Goal: Task Accomplishment & Management: Manage account settings

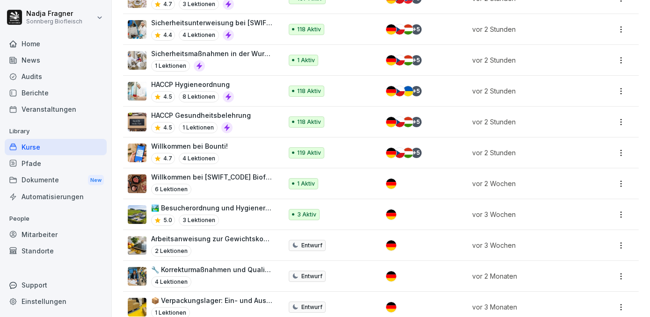
scroll to position [425, 0]
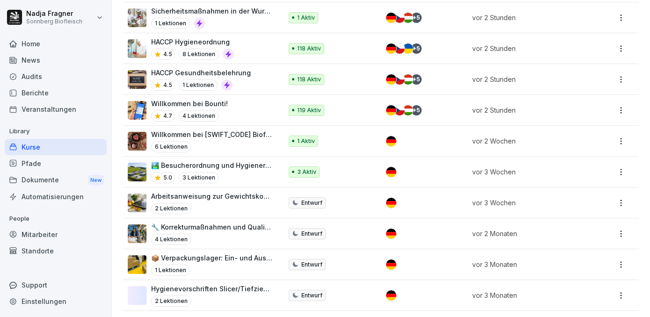
click at [230, 164] on p "🏞️ Besucherordnung und Hygienerichtlinien bei [GEOGRAPHIC_DATA]" at bounding box center [212, 165] width 122 height 10
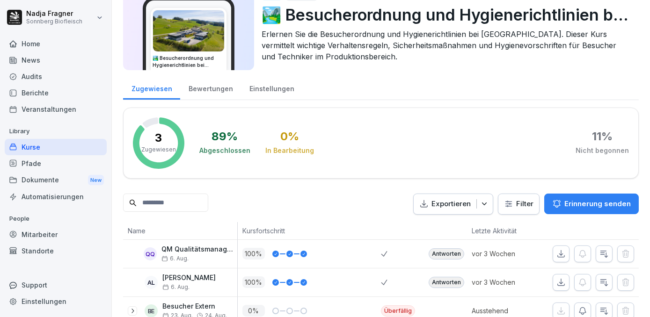
scroll to position [71, 0]
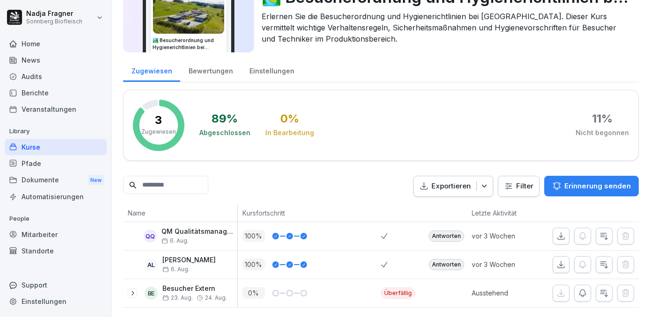
click at [131, 290] on icon at bounding box center [132, 293] width 7 height 7
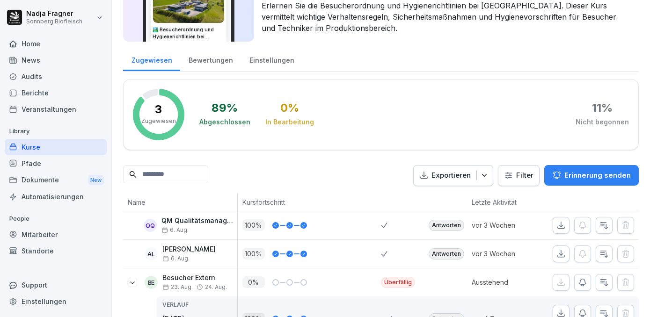
scroll to position [193, 0]
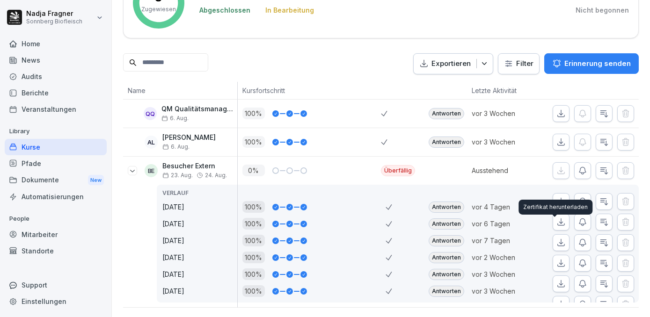
click at [556, 238] on icon "button" at bounding box center [560, 242] width 9 height 9
click at [449, 235] on div "Antworten" at bounding box center [446, 240] width 36 height 11
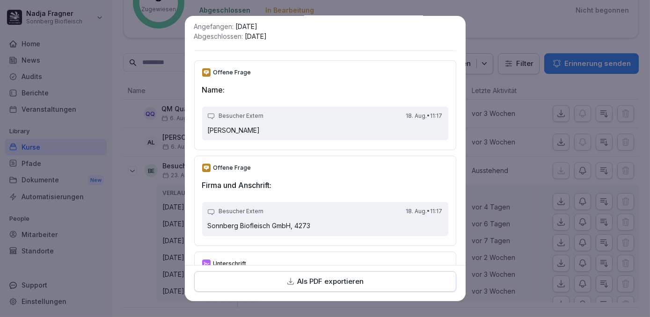
scroll to position [0, 0]
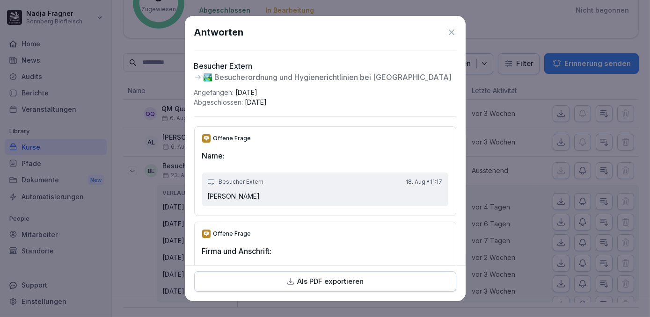
click at [447, 31] on icon at bounding box center [451, 32] width 9 height 9
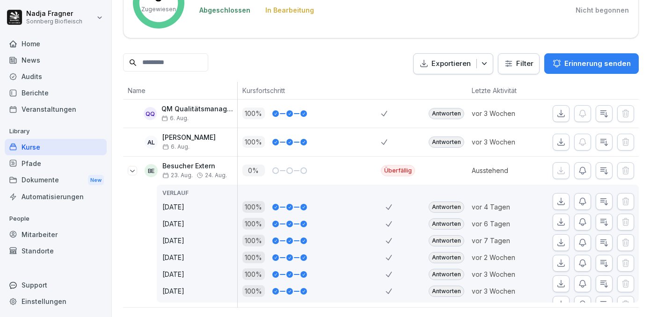
click at [442, 218] on div "Antworten" at bounding box center [446, 223] width 36 height 11
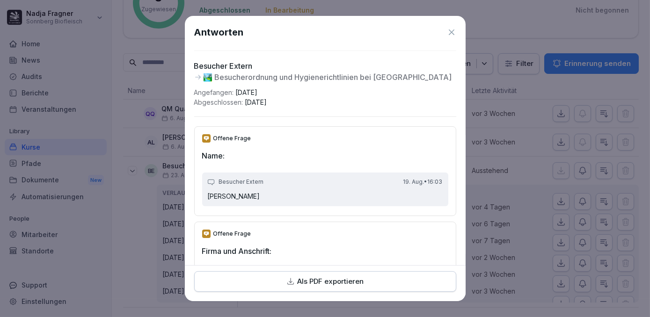
click at [447, 32] on icon at bounding box center [451, 32] width 9 height 9
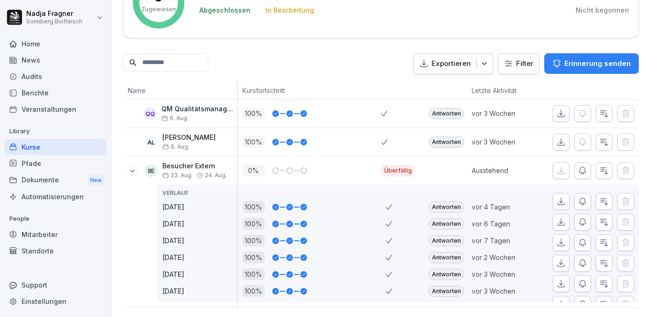
click at [436, 202] on div "Antworten" at bounding box center [446, 207] width 36 height 11
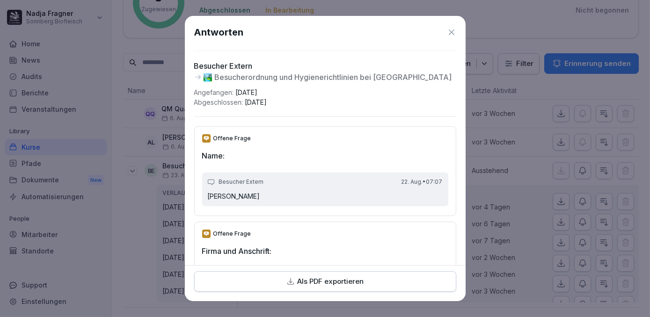
click at [449, 32] on icon at bounding box center [452, 32] width 6 height 6
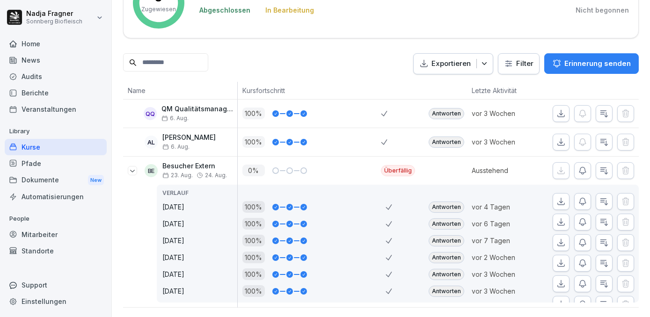
click at [444, 252] on div "Antworten" at bounding box center [446, 257] width 36 height 11
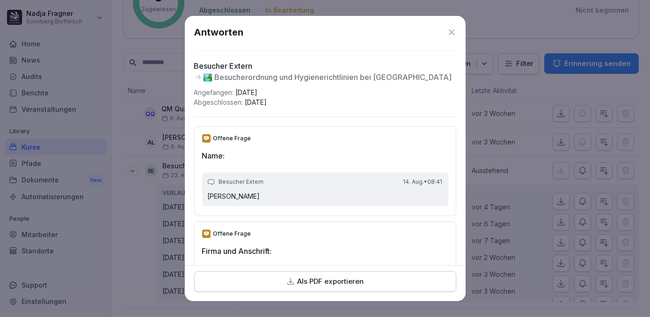
click at [449, 34] on icon at bounding box center [452, 32] width 6 height 6
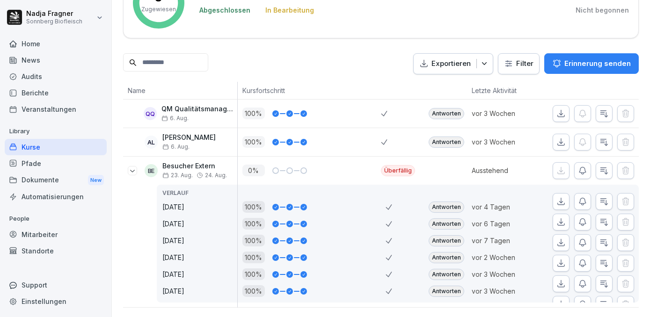
scroll to position [151, 0]
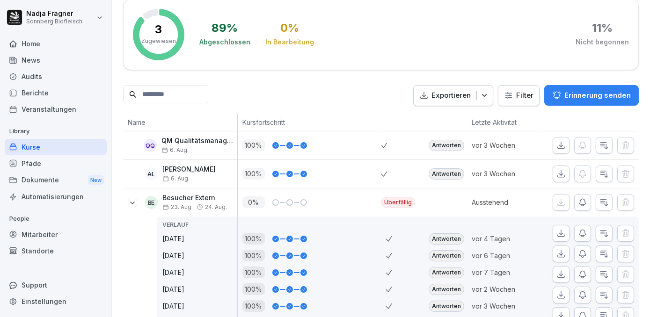
click at [37, 146] on div "Kurse" at bounding box center [56, 147] width 102 height 16
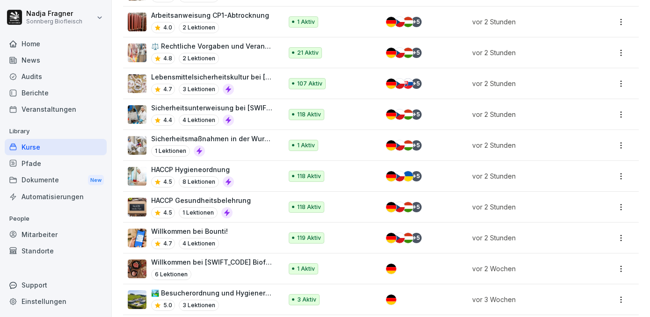
scroll to position [383, 0]
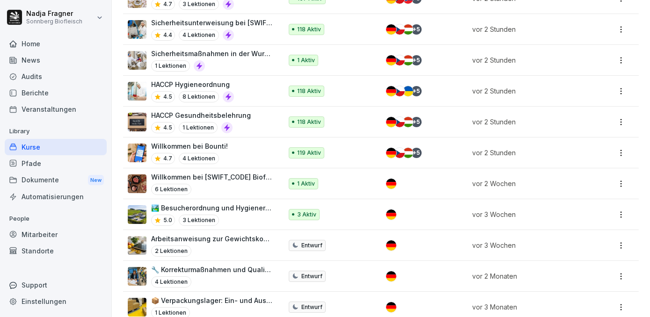
click at [615, 210] on html "Nadja Fragner Sonnberg Biofleisch Home News Audits Berichte Veranstaltungen Lib…" at bounding box center [325, 158] width 650 height 317
click at [565, 245] on div "Duplizieren" at bounding box center [553, 247] width 35 height 10
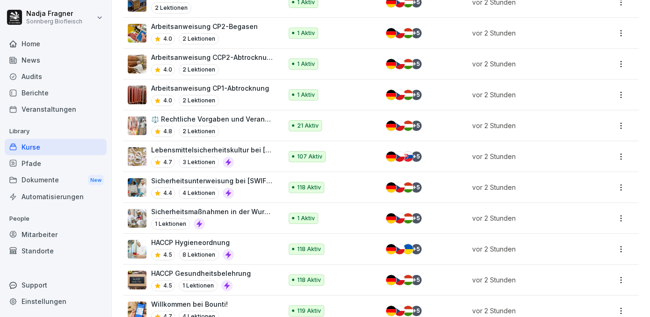
scroll to position [128, 0]
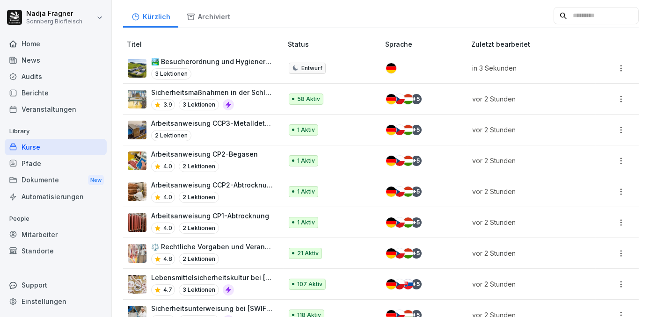
click at [248, 61] on p "🏞️ Besucherordnung und Hygienerichtlinien bei [GEOGRAPHIC_DATA]" at bounding box center [212, 62] width 122 height 10
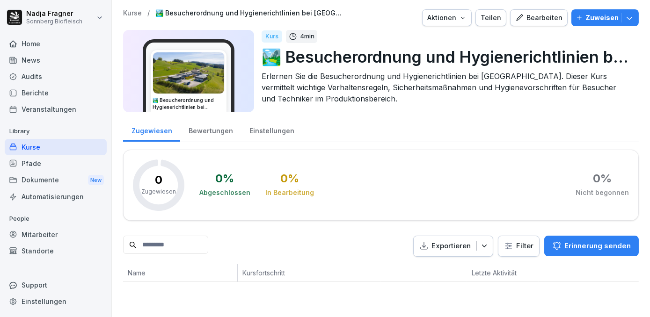
click at [536, 18] on div "Bearbeiten" at bounding box center [538, 18] width 47 height 10
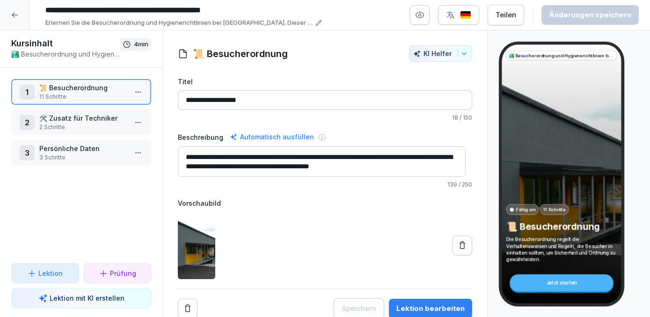
click at [87, 121] on p "🛠️ Zusatz für Techniker" at bounding box center [82, 118] width 87 height 10
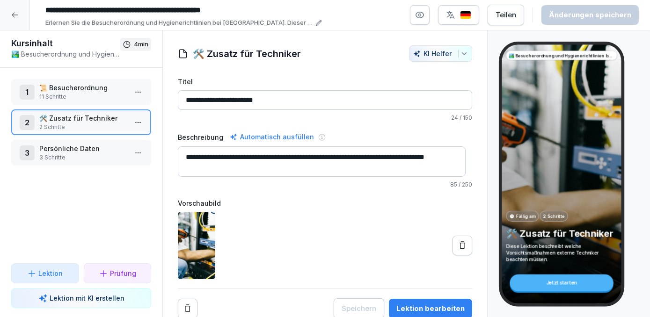
click at [134, 124] on html "**********" at bounding box center [325, 158] width 650 height 317
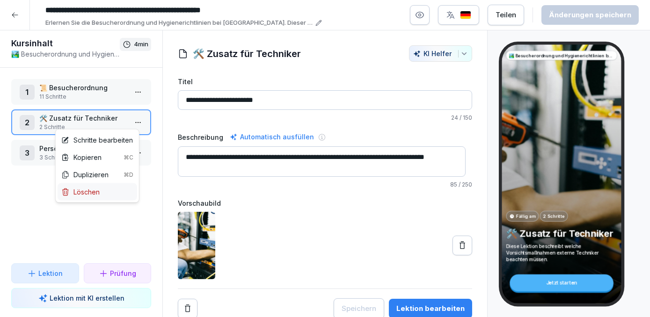
click at [92, 190] on div "Löschen" at bounding box center [80, 192] width 38 height 10
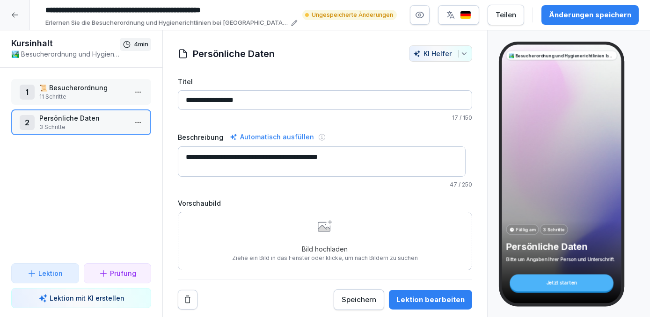
click at [608, 14] on div "Änderungen speichern" at bounding box center [590, 15] width 82 height 10
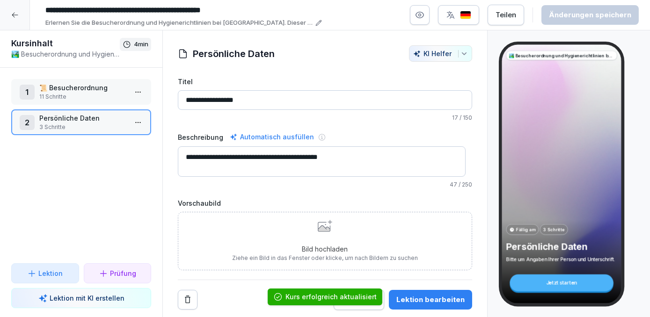
click at [156, 13] on input "**********" at bounding box center [181, 10] width 281 height 16
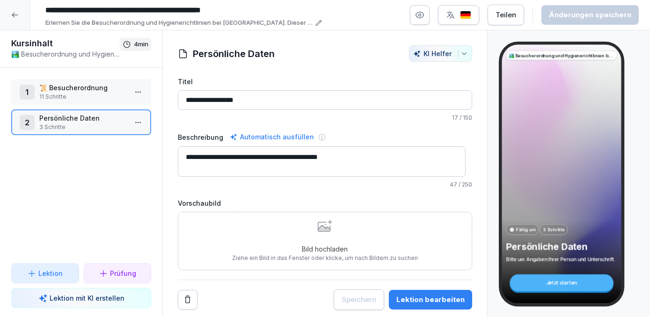
click at [60, 9] on input "**********" at bounding box center [181, 10] width 281 height 16
click at [58, 9] on input "**********" at bounding box center [181, 10] width 281 height 16
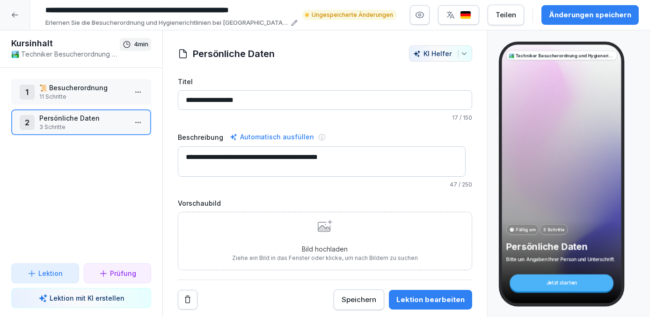
type input "**********"
click at [75, 20] on p "Erlernen Sie die Besucherordnung und Hygienerichtlinien bei Sonnberg. Dieser Ku…" at bounding box center [166, 22] width 243 height 9
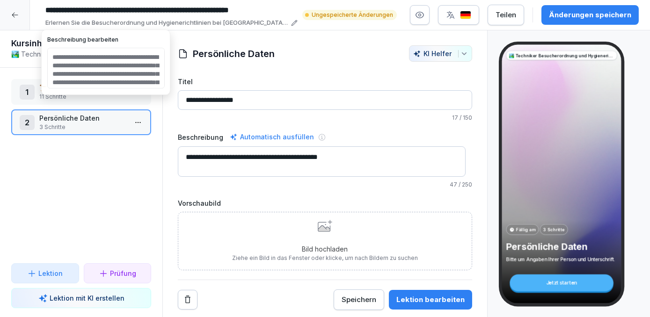
scroll to position [42, 0]
drag, startPoint x: 50, startPoint y: 73, endPoint x: 94, endPoint y: 75, distance: 44.0
click at [94, 75] on textarea "**********" at bounding box center [105, 68] width 117 height 41
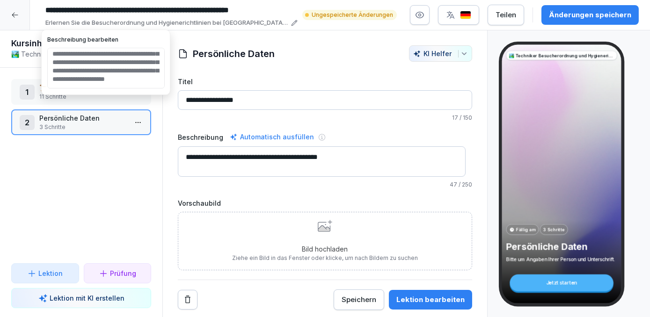
type textarea "**********"
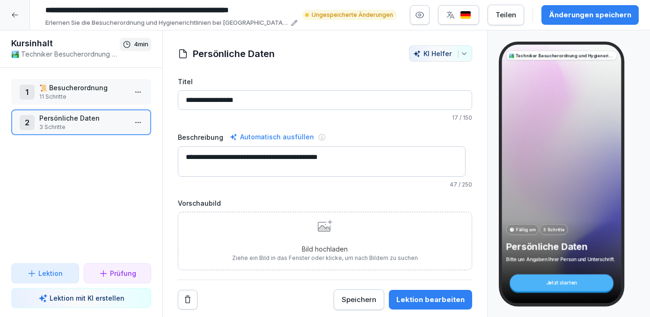
click at [592, 17] on div "Änderungen speichern" at bounding box center [590, 15] width 82 height 10
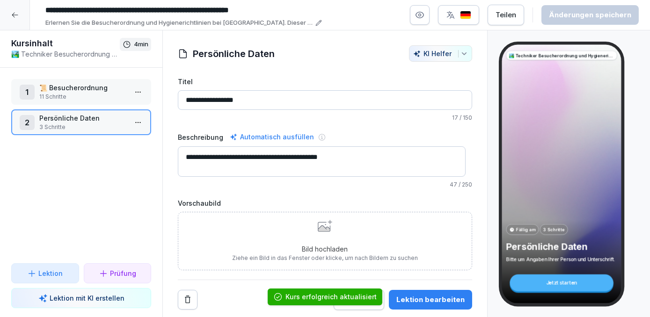
click at [70, 7] on input "**********" at bounding box center [181, 10] width 281 height 16
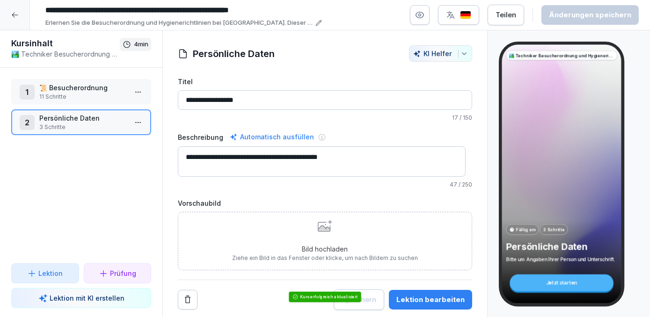
click at [94, 8] on input "**********" at bounding box center [181, 10] width 281 height 16
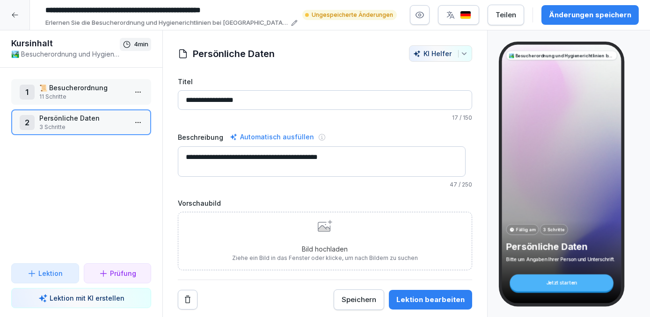
type input "**********"
click at [144, 24] on p "Erlernen Sie die Besucherordnung und Hygienerichtlinien bei Sonnberg. Dieser Ku…" at bounding box center [166, 22] width 243 height 9
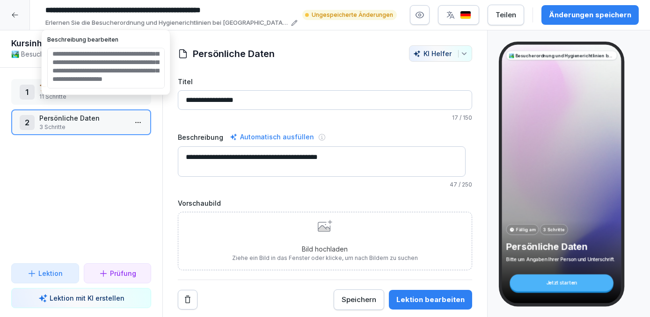
drag, startPoint x: 53, startPoint y: 72, endPoint x: 82, endPoint y: 73, distance: 29.0
click at [82, 73] on textarea "**********" at bounding box center [105, 68] width 117 height 41
type textarea "**********"
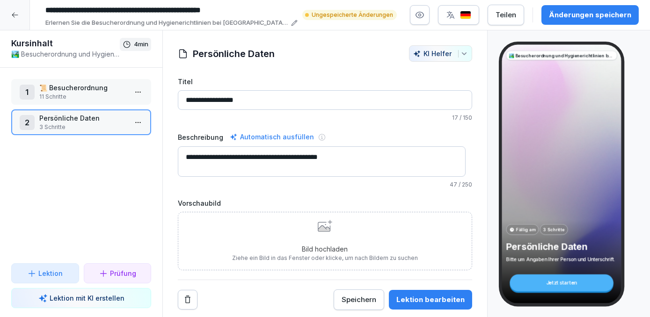
click at [579, 14] on div "Änderungen speichern" at bounding box center [590, 15] width 82 height 10
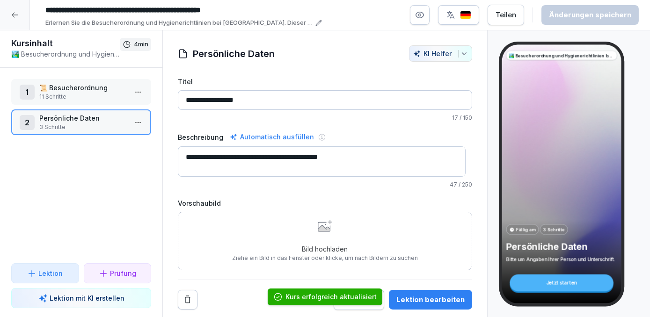
click at [17, 15] on icon at bounding box center [15, 15] width 6 height 5
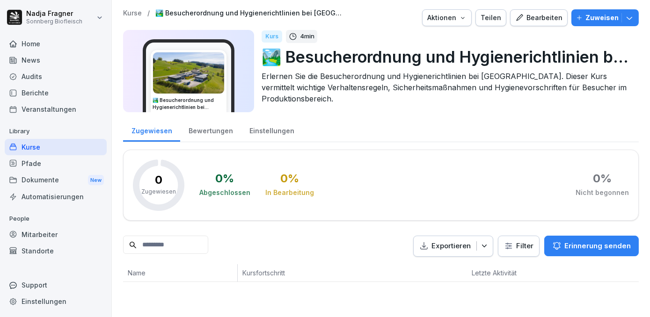
click at [38, 149] on div "Kurse" at bounding box center [56, 147] width 102 height 16
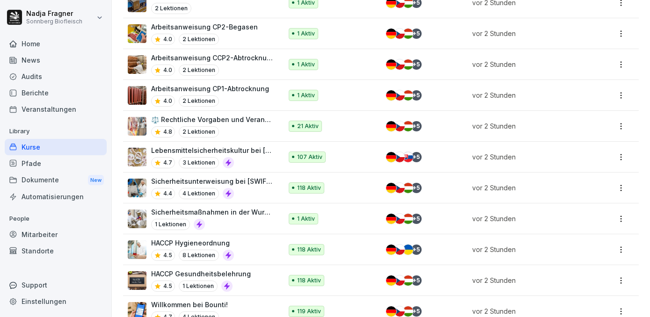
scroll to position [340, 0]
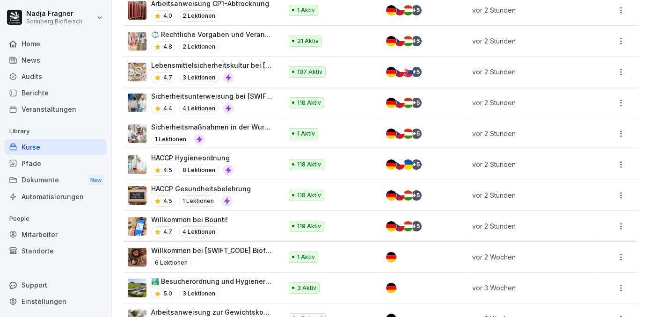
click at [199, 279] on p "🏞️ Besucherordnung und Hygienerichtlinien bei [GEOGRAPHIC_DATA]" at bounding box center [212, 281] width 122 height 10
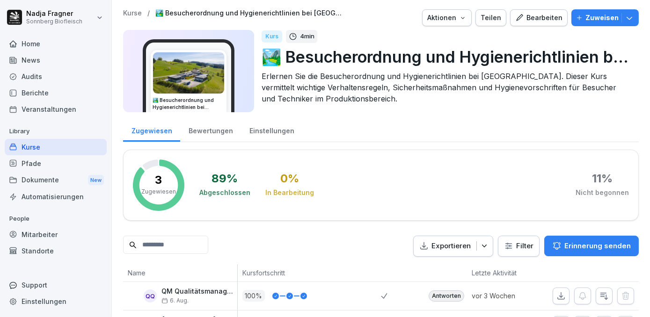
click at [544, 19] on div "Bearbeiten" at bounding box center [538, 18] width 47 height 10
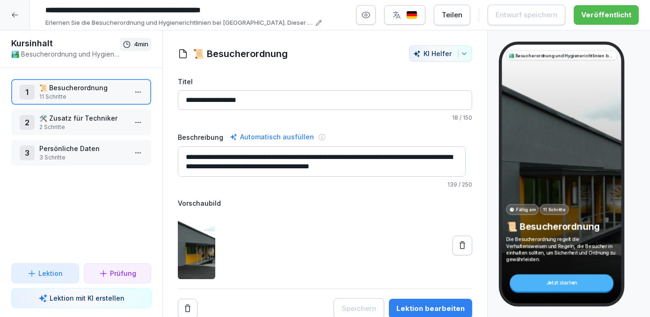
click at [77, 12] on input "**********" at bounding box center [181, 10] width 281 height 16
click at [58, 7] on input "**********" at bounding box center [181, 10] width 281 height 16
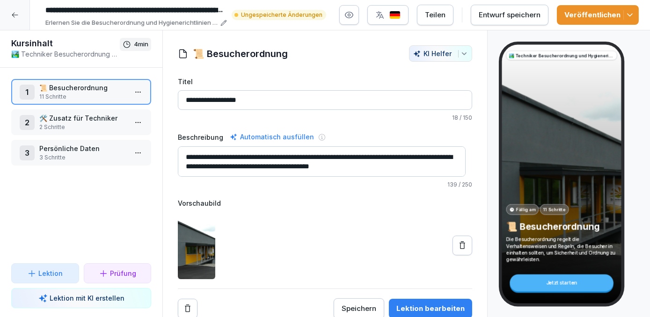
type input "**********"
click at [151, 21] on p "Erlernen Sie die Besucherordnung und Hygienerichtlinien bei Sonnberg. Dieser Ku…" at bounding box center [131, 22] width 172 height 9
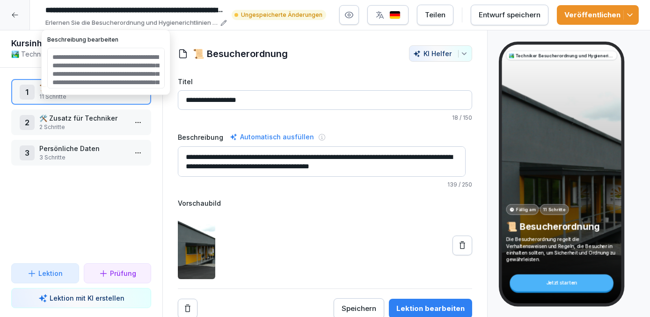
scroll to position [42, 0]
drag, startPoint x: 118, startPoint y: 69, endPoint x: 95, endPoint y: 72, distance: 23.2
click at [95, 72] on textarea "**********" at bounding box center [105, 68] width 117 height 41
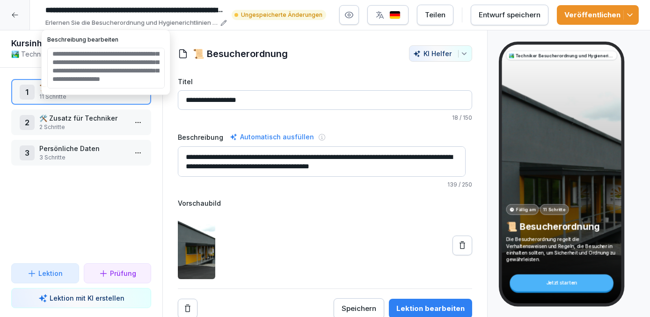
type textarea "**********"
click at [598, 13] on div "Veröffentlichen" at bounding box center [597, 15] width 67 height 10
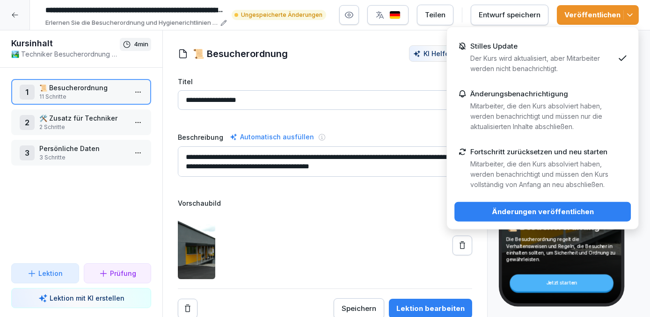
click at [574, 211] on div "Änderungen veröffentlichen" at bounding box center [542, 212] width 161 height 10
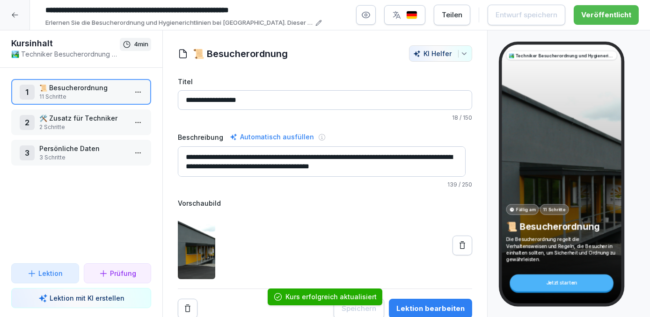
click at [16, 15] on icon at bounding box center [14, 14] width 7 height 7
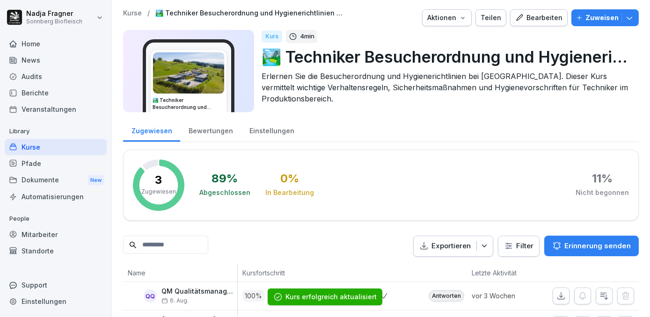
scroll to position [71, 0]
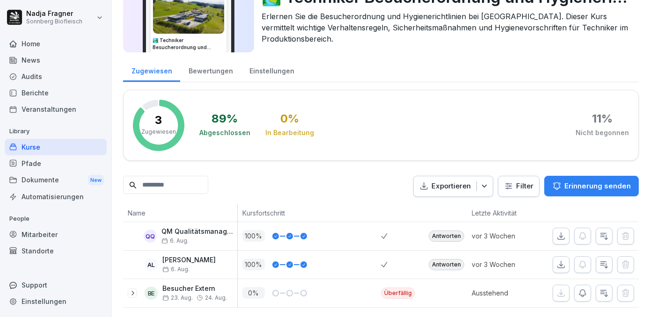
click at [32, 149] on div "Kurse" at bounding box center [56, 147] width 102 height 16
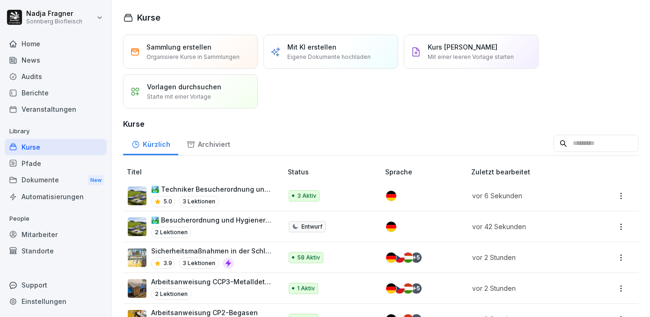
click at [230, 185] on p "🏞️ Techniker Besucherordnung und Hygienerichtlinien bei [GEOGRAPHIC_DATA]" at bounding box center [212, 189] width 122 height 10
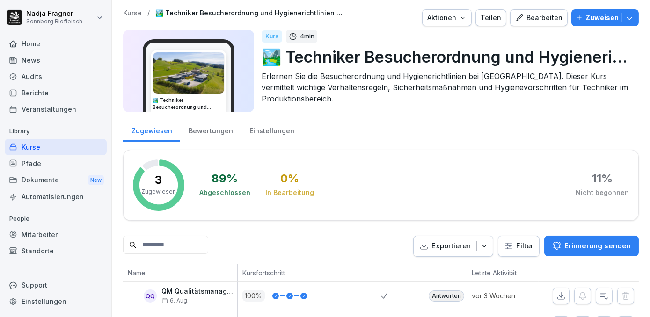
scroll to position [71, 0]
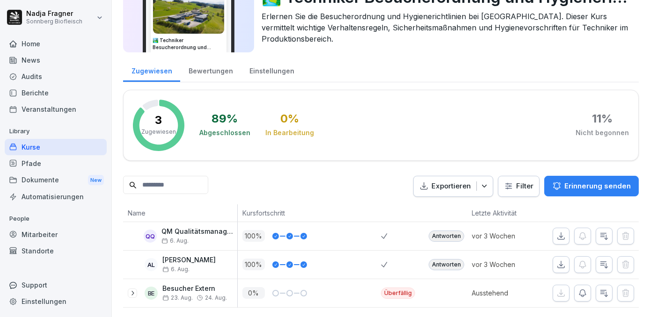
click at [208, 61] on div "Bewertungen" at bounding box center [210, 70] width 61 height 24
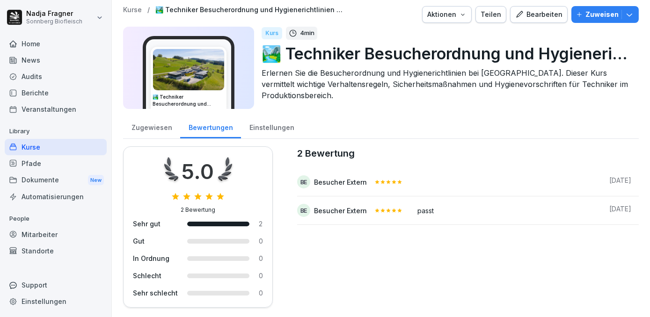
click at [262, 122] on div "Einstellungen" at bounding box center [271, 127] width 61 height 24
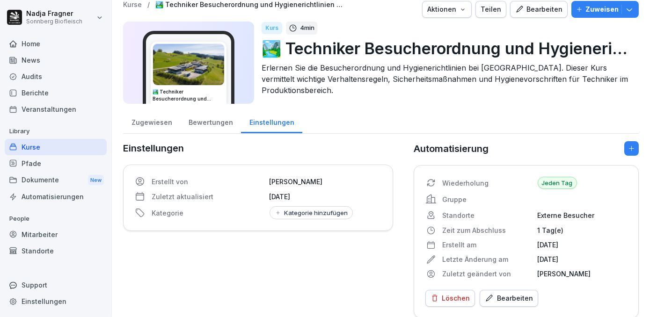
scroll to position [24, 0]
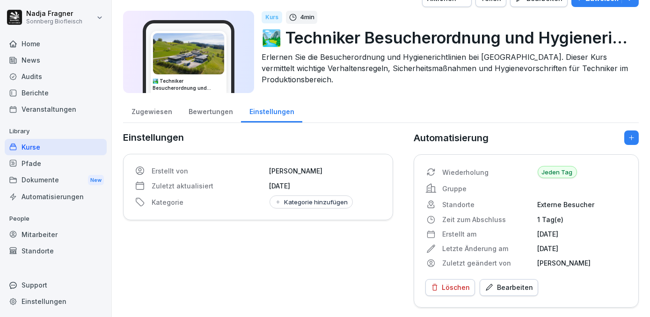
click at [42, 144] on div "Kurse" at bounding box center [56, 147] width 102 height 16
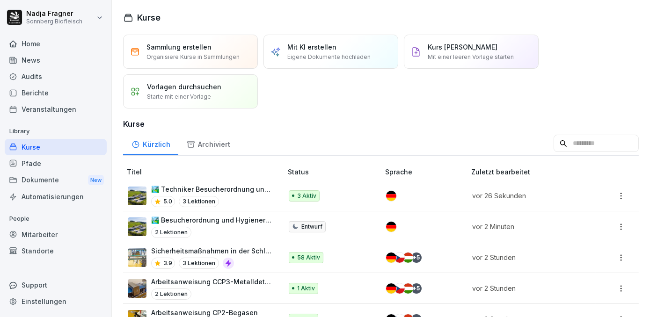
scroll to position [42, 0]
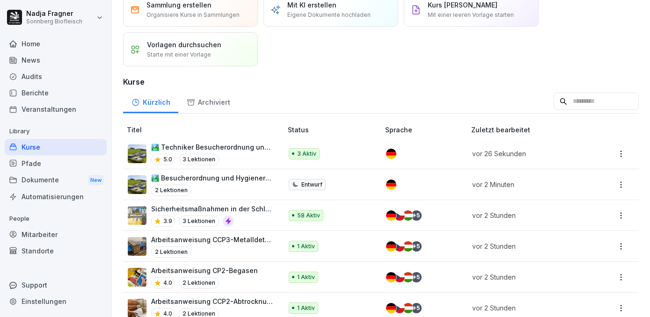
click at [218, 174] on p "🏞️ Besucherordnung und Hygienerichtlinien bei [GEOGRAPHIC_DATA]" at bounding box center [212, 178] width 122 height 10
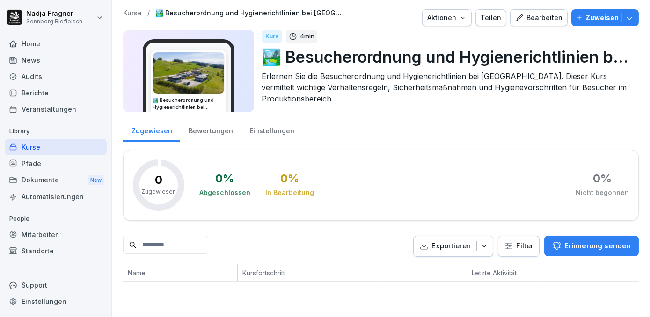
click at [275, 133] on div "Einstellungen" at bounding box center [271, 130] width 61 height 24
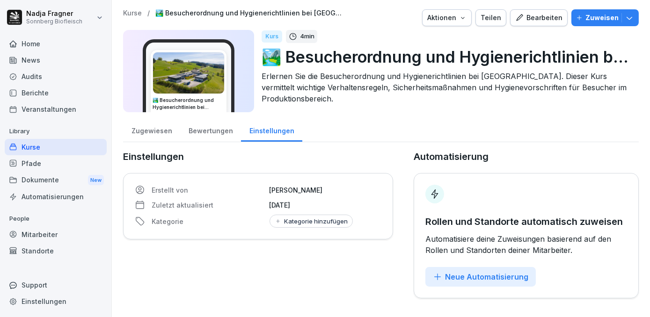
click at [469, 272] on div "Neue Automatisierung" at bounding box center [480, 277] width 95 height 10
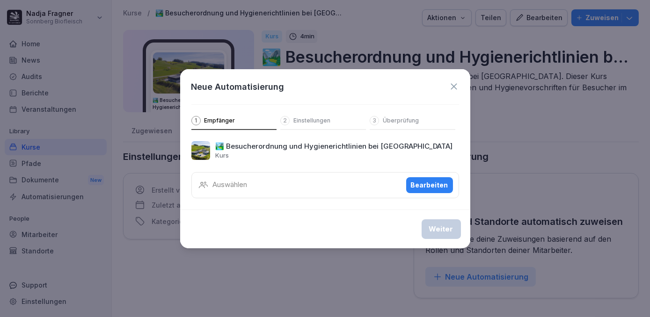
click at [334, 194] on div "Auswählen Bearbeiten" at bounding box center [325, 185] width 268 height 26
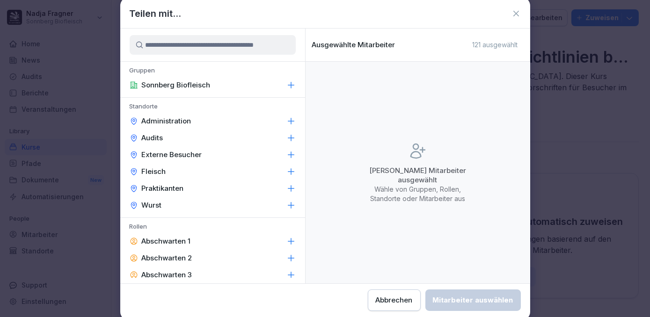
click at [179, 154] on p "Externe Besucher" at bounding box center [172, 154] width 60 height 9
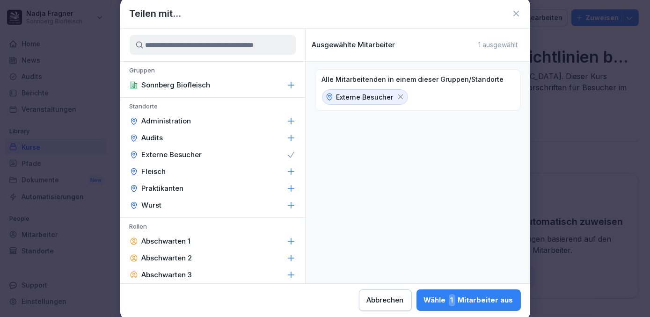
click at [459, 297] on div "Wähle 1 Mitarbeiter aus" at bounding box center [468, 300] width 89 height 12
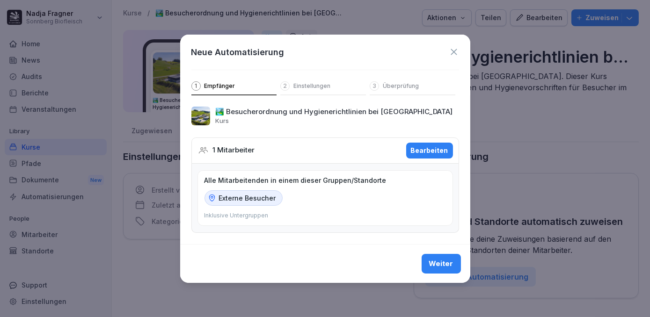
click at [442, 265] on div "Weiter" at bounding box center [441, 264] width 24 height 10
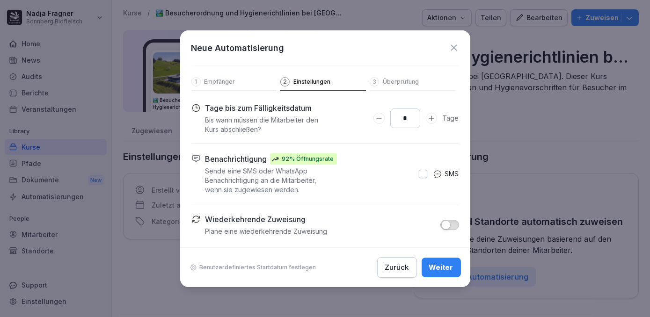
click at [380, 121] on icon "Days to complete number input verringern" at bounding box center [378, 118] width 7 height 7
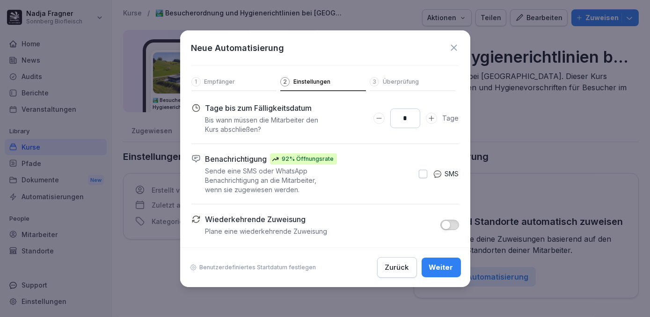
type input "*"
click at [444, 224] on span "button" at bounding box center [445, 224] width 9 height 9
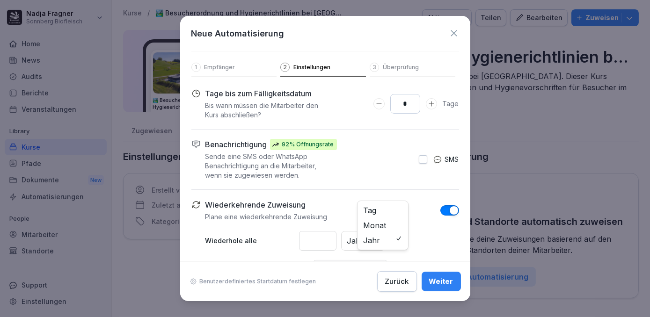
click at [388, 239] on div "* Jahr Tag Monat Jahr" at bounding box center [379, 241] width 160 height 20
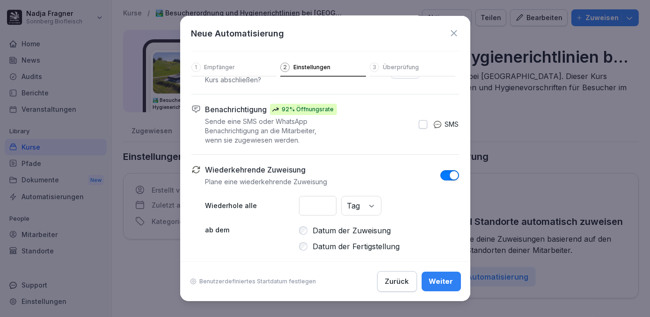
click at [317, 246] on label "Datum der Fertigstellung" at bounding box center [356, 246] width 87 height 11
click at [436, 282] on div "Weiter" at bounding box center [441, 281] width 24 height 10
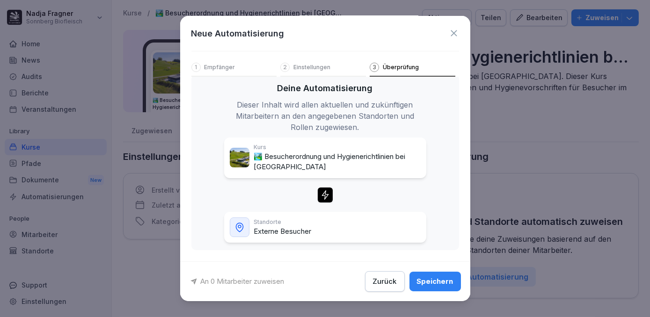
scroll to position [12, 0]
click at [440, 280] on div "Speichern" at bounding box center [435, 281] width 36 height 10
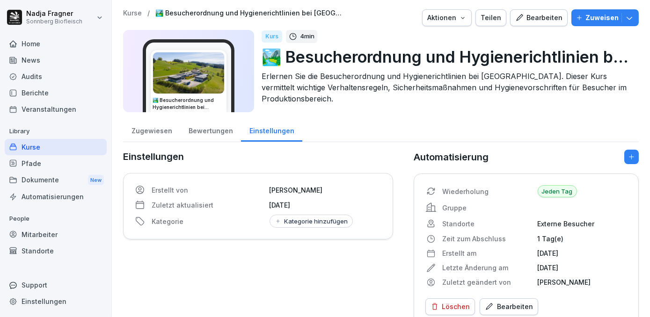
click at [41, 147] on div "Kurse" at bounding box center [56, 147] width 102 height 16
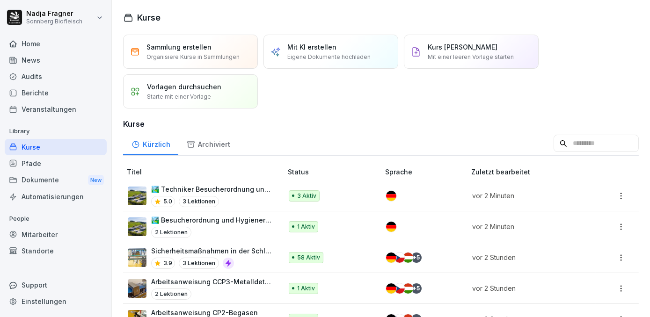
click at [238, 189] on p "🏞️ Techniker Besucherordnung und Hygienerichtlinien bei [GEOGRAPHIC_DATA]" at bounding box center [212, 189] width 122 height 10
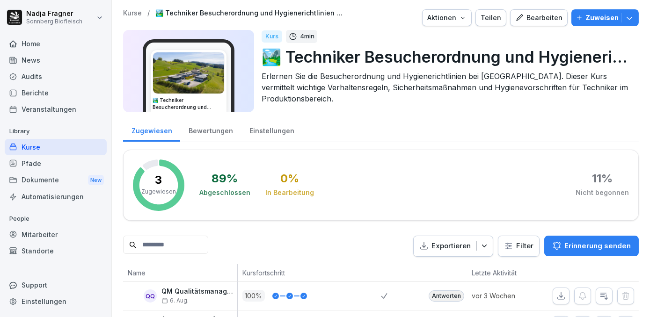
click at [268, 130] on div "Einstellungen" at bounding box center [271, 130] width 61 height 24
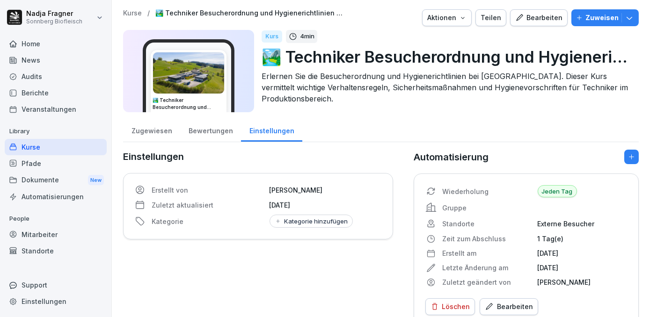
scroll to position [24, 0]
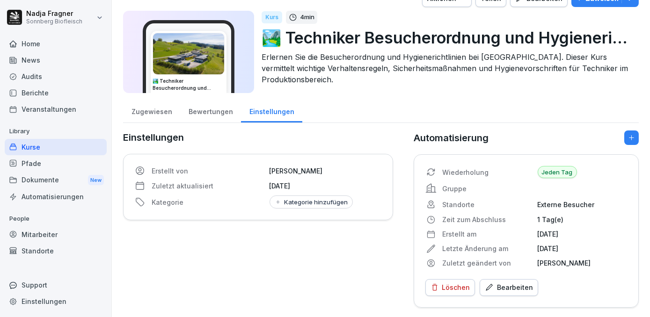
click at [510, 282] on div "Bearbeiten" at bounding box center [509, 287] width 48 height 10
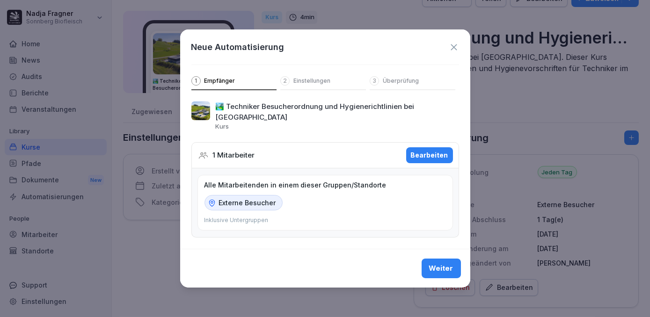
click at [443, 263] on div "Weiter" at bounding box center [441, 268] width 24 height 10
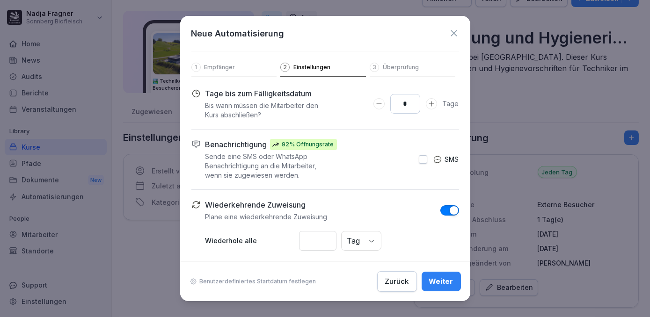
scroll to position [35, 0]
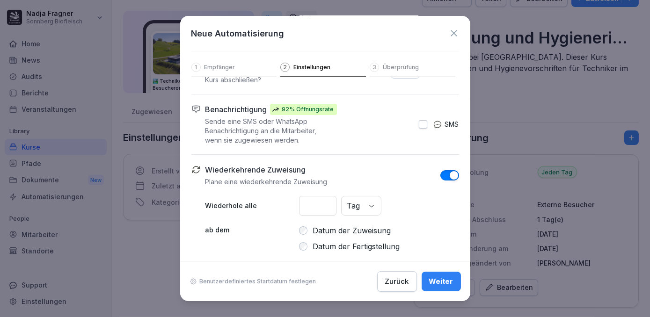
drag, startPoint x: 447, startPoint y: 30, endPoint x: 433, endPoint y: 45, distance: 21.2
click at [449, 29] on icon at bounding box center [454, 33] width 10 height 10
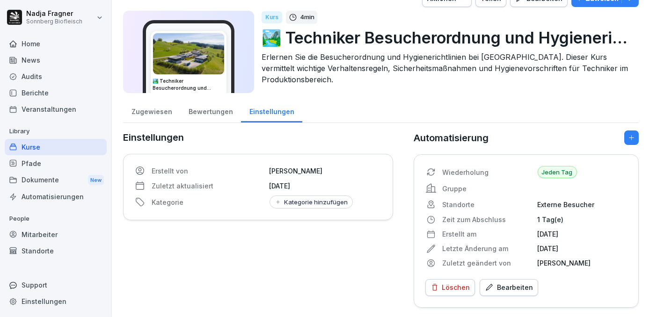
click at [36, 145] on div "Kurse" at bounding box center [56, 147] width 102 height 16
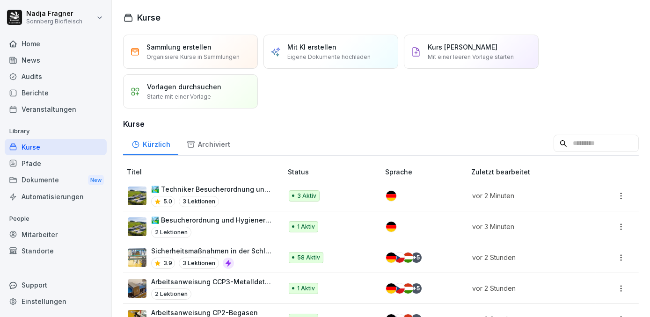
click at [38, 247] on div "Standorte" at bounding box center [56, 251] width 102 height 16
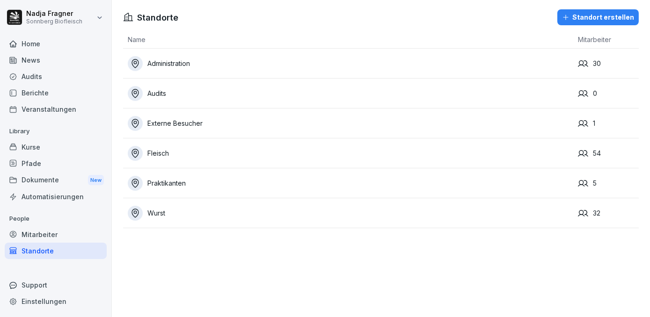
click at [215, 124] on div "Externe Besucher" at bounding box center [350, 123] width 445 height 15
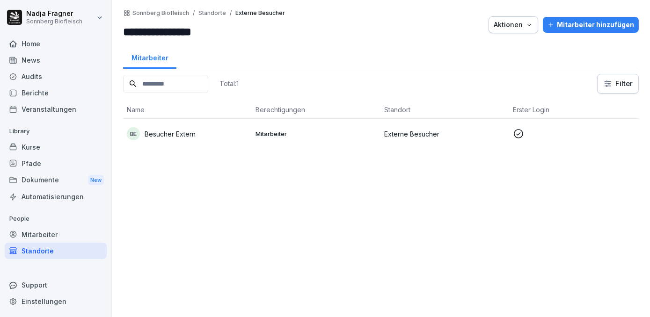
click at [431, 128] on td "Externe Besucher" at bounding box center [444, 134] width 129 height 30
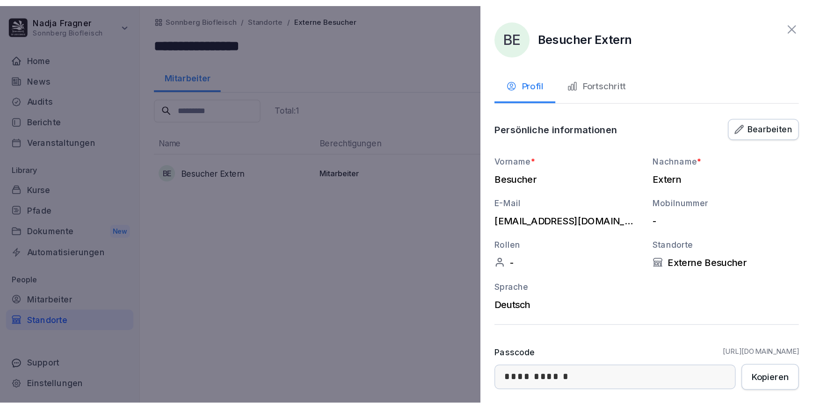
scroll to position [75, 0]
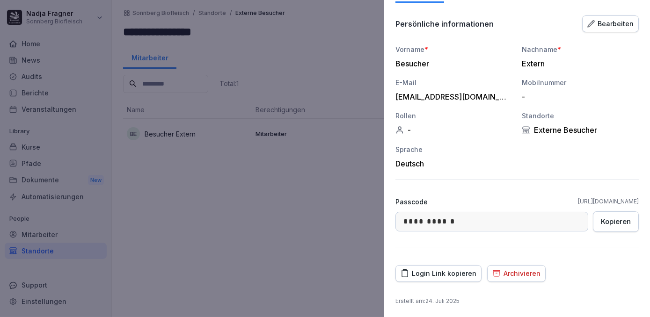
click at [446, 270] on div "Login Link kopieren" at bounding box center [438, 273] width 76 height 10
click at [416, 273] on div "Login Link kopieren" at bounding box center [438, 273] width 76 height 10
click at [52, 46] on div at bounding box center [325, 158] width 650 height 317
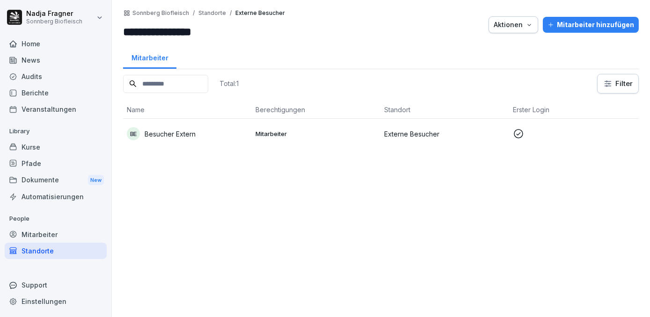
click at [42, 45] on div "Home" at bounding box center [56, 44] width 102 height 16
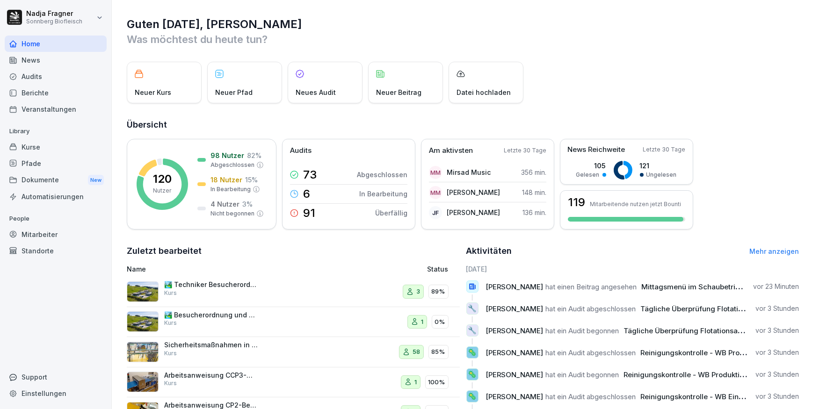
click at [54, 251] on div "Standorte" at bounding box center [56, 251] width 102 height 16
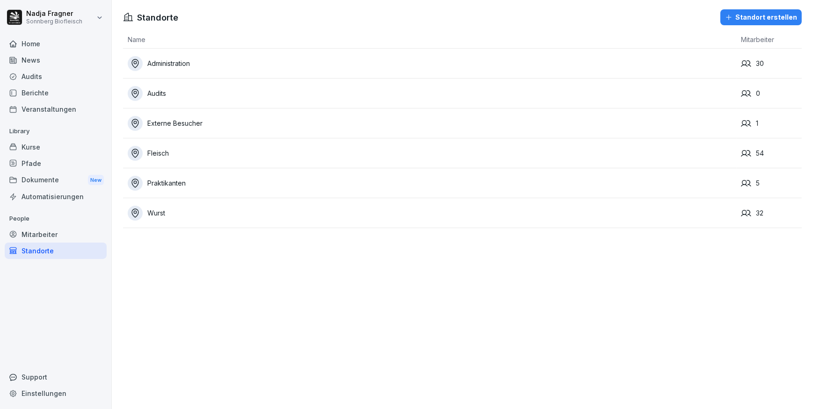
click at [61, 234] on div "Mitarbeiter" at bounding box center [56, 234] width 102 height 16
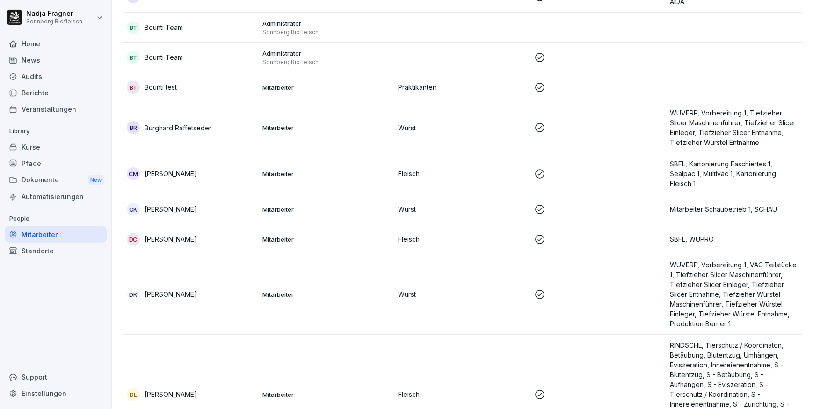
scroll to position [637, 0]
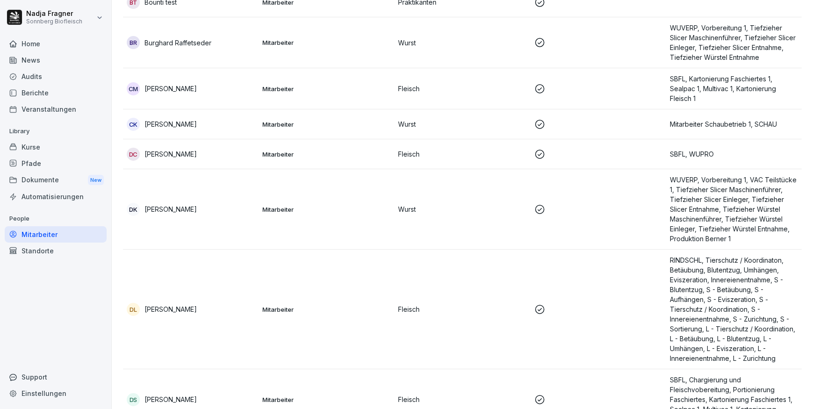
click at [231, 148] on div "DC Damian Czechowski" at bounding box center [191, 154] width 128 height 13
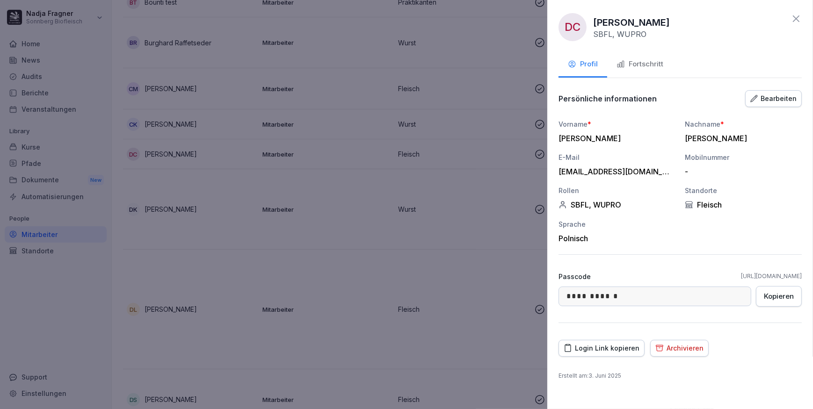
click at [649, 94] on div "Bearbeiten" at bounding box center [773, 99] width 46 height 10
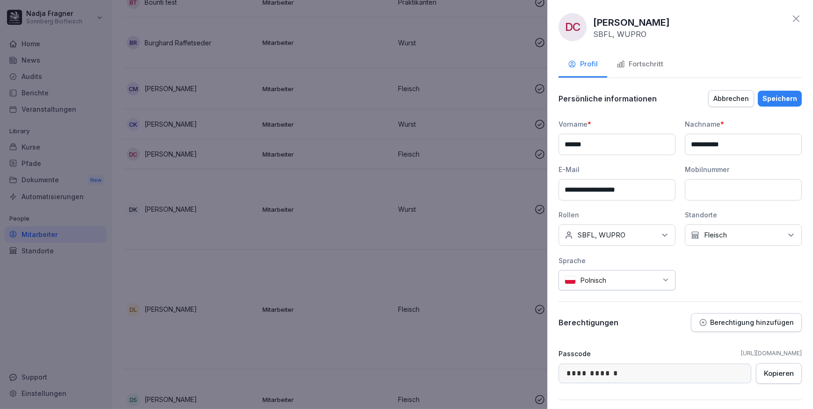
click at [649, 233] on div "Keine Rollen SBFL, WUPRO" at bounding box center [616, 235] width 117 height 22
click at [616, 275] on label "Gewürzvorbereitung" at bounding box center [611, 277] width 65 height 8
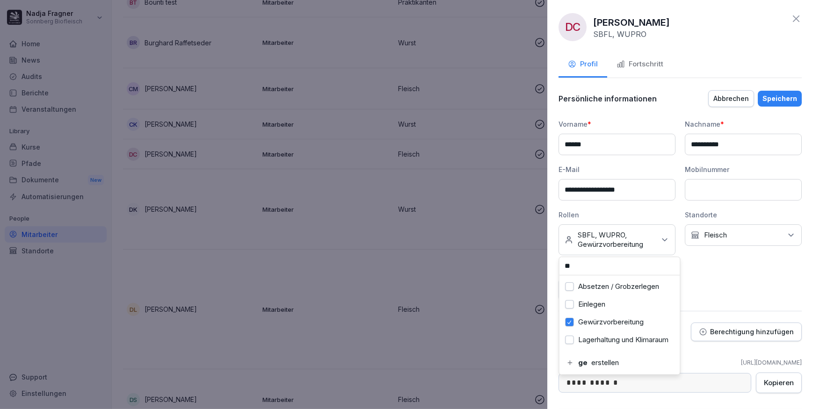
type input "*"
click at [607, 286] on label "Wurstabfüllung Arbeiter 1" at bounding box center [619, 286] width 80 height 8
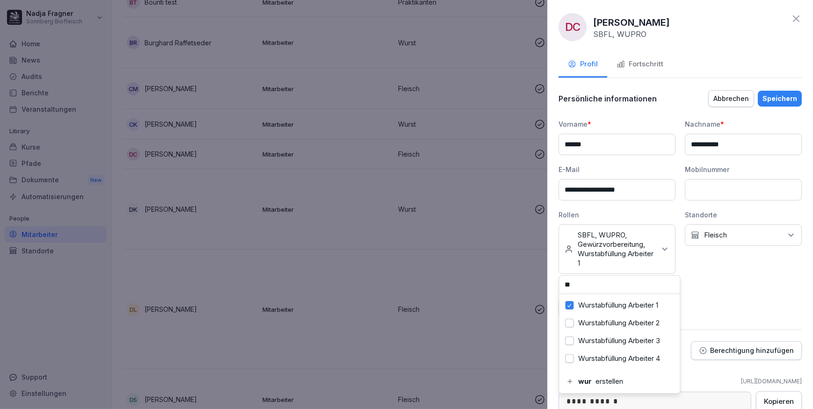
type input "*"
type input "******"
click at [599, 317] on label "Schinkenproduktion Vorbereitung" at bounding box center [626, 353] width 96 height 17
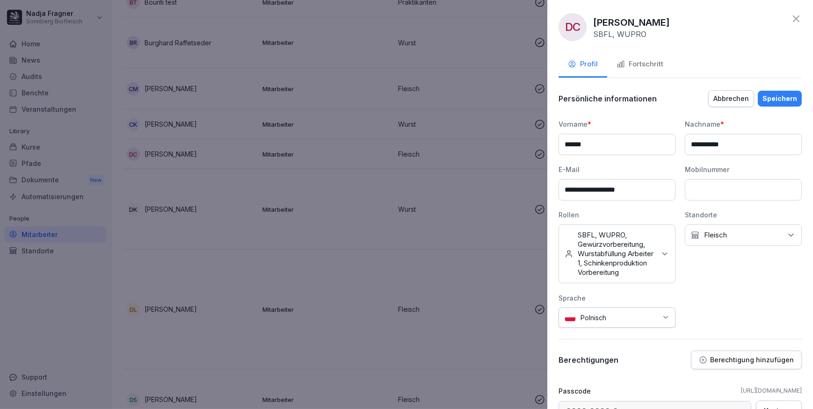
click at [621, 261] on p "SBFL, WUPRO, Gewürzvorbereitung, Wurstabfüllung Arbeiter 1, Schinkenproduktion …" at bounding box center [617, 254] width 78 height 47
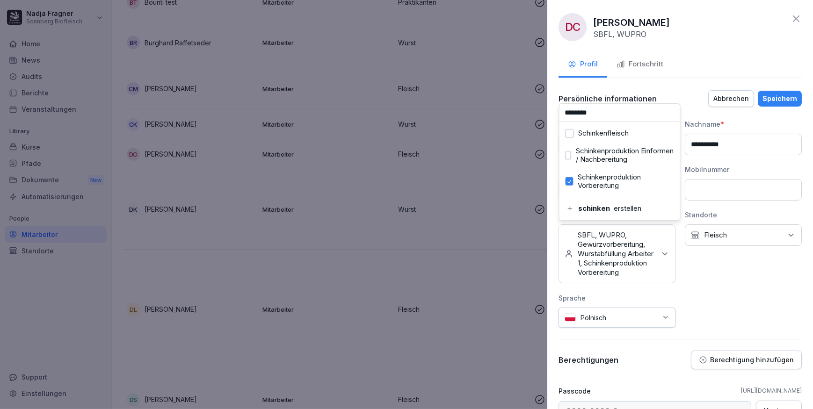
click at [568, 152] on button "Schinkenproduktion Einformen / Nachbereitung" at bounding box center [568, 155] width 6 height 8
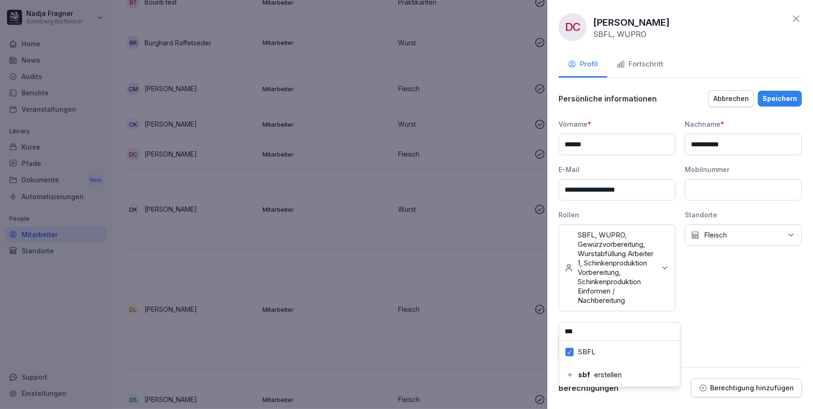
type input "***"
click at [582, 317] on label "SBFL" at bounding box center [587, 352] width 17 height 8
click at [649, 96] on div "Speichern" at bounding box center [779, 99] width 35 height 10
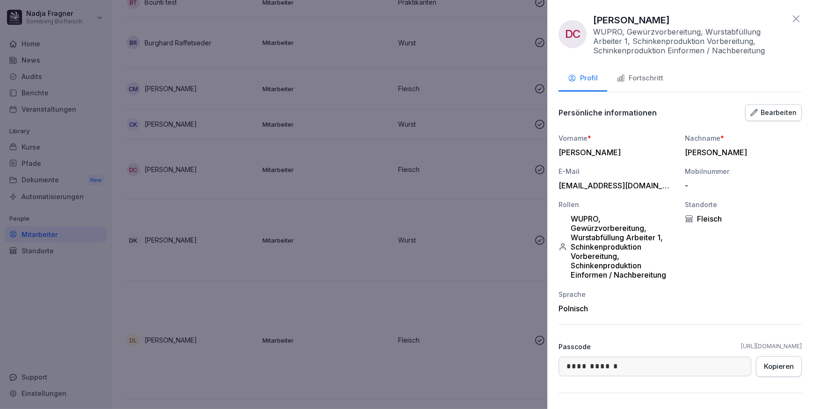
click at [353, 196] on div at bounding box center [406, 204] width 813 height 409
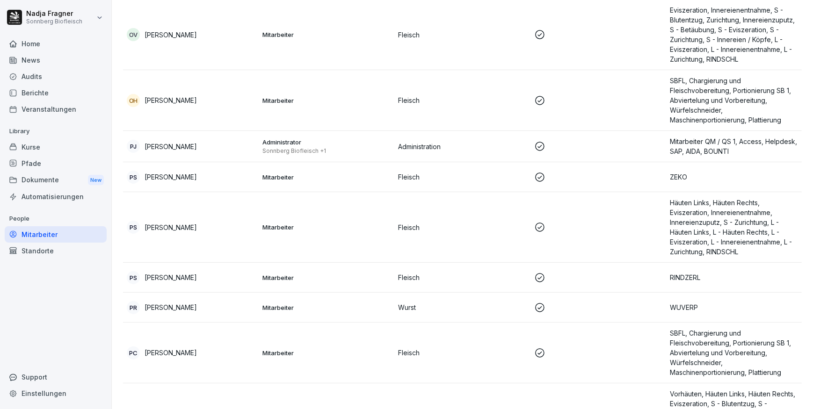
scroll to position [3826, 0]
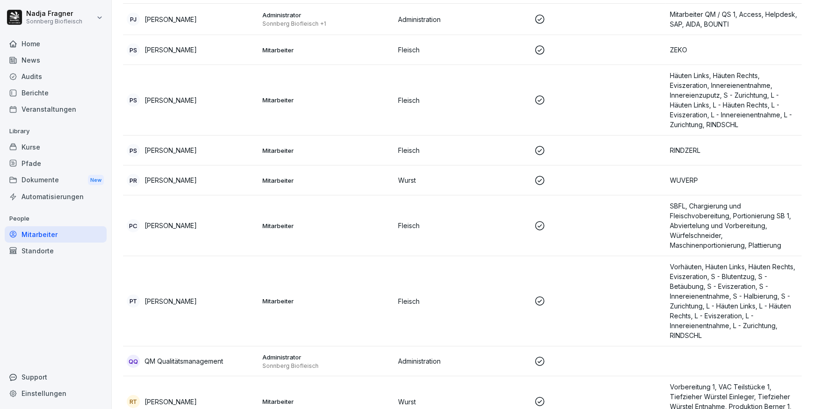
click at [209, 177] on div "PR Petra Rethy" at bounding box center [191, 180] width 128 height 13
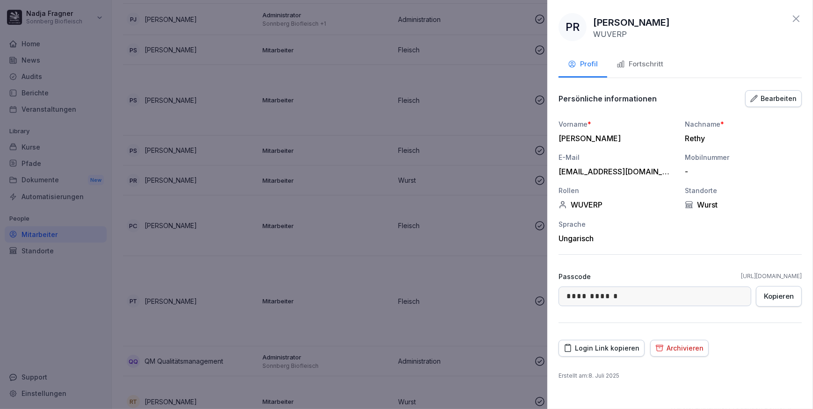
click at [649, 98] on div "Bearbeiten" at bounding box center [773, 99] width 46 height 10
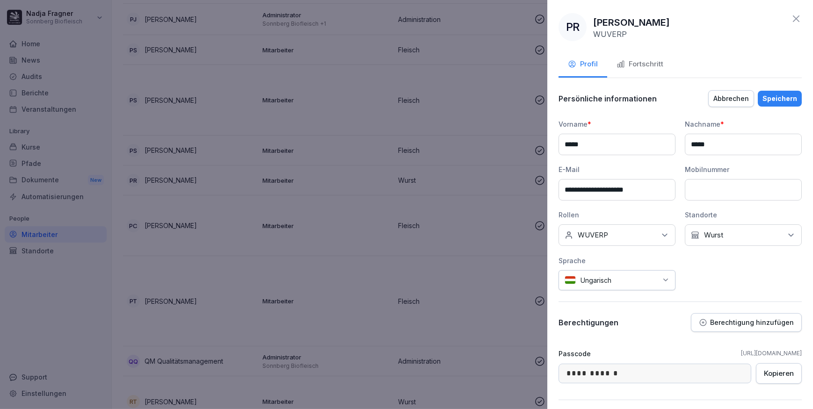
click at [635, 238] on div "Keine Rollen WUVERP" at bounding box center [616, 235] width 117 height 22
type input "*******"
click at [597, 273] on label "Vorbereitung 1" at bounding box center [601, 277] width 45 height 8
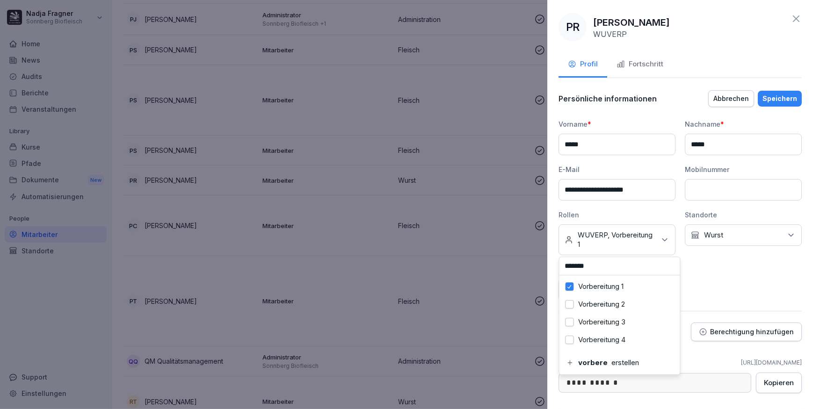
drag, startPoint x: 613, startPoint y: 265, endPoint x: 564, endPoint y: 264, distance: 49.6
click at [547, 269] on div "**********" at bounding box center [680, 204] width 266 height 409
drag, startPoint x: 564, startPoint y: 264, endPoint x: 570, endPoint y: 264, distance: 6.6
click at [570, 264] on div "**********" at bounding box center [680, 204] width 266 height 409
drag, startPoint x: 570, startPoint y: 264, endPoint x: 617, endPoint y: 246, distance: 50.6
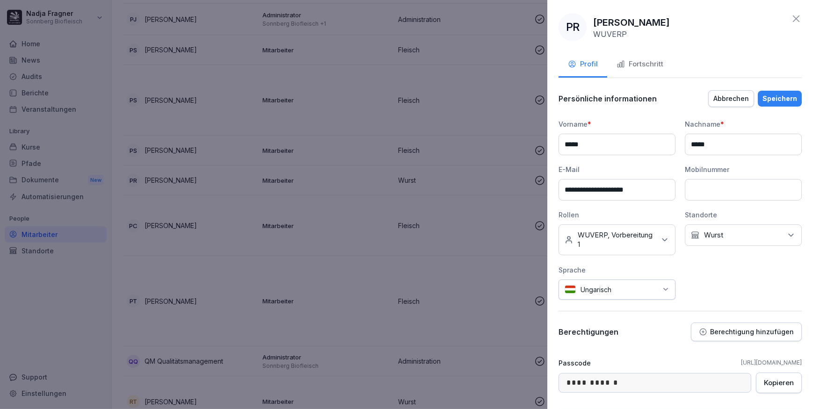
click at [617, 246] on p "WUVERP, Vorbereitung 1" at bounding box center [617, 240] width 78 height 19
type input "*"
click at [589, 317] on label "VAC Teilstücke 1" at bounding box center [605, 340] width 53 height 8
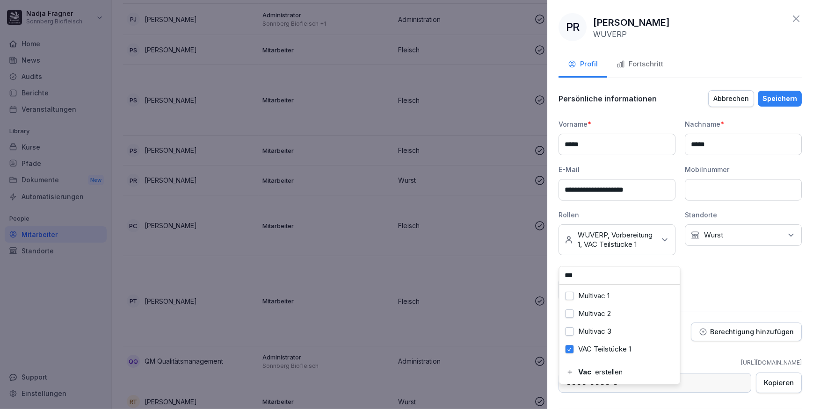
drag, startPoint x: 571, startPoint y: 276, endPoint x: 565, endPoint y: 276, distance: 5.1
click at [565, 276] on input "***" at bounding box center [619, 276] width 121 height 18
type input "****"
click at [570, 317] on button "Tiefzieher Slicer Maschinenführer" at bounding box center [568, 336] width 7 height 8
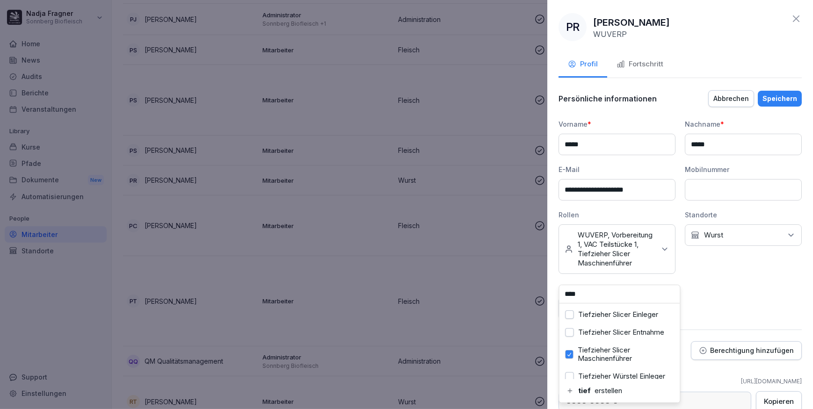
click at [573, 312] on button "Tiefzieher Slicer Einleger" at bounding box center [569, 315] width 8 height 8
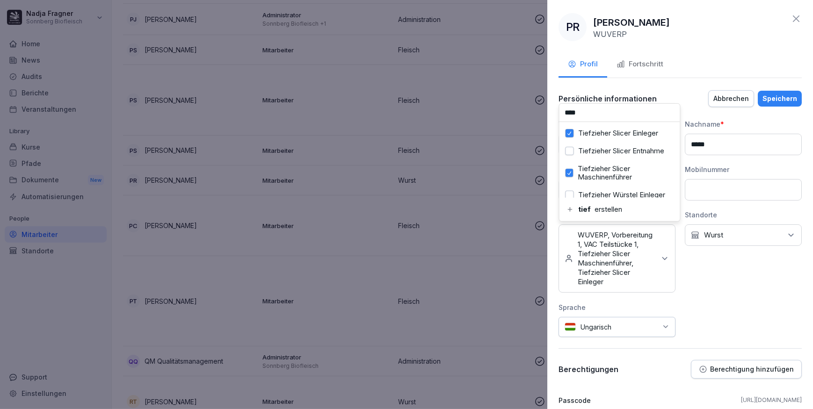
click at [587, 154] on label "Tiefzieher Slicer Entnahme" at bounding box center [622, 151] width 86 height 8
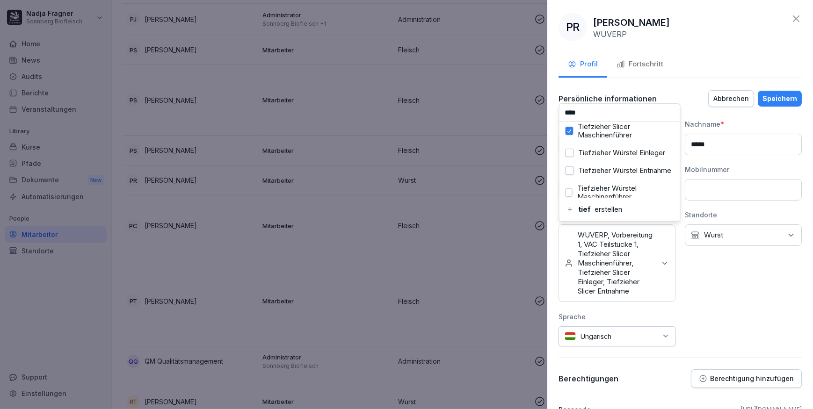
scroll to position [84, 0]
click at [588, 174] on label "Tiefzieher Würstel Maschinenführer" at bounding box center [625, 182] width 97 height 17
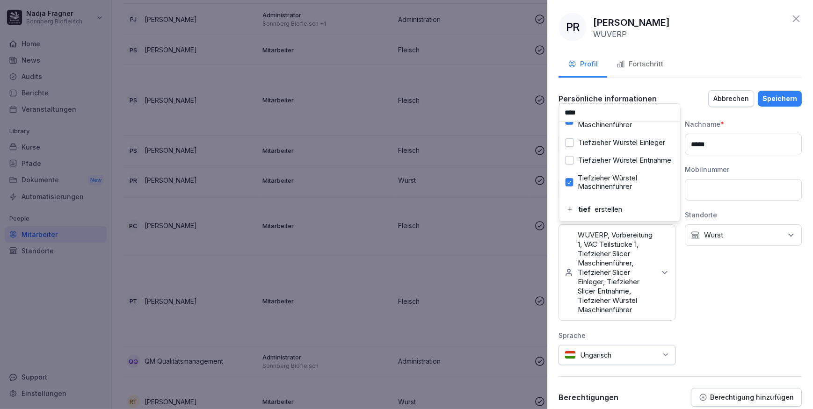
scroll to position [42, 0]
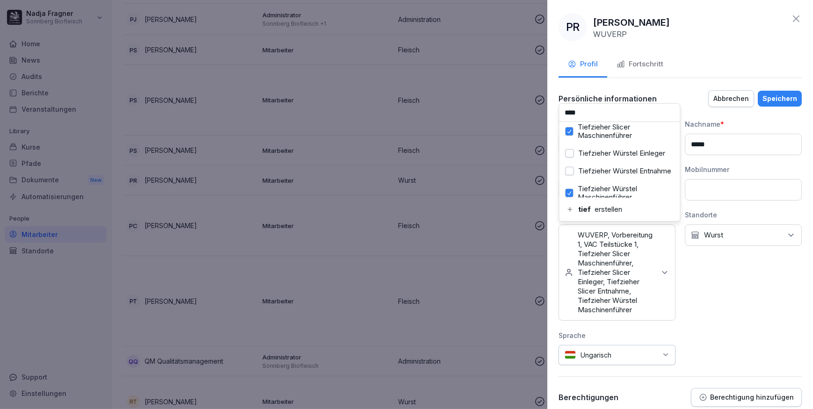
click at [592, 158] on label "Tiefzieher Würstel Einleger" at bounding box center [622, 153] width 87 height 8
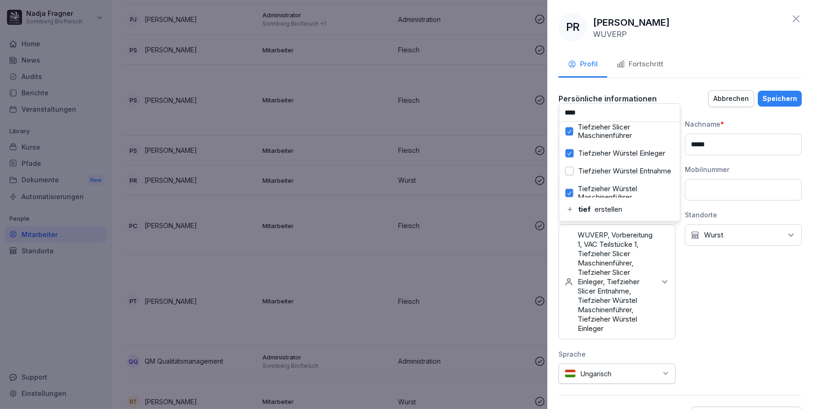
click at [649, 99] on div "Speichern" at bounding box center [779, 99] width 35 height 10
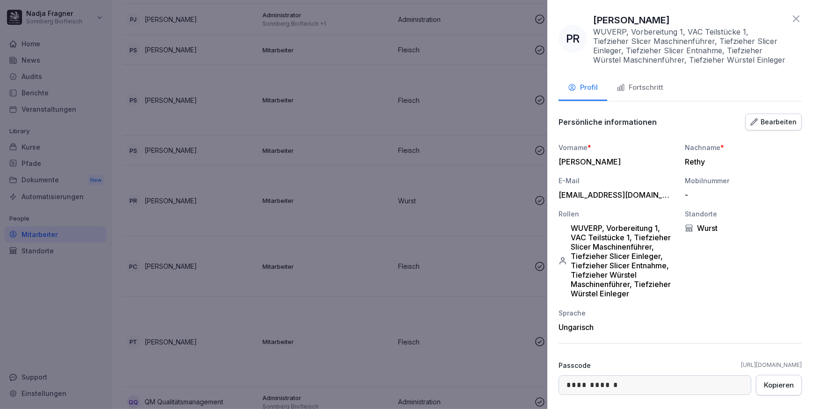
click at [649, 22] on icon at bounding box center [796, 18] width 7 height 7
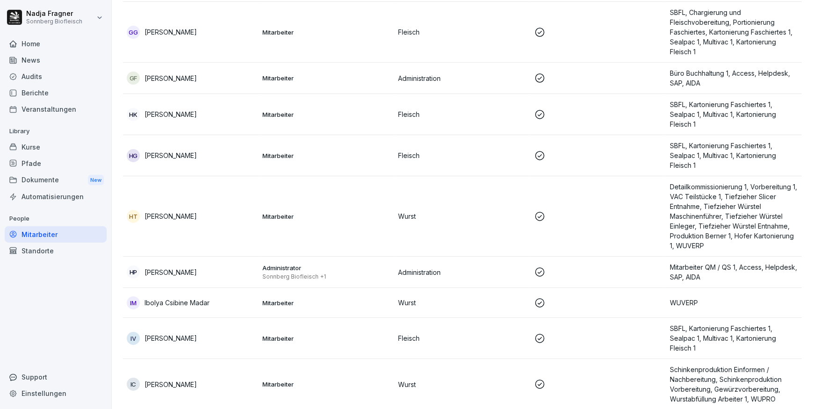
scroll to position [1530, 0]
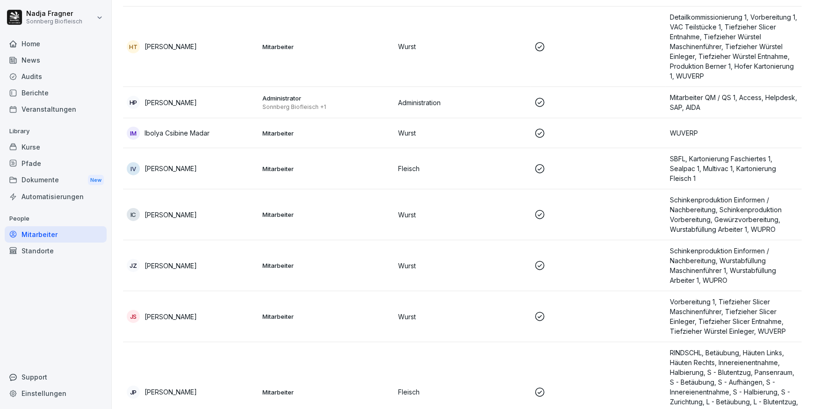
click at [604, 131] on p at bounding box center [598, 133] width 128 height 11
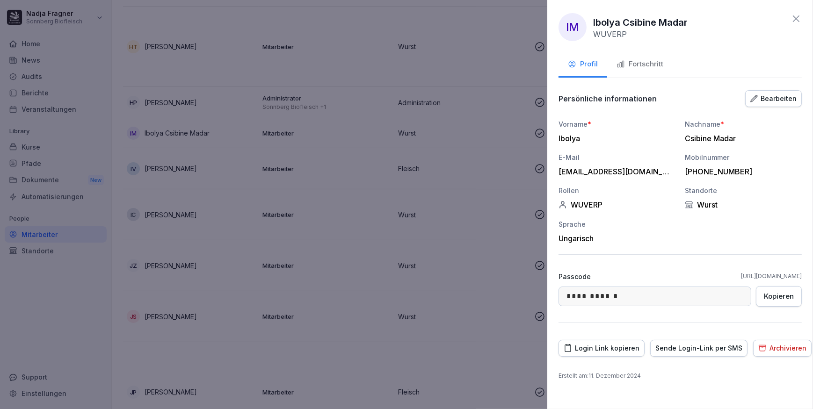
click at [649, 94] on div "Bearbeiten" at bounding box center [773, 99] width 46 height 10
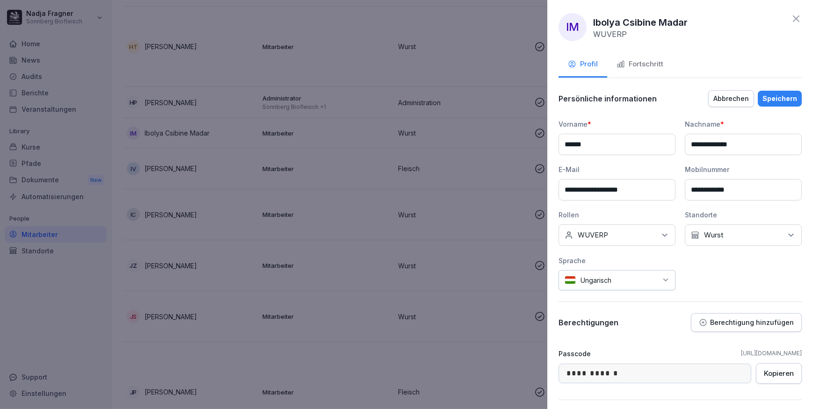
click at [640, 240] on div "Keine Rollen WUVERP" at bounding box center [616, 235] width 117 height 22
click at [591, 306] on label "Vorbereitung 1" at bounding box center [601, 305] width 45 height 8
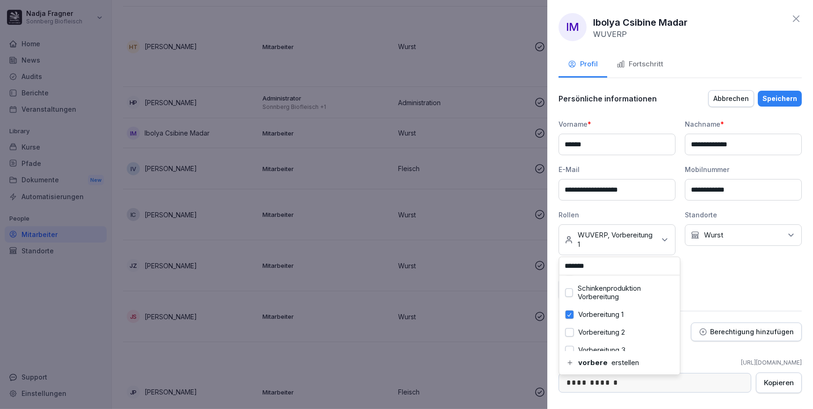
drag, startPoint x: 589, startPoint y: 267, endPoint x: 563, endPoint y: 264, distance: 26.8
click at [563, 264] on input "*******" at bounding box center [619, 266] width 121 height 18
click at [594, 317] on label "VAC Teilstücke 1" at bounding box center [605, 340] width 53 height 8
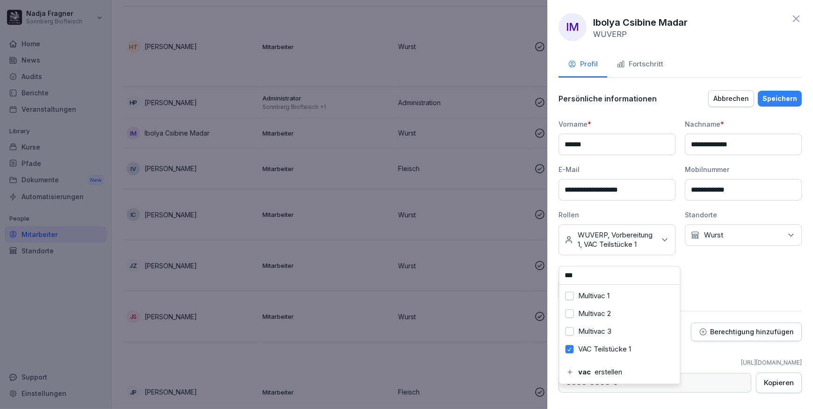
drag, startPoint x: 587, startPoint y: 275, endPoint x: 554, endPoint y: 275, distance: 33.2
click at [554, 275] on div "**********" at bounding box center [680, 204] width 266 height 409
drag, startPoint x: 579, startPoint y: 276, endPoint x: 562, endPoint y: 273, distance: 18.0
click at [562, 273] on input "***" at bounding box center [619, 276] width 121 height 18
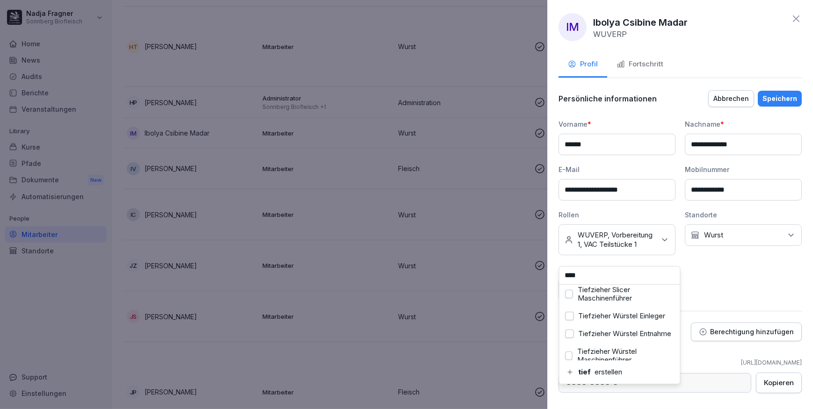
click at [586, 317] on label "Tiefzieher Würstel Einleger" at bounding box center [622, 316] width 87 height 8
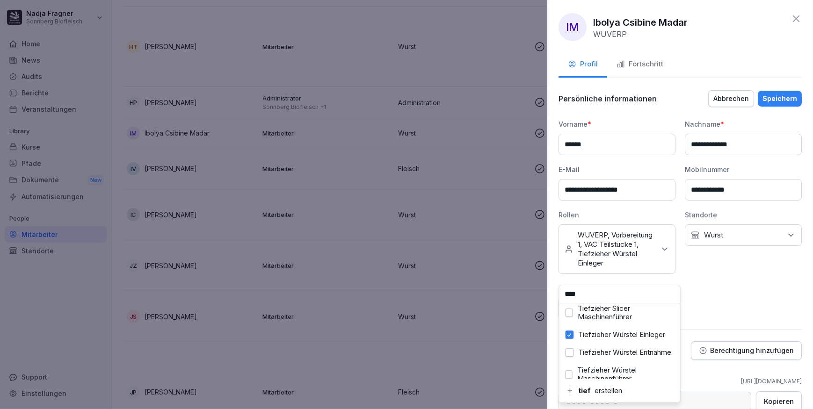
click at [584, 317] on label "Tiefzieher Würstel Entnahme" at bounding box center [625, 352] width 93 height 8
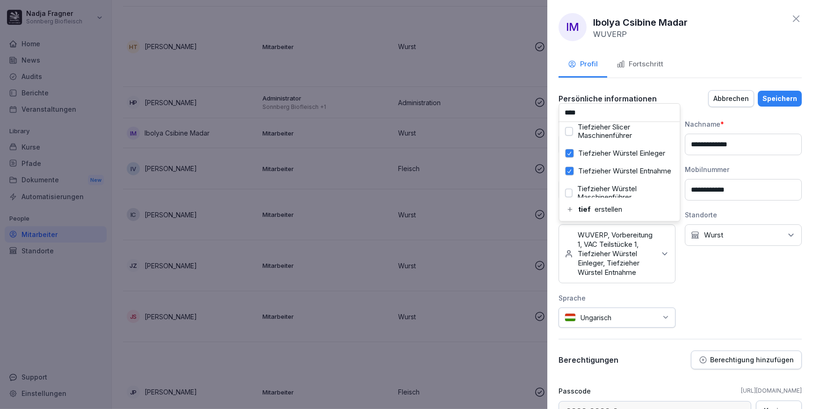
scroll to position [84, 0]
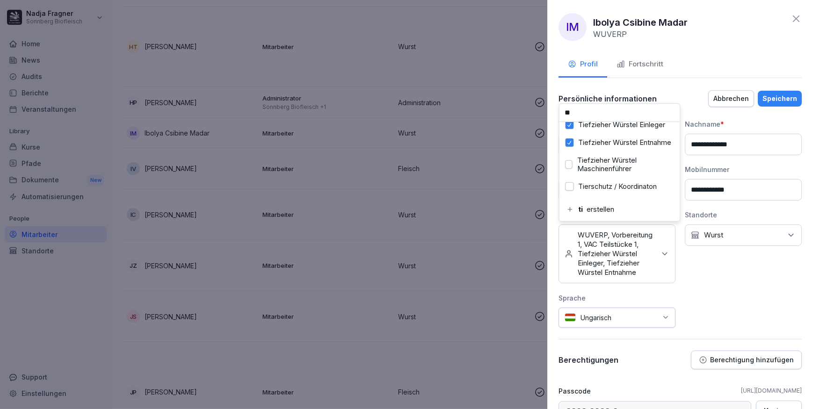
type input "*"
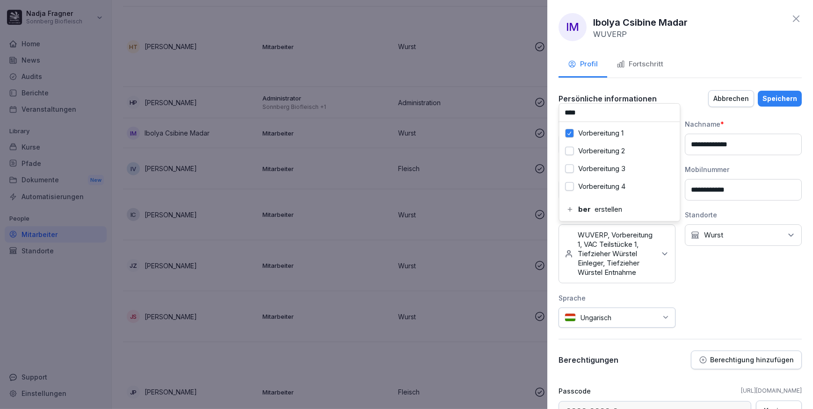
scroll to position [0, 0]
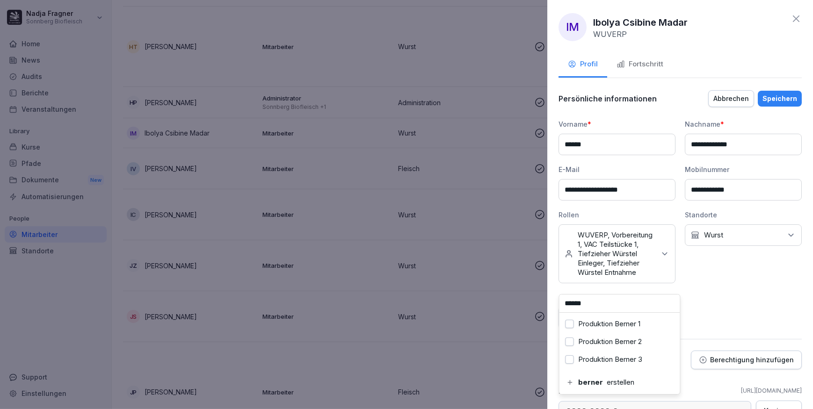
type input "******"
click at [590, 317] on label "Produktion Berner 1" at bounding box center [610, 324] width 62 height 8
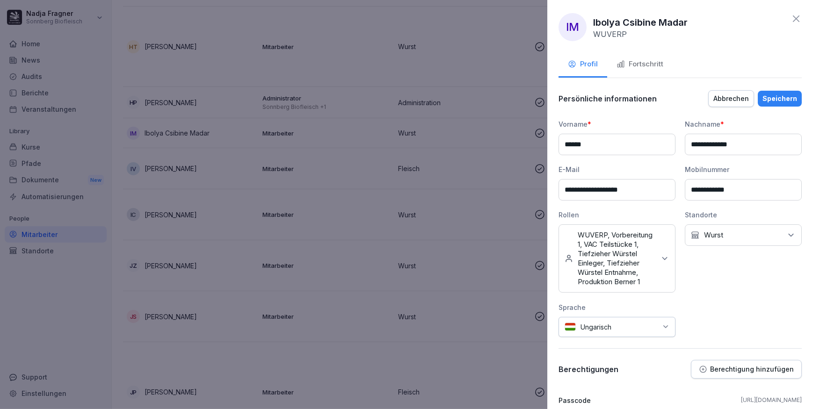
click at [649, 100] on div "Speichern" at bounding box center [779, 99] width 35 height 10
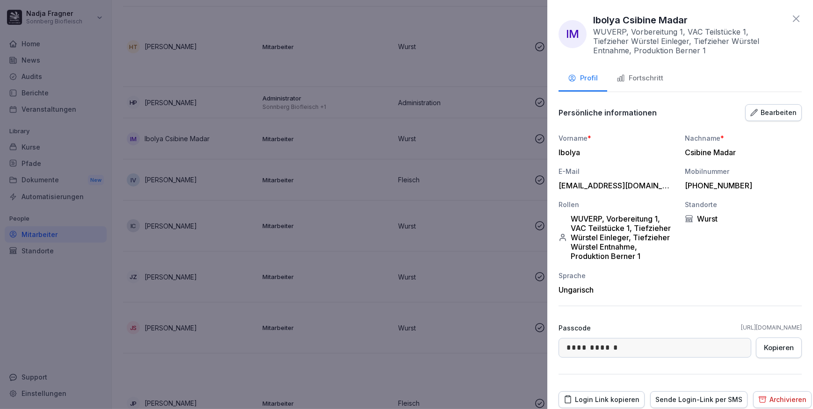
click at [649, 18] on icon at bounding box center [795, 18] width 11 height 11
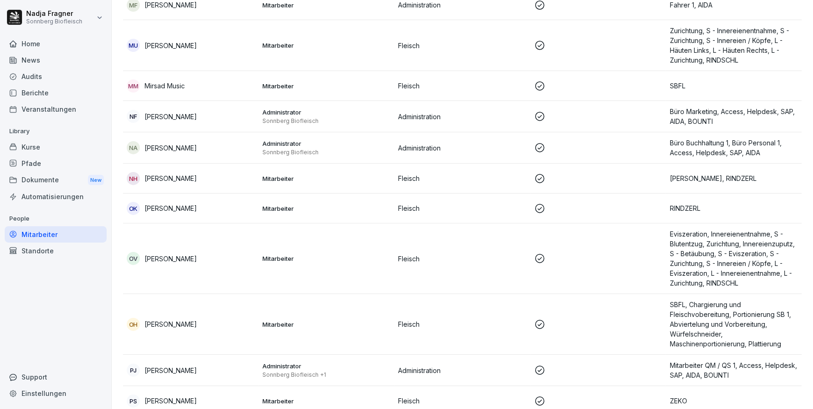
scroll to position [3444, 0]
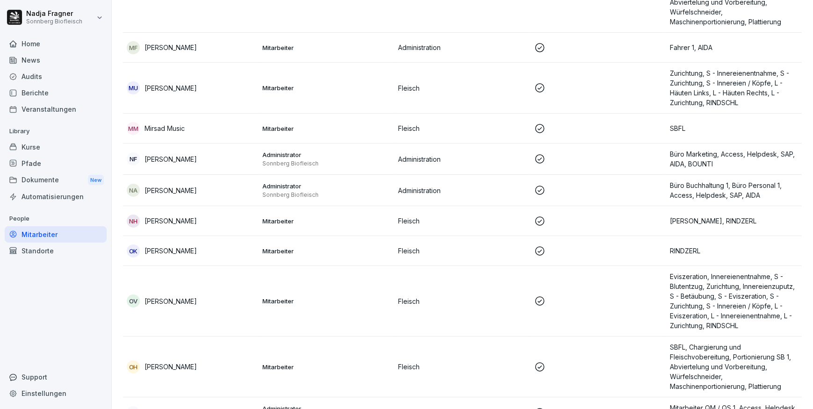
click at [202, 128] on div "MM Mirsad Music" at bounding box center [191, 128] width 128 height 13
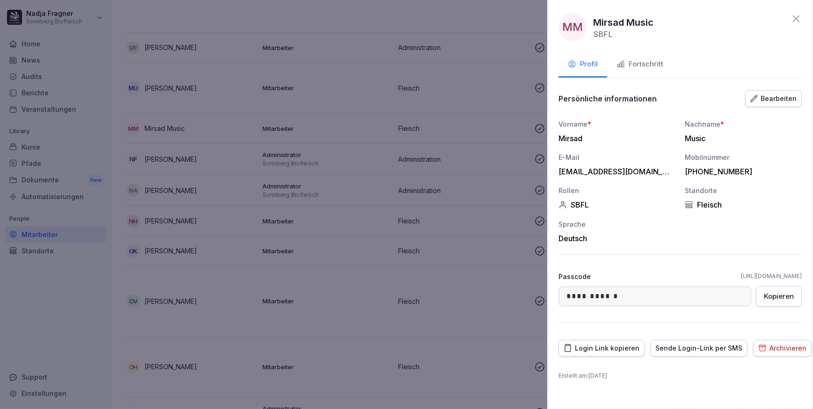
click at [649, 97] on div "Bearbeiten" at bounding box center [773, 99] width 46 height 10
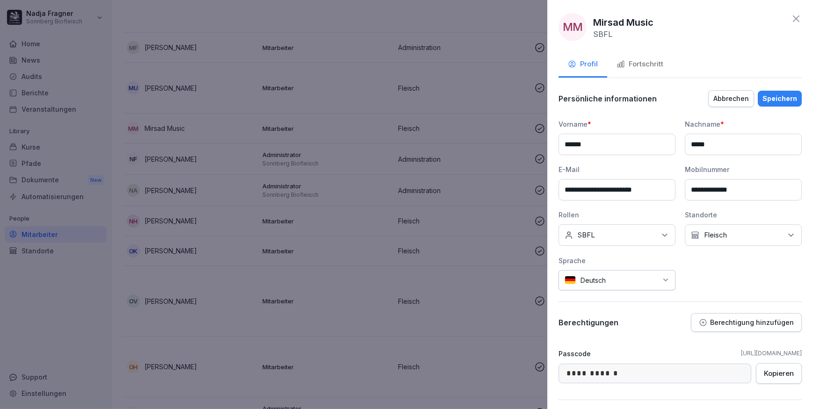
click at [609, 237] on div "Keine Rollen SBFL" at bounding box center [616, 235] width 117 height 22
click at [614, 279] on label "Chargierung und Fleischvobereitung" at bounding box center [625, 281] width 97 height 17
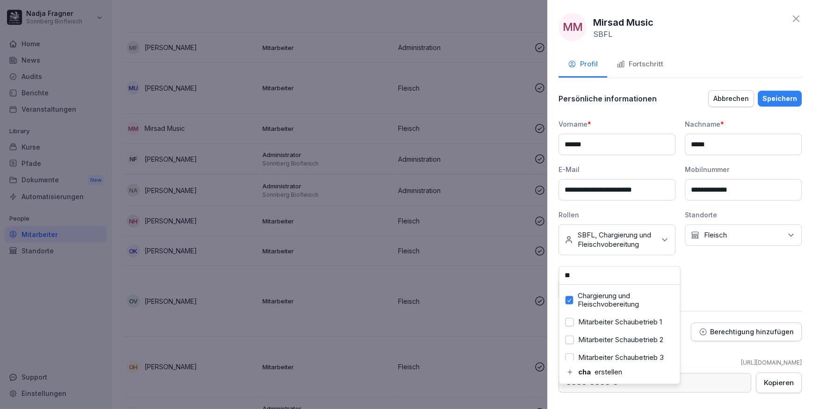
type input "*"
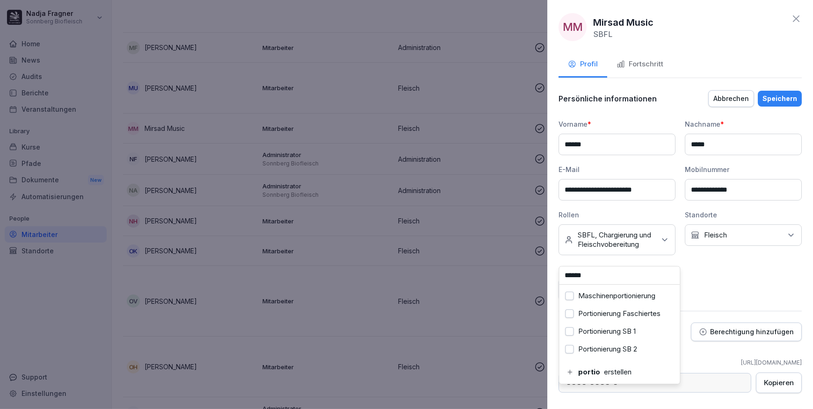
click at [571, 314] on button "Portionierung Faschiertes" at bounding box center [569, 314] width 8 height 8
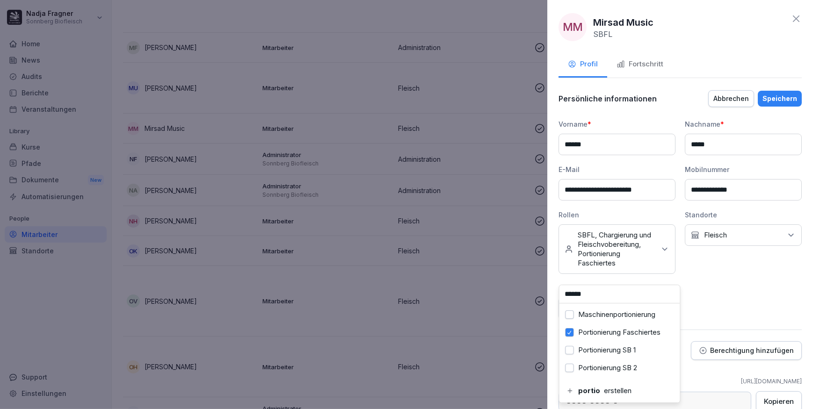
drag, startPoint x: 602, startPoint y: 295, endPoint x: 559, endPoint y: 291, distance: 42.7
click at [559, 291] on input "******" at bounding box center [619, 294] width 121 height 18
click at [600, 317] on label "Kartonierung Faschiertes 1" at bounding box center [621, 350] width 85 height 8
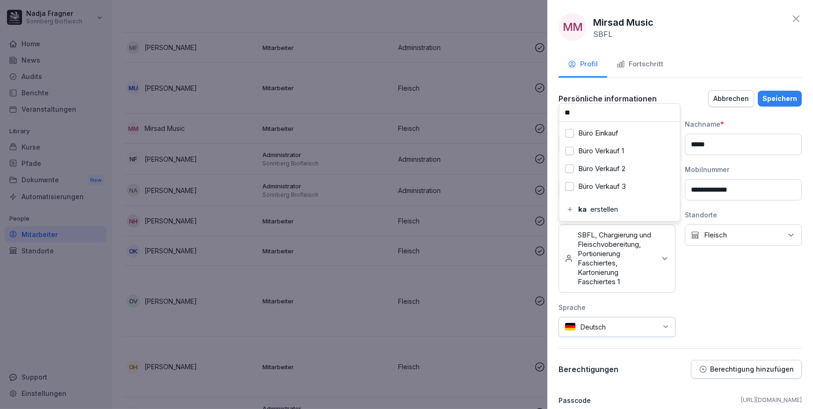
type input "*"
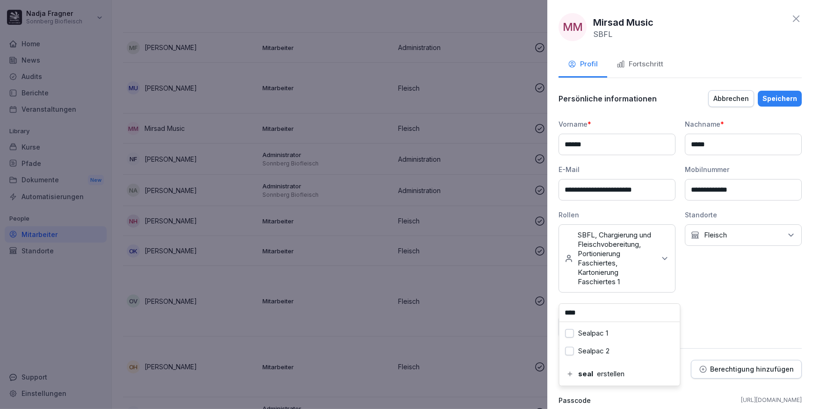
click at [580, 317] on label "Sealpac 1" at bounding box center [594, 333] width 30 height 8
type input "*"
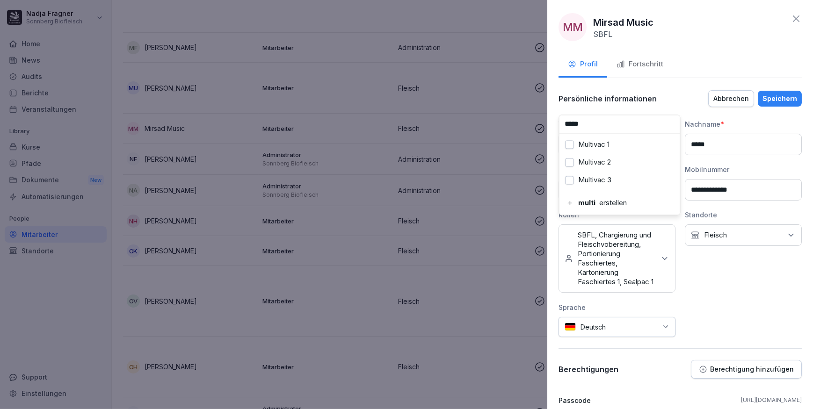
click at [580, 143] on label "Multivac 1" at bounding box center [594, 144] width 31 height 8
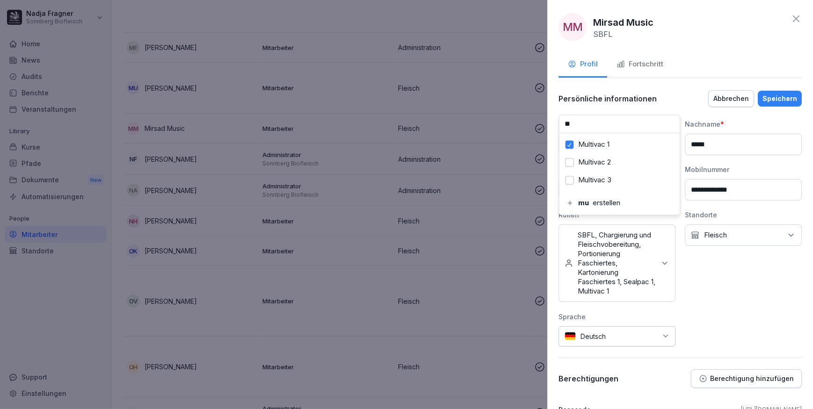
type input "*"
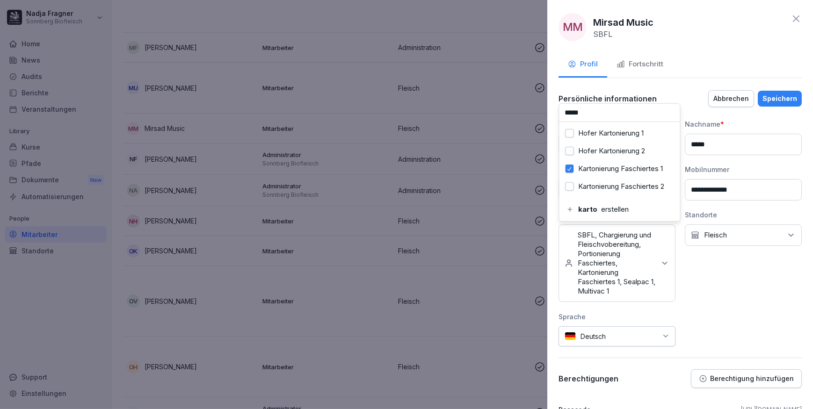
scroll to position [42, 0]
type input "*****"
click at [588, 167] on label "Kartonierung Fleisch 1" at bounding box center [614, 169] width 70 height 8
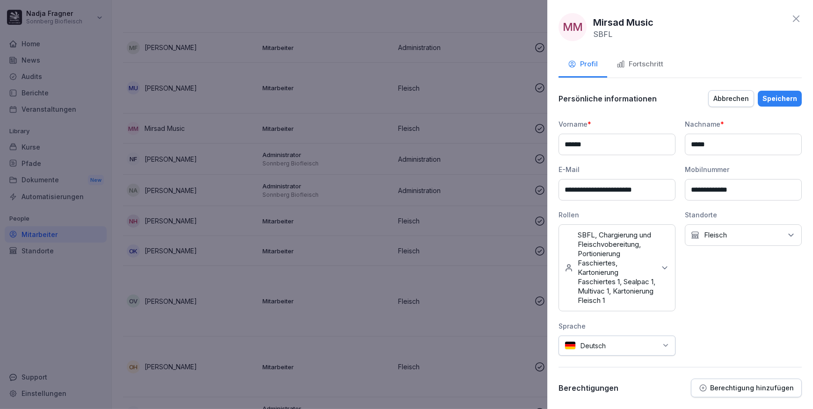
click at [649, 90] on div "Persönliche informationen Abbrechen Speichern" at bounding box center [679, 98] width 243 height 19
click at [649, 97] on div "Speichern" at bounding box center [779, 99] width 35 height 10
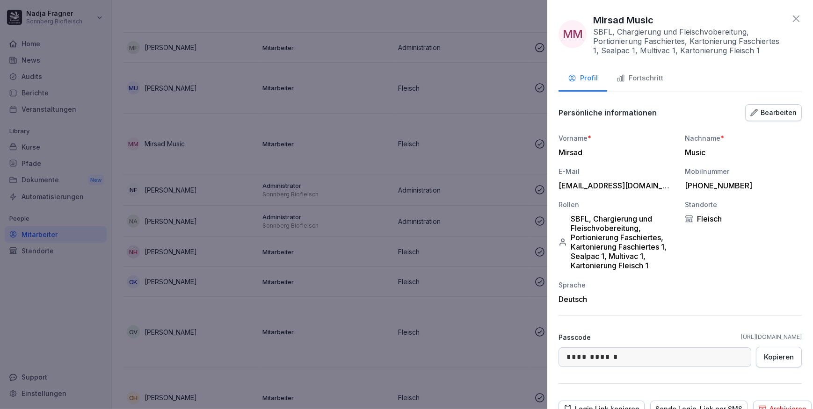
click at [649, 19] on icon at bounding box center [796, 18] width 7 height 7
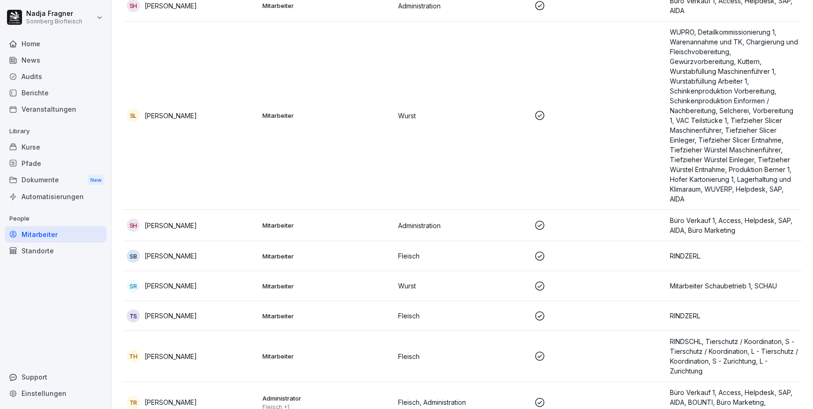
scroll to position [4710, 0]
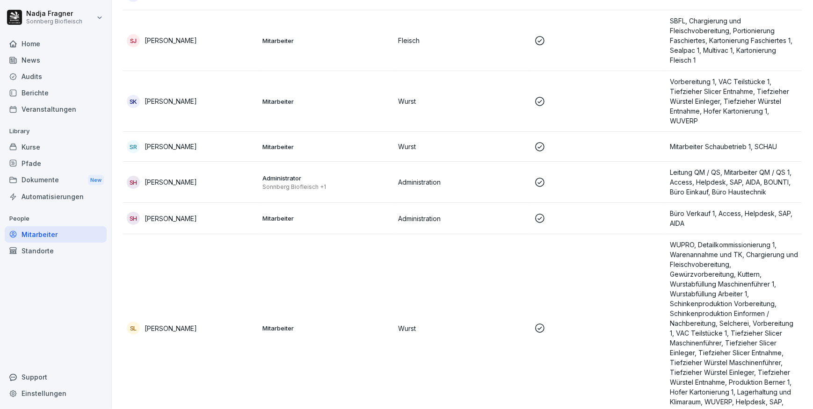
click at [64, 146] on div "Kurse" at bounding box center [56, 147] width 102 height 16
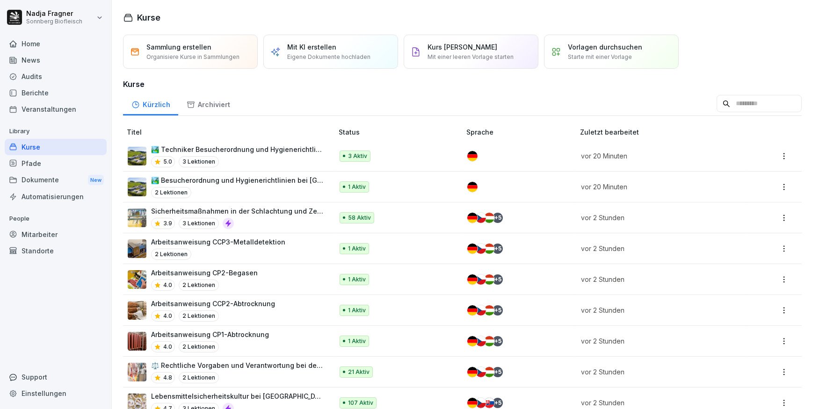
click at [56, 194] on div "Automatisierungen" at bounding box center [56, 196] width 102 height 16
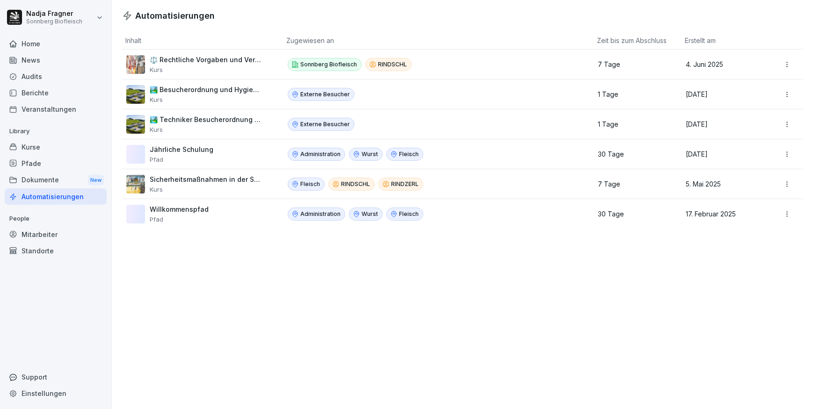
click at [35, 149] on div "Kurse" at bounding box center [56, 147] width 102 height 16
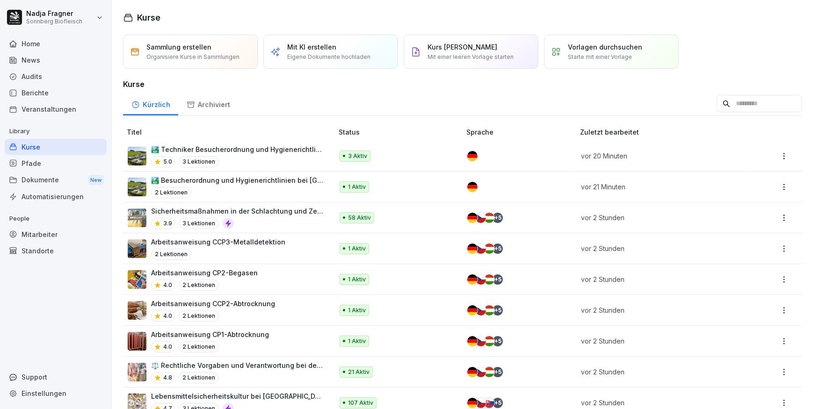
click at [245, 147] on p "🏞️ Techniker Besucherordnung und Hygienerichtlinien bei Sonnberg" at bounding box center [237, 150] width 173 height 10
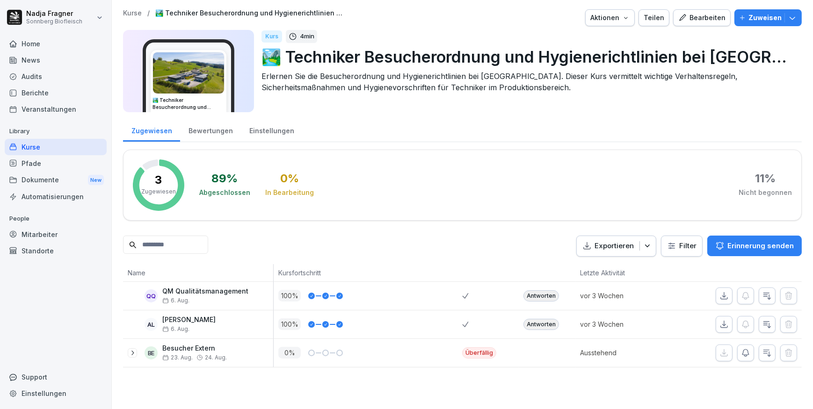
click at [255, 133] on div "Einstellungen" at bounding box center [271, 130] width 61 height 24
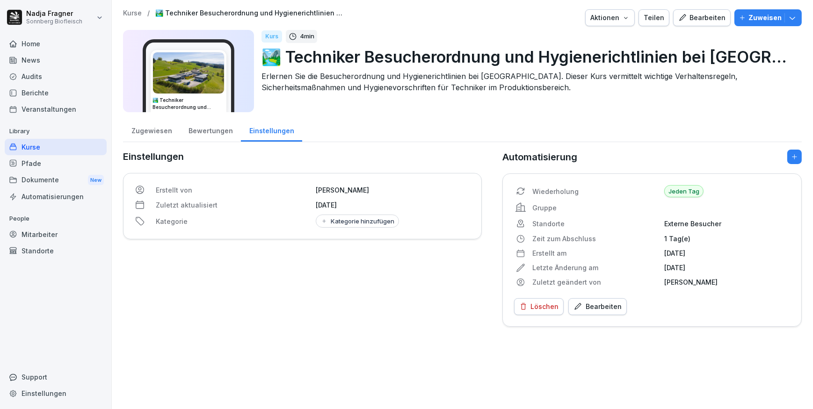
click at [602, 305] on div "Bearbeiten" at bounding box center [597, 307] width 48 height 10
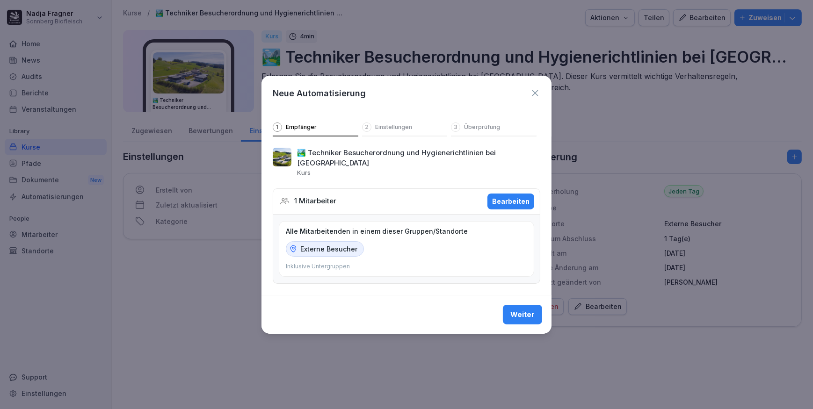
click at [533, 310] on div "Weiter" at bounding box center [522, 315] width 24 height 10
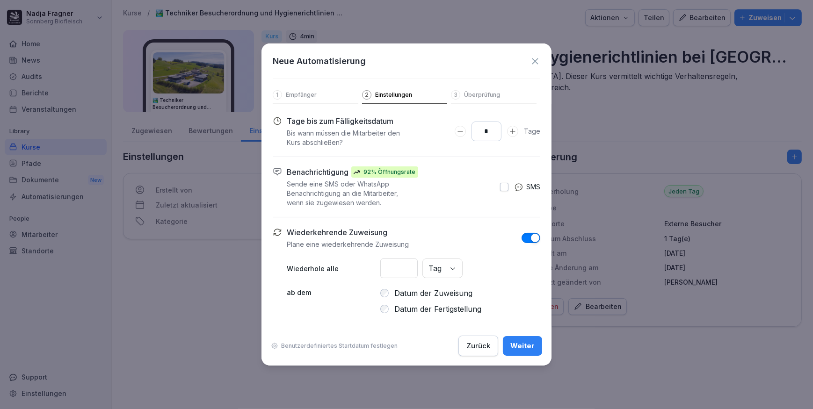
click at [526, 343] on div "Weiter" at bounding box center [522, 346] width 24 height 10
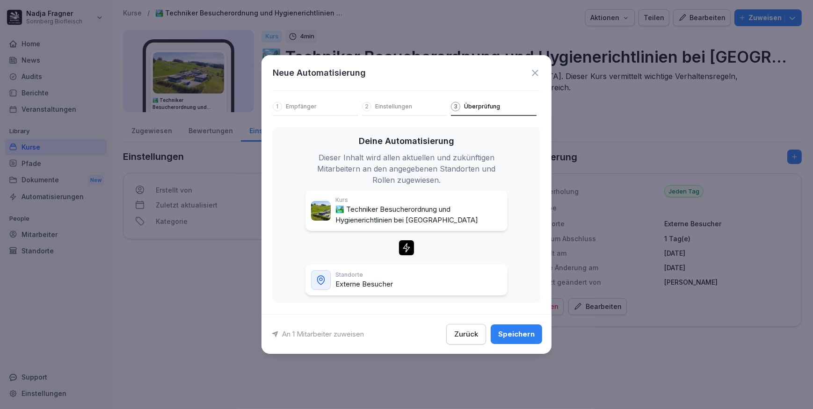
click at [535, 73] on icon at bounding box center [535, 73] width 6 height 6
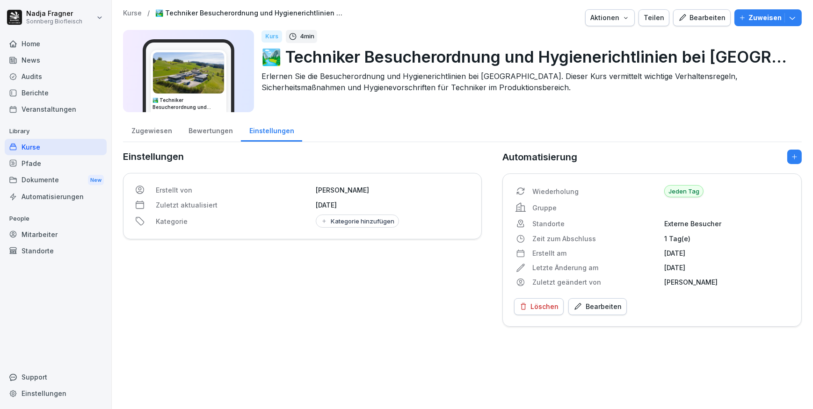
click at [42, 43] on div "Home" at bounding box center [56, 44] width 102 height 16
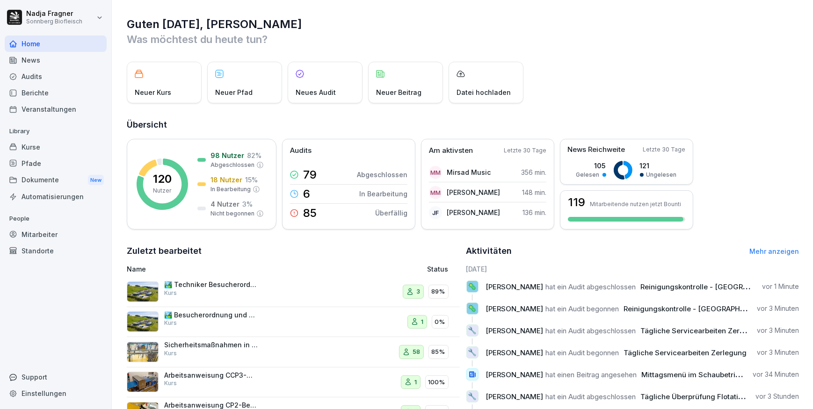
click at [41, 147] on div "Kurse" at bounding box center [56, 147] width 102 height 16
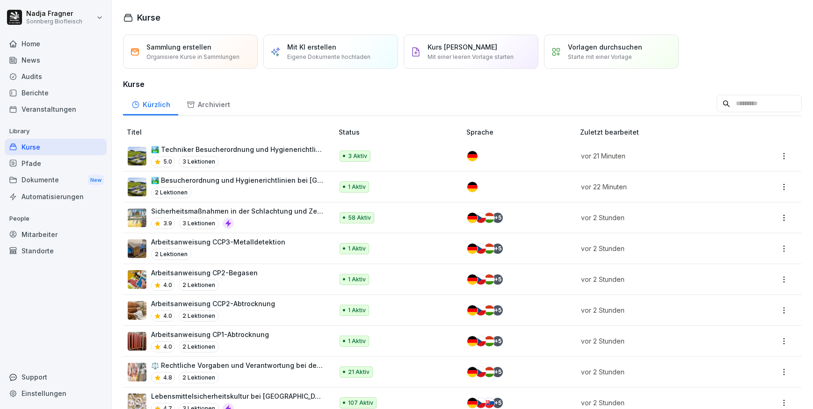
click at [43, 198] on div "Automatisierungen" at bounding box center [56, 196] width 102 height 16
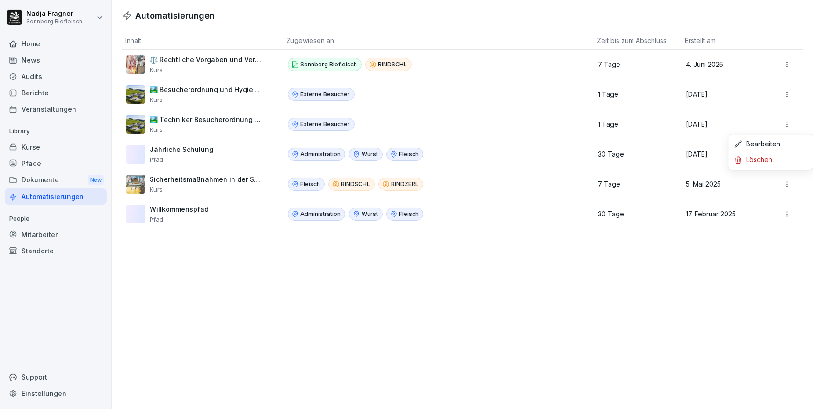
click at [784, 123] on html "[PERSON_NAME] Sonnberg Biofleisch Home News Audits Berichte Veranstaltungen Lib…" at bounding box center [406, 204] width 813 height 409
click at [782, 91] on html "[PERSON_NAME] Sonnberg Biofleisch Home News Audits Berichte Veranstaltungen Lib…" at bounding box center [406, 204] width 813 height 409
click at [39, 150] on div "Kurse" at bounding box center [56, 147] width 102 height 16
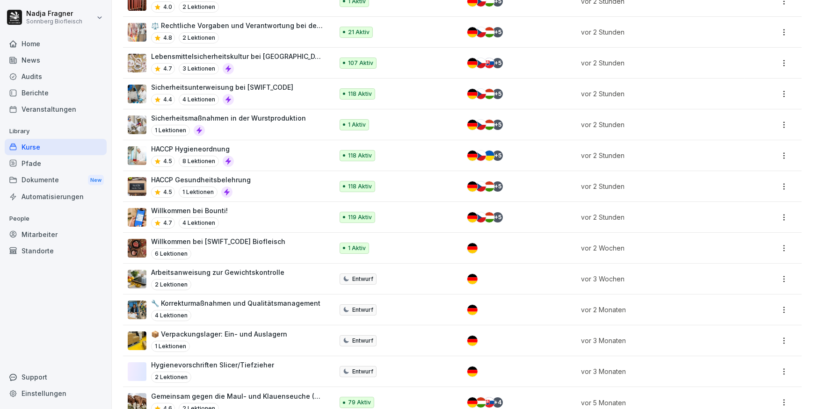
scroll to position [362, 0]
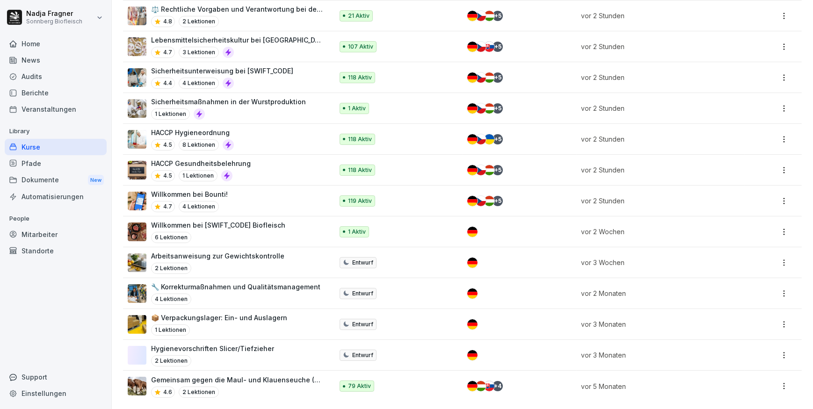
click at [187, 251] on p "Arbeitsanweisung zur Gewichtskontrolle" at bounding box center [217, 256] width 133 height 10
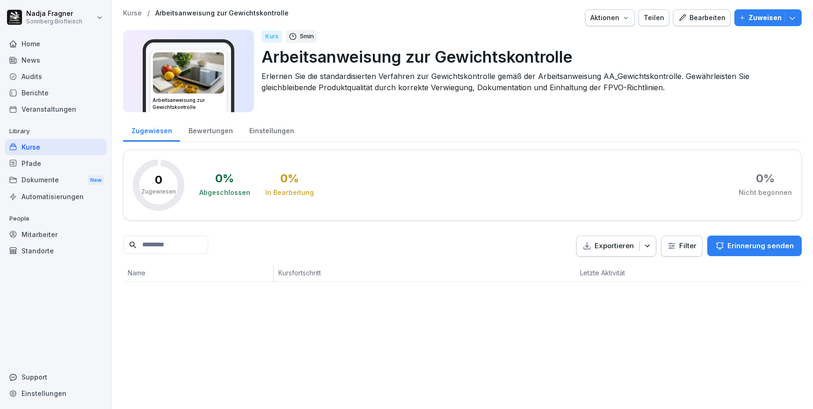
click at [711, 22] on div "Bearbeiten" at bounding box center [701, 18] width 47 height 10
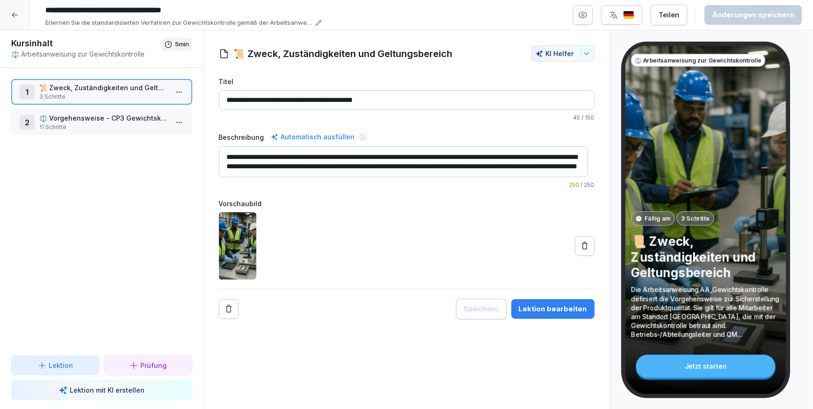
click at [74, 6] on input "**********" at bounding box center [181, 10] width 281 height 16
click at [59, 8] on input "**********" at bounding box center [181, 10] width 281 height 16
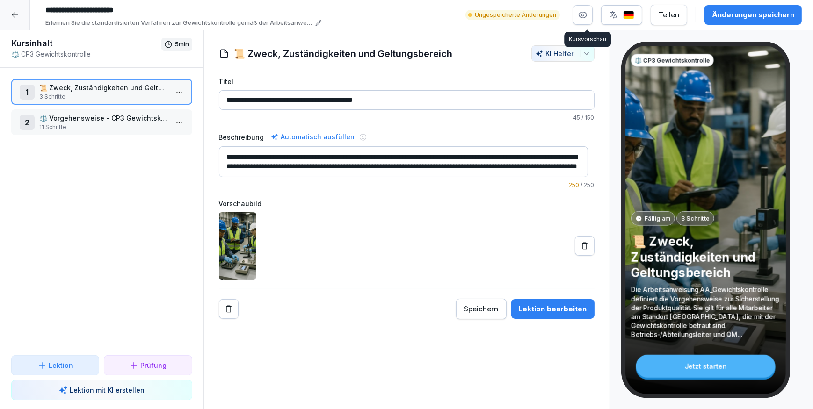
type input "**********"
click at [582, 247] on icon at bounding box center [585, 245] width 6 height 7
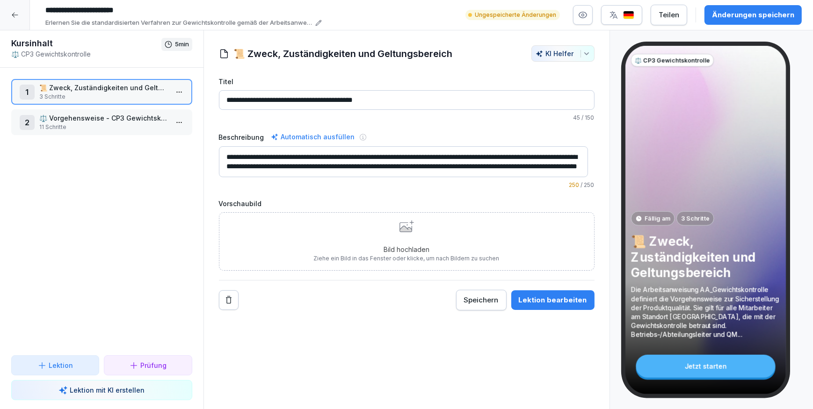
click at [380, 234] on div "Bild hochladen Ziehe ein Bild in das Fenster oder klicke, um nach Bildern zu su…" at bounding box center [407, 241] width 186 height 43
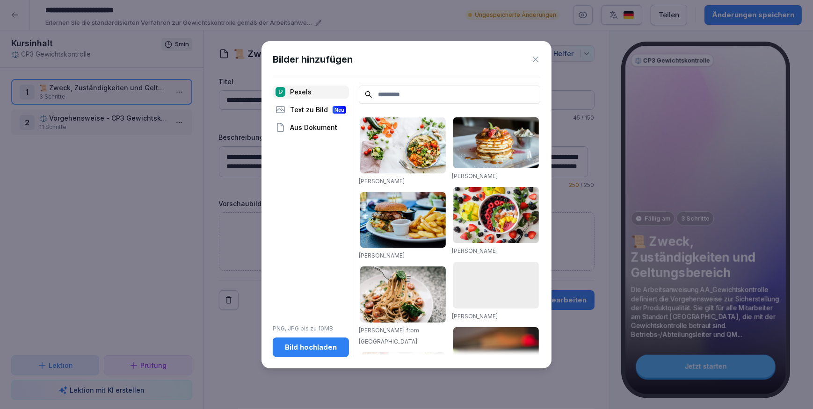
click at [317, 345] on div "Bild hochladen" at bounding box center [310, 347] width 61 height 10
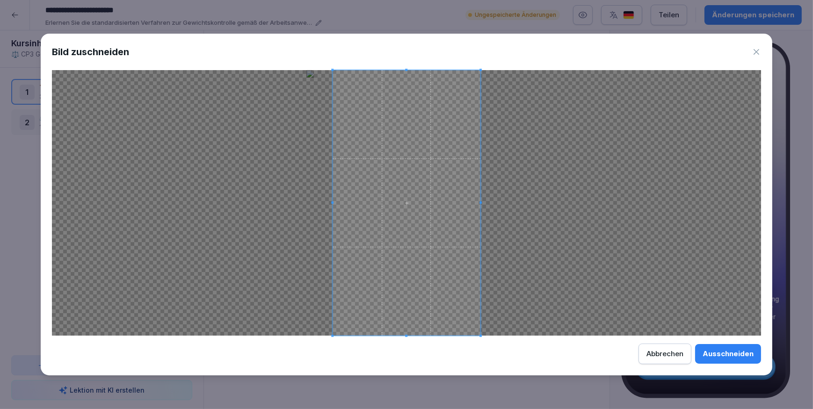
click at [729, 355] on div "Ausschneiden" at bounding box center [727, 354] width 51 height 10
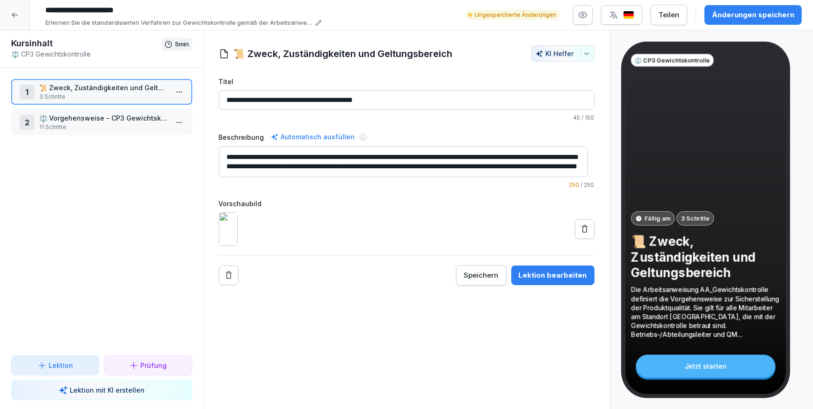
click at [580, 234] on icon at bounding box center [584, 228] width 9 height 9
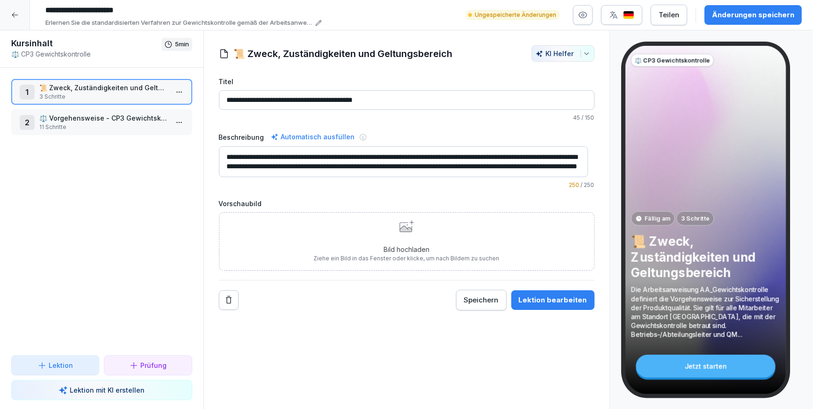
click at [344, 245] on p "Bild hochladen" at bounding box center [407, 250] width 186 height 10
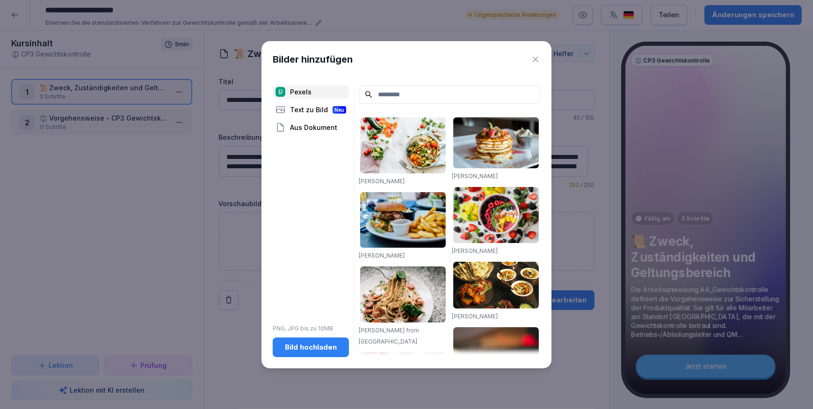
click at [297, 347] on div "Bild hochladen" at bounding box center [310, 347] width 61 height 10
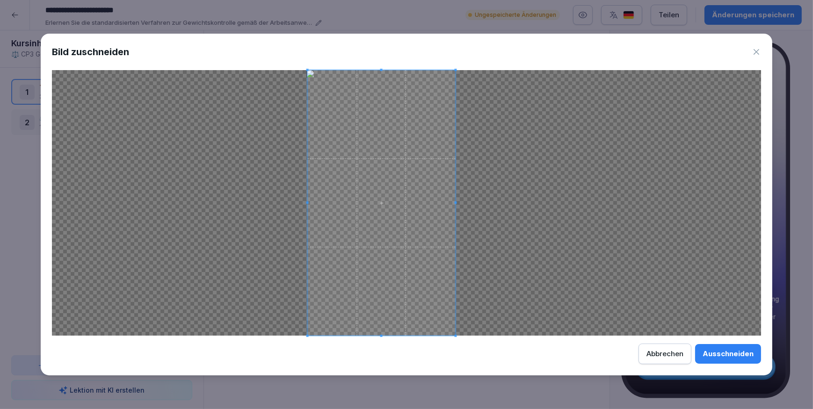
click at [355, 200] on span at bounding box center [382, 203] width 148 height 266
click at [715, 355] on div "Ausschneiden" at bounding box center [727, 354] width 51 height 10
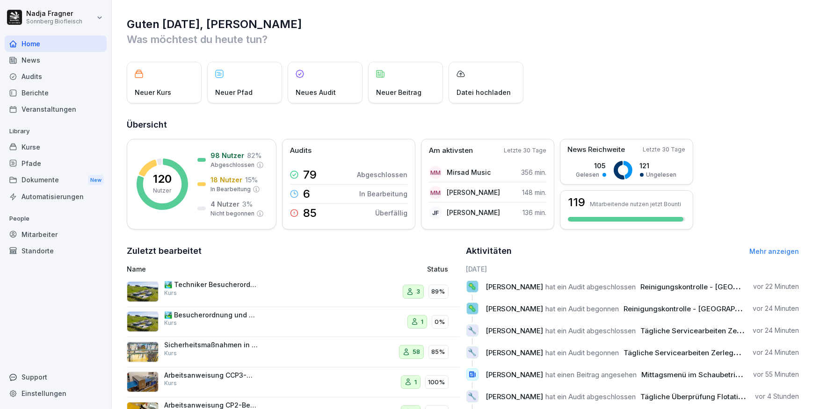
click at [29, 150] on div "Kurse" at bounding box center [56, 147] width 102 height 16
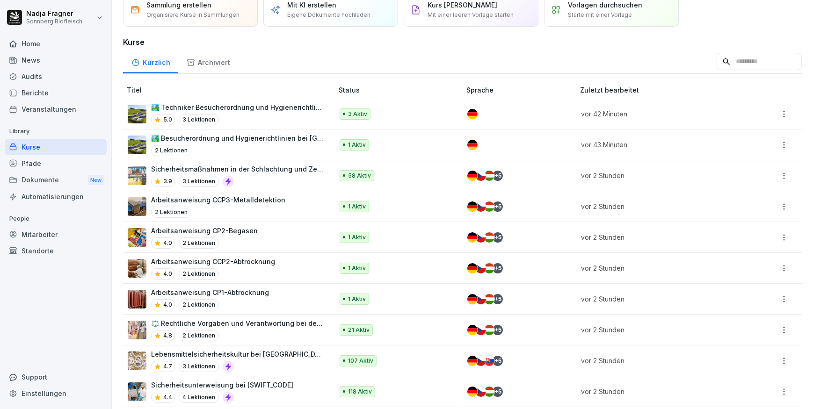
scroll to position [85, 0]
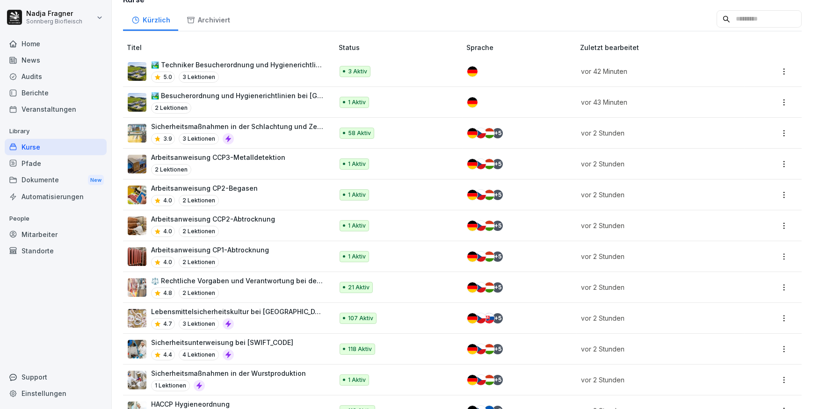
click at [229, 187] on p "Arbeitsanweisung CP2-Begasen" at bounding box center [204, 188] width 107 height 10
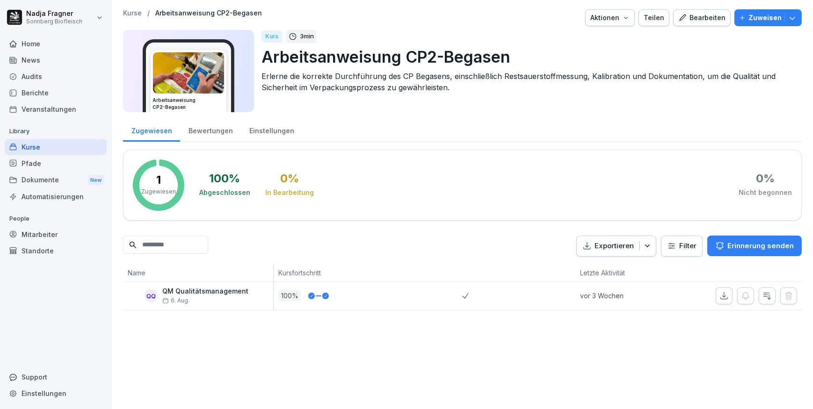
click at [704, 21] on div "Bearbeiten" at bounding box center [701, 18] width 47 height 10
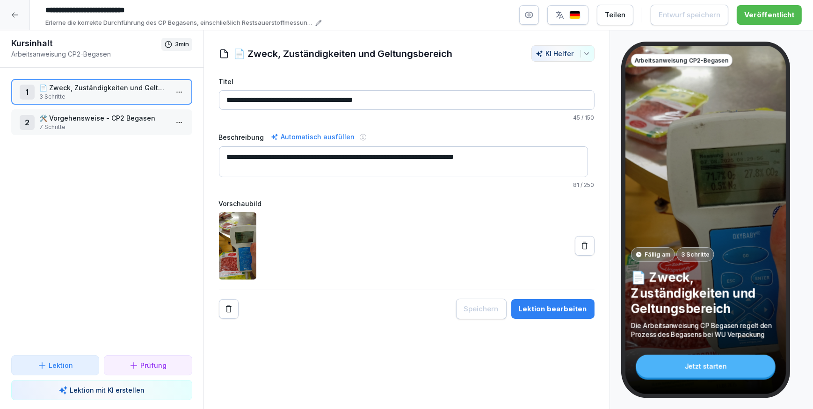
click at [75, 120] on p "🛠️ Vorgehensweise - CP2 Begasen" at bounding box center [103, 118] width 129 height 10
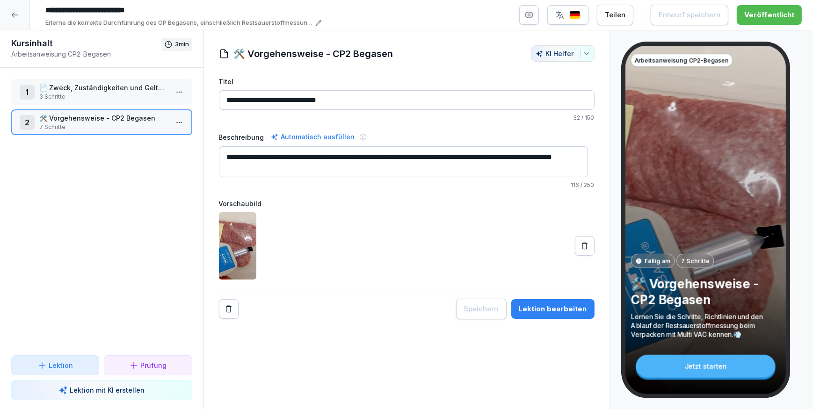
click at [90, 88] on p "📄 Zweck, Zuständigkeiten und Geltungsbereich" at bounding box center [103, 88] width 129 height 10
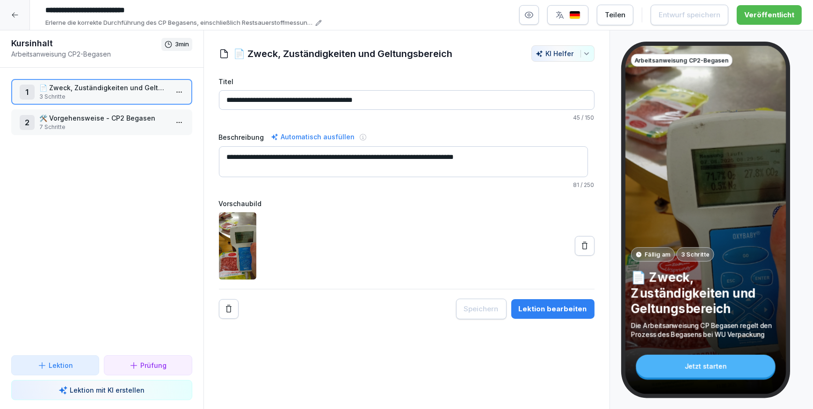
click at [99, 92] on p "📄 Zweck, Zuständigkeiten und Geltungsbereich" at bounding box center [103, 88] width 129 height 10
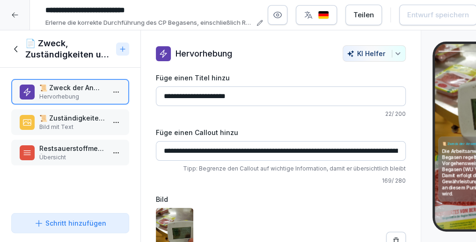
click at [71, 123] on p "Bild mit Text" at bounding box center [71, 127] width 65 height 8
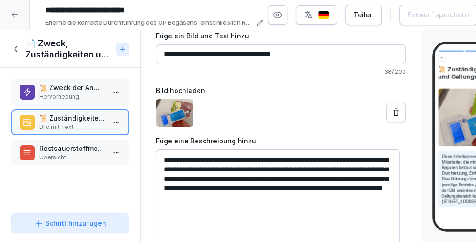
scroll to position [42, 0]
click at [63, 146] on p "Restsauerstoffmessung beim Prozess Verpacken Multi VAC" at bounding box center [71, 149] width 65 height 10
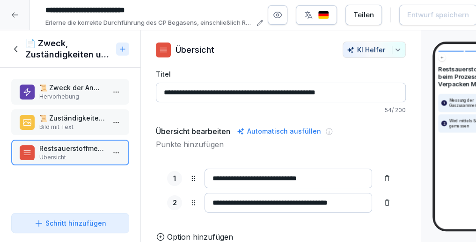
scroll to position [15, 0]
click at [18, 47] on icon at bounding box center [16, 49] width 10 height 10
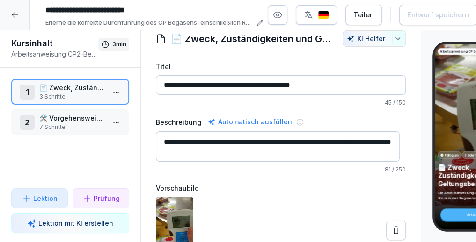
click at [63, 120] on p "🛠️ Vorgehensweise - CP2 Begasen" at bounding box center [71, 118] width 65 height 10
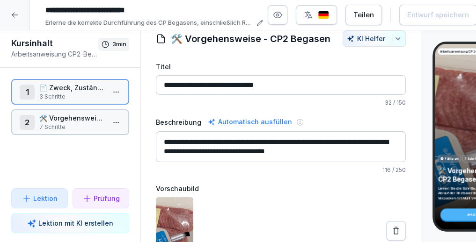
click at [63, 120] on p "🛠️ Vorgehensweise - CP2 Begasen" at bounding box center [71, 118] width 65 height 10
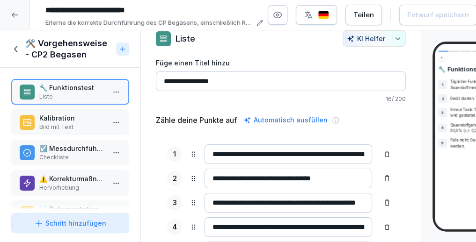
scroll to position [91, 0]
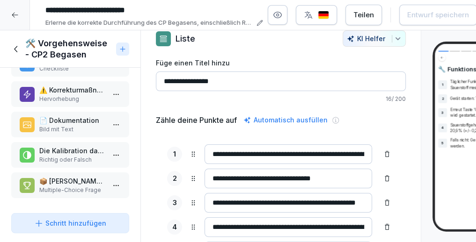
click at [86, 179] on p "📦 Welche der folgenden Aussagen sind korrekt für die Messdurchführung?" at bounding box center [71, 181] width 65 height 10
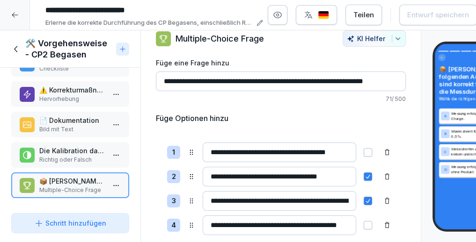
click at [61, 146] on p "Die Kalibration darf nur mit Frischluft durchgeführt werden!" at bounding box center [71, 151] width 65 height 10
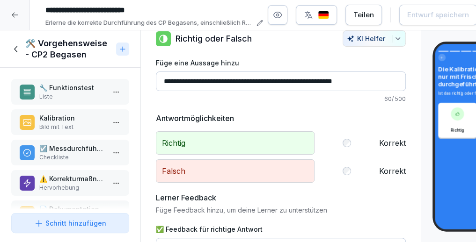
click at [75, 87] on p "🔧 Funktionstest" at bounding box center [71, 88] width 65 height 10
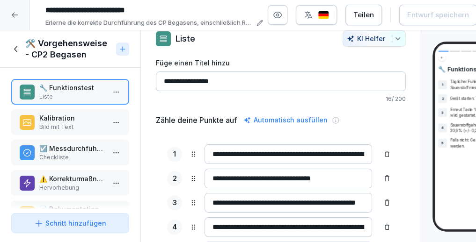
click at [15, 12] on icon at bounding box center [14, 14] width 7 height 7
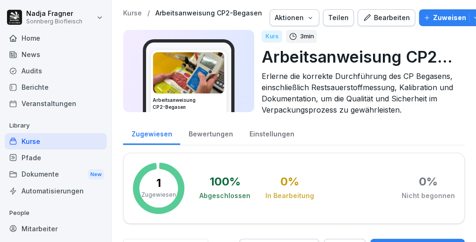
click at [43, 141] on div "Kurse" at bounding box center [56, 141] width 102 height 16
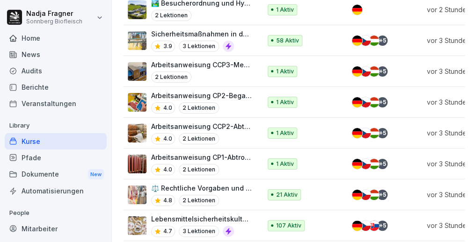
scroll to position [174, 0]
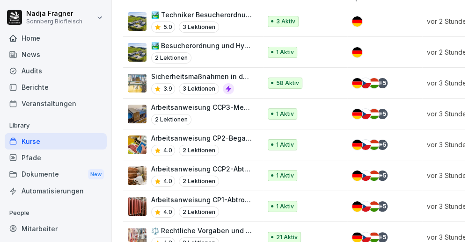
click at [227, 196] on p "Arbeitsanweisung CP1-Abtrocknung" at bounding box center [201, 200] width 101 height 10
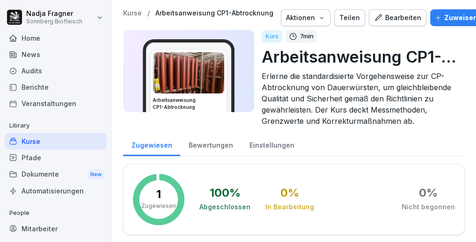
click at [391, 14] on div "Bearbeiten" at bounding box center [397, 18] width 47 height 10
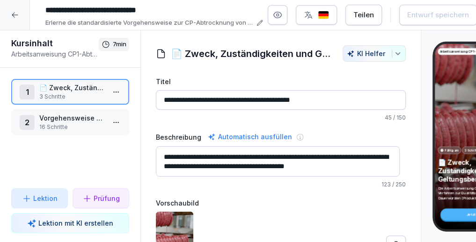
click at [60, 120] on p "Vorgehensweise - CP1 Abtrocknung" at bounding box center [71, 118] width 65 height 10
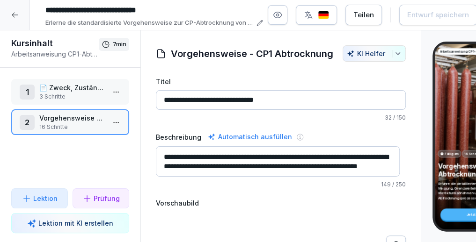
click at [60, 120] on p "Vorgehensweise - CP1 Abtrocknung" at bounding box center [71, 118] width 65 height 10
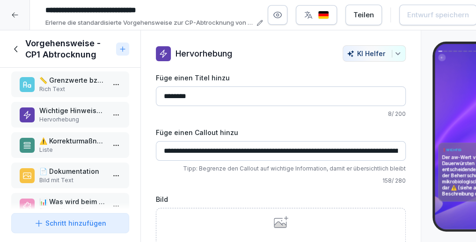
scroll to position [147, 0]
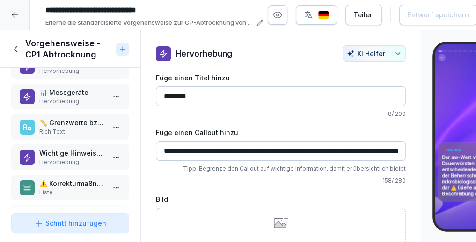
click at [14, 46] on icon at bounding box center [16, 49] width 10 height 10
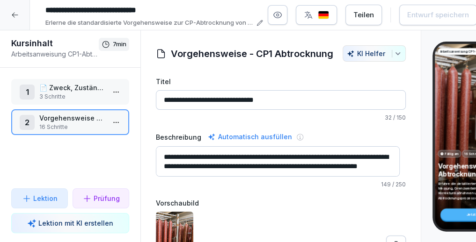
click at [14, 16] on icon at bounding box center [14, 14] width 7 height 7
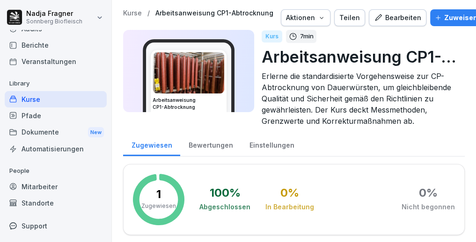
click at [396, 16] on div "Bearbeiten" at bounding box center [397, 18] width 47 height 10
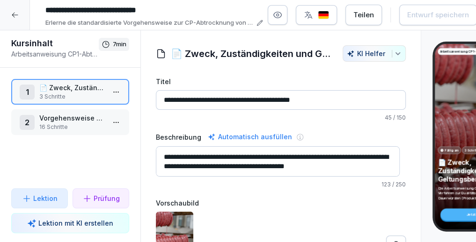
click at [67, 123] on p "16 Schritte" at bounding box center [71, 127] width 65 height 8
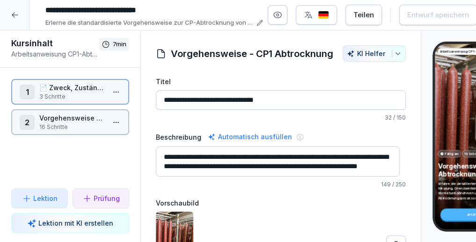
click at [67, 123] on p "16 Schritte" at bounding box center [71, 127] width 65 height 8
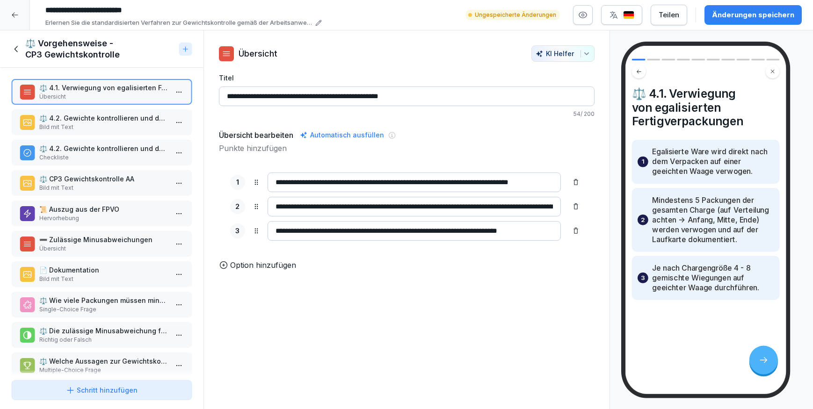
scroll to position [7, 0]
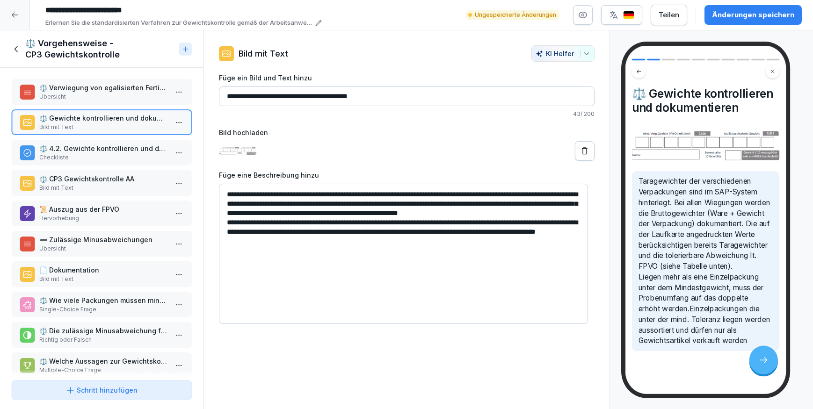
scroll to position [7, 0]
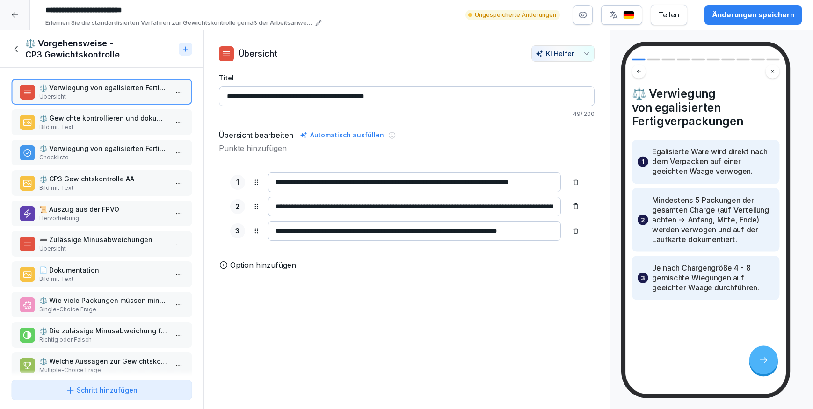
scroll to position [7, 0]
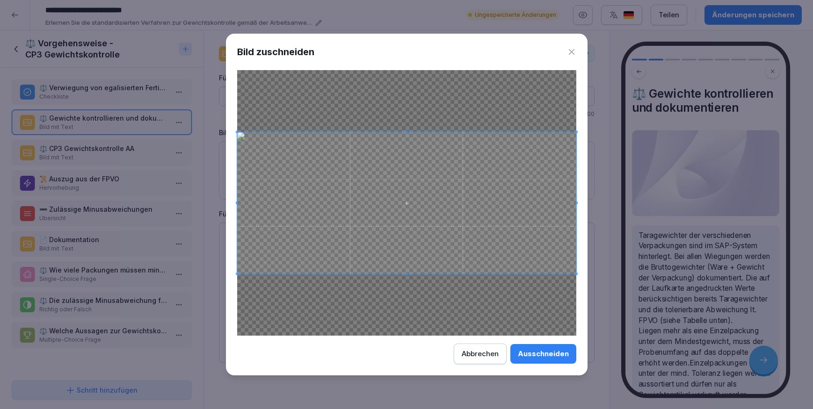
click at [547, 349] on div "Ausschneiden" at bounding box center [543, 354] width 51 height 10
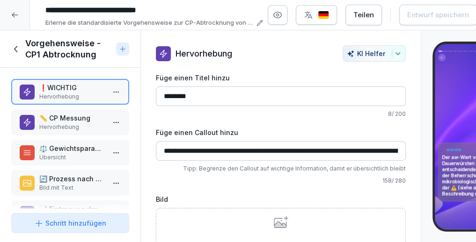
click at [18, 48] on icon at bounding box center [16, 49] width 10 height 10
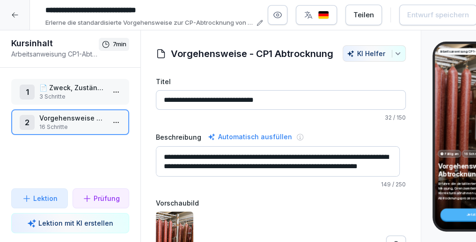
click at [74, 83] on p "📄 Zweck, Zuständigkeiten und Geltungsbereich" at bounding box center [71, 88] width 65 height 10
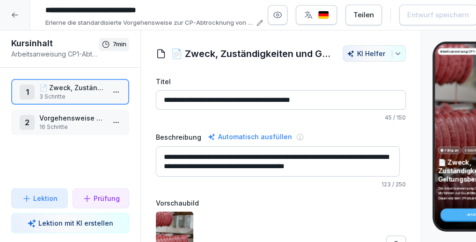
click at [55, 121] on p "Vorgehensweise - CP1 Abtrocknung" at bounding box center [71, 118] width 65 height 10
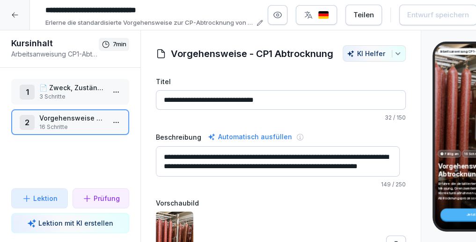
scroll to position [9, 0]
click at [79, 103] on div "1 📄 Zweck, Zuständigkeiten und Geltungsbereich 3 Schritte" at bounding box center [70, 92] width 118 height 26
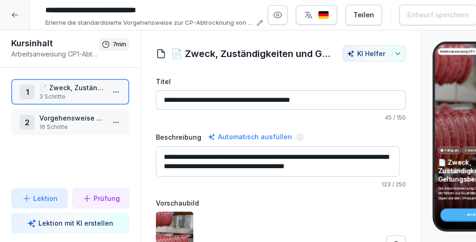
click at [189, 54] on h1 "📄 Zweck, Zuständigkeiten und Geltungsbereich" at bounding box center [252, 54] width 162 height 14
drag, startPoint x: 194, startPoint y: 96, endPoint x: 146, endPoint y: 88, distance: 48.4
click at [146, 88] on div "**********" at bounding box center [281, 182] width 280 height 274
click at [69, 116] on p "Vorgehensweise - CP1 Abtrocknung" at bounding box center [71, 118] width 65 height 10
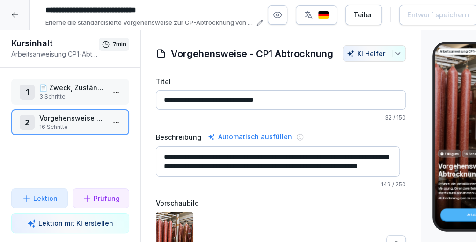
drag, startPoint x: 216, startPoint y: 101, endPoint x: 131, endPoint y: 86, distance: 85.9
click at [131, 86] on div "Kursinhalt Arbeitsanweisung CP1-Abtrocknung 7 min 1 📄 Zweck, Zuständigkeiten un…" at bounding box center [280, 136] width 561 height 212
click at [69, 121] on p "Vorgehensweise - CP1 Abtrocknung" at bounding box center [71, 118] width 65 height 10
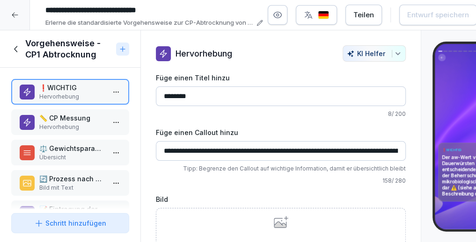
click at [67, 152] on p "⚖️ Gewichtsparameter" at bounding box center [71, 149] width 65 height 10
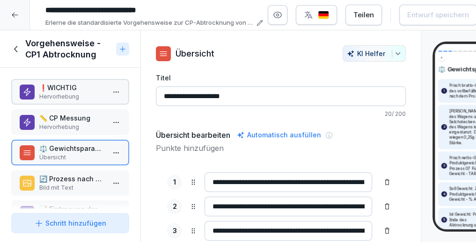
scroll to position [42, 0]
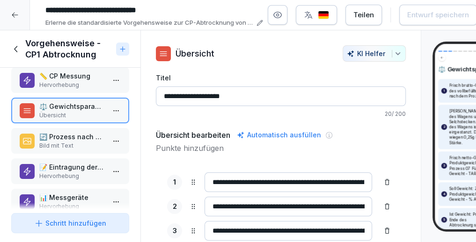
click at [68, 167] on p "📝 Eintragung der Parameter" at bounding box center [71, 167] width 65 height 10
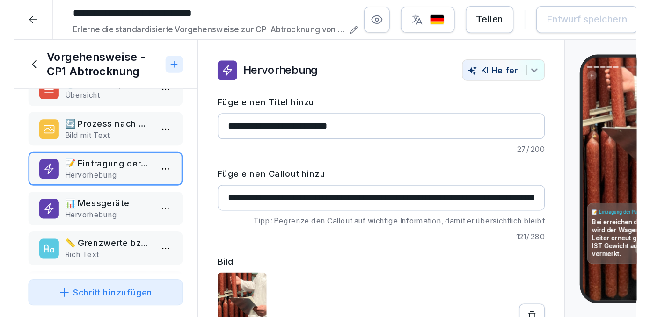
scroll to position [170, 0]
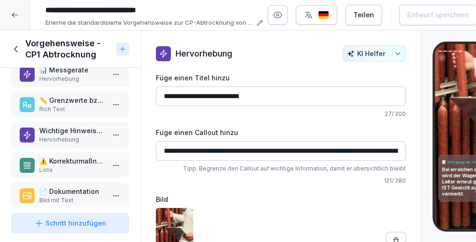
click at [75, 156] on p "⚠️ Korrekturmaßnahmen" at bounding box center [71, 161] width 65 height 10
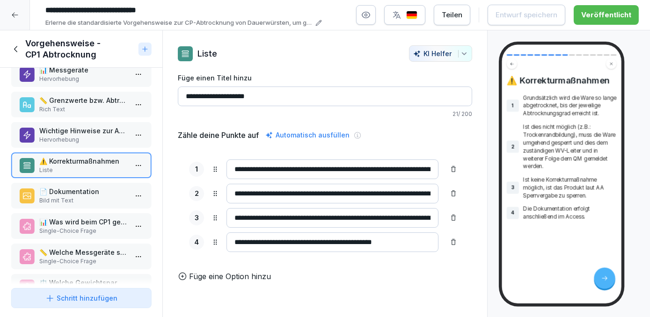
click at [91, 136] on p "Hervorhebung" at bounding box center [82, 140] width 87 height 8
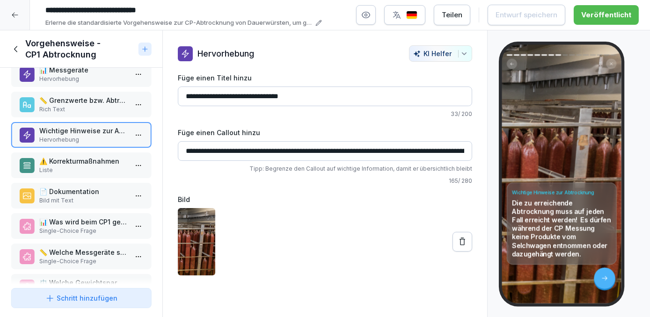
click at [66, 161] on p "⚠️ Korrekturmaßnahmen" at bounding box center [82, 161] width 87 height 10
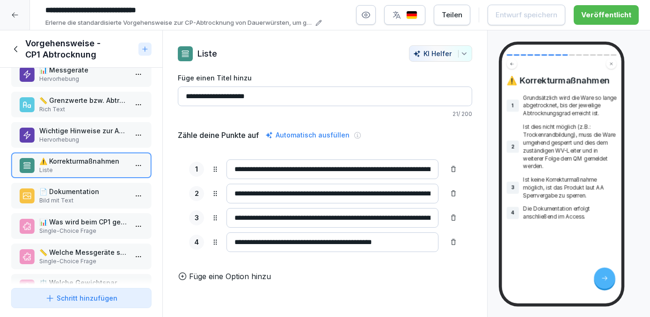
click at [13, 51] on icon at bounding box center [16, 49] width 10 height 10
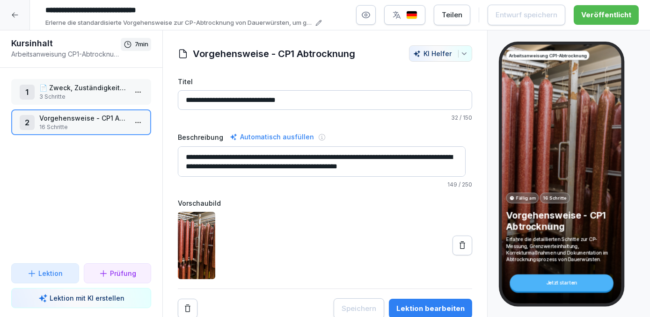
click at [12, 18] on icon at bounding box center [14, 14] width 7 height 7
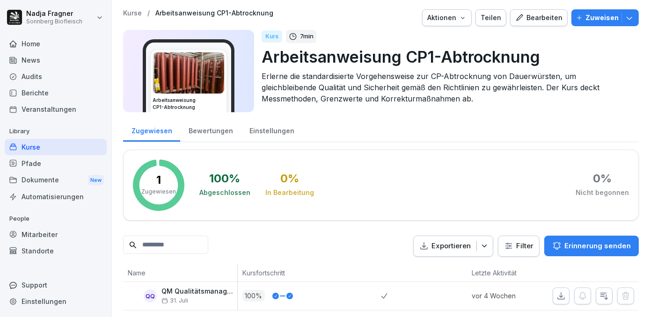
scroll to position [14, 0]
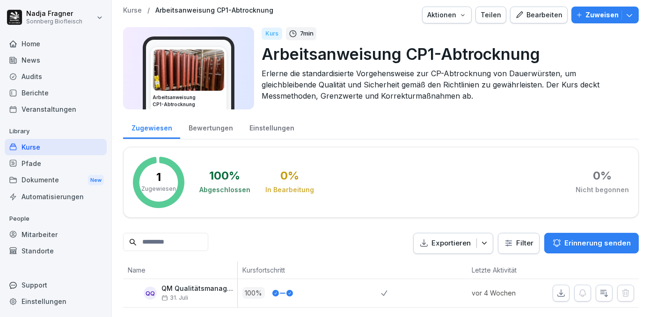
click at [35, 142] on div "Kurse" at bounding box center [56, 147] width 102 height 16
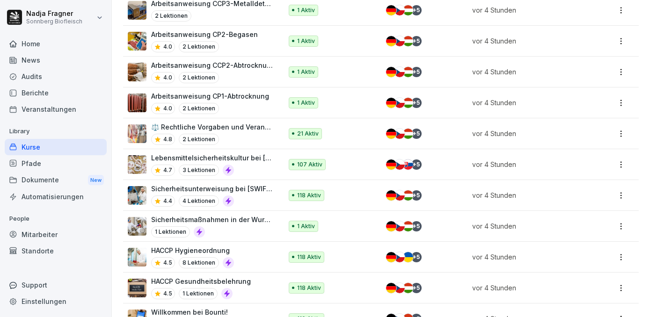
scroll to position [255, 0]
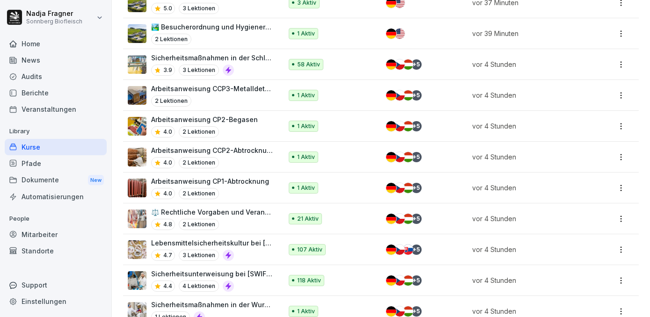
click at [226, 117] on p "Arbeitsanweisung CP2-Begasen" at bounding box center [204, 120] width 107 height 10
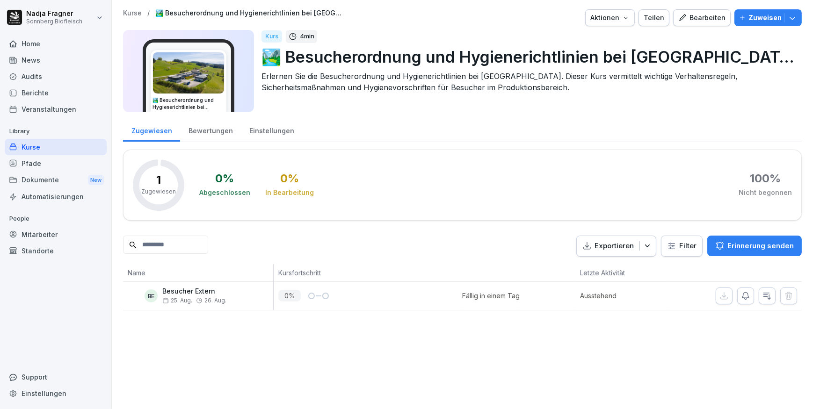
click at [695, 22] on div "Bearbeiten" at bounding box center [701, 18] width 47 height 10
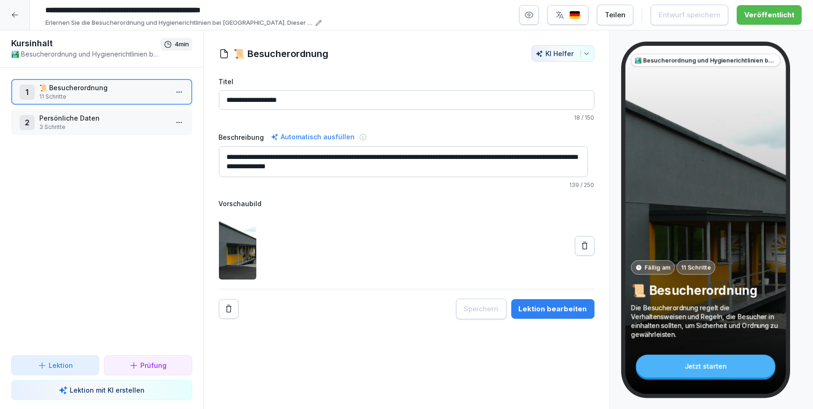
click at [86, 94] on p "11 Schritte" at bounding box center [103, 97] width 129 height 8
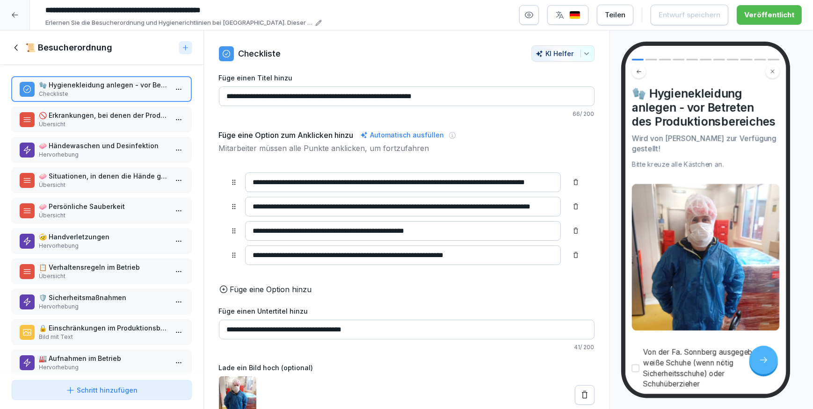
click at [81, 114] on p "🚫 Erkrankungen, bei denen der Produktionsbereich nicht betreten werden darf" at bounding box center [103, 115] width 129 height 10
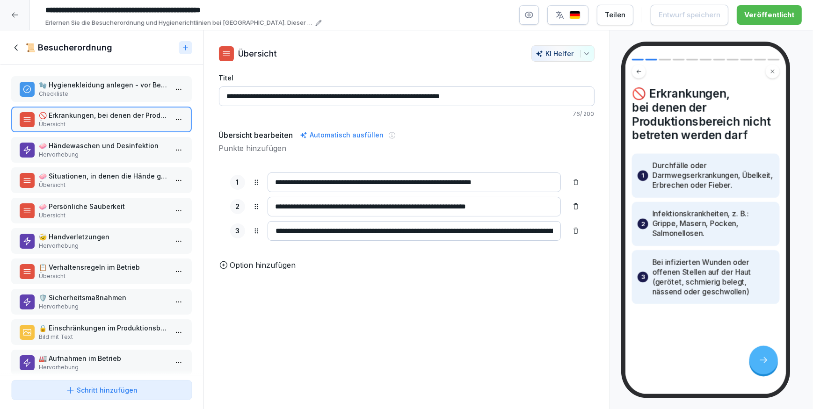
click at [85, 83] on p "🧤 Hygienekleidung anlegen - vor Betreten des Produktionsbereiches" at bounding box center [103, 85] width 129 height 10
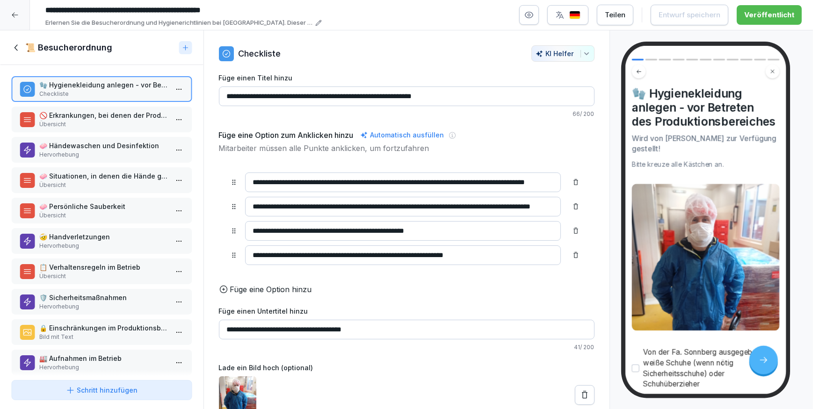
click at [73, 116] on p "🚫 Erkrankungen, bei denen der Produktionsbereich nicht betreten werden darf" at bounding box center [103, 115] width 129 height 10
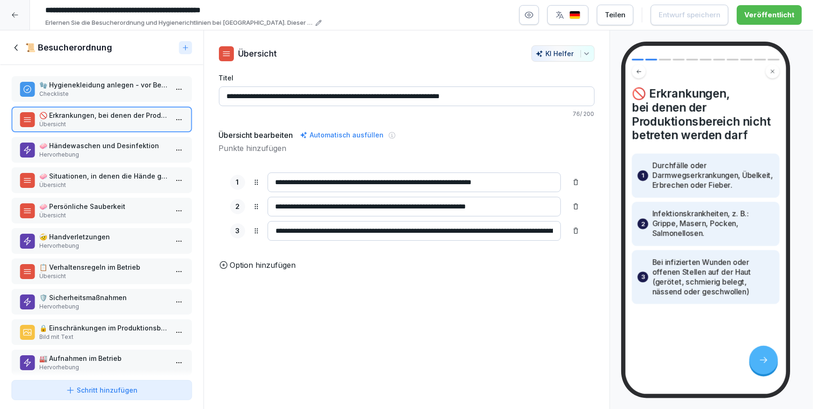
click at [78, 154] on p "Hervorhebung" at bounding box center [103, 155] width 129 height 8
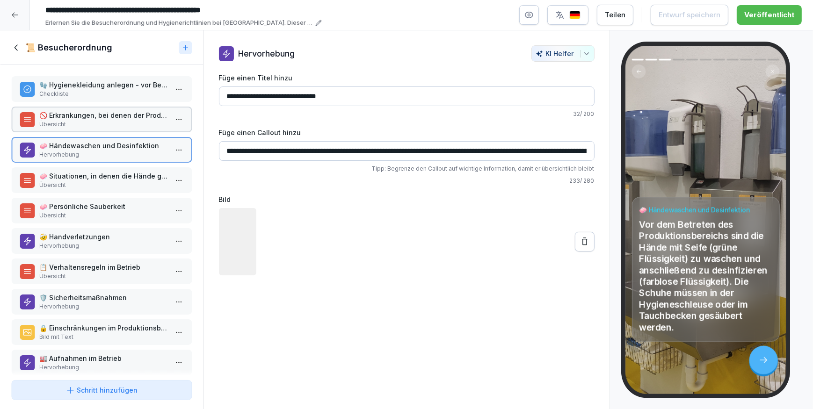
click at [79, 179] on p "🧼 Situationen, in denen die Hände gewaschen werden müssen" at bounding box center [103, 176] width 129 height 10
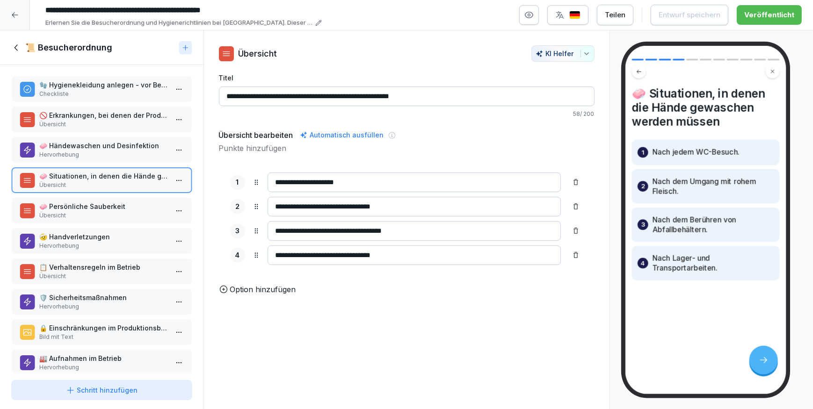
click at [80, 204] on p "🧼 Persönliche Sauberkeit" at bounding box center [103, 207] width 129 height 10
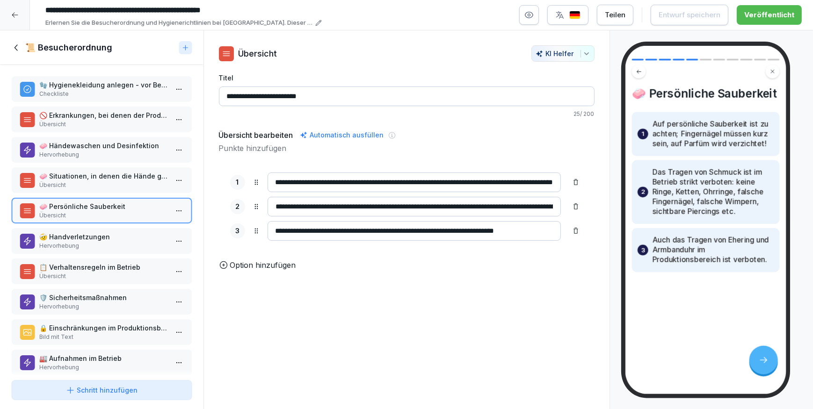
click at [80, 232] on p "🤕 Handverletzungen" at bounding box center [103, 237] width 129 height 10
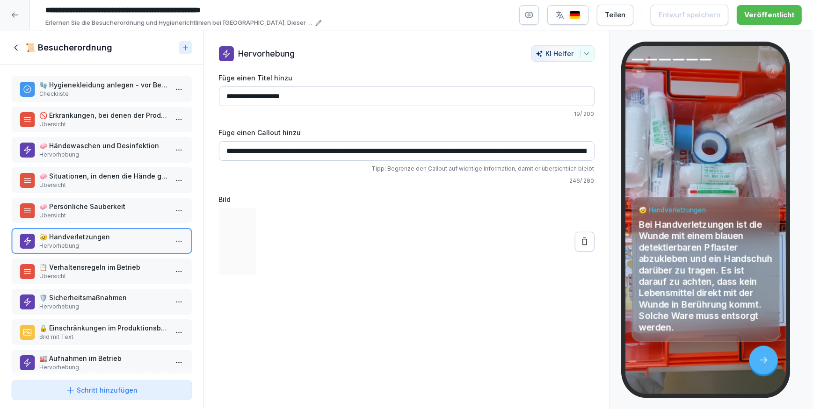
click at [89, 265] on p "📋 Verhaltensregeln im Betrieb" at bounding box center [103, 267] width 129 height 10
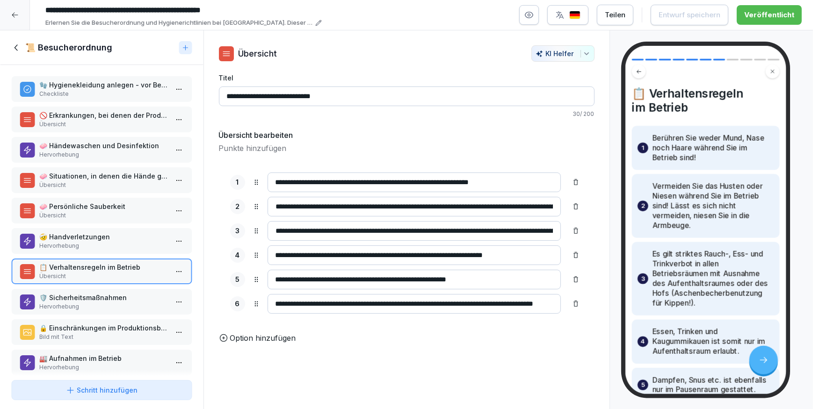
click at [85, 239] on p "🤕 Handverletzungen" at bounding box center [103, 237] width 129 height 10
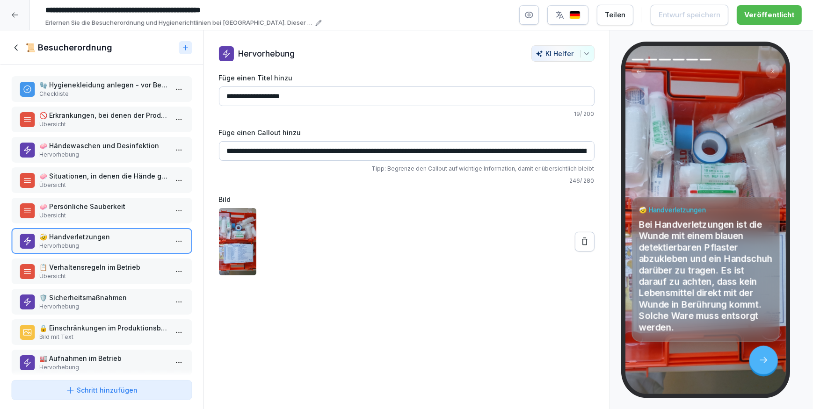
click at [84, 280] on div "📋 Verhaltensregeln im Betrieb Übersicht" at bounding box center [101, 272] width 181 height 26
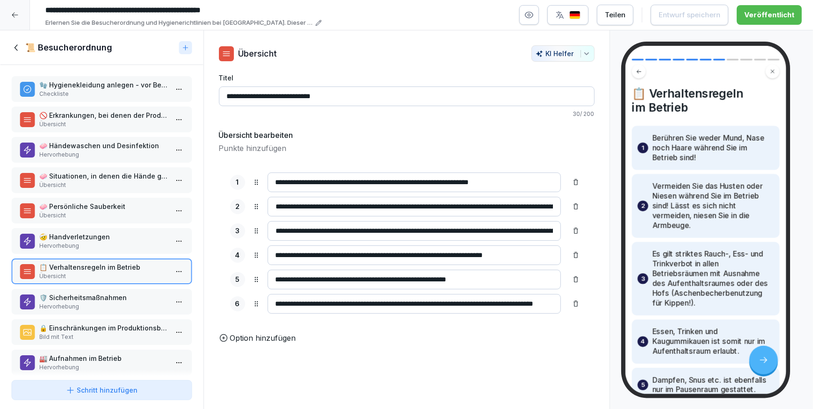
click at [76, 299] on p "🛡️ Sicherheitsmaßnahmen" at bounding box center [103, 298] width 129 height 10
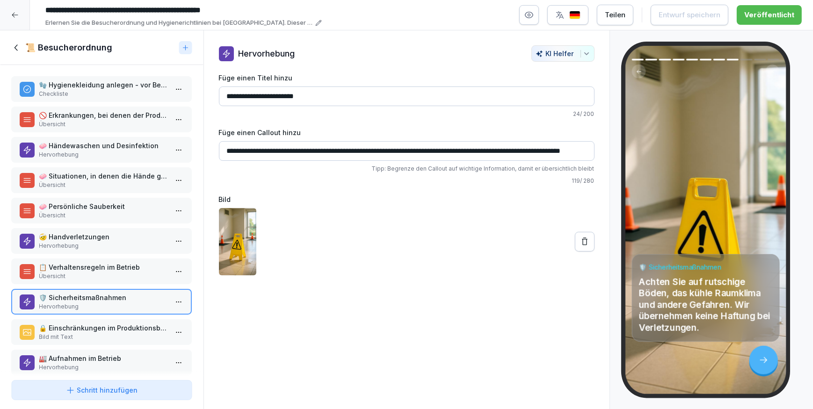
click at [78, 323] on p "🔒 Einschränkungen im Produktionsbereich" at bounding box center [103, 328] width 129 height 10
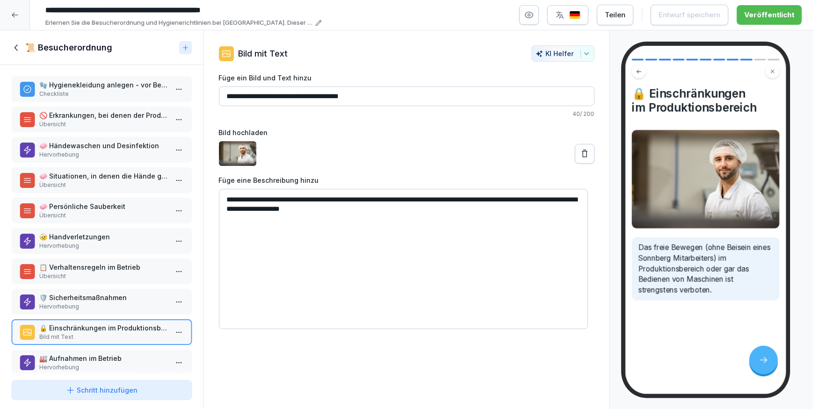
click at [584, 154] on button at bounding box center [585, 154] width 20 height 20
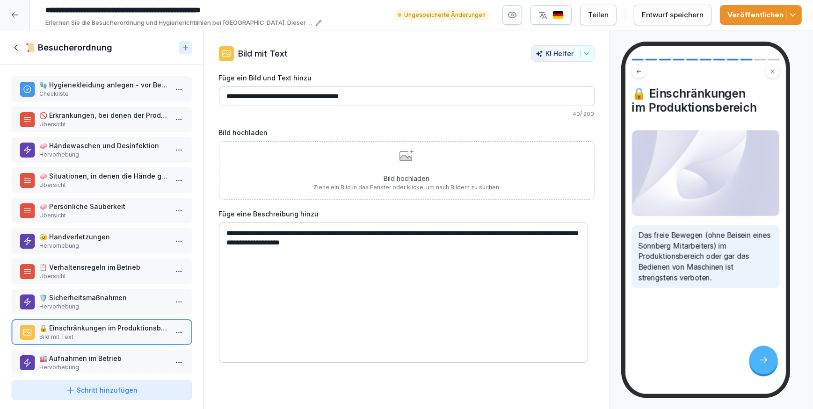
click at [397, 167] on div "Bild hochladen Ziehe ein Bild in das Fenster oder klicke, um nach Bildern zu su…" at bounding box center [407, 170] width 186 height 43
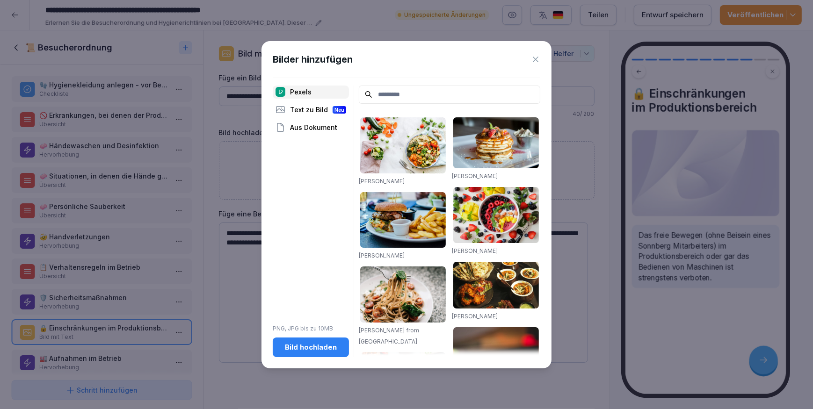
click at [322, 347] on div "Bild hochladen" at bounding box center [310, 347] width 61 height 10
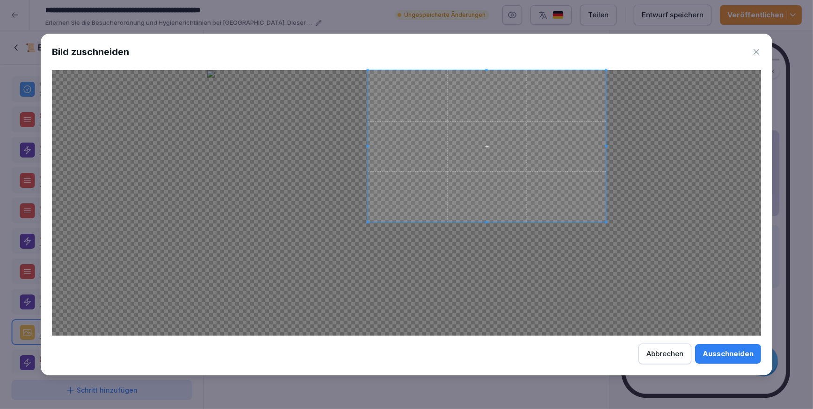
click at [369, 221] on span at bounding box center [368, 222] width 2 height 2
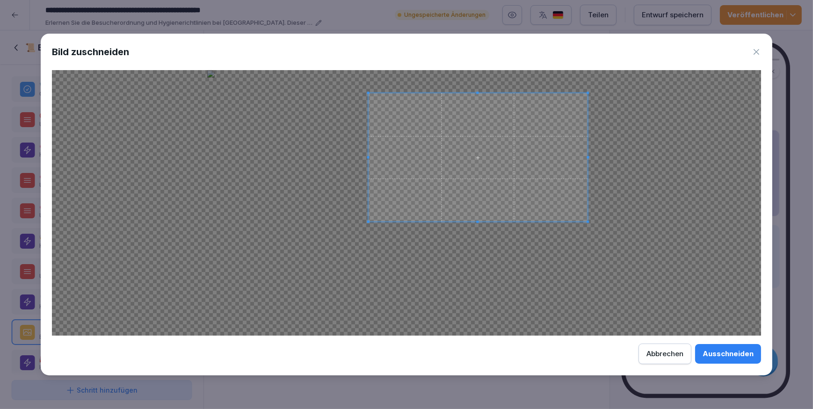
click at [587, 93] on span at bounding box center [587, 93] width 2 height 2
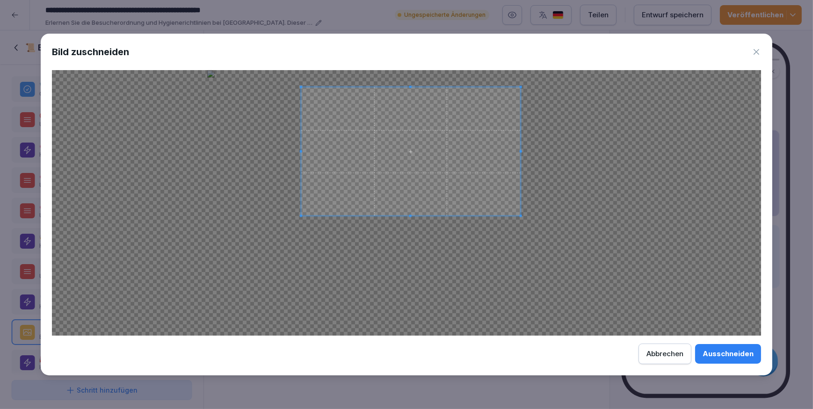
click at [422, 162] on span at bounding box center [410, 151] width 219 height 129
click at [725, 351] on div "Ausschneiden" at bounding box center [727, 354] width 51 height 10
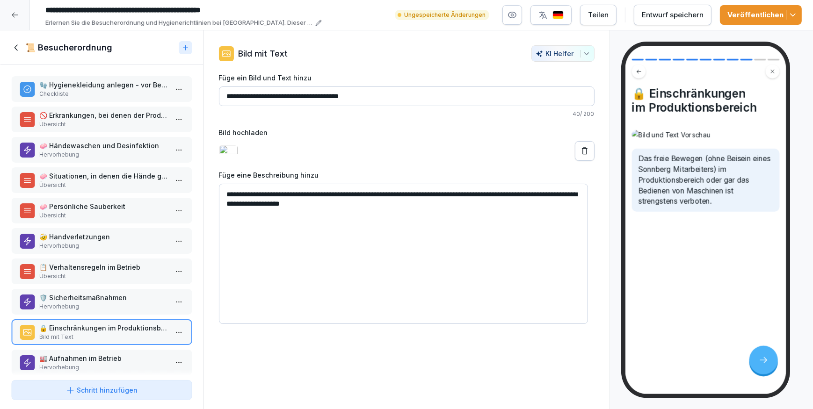
click at [112, 355] on p "🏭 Aufnahmen im Betrieb" at bounding box center [103, 359] width 129 height 10
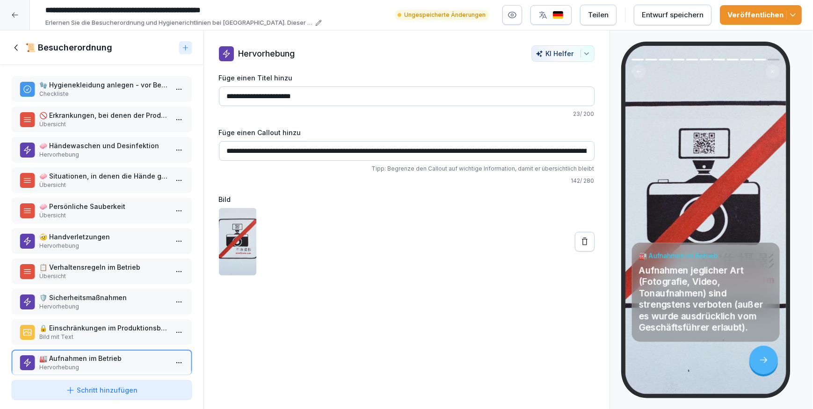
click at [117, 329] on p "🔒 Einschränkungen im Produktionsbereich" at bounding box center [103, 328] width 129 height 10
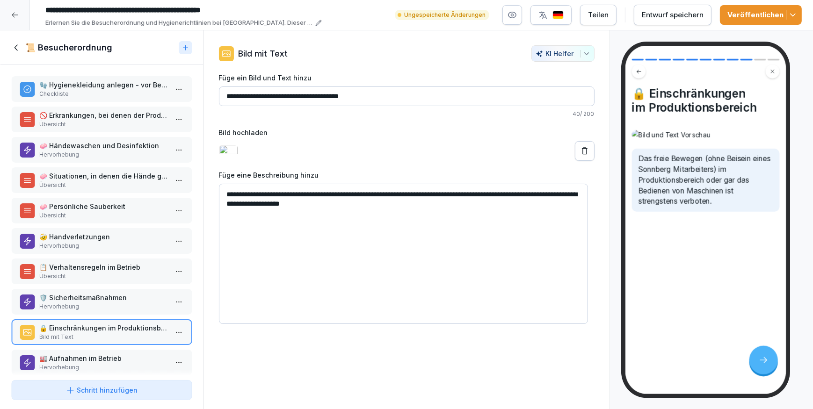
click at [774, 14] on div "Veröffentlichen" at bounding box center [760, 15] width 67 height 10
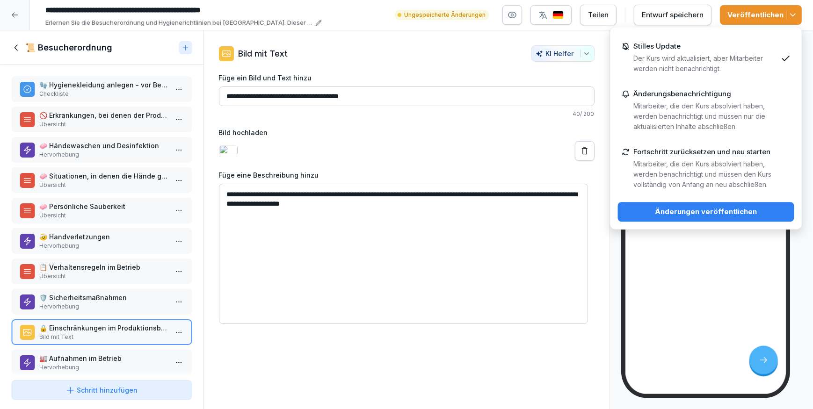
click at [700, 211] on div "Änderungen veröffentlichen" at bounding box center [705, 212] width 161 height 10
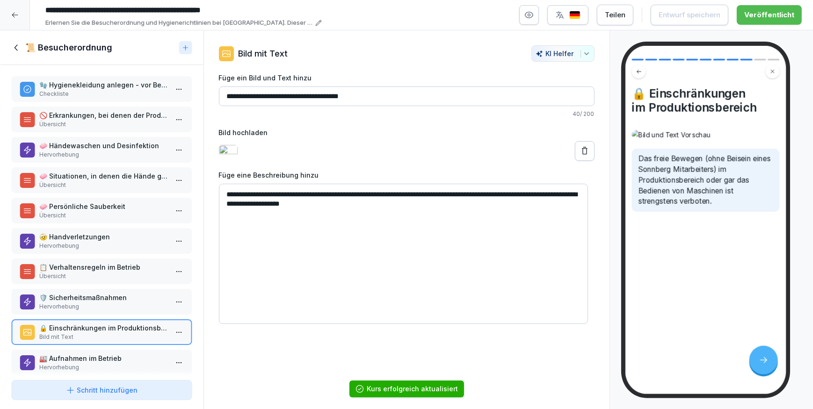
click at [19, 46] on icon at bounding box center [16, 48] width 10 height 10
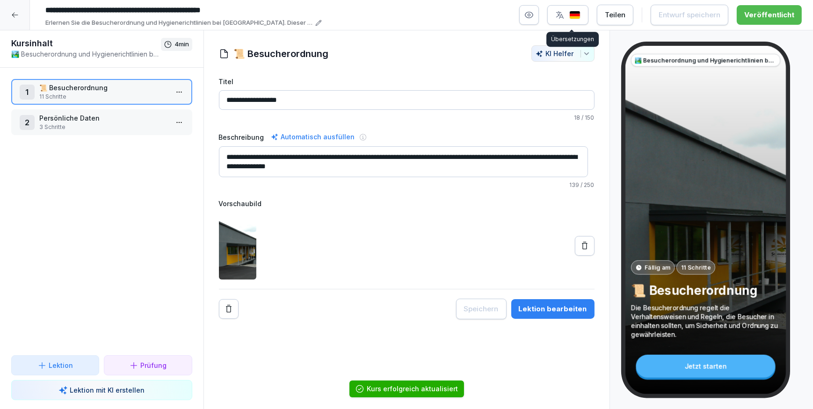
click at [569, 20] on button "button" at bounding box center [567, 15] width 41 height 20
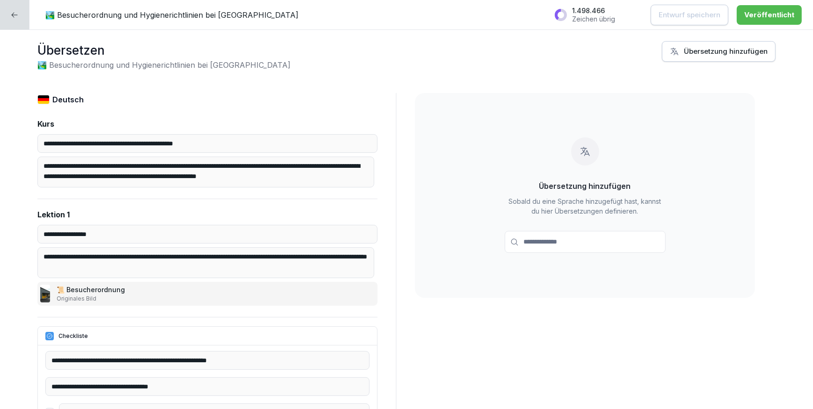
click at [729, 54] on div "Übersetzung hinzufügen" at bounding box center [719, 51] width 98 height 10
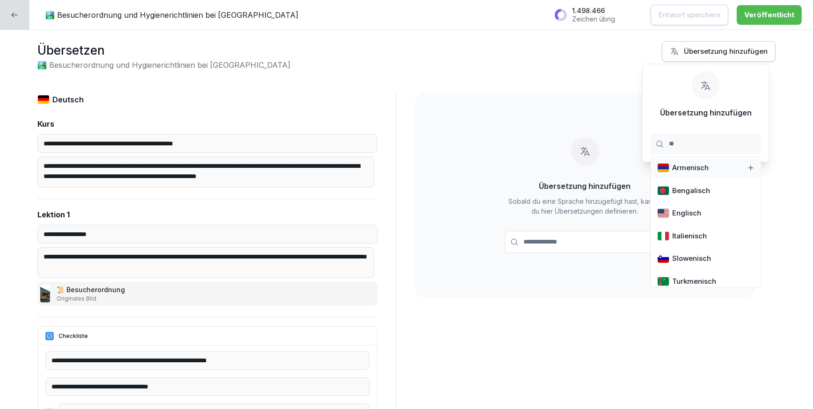
type input "***"
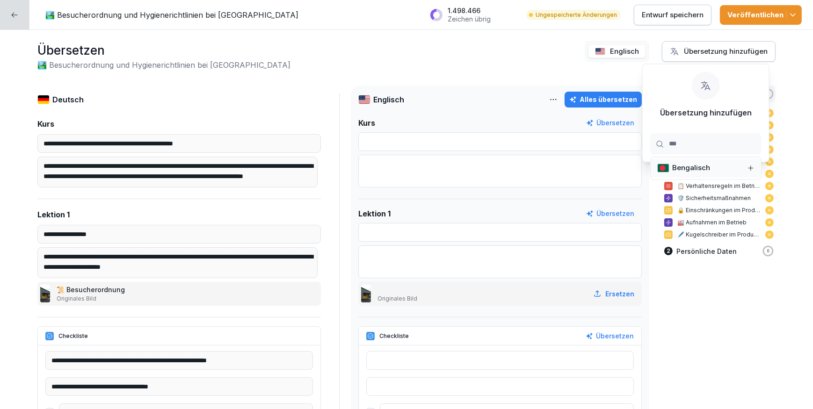
click at [607, 101] on div "Alles übersetzen" at bounding box center [603, 99] width 68 height 10
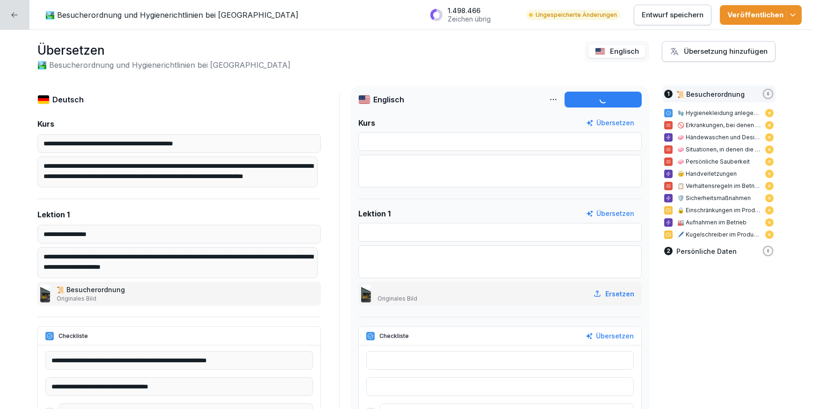
type input "**********"
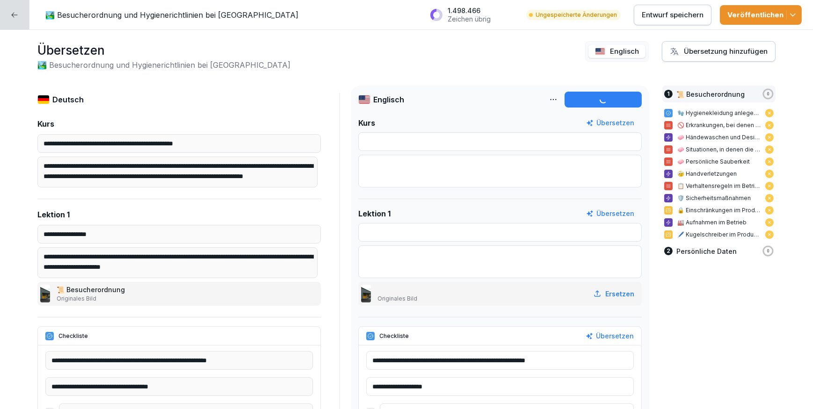
type input "**********"
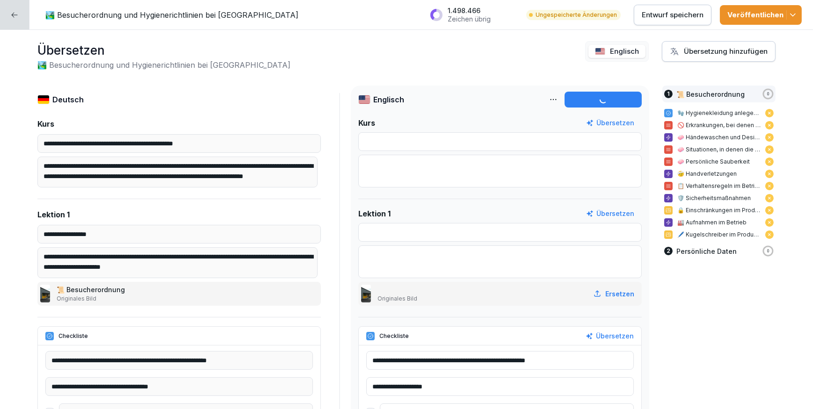
type input "**********"
type textarea "**********"
type input "**********"
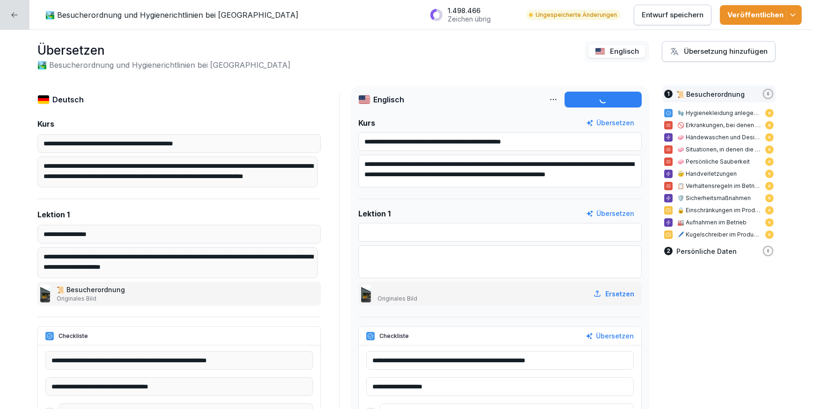
type input "**********"
type textarea "**********"
type input "**********"
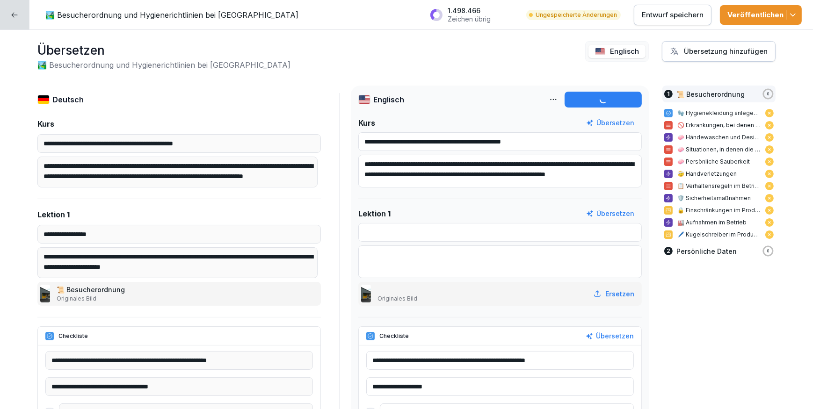
type input "**********"
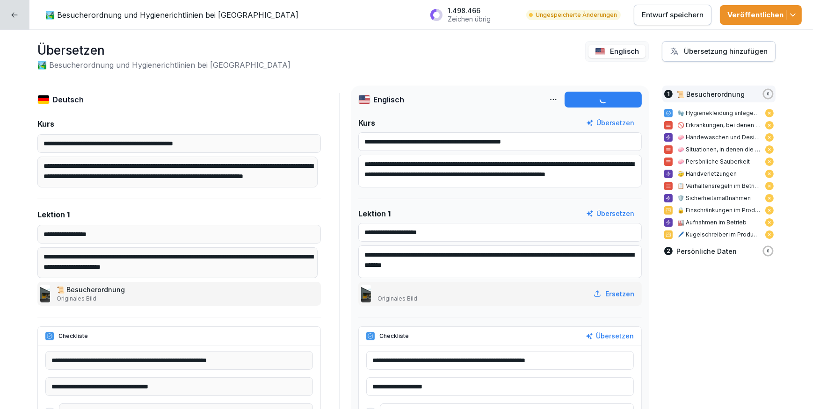
type input "**********"
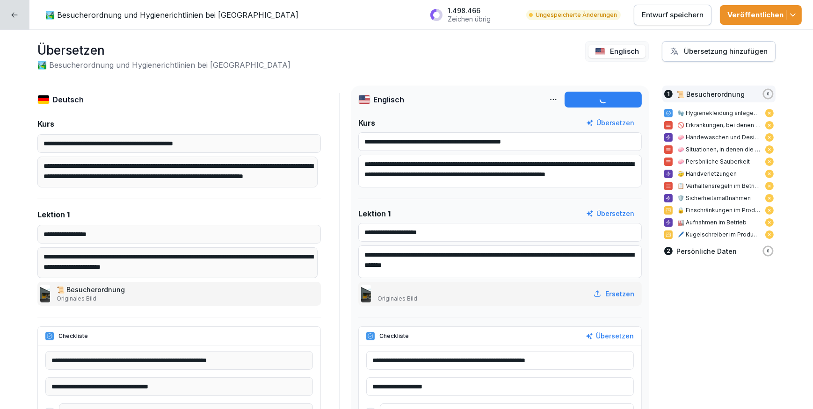
type input "**********"
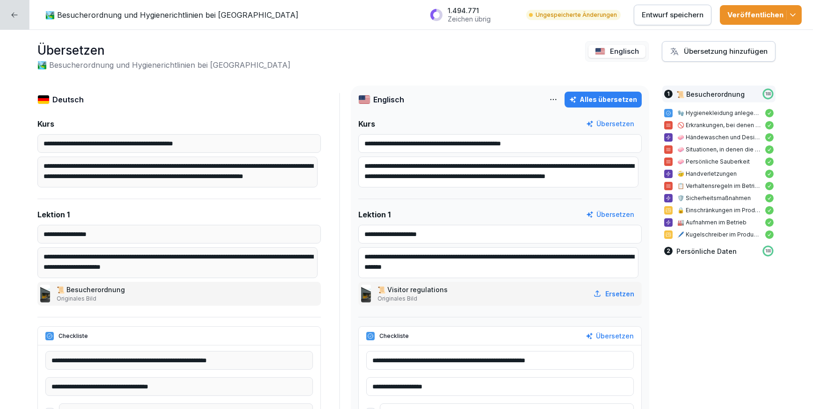
click at [775, 14] on div "Veröffentlichen" at bounding box center [760, 15] width 67 height 10
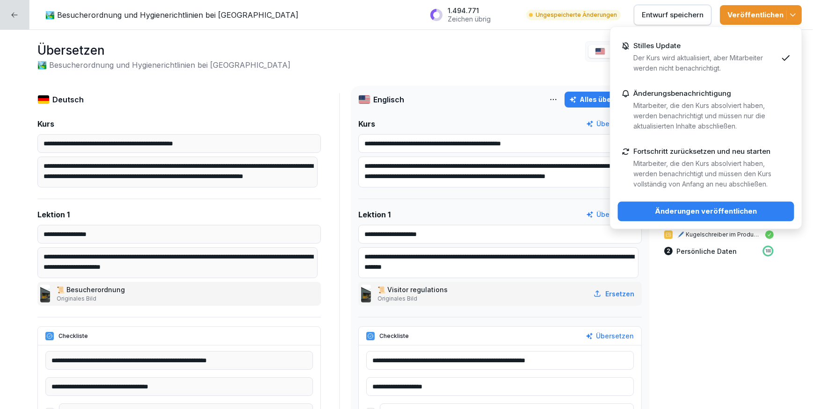
click at [695, 212] on div "Änderungen veröffentlichen" at bounding box center [705, 211] width 161 height 10
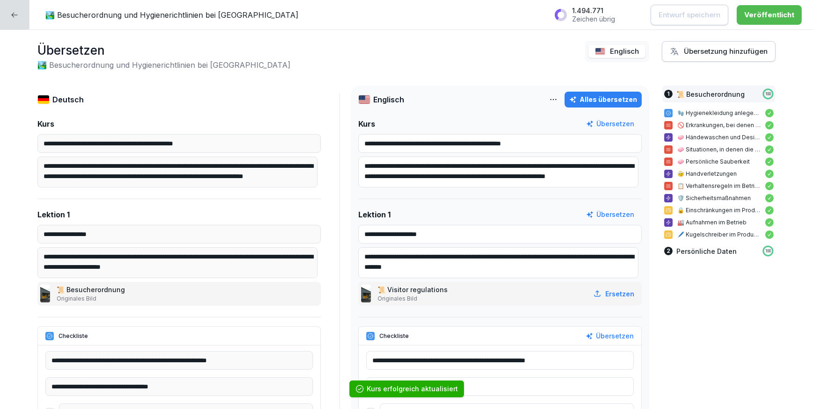
click at [12, 24] on div at bounding box center [14, 14] width 29 height 29
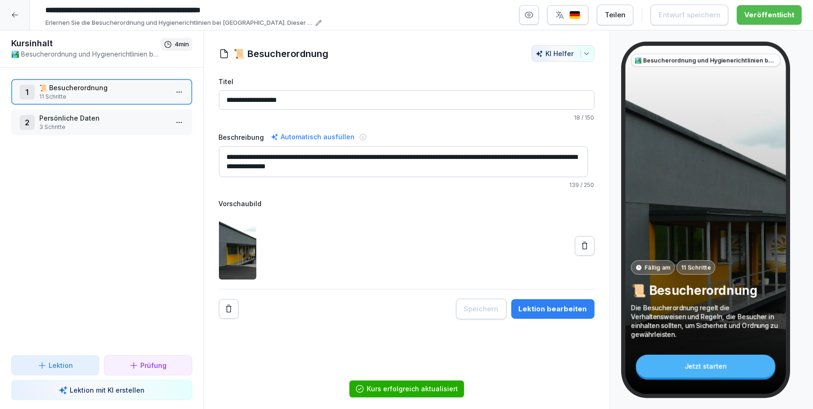
click at [11, 12] on icon at bounding box center [14, 14] width 7 height 7
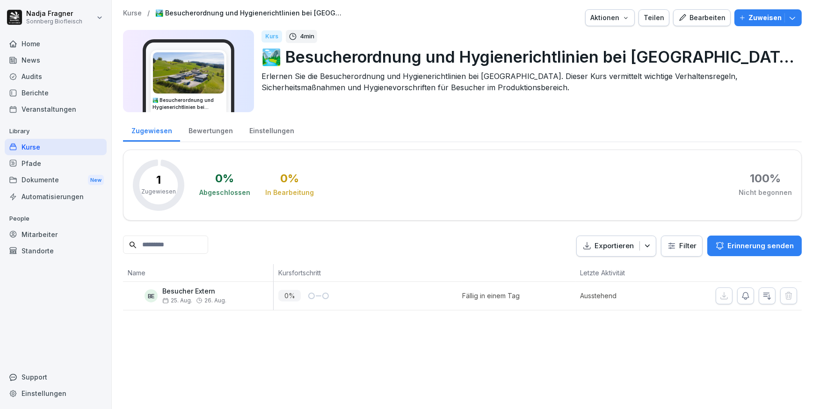
click at [35, 147] on div "Kurse" at bounding box center [56, 147] width 102 height 16
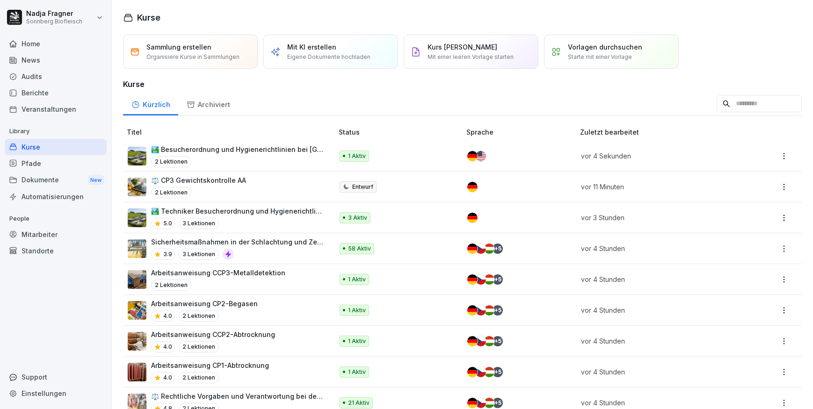
click at [220, 210] on p "🏞️ Techniker Besucherordnung und Hygienerichtlinien bei [GEOGRAPHIC_DATA]" at bounding box center [237, 211] width 173 height 10
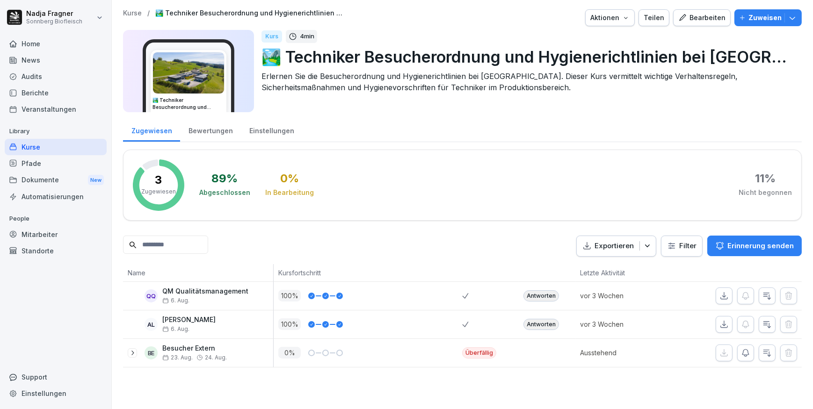
click at [699, 18] on div "Bearbeiten" at bounding box center [701, 18] width 47 height 10
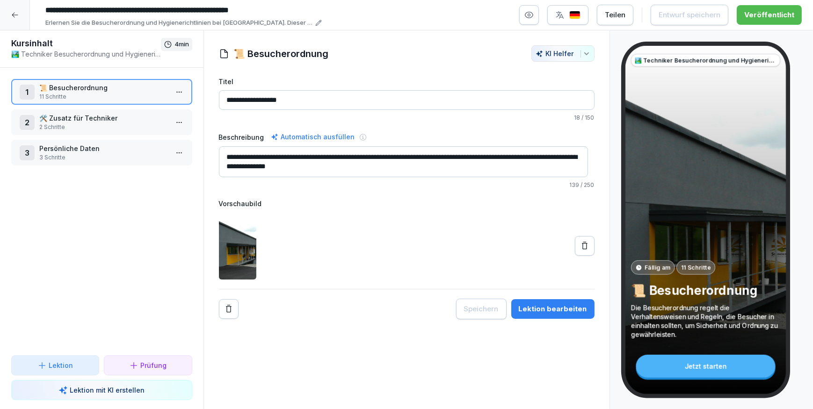
click at [84, 90] on p "📜 Besucherordnung" at bounding box center [103, 88] width 129 height 10
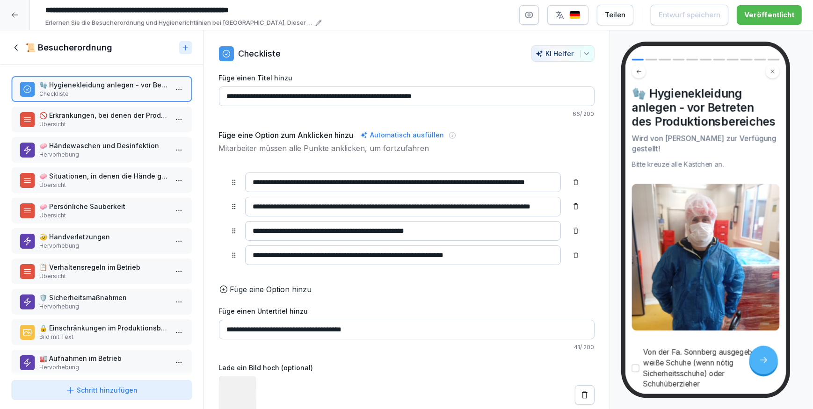
scroll to position [42, 0]
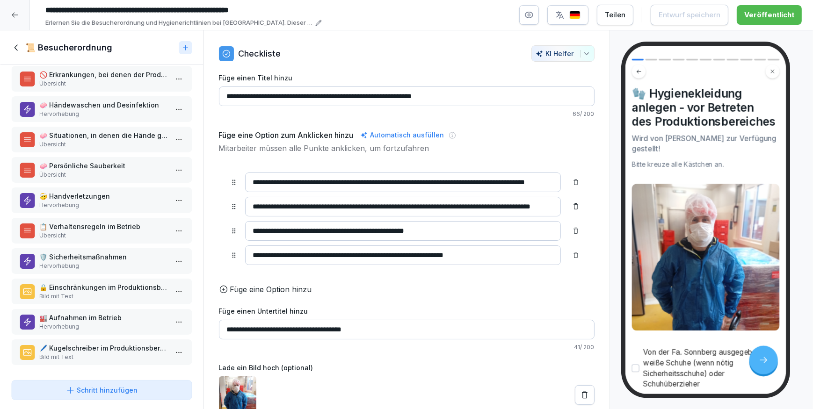
click at [110, 285] on p "🔒 Einschränkungen im Produktionsbereich" at bounding box center [103, 287] width 129 height 10
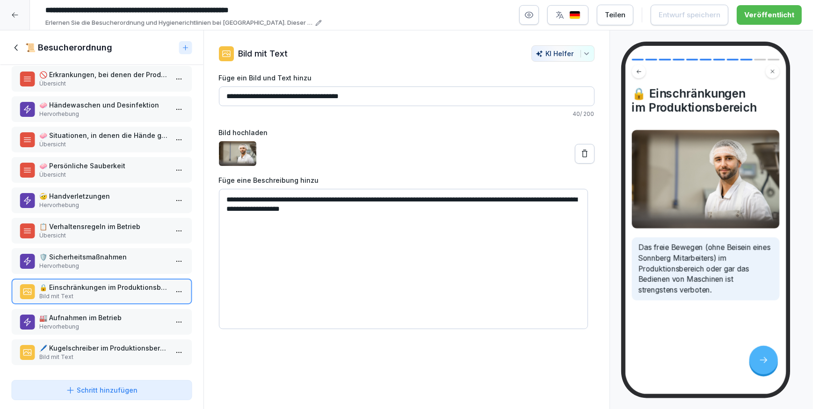
click at [581, 152] on icon at bounding box center [584, 153] width 9 height 9
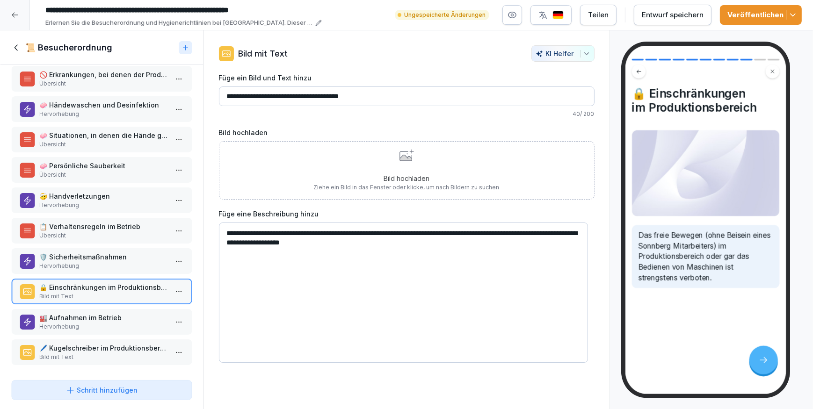
click at [431, 173] on div "Bild hochladen Ziehe ein Bild in das Fenster oder klicke, um nach Bildern zu su…" at bounding box center [407, 170] width 186 height 43
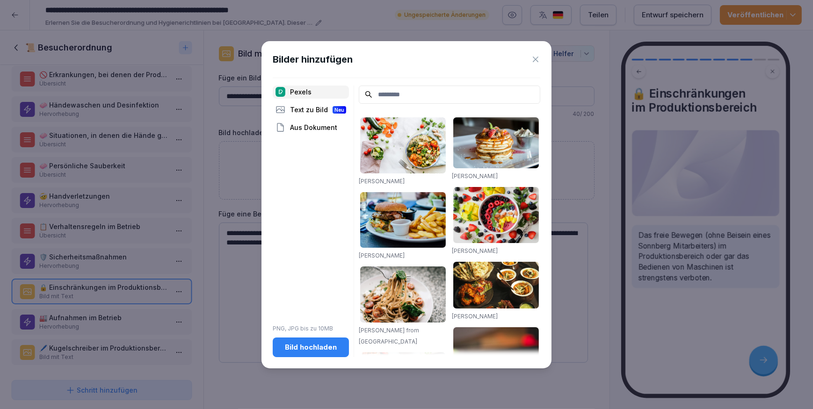
click at [331, 348] on div "Bild hochladen" at bounding box center [310, 347] width 61 height 10
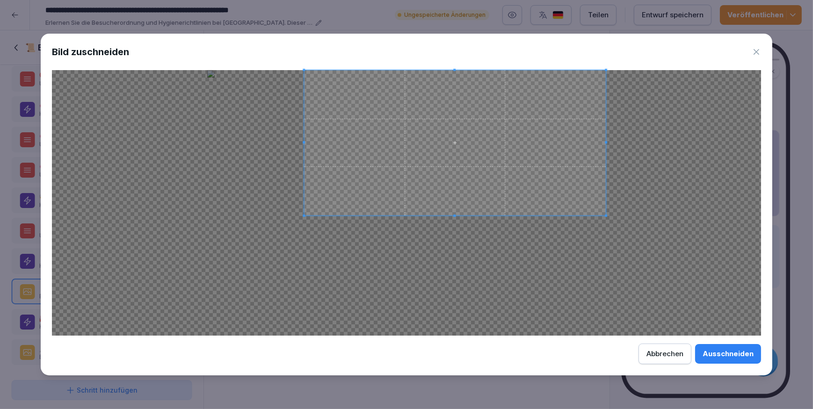
click at [304, 215] on span at bounding box center [304, 216] width 2 height 2
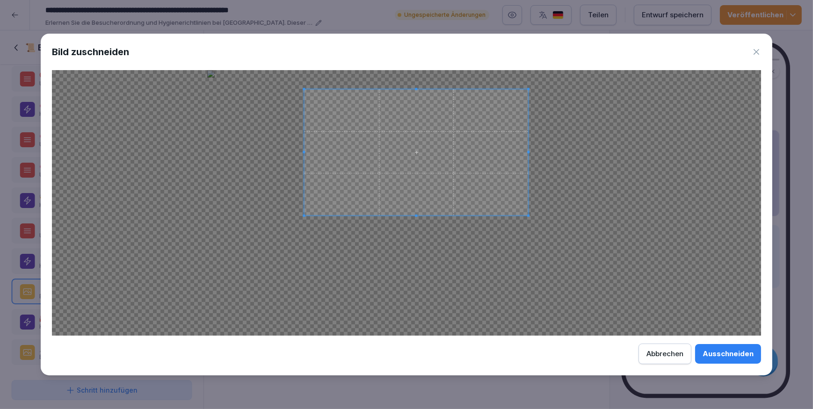
click at [528, 88] on span at bounding box center [529, 89] width 2 height 2
click at [711, 355] on div "Ausschneiden" at bounding box center [727, 354] width 51 height 10
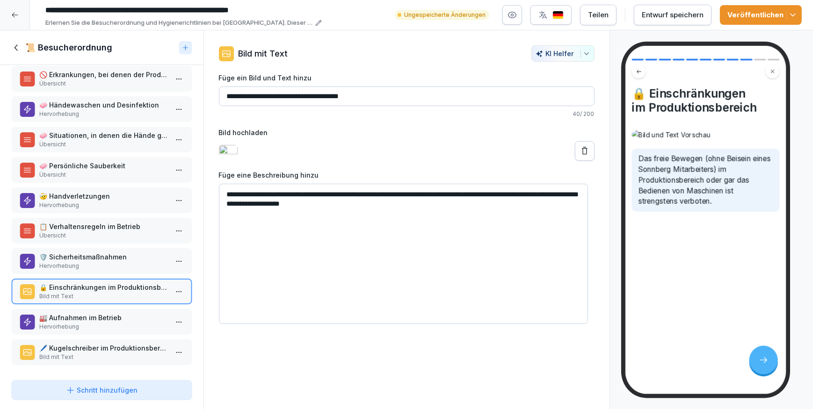
click at [697, 15] on div "Entwurf speichern" at bounding box center [673, 15] width 62 height 10
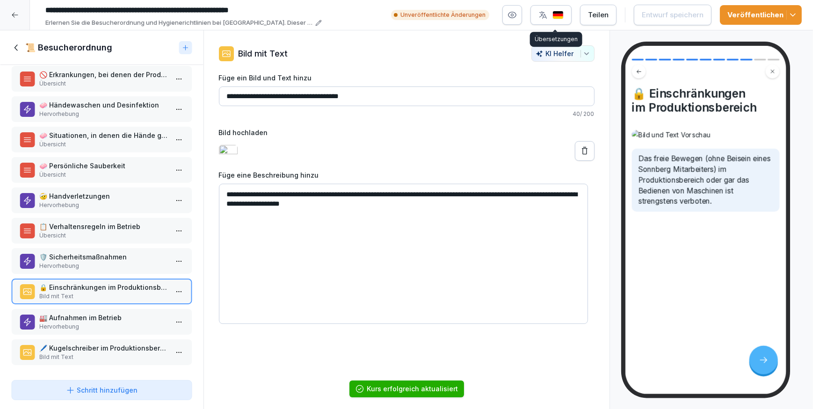
click at [564, 14] on img "button" at bounding box center [557, 15] width 11 height 9
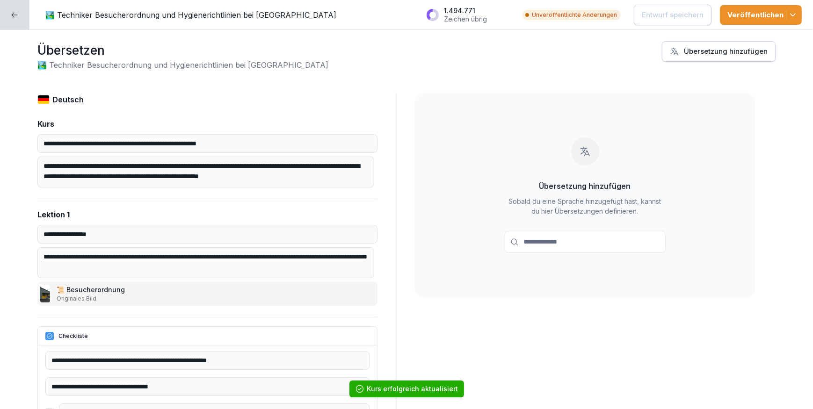
click at [718, 55] on div "Übersetzung hinzufügen" at bounding box center [719, 51] width 98 height 10
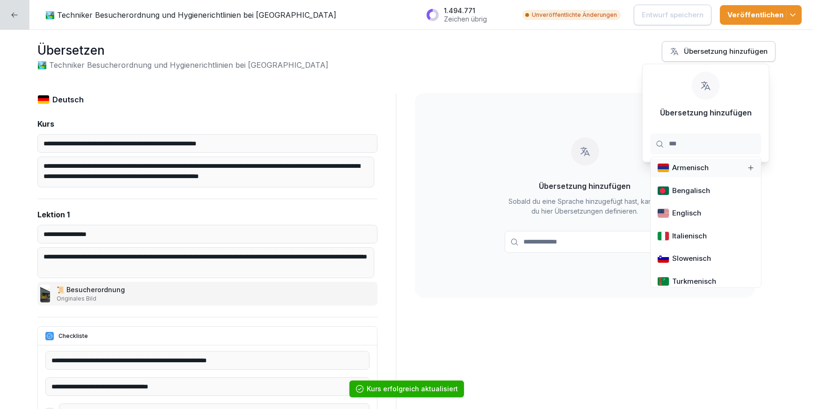
type input "****"
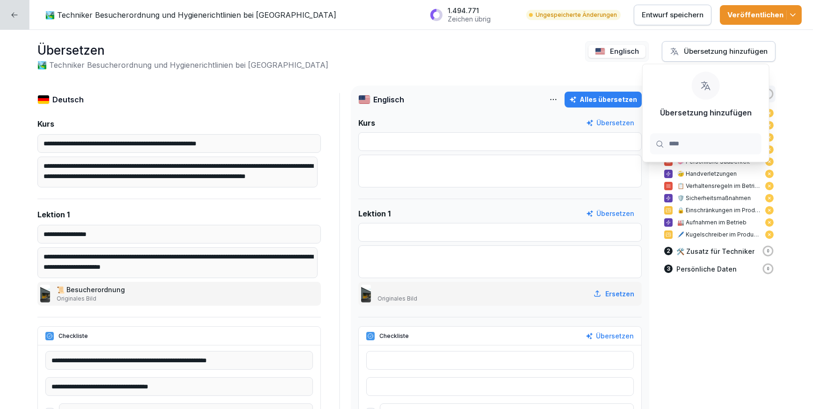
click at [607, 97] on div "Alles übersetzen" at bounding box center [603, 99] width 68 height 10
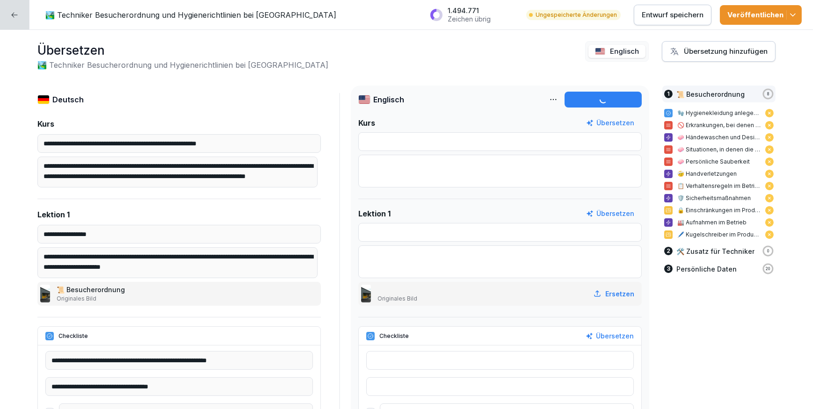
type input "**********"
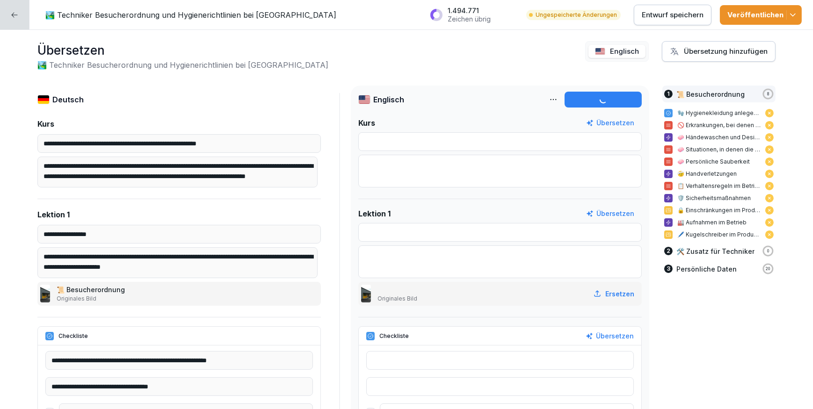
type input "**********"
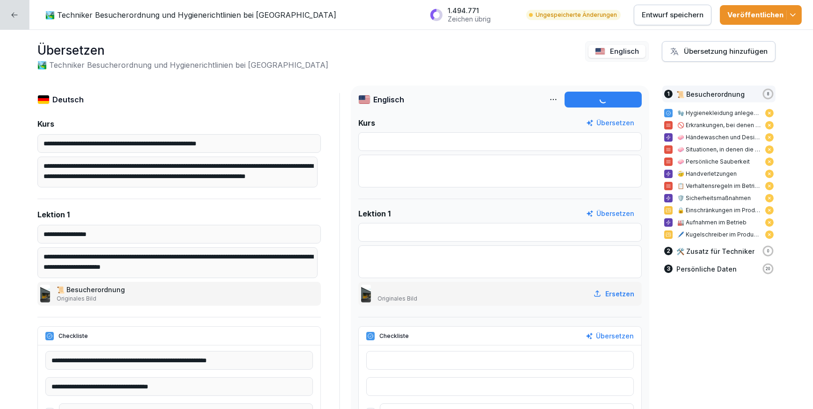
type input "**********"
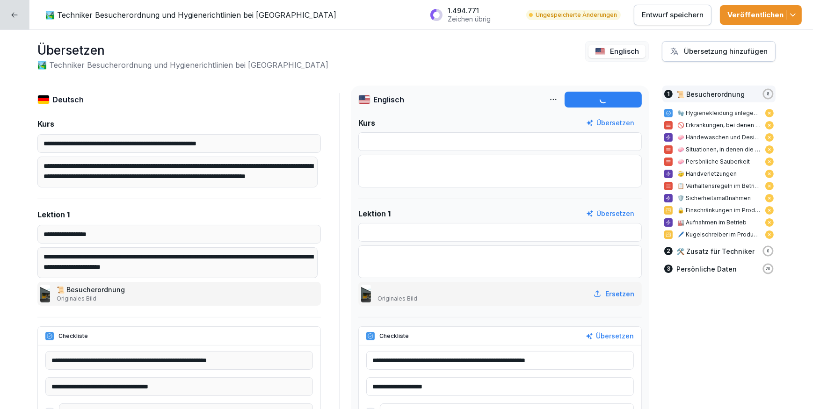
type input "**********"
type textarea "**********"
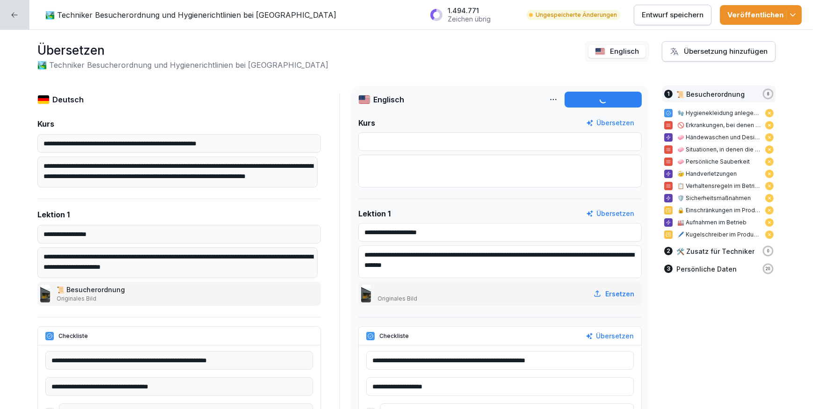
type input "**********"
type textarea "**********"
type input "**********"
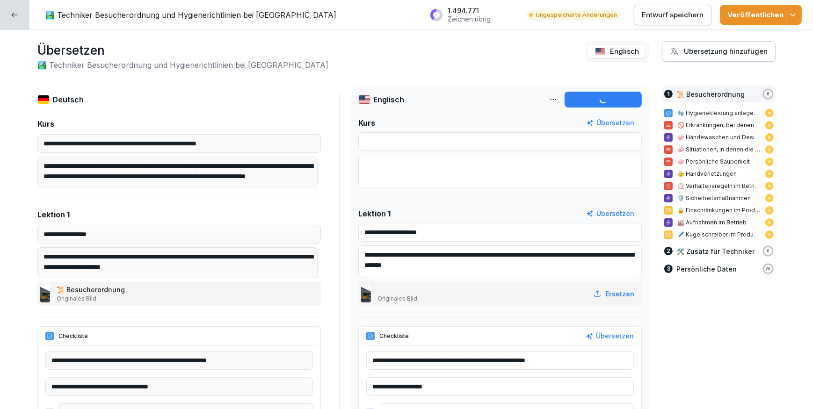
type input "**********"
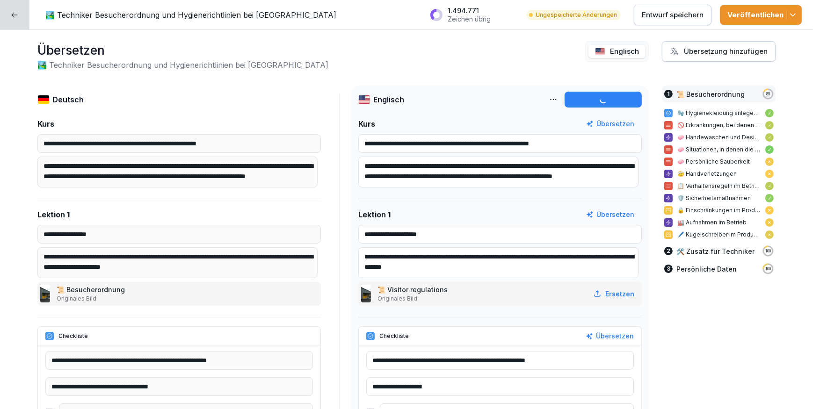
type input "**********"
click at [762, 12] on div "Veröffentlichen" at bounding box center [760, 15] width 67 height 10
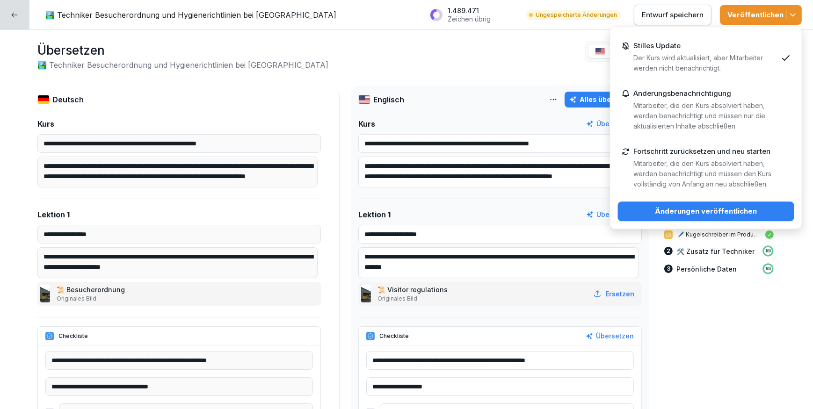
click at [679, 205] on button "Änderungen veröffentlichen" at bounding box center [706, 212] width 176 height 20
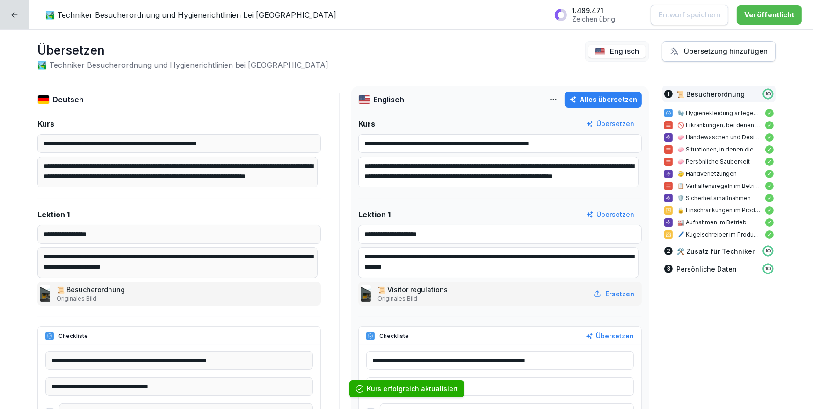
click at [13, 14] on icon at bounding box center [15, 14] width 6 height 5
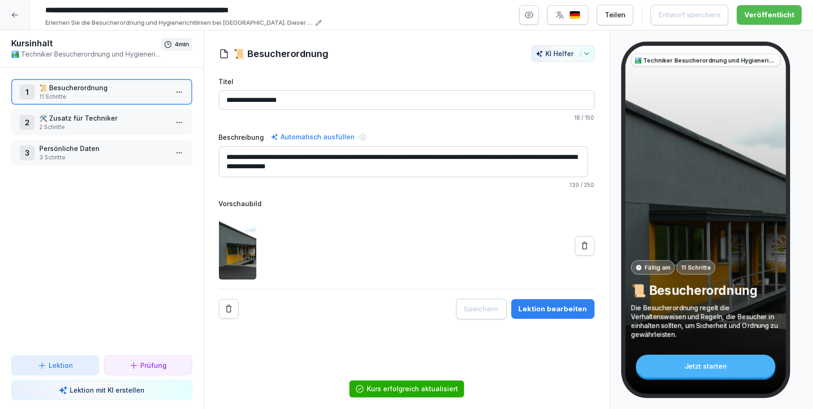
click at [13, 14] on icon at bounding box center [15, 15] width 6 height 5
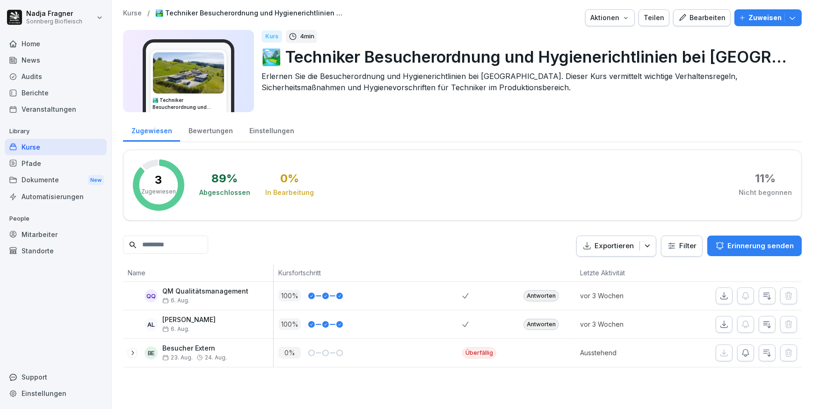
click at [34, 145] on div "Kurse" at bounding box center [56, 147] width 102 height 16
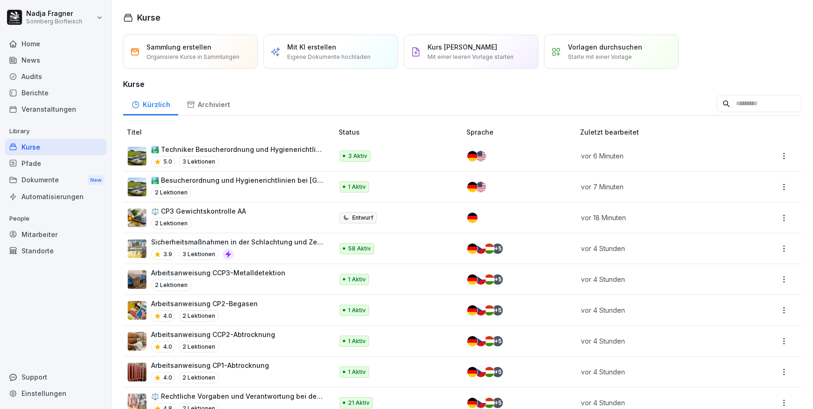
click at [229, 209] on p "⚖️ CP3 Gewichtskontrolle AA" at bounding box center [198, 211] width 95 height 10
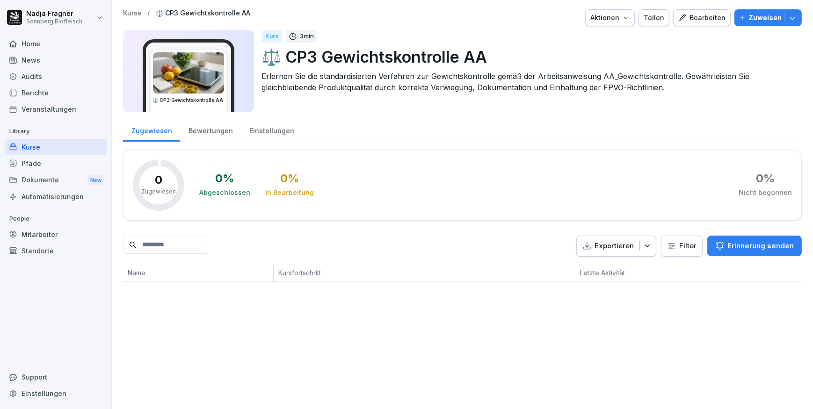
click at [767, 14] on p "Zuweisen" at bounding box center [764, 18] width 33 height 10
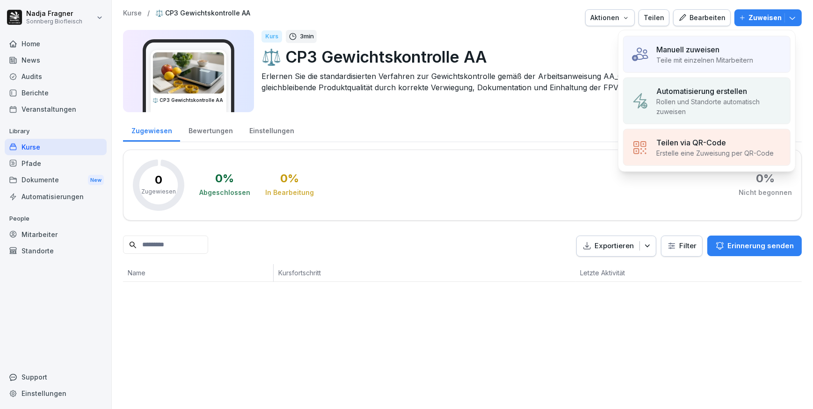
click at [712, 48] on p "Manuell zuweisen" at bounding box center [687, 49] width 63 height 11
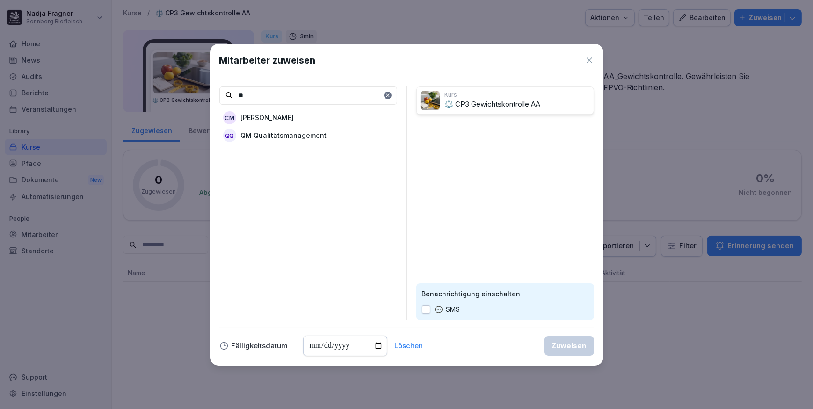
type input "**"
click at [322, 135] on p "QM Qualitätsmanagement" at bounding box center [284, 135] width 86 height 10
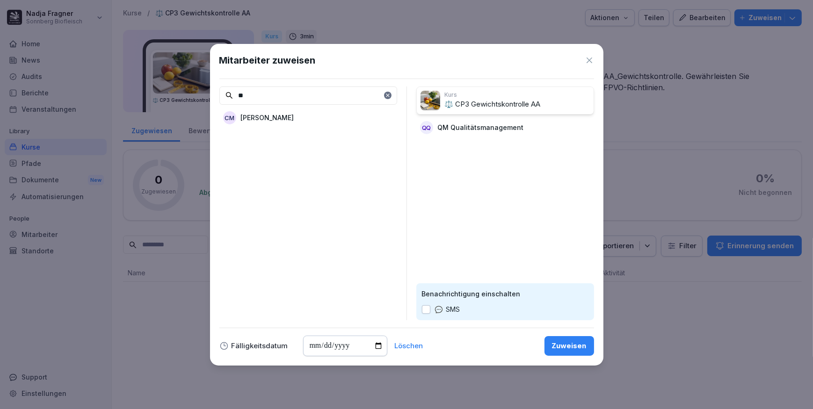
click at [576, 347] on div "Zuweisen" at bounding box center [569, 346] width 35 height 10
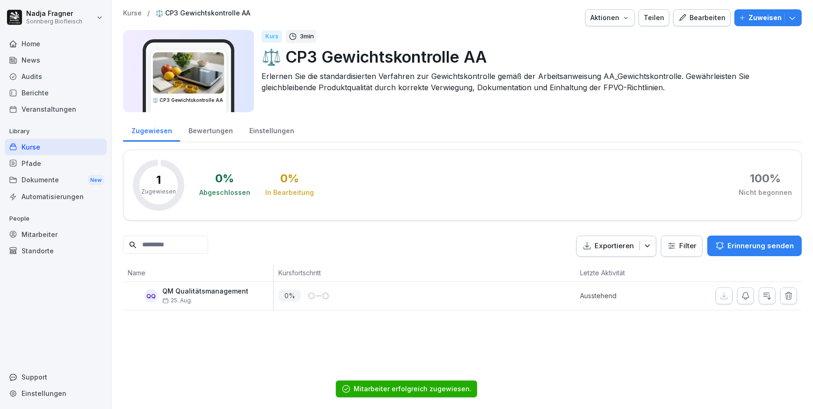
click at [38, 144] on div "Kurse" at bounding box center [56, 147] width 102 height 16
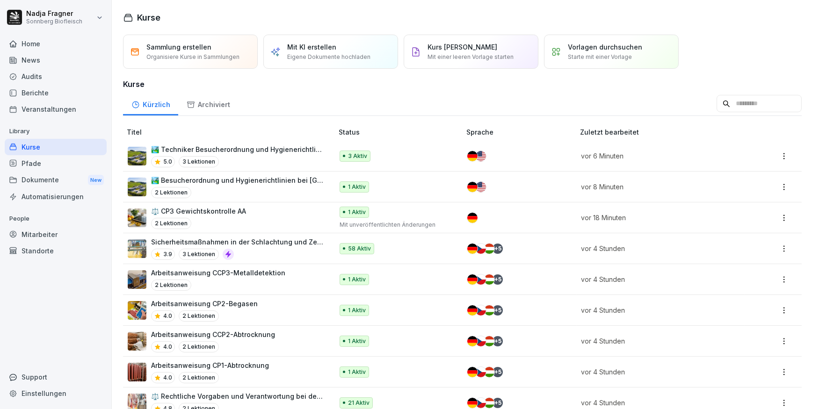
click at [249, 274] on p "Arbeitsanweisung CCP3-Metalldetektion" at bounding box center [218, 273] width 134 height 10
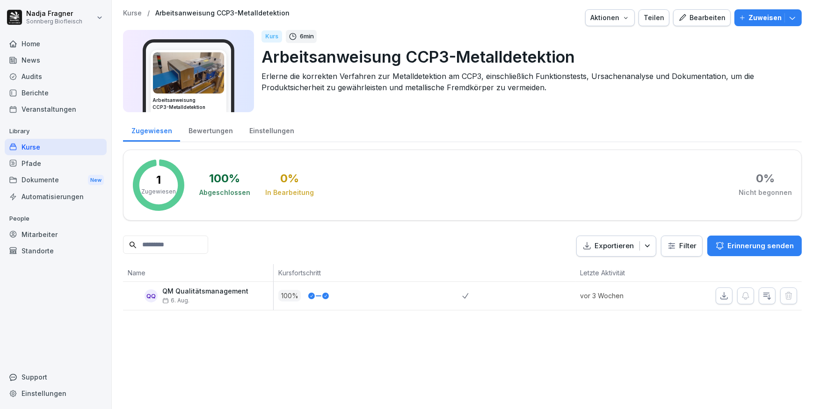
click at [40, 145] on div "Kurse" at bounding box center [56, 147] width 102 height 16
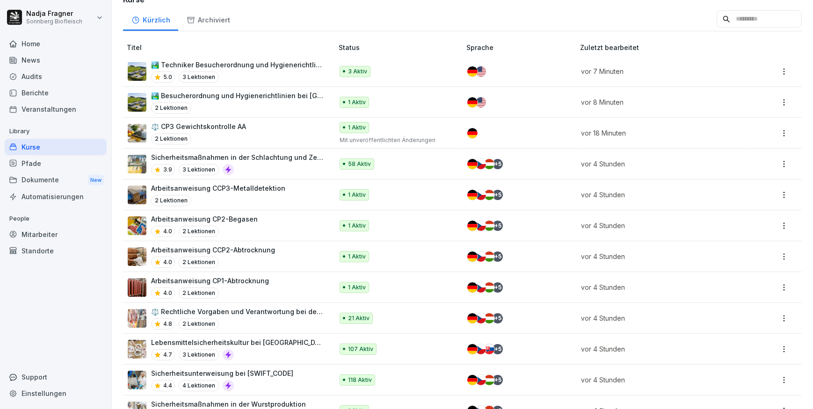
scroll to position [127, 0]
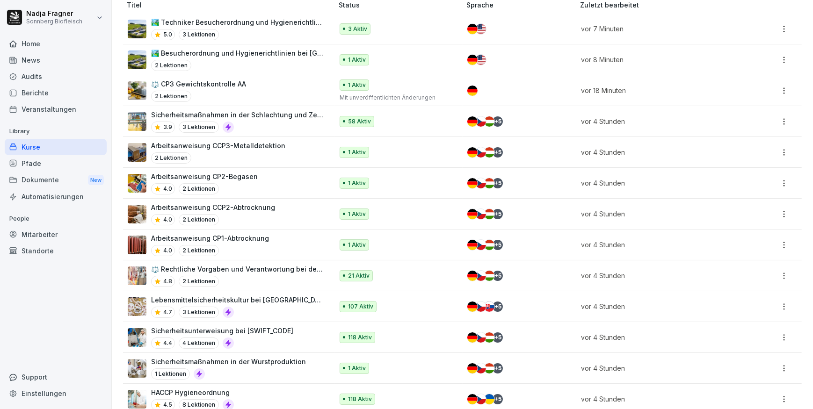
click at [193, 81] on p "⚖️ CP3 Gewichtskontrolle AA" at bounding box center [198, 84] width 95 height 10
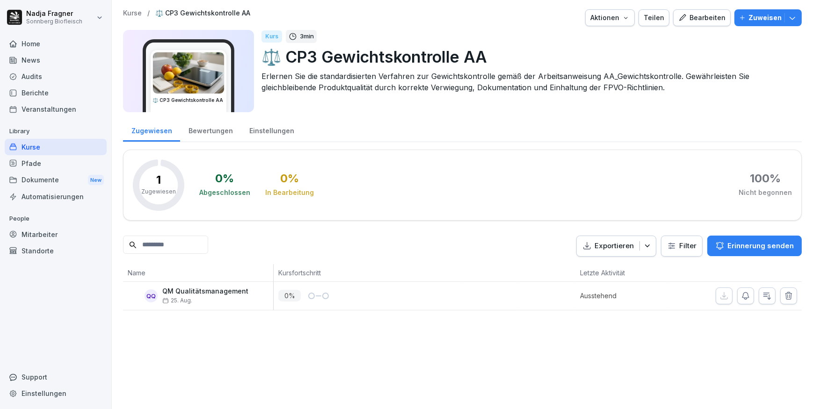
click at [696, 24] on button "Bearbeiten" at bounding box center [702, 17] width 58 height 17
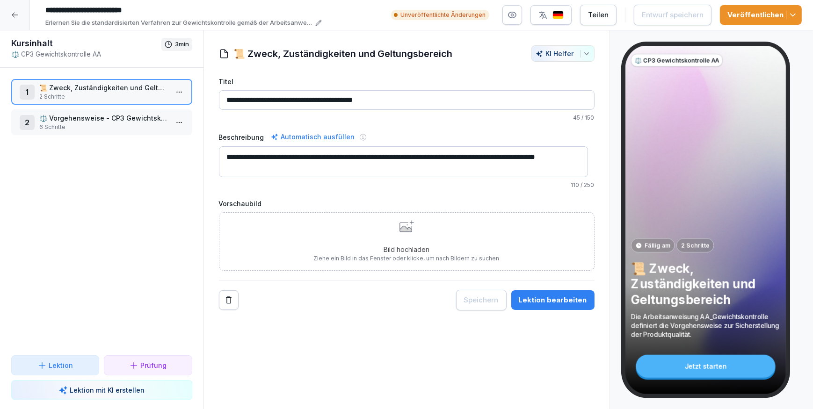
click at [109, 9] on input "**********" at bounding box center [181, 10] width 281 height 16
click at [58, 10] on input "**********" at bounding box center [181, 10] width 281 height 16
type input "**********"
click at [689, 14] on div "Entwurf speichern" at bounding box center [673, 15] width 62 height 10
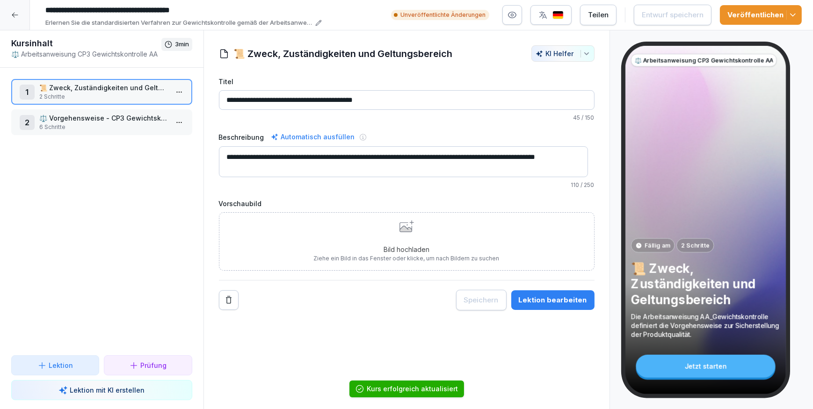
click at [759, 14] on div "Veröffentlichen" at bounding box center [760, 15] width 67 height 10
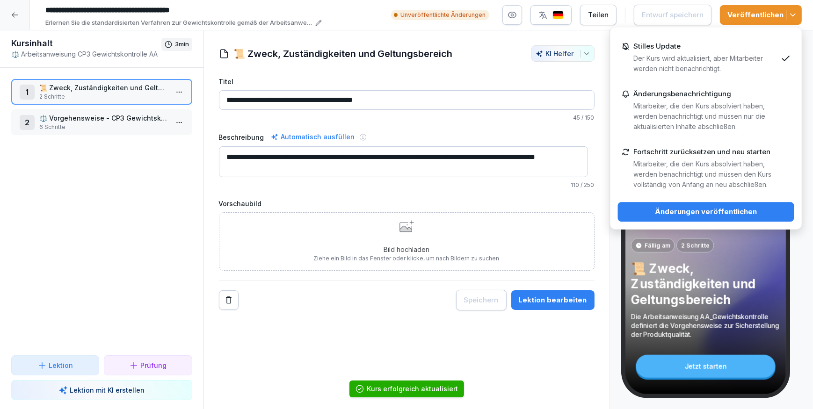
click at [682, 212] on div "Änderungen veröffentlichen" at bounding box center [705, 212] width 161 height 10
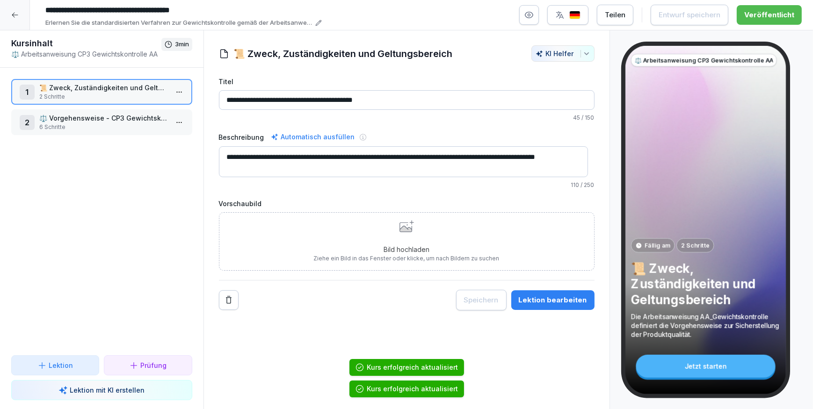
click at [16, 13] on icon at bounding box center [14, 14] width 7 height 7
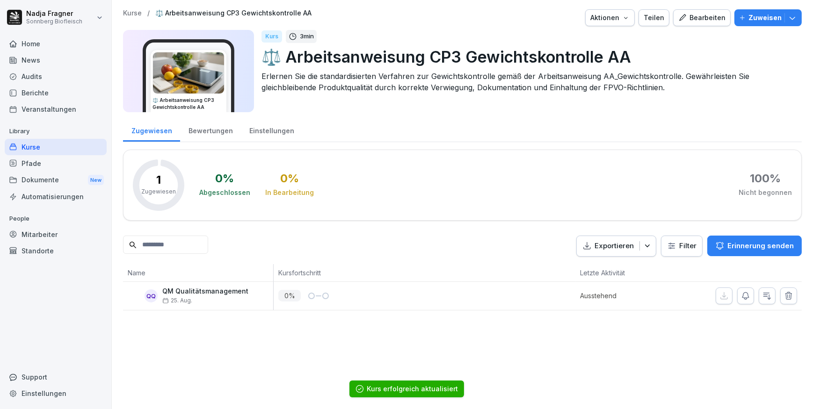
click at [37, 148] on div "Kurse" at bounding box center [56, 147] width 102 height 16
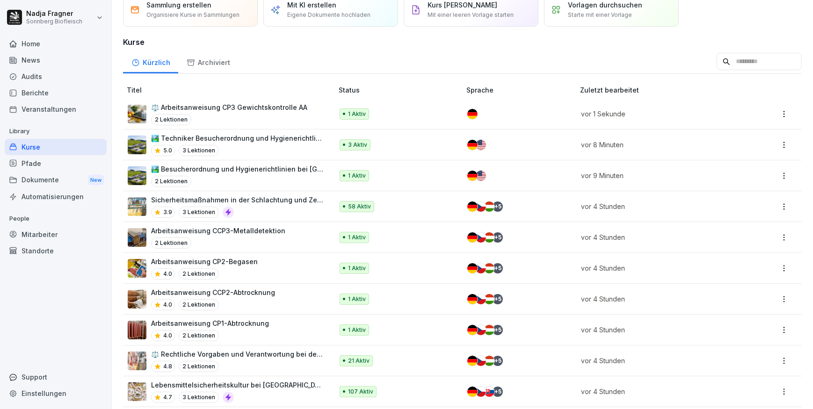
scroll to position [85, 0]
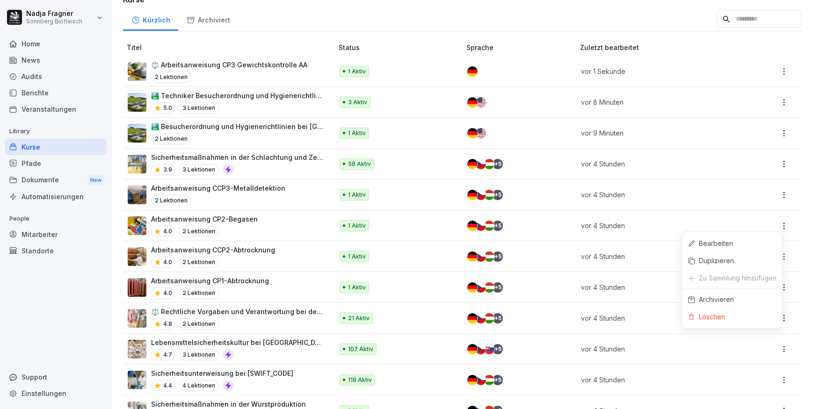
click at [780, 225] on html "Nadja Fragner Sonnberg Biofleisch Home News Audits Berichte Veranstaltungen Lib…" at bounding box center [406, 204] width 813 height 409
click at [719, 260] on div "Duplizieren" at bounding box center [716, 261] width 35 height 10
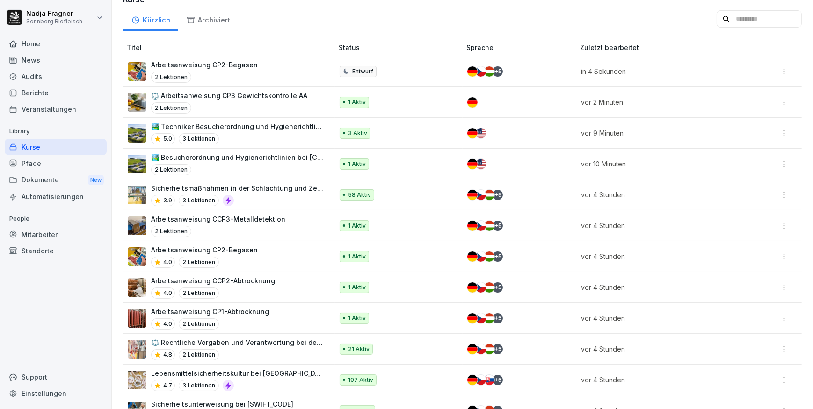
scroll to position [0, 0]
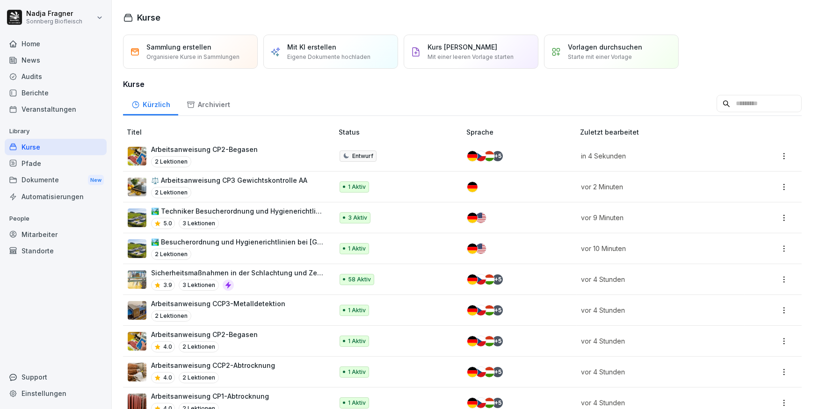
click at [204, 149] on p "Arbeitsanweisung CP2-Begasen" at bounding box center [204, 150] width 107 height 10
click at [781, 158] on html "[PERSON_NAME] Sonnberg Biofleisch Home News Audits Berichte Veranstaltungen Lib…" at bounding box center [406, 204] width 813 height 409
click at [729, 250] on div "Löschen" at bounding box center [732, 247] width 100 height 17
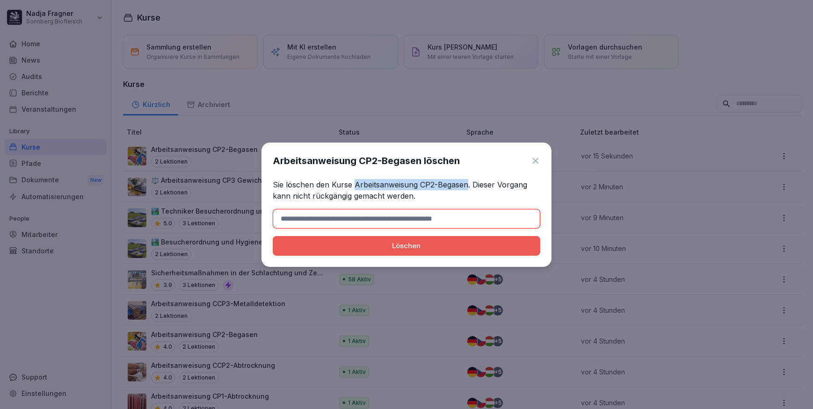
drag, startPoint x: 355, startPoint y: 186, endPoint x: 469, endPoint y: 185, distance: 114.1
click at [469, 185] on p "Sie löschen den Kurse Arbeitsanweisung CP2-Begasen. Dieser Vorgang kann nicht r…" at bounding box center [407, 190] width 268 height 22
copy p "Arbeitsanweisung CP2-Begasen"
click at [306, 217] on input at bounding box center [407, 219] width 268 height 20
paste input "**********"
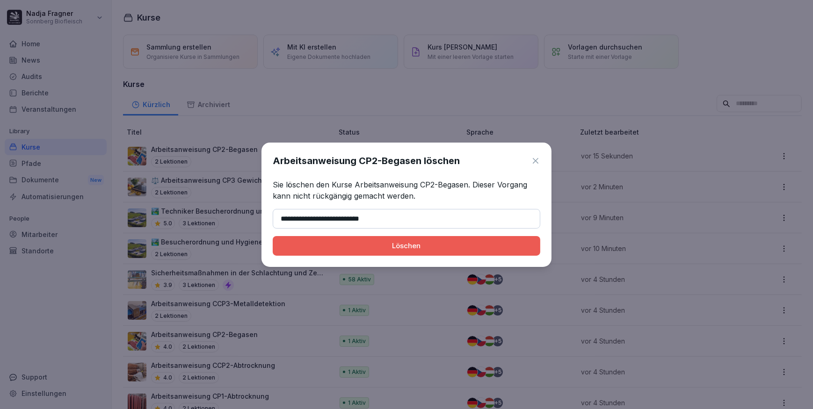
type input "**********"
click at [369, 244] on div "Löschen" at bounding box center [406, 246] width 253 height 10
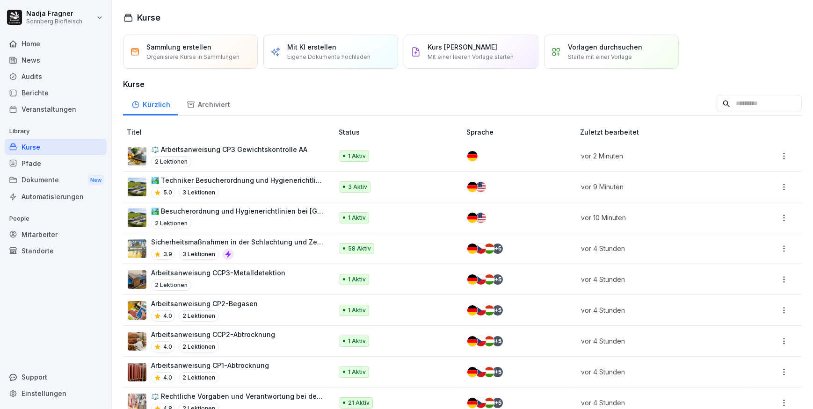
click at [486, 56] on p "Mit einer leeren Vorlage starten" at bounding box center [470, 57] width 86 height 8
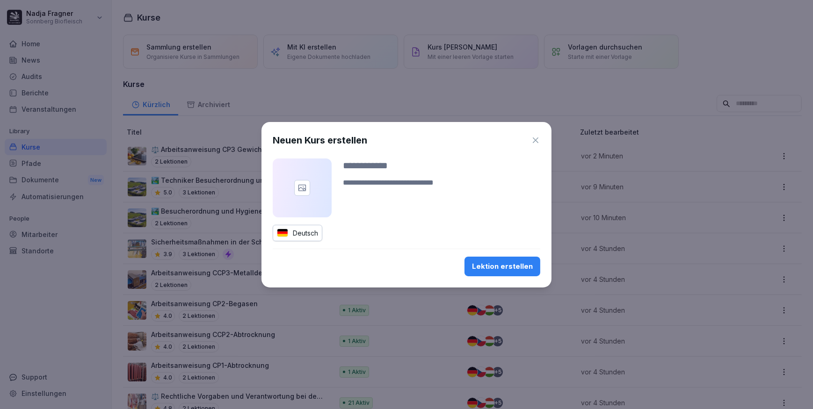
click at [536, 138] on icon "button" at bounding box center [535, 140] width 9 height 9
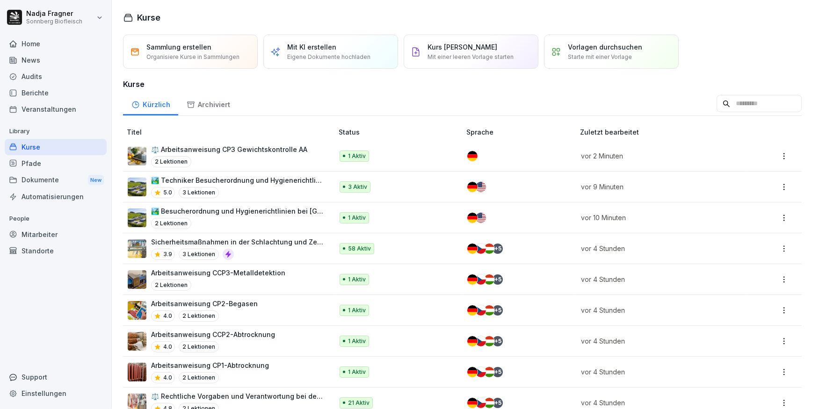
click at [323, 43] on p "Mit KI erstellen" at bounding box center [311, 47] width 49 height 10
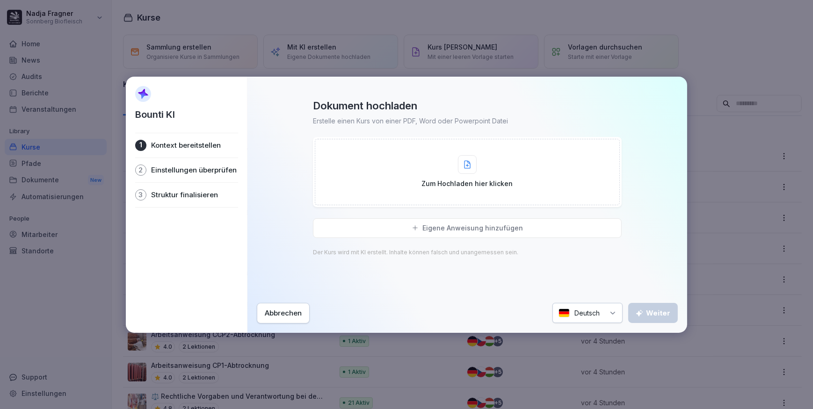
click at [408, 159] on div "Zum Hochladen hier klicken" at bounding box center [467, 172] width 305 height 66
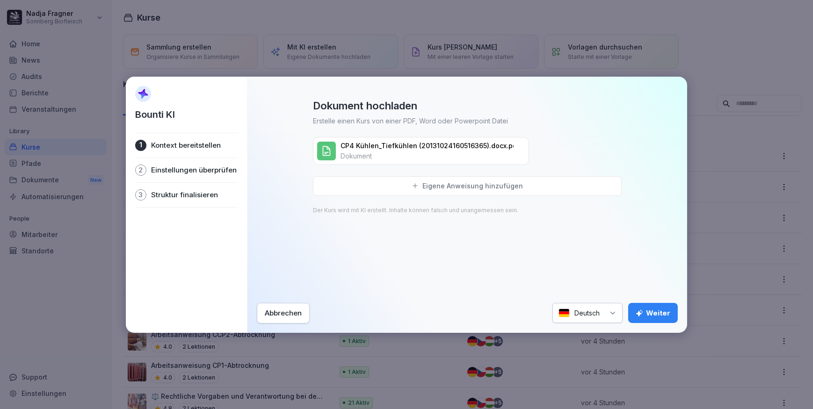
click at [653, 313] on div "Weiter" at bounding box center [653, 313] width 35 height 10
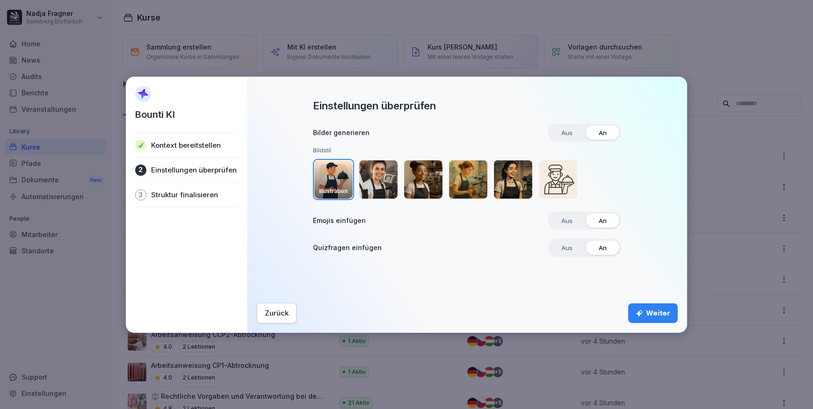
click at [385, 181] on img "button" at bounding box center [378, 179] width 38 height 38
click at [652, 316] on div "Weiter" at bounding box center [653, 313] width 35 height 10
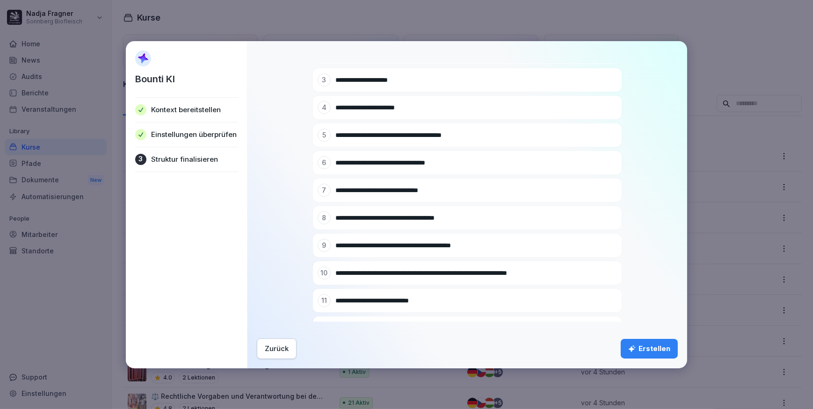
scroll to position [197, 0]
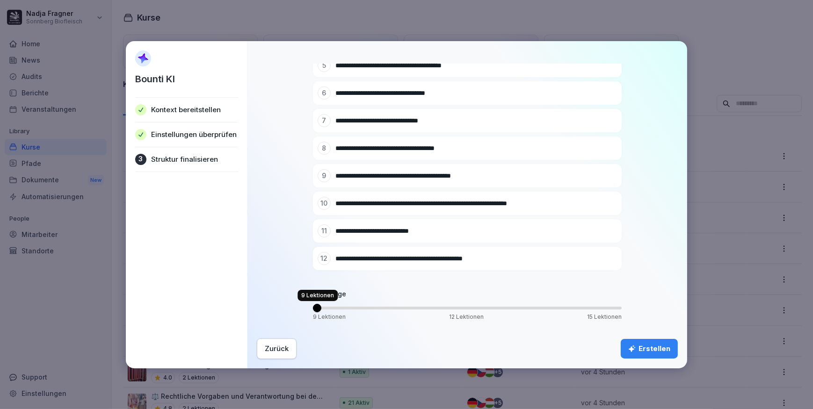
click at [321, 308] on span "Volume" at bounding box center [317, 308] width 8 height 8
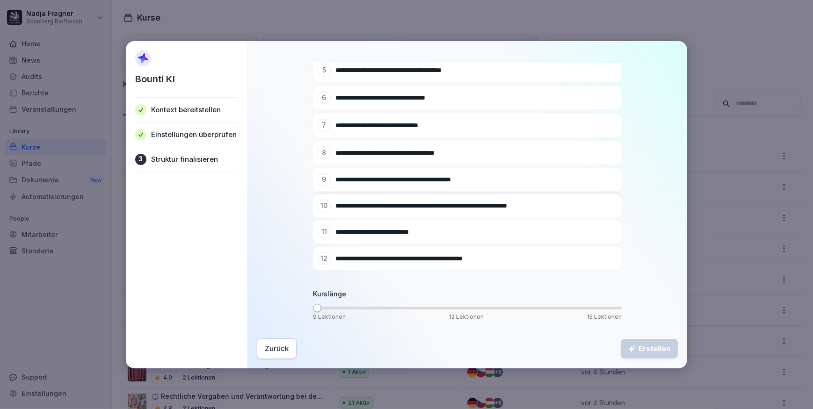
scroll to position [115, 0]
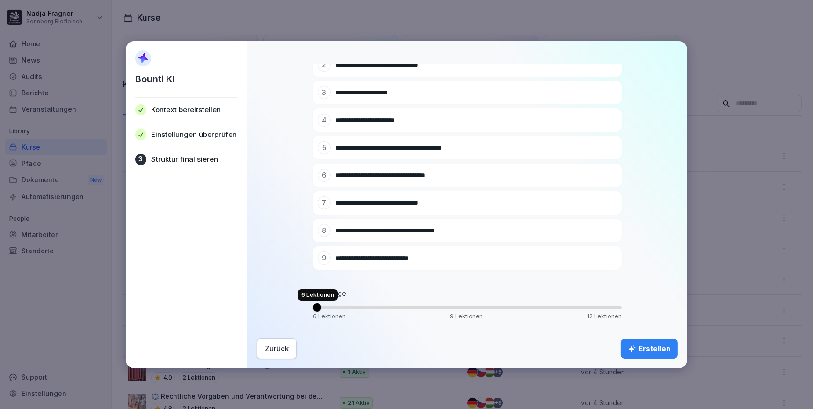
click at [319, 312] on span "Volume" at bounding box center [317, 308] width 8 height 8
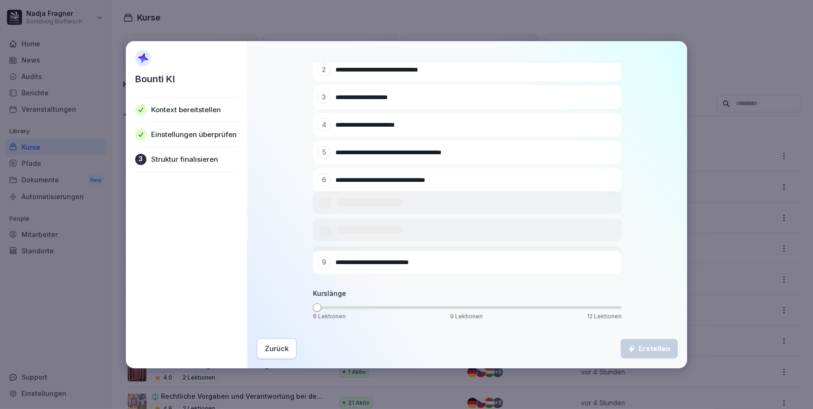
scroll to position [32, 0]
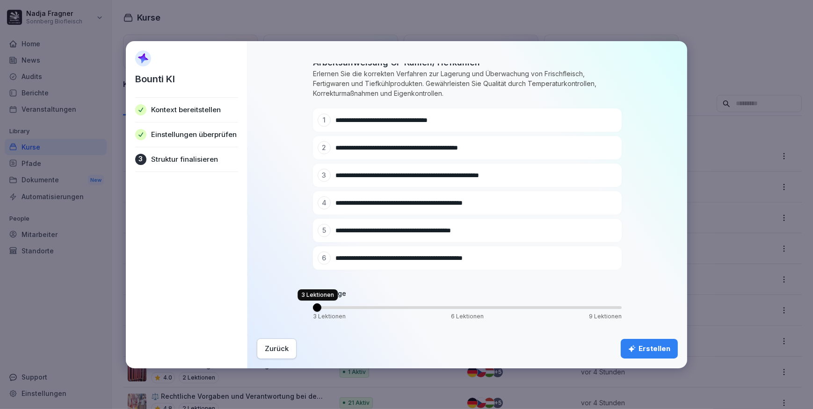
click at [315, 311] on span "Volume" at bounding box center [317, 308] width 8 height 8
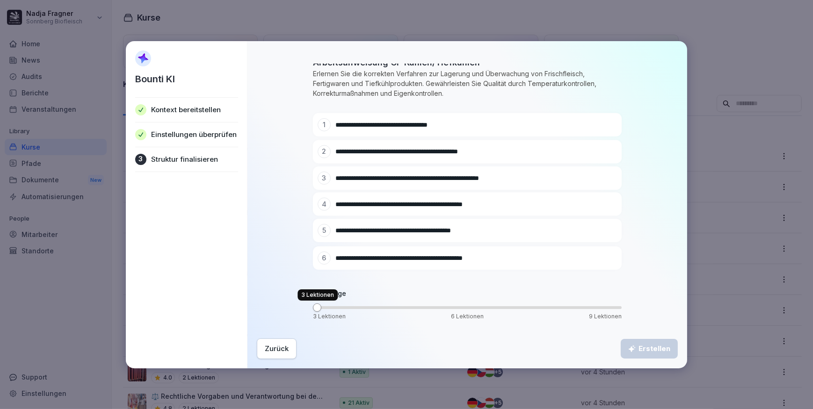
scroll to position [0, 0]
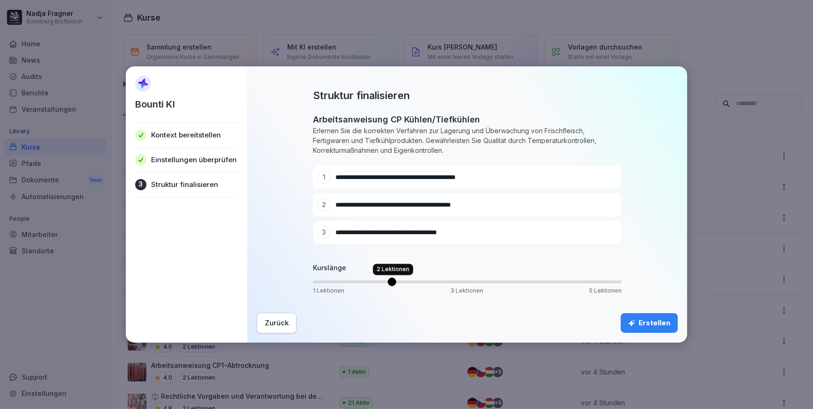
click at [396, 282] on span "Volume" at bounding box center [392, 282] width 8 height 8
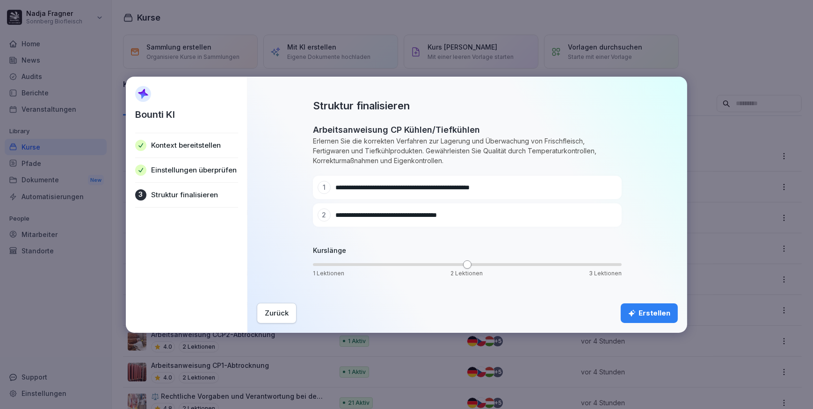
click at [414, 182] on div "**********" at bounding box center [451, 187] width 266 height 13
click at [597, 186] on icon at bounding box center [596, 187] width 6 height 6
click at [594, 186] on icon at bounding box center [595, 187] width 7 height 7
drag, startPoint x: 474, startPoint y: 187, endPoint x: 319, endPoint y: 185, distance: 154.8
click at [319, 185] on div "**********" at bounding box center [451, 187] width 266 height 13
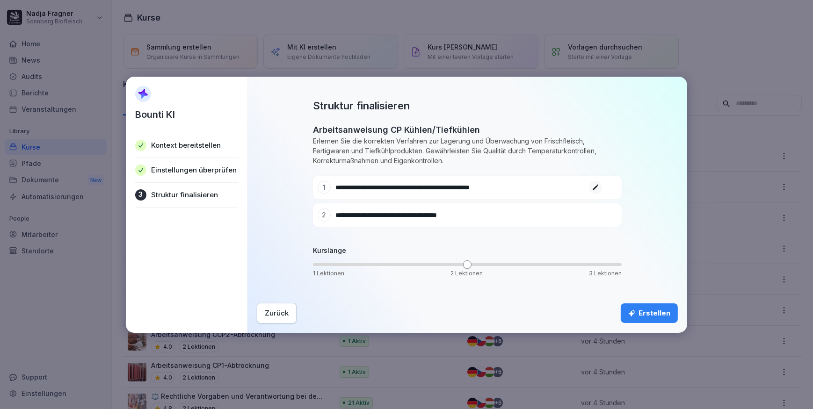
paste input "**********"
type input "**********"
click at [596, 215] on icon at bounding box center [595, 215] width 7 height 7
drag, startPoint x: 402, startPoint y: 215, endPoint x: 332, endPoint y: 214, distance: 69.7
click at [332, 214] on div "**********" at bounding box center [451, 215] width 266 height 13
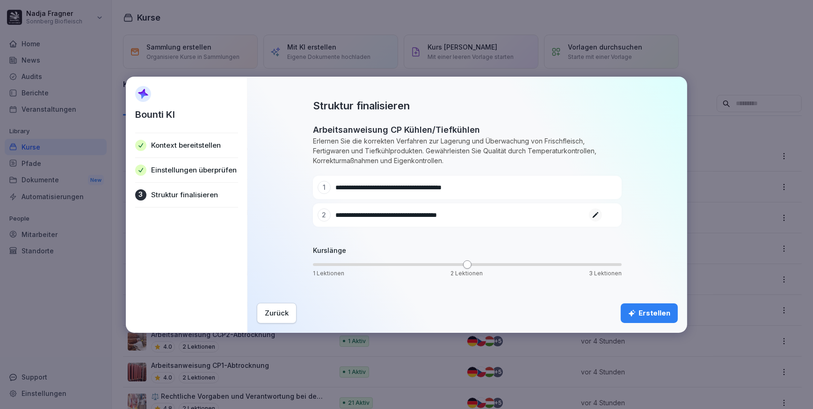
paste input
click at [594, 215] on icon at bounding box center [596, 215] width 6 height 6
type input "**********"
click at [647, 312] on div "Erstellen" at bounding box center [649, 313] width 42 height 10
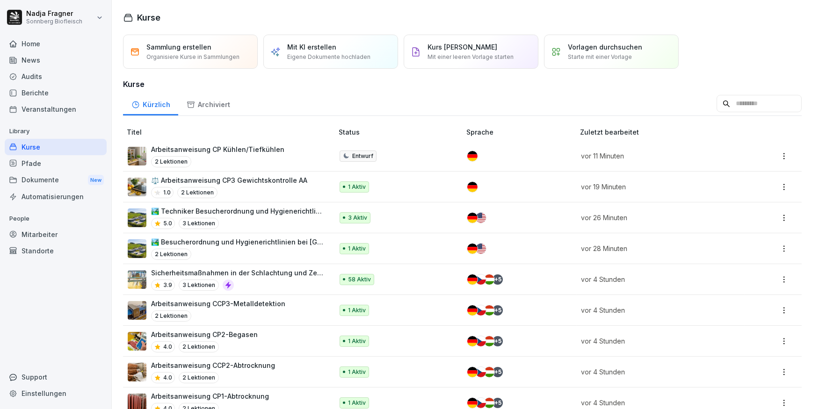
click at [272, 179] on p "⚖️ Arbeitsanweisung CP3 Gewichtskontrolle AA" at bounding box center [229, 180] width 156 height 10
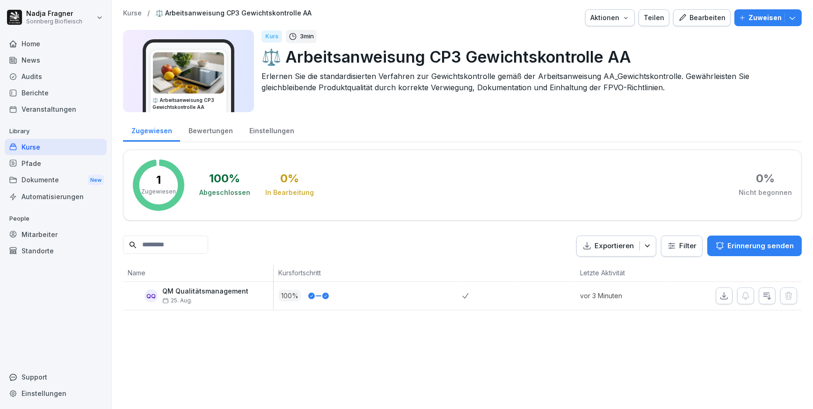
click at [706, 19] on div "Bearbeiten" at bounding box center [701, 18] width 47 height 10
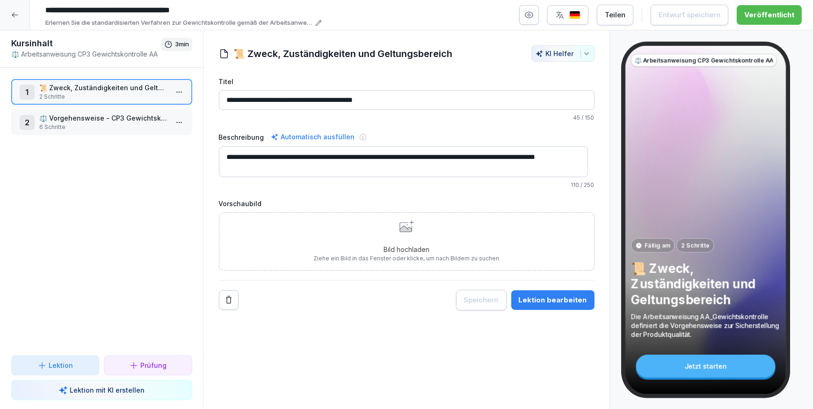
click at [98, 110] on div "2 ⚖️ Vorgehensweise - CP3 Gewichtskontrolle 6 Schritte" at bounding box center [101, 122] width 181 height 26
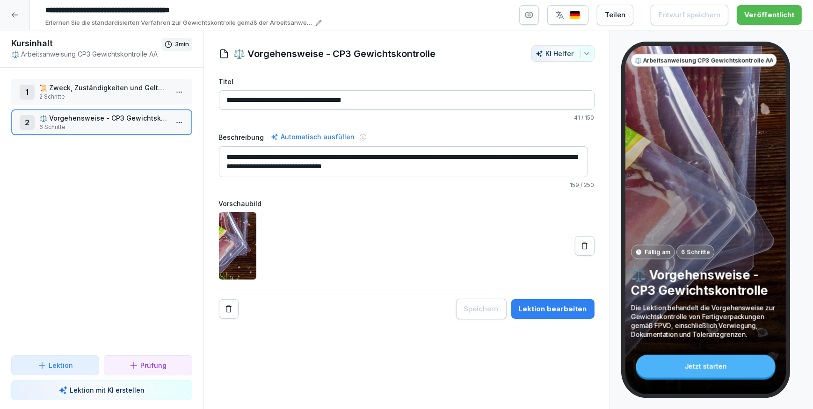
click at [126, 117] on p "⚖️ Vorgehensweise - CP3 Gewichtskontrolle" at bounding box center [103, 118] width 129 height 10
click at [125, 117] on p "⚖️ Vorgehensweise - CP3 Gewichtskontrolle" at bounding box center [103, 118] width 129 height 10
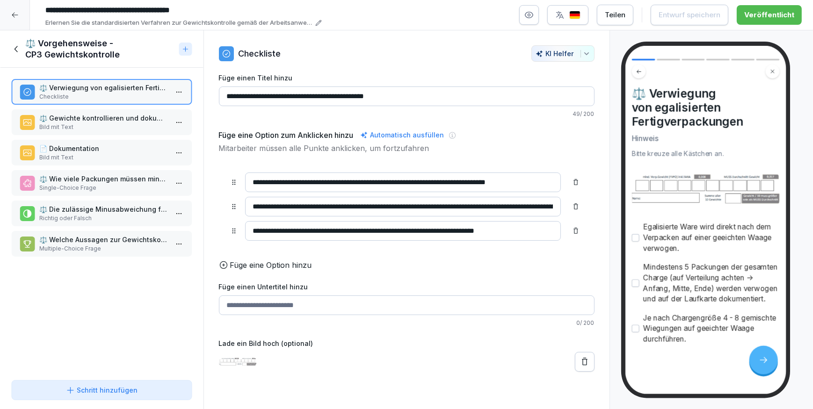
click at [108, 124] on p "Bild mit Text" at bounding box center [103, 127] width 129 height 8
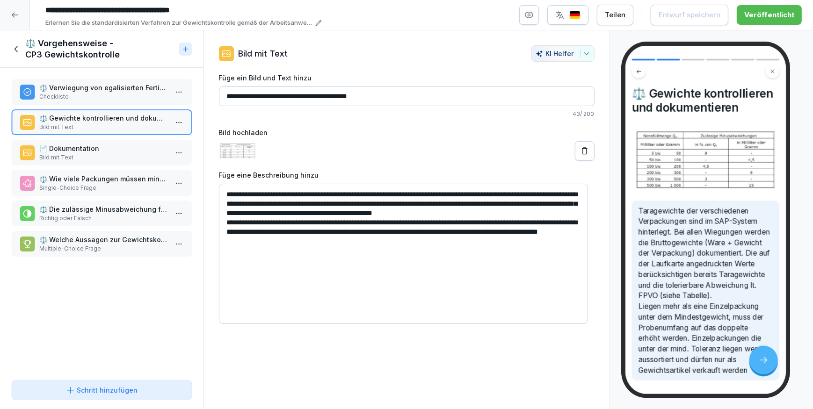
click at [99, 157] on p "Bild mit Text" at bounding box center [103, 157] width 129 height 8
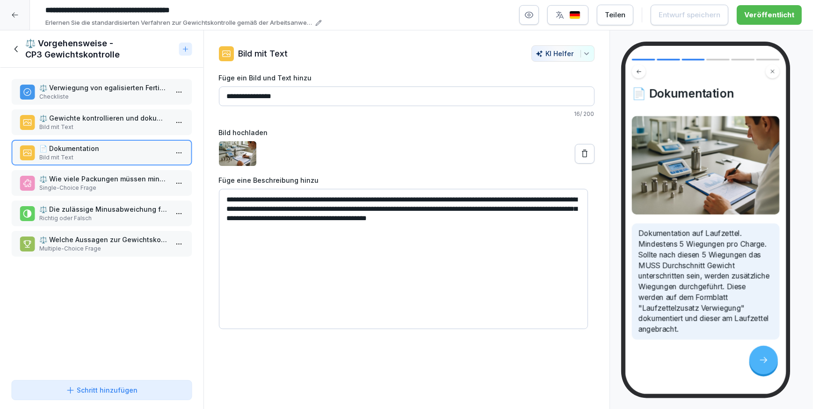
click at [95, 184] on p "Single-Choice Frage" at bounding box center [103, 188] width 129 height 8
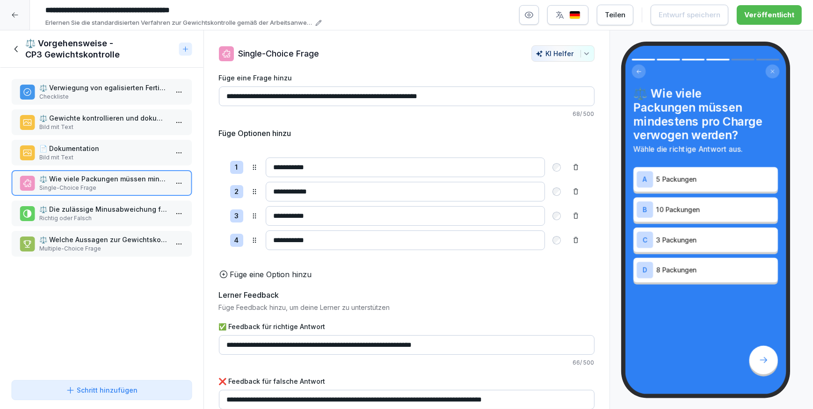
click at [103, 246] on p "Multiple-Choice Frage" at bounding box center [103, 249] width 129 height 8
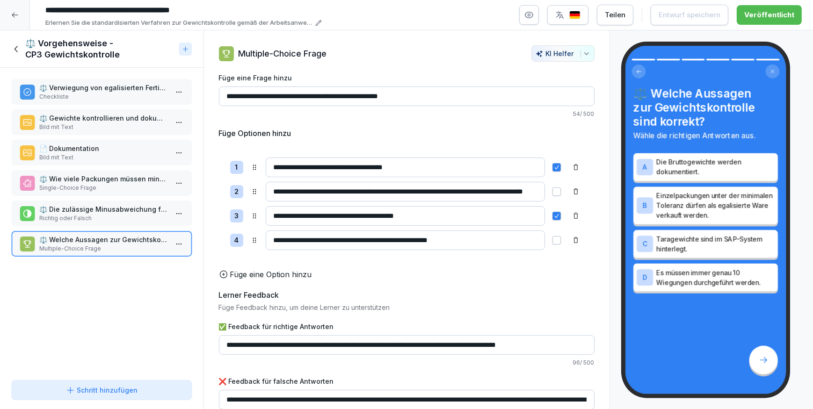
click at [103, 218] on p "Richtig oder Falsch" at bounding box center [103, 218] width 129 height 8
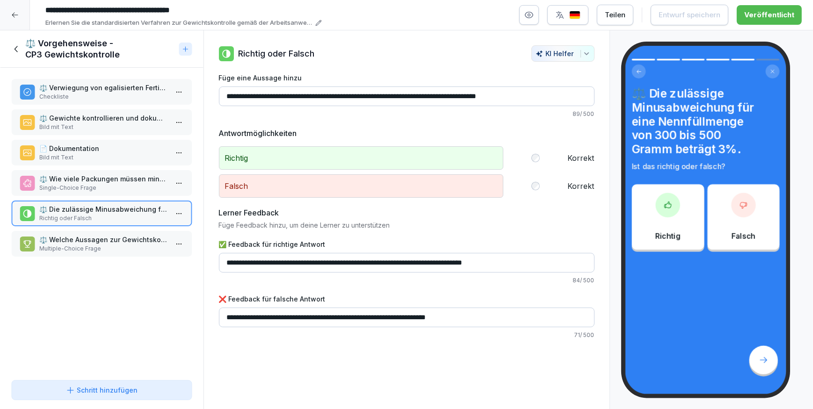
click at [107, 184] on p "Single-Choice Frage" at bounding box center [103, 188] width 129 height 8
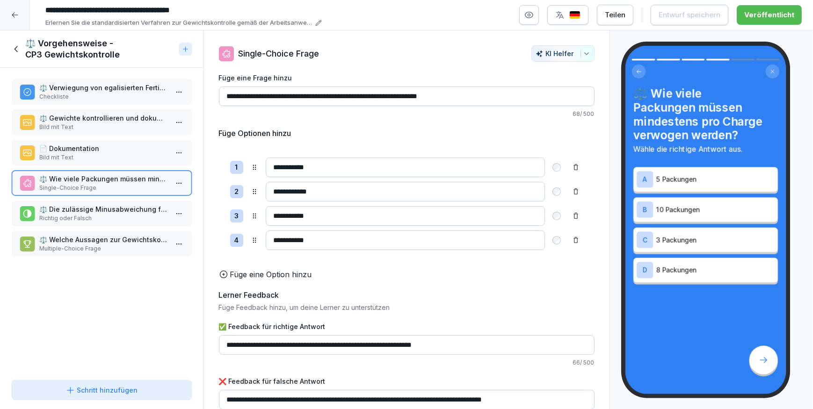
click at [81, 92] on p "⚖️ Verwiegung von egalisierten Fertigverpackungen" at bounding box center [103, 88] width 129 height 10
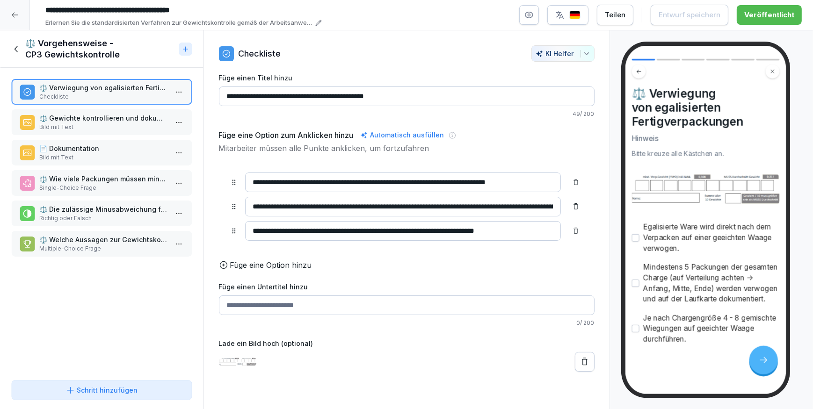
click at [107, 122] on p "⚖️ Gewichte kontrollieren und dokumentieren" at bounding box center [103, 118] width 129 height 10
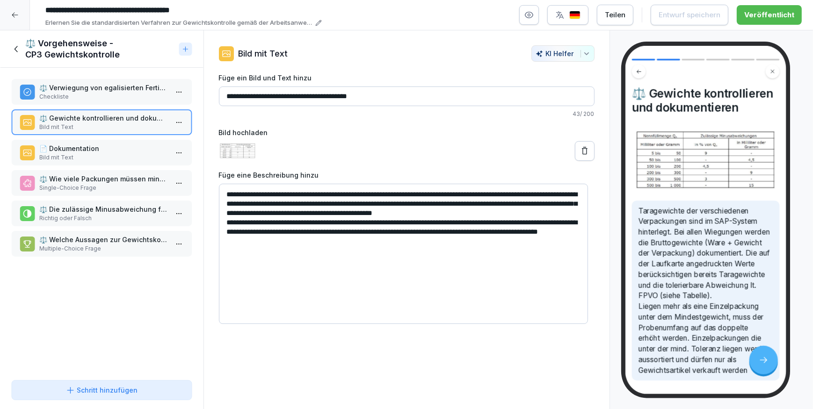
click at [99, 146] on p "📄 Dokumentation" at bounding box center [103, 149] width 129 height 10
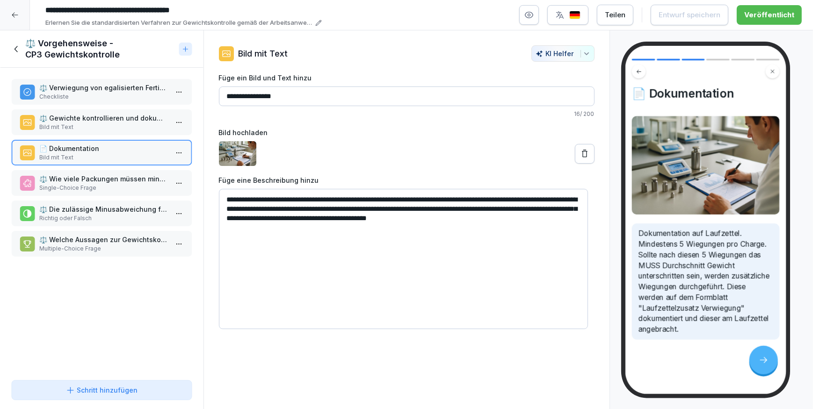
click at [75, 178] on p "⚖️ Wie viele Packungen müssen mindestens pro Charge verwogen werden?" at bounding box center [103, 179] width 129 height 10
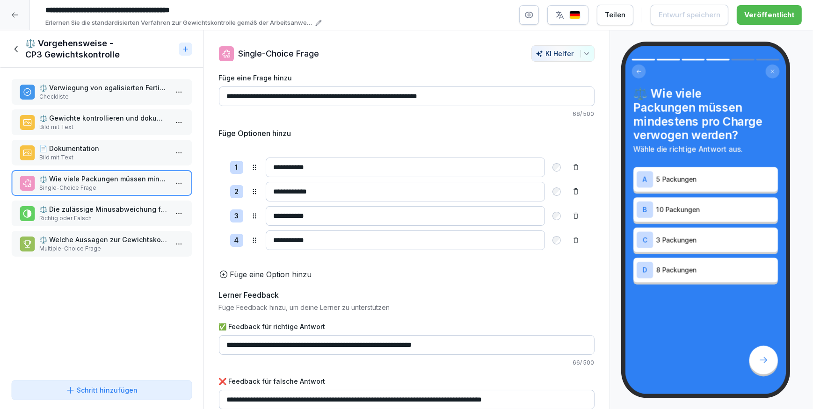
click at [79, 206] on p "⚖️ Die zulässige Minusabweichung für eine Nennfüllmenge von 300 bis 500 Gramm b…" at bounding box center [103, 209] width 129 height 10
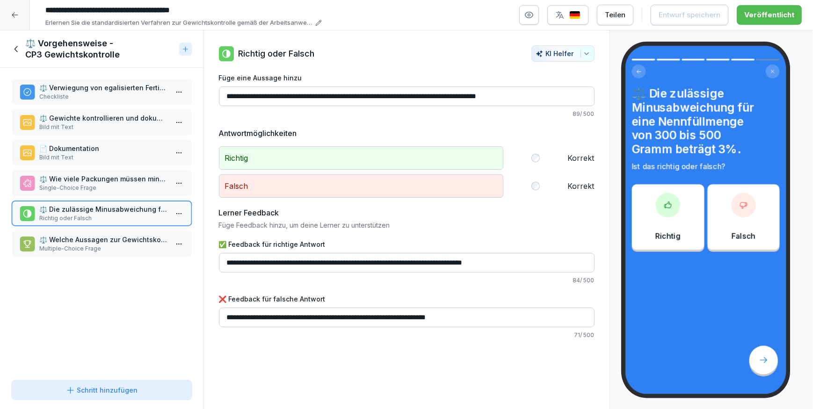
click at [80, 240] on p "⚖️ Welche Aussagen zur Gewichtskontrolle sind korrekt?" at bounding box center [103, 240] width 129 height 10
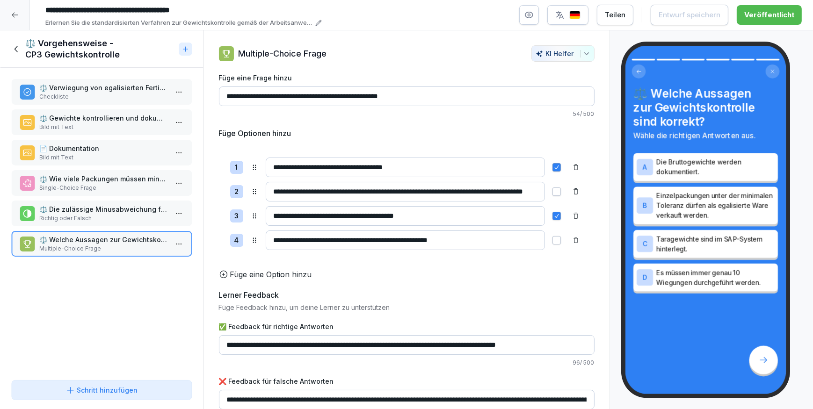
click at [15, 16] on icon at bounding box center [14, 14] width 7 height 7
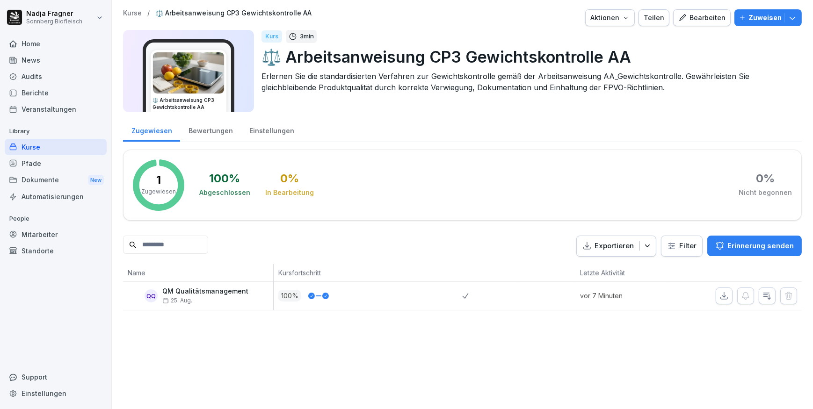
click at [37, 141] on div "Kurse" at bounding box center [56, 147] width 102 height 16
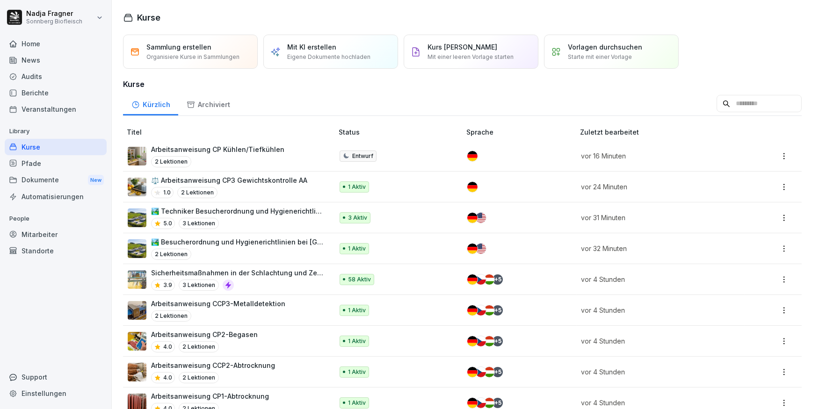
click at [244, 149] on p "Arbeitsanweisung CP Kühlen/Tiefkühlen" at bounding box center [217, 150] width 133 height 10
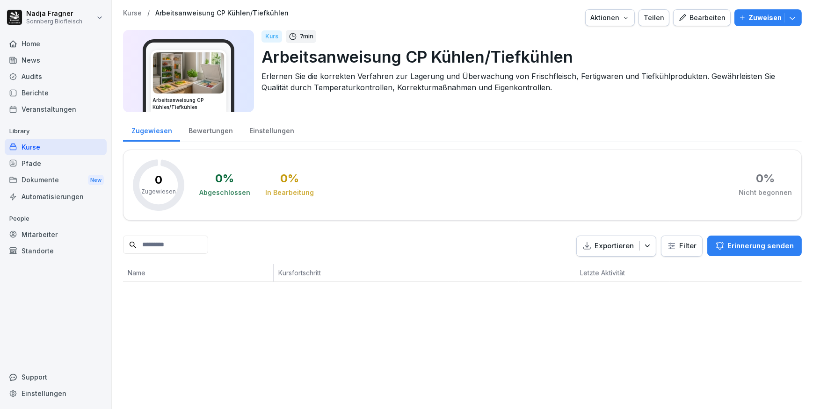
click at [698, 18] on div "Bearbeiten" at bounding box center [701, 18] width 47 height 10
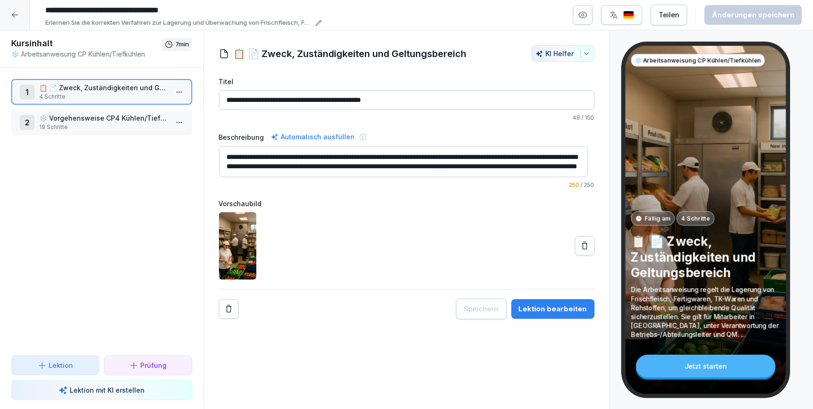
click at [134, 14] on input "**********" at bounding box center [181, 10] width 281 height 16
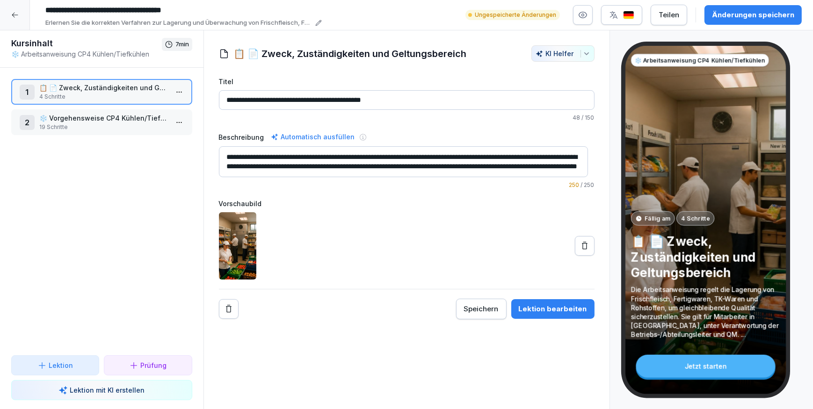
click at [227, 7] on input "**********" at bounding box center [181, 10] width 281 height 16
type input "**********"
click at [67, 89] on p "📋 📄 Zweck, Zuständigkeiten und Geltungsbereich" at bounding box center [103, 88] width 129 height 10
click at [15, 18] on icon at bounding box center [14, 14] width 7 height 7
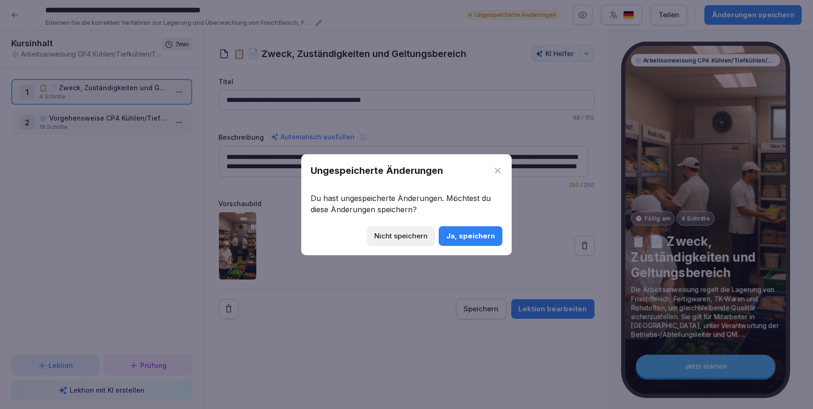
click at [481, 234] on div "Ja, speichern" at bounding box center [470, 236] width 49 height 10
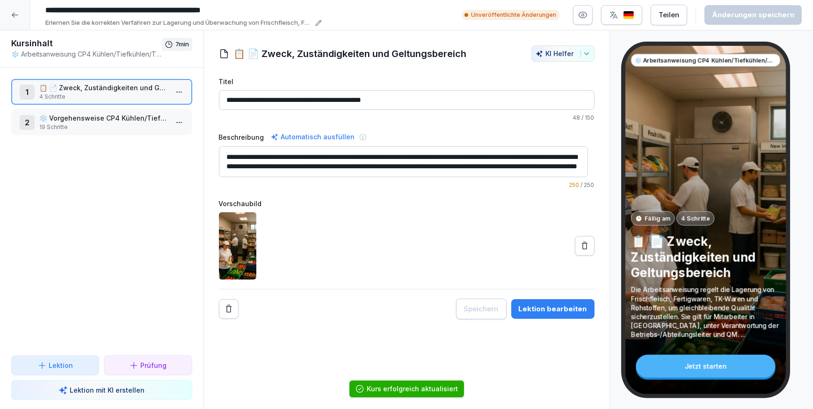
click at [10, 17] on div at bounding box center [15, 15] width 30 height 30
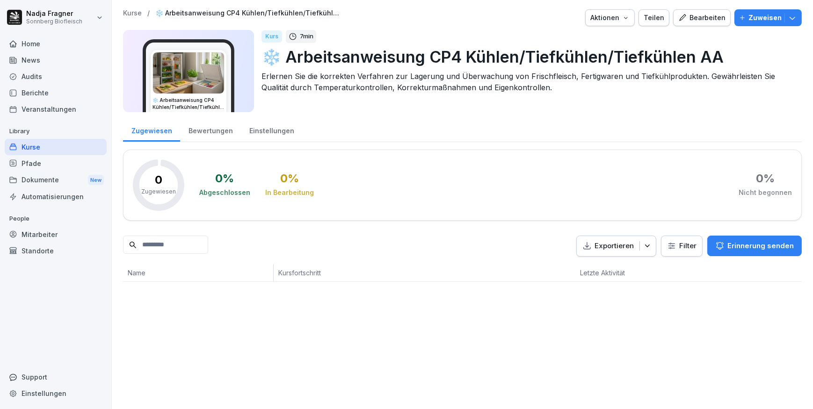
click at [38, 146] on div "Kurse" at bounding box center [56, 147] width 102 height 16
click at [39, 146] on div "Kurse" at bounding box center [56, 147] width 102 height 16
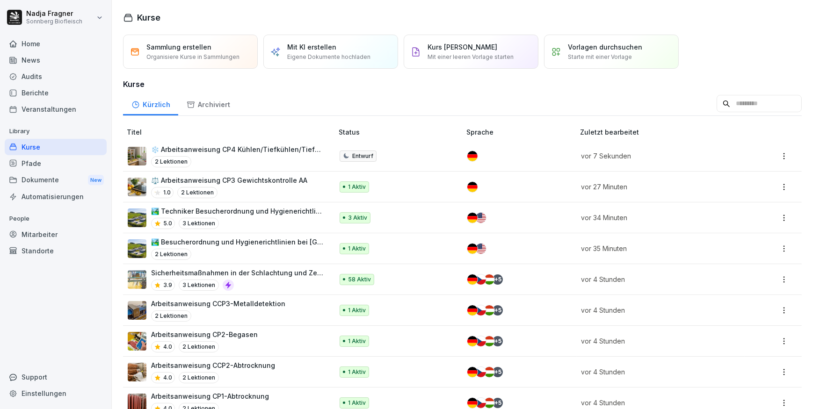
click at [249, 181] on p "⚖️ Arbeitsanweisung CP3 Gewichtskontrolle AA" at bounding box center [229, 180] width 156 height 10
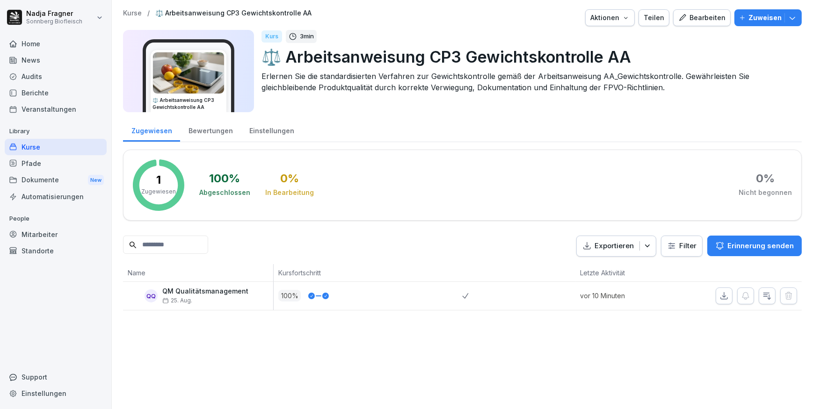
click at [700, 18] on div "Bearbeiten" at bounding box center [701, 18] width 47 height 10
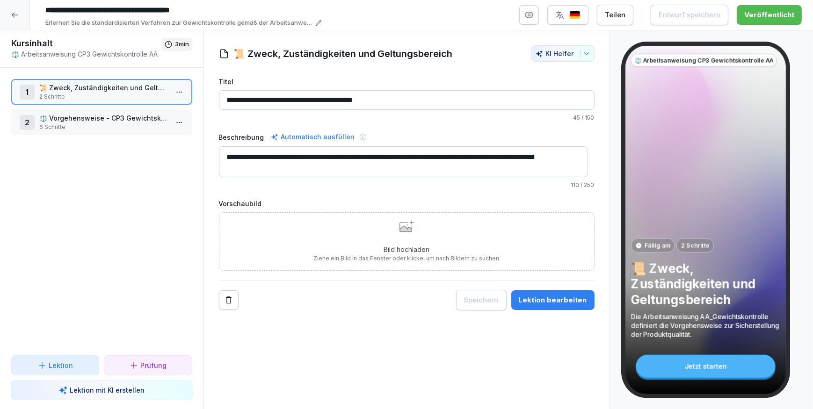
click at [106, 119] on p "⚖️ Vorgehensweise - CP3 Gewichtskontrolle" at bounding box center [103, 118] width 129 height 10
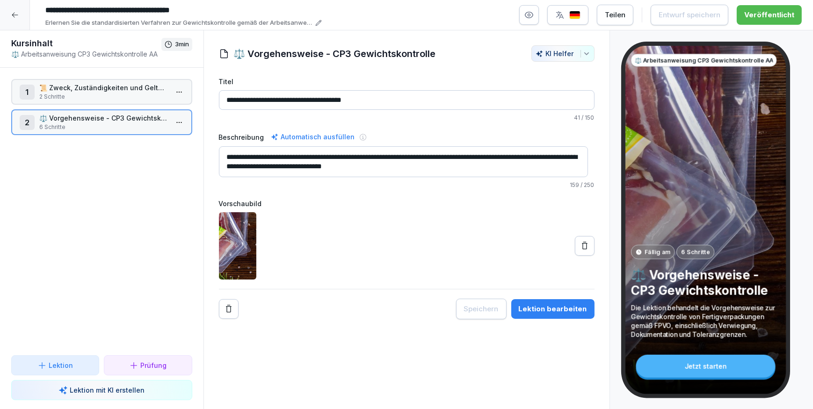
click at [106, 119] on p "⚖️ Vorgehensweise - CP3 Gewichtskontrolle" at bounding box center [103, 118] width 129 height 10
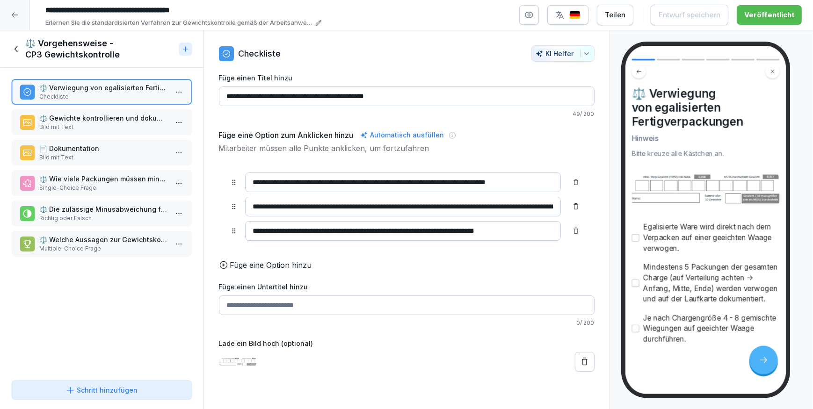
click at [296, 205] on input "**********" at bounding box center [403, 207] width 316 height 20
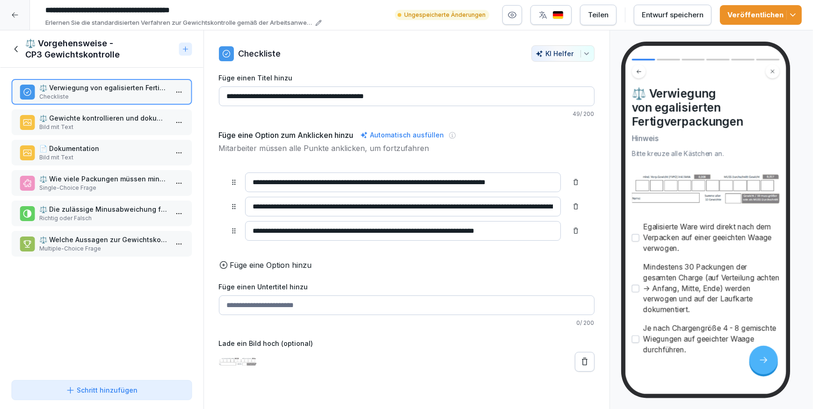
scroll to position [15, 0]
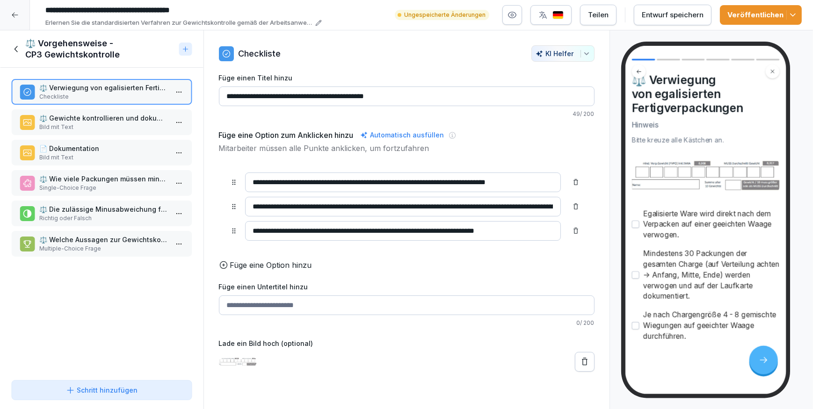
type input "**********"
click at [573, 233] on icon at bounding box center [575, 231] width 5 height 6
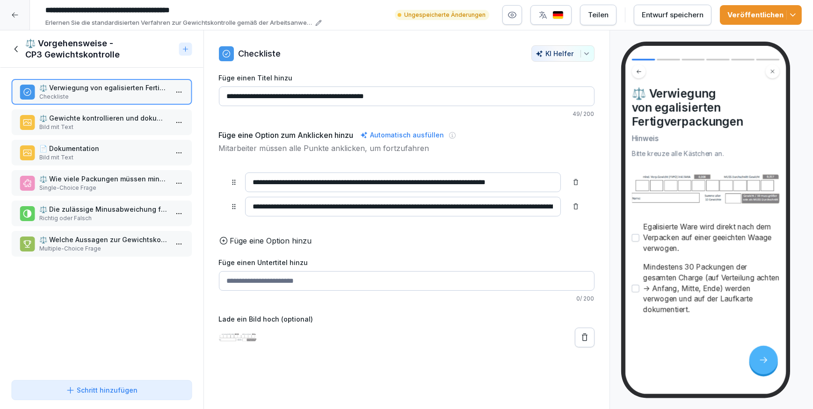
scroll to position [0, 0]
click at [80, 122] on p "⚖️ Gewichte kontrollieren und dokumentieren" at bounding box center [103, 118] width 129 height 10
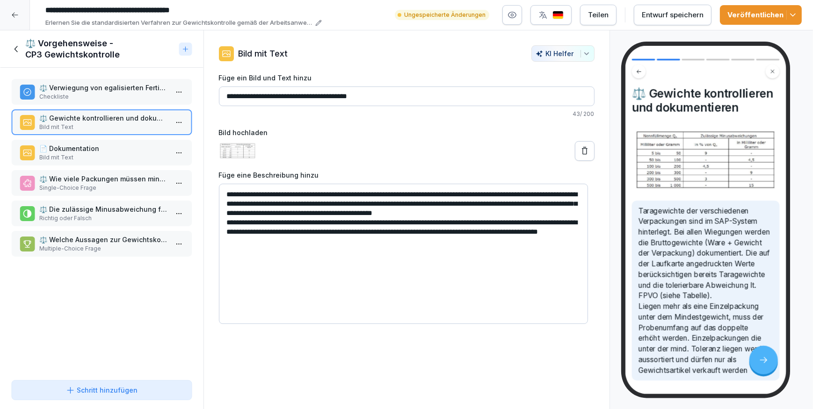
click at [84, 146] on p "📄 Dokumentation" at bounding box center [103, 149] width 129 height 10
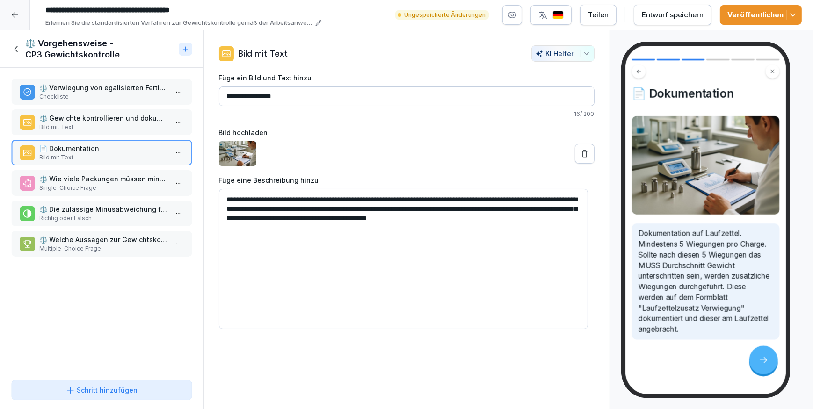
drag, startPoint x: 369, startPoint y: 196, endPoint x: 388, endPoint y: 190, distance: 19.4
click at [370, 196] on textarea "**********" at bounding box center [403, 259] width 369 height 140
type textarea "**********"
click at [89, 118] on p "⚖️ Gewichte kontrollieren und dokumentieren" at bounding box center [103, 118] width 129 height 10
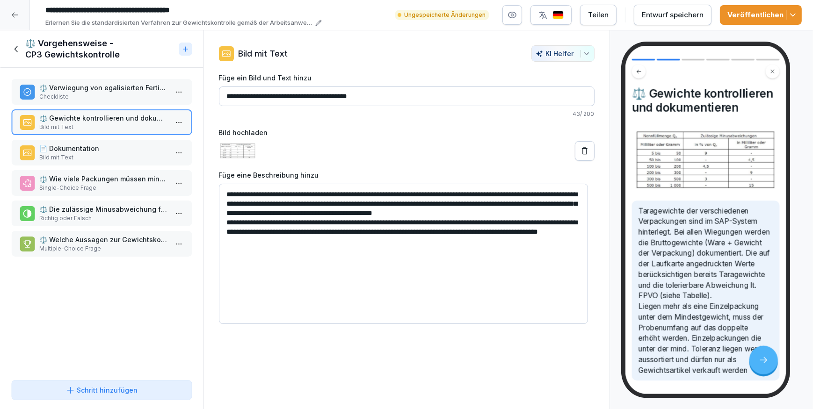
click at [97, 209] on p "⚖️ Die zulässige Minusabweichung für eine Nennfüllmenge von 300 bis 500 Gramm b…" at bounding box center [103, 209] width 129 height 10
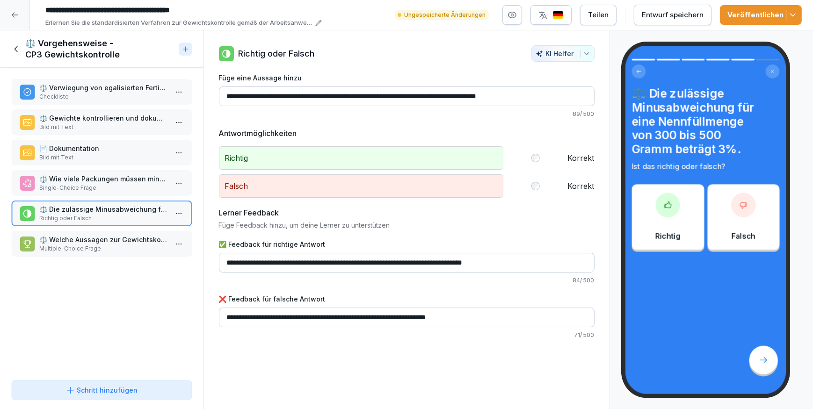
click at [100, 188] on p "Single-Choice Frage" at bounding box center [103, 188] width 129 height 8
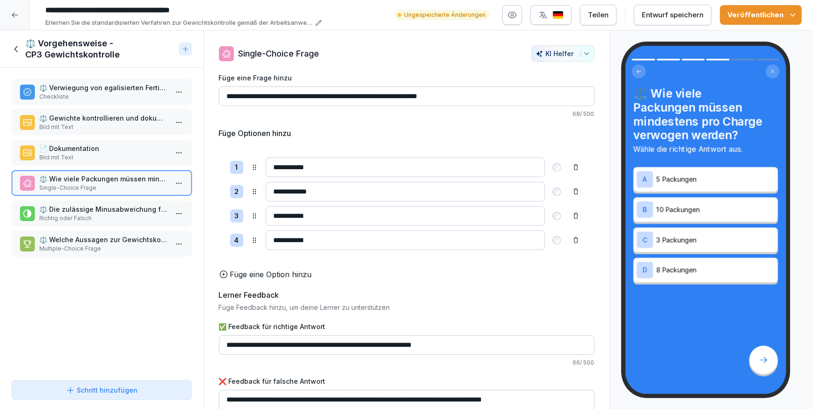
drag, startPoint x: 277, startPoint y: 164, endPoint x: 265, endPoint y: 164, distance: 12.6
click at [265, 164] on div "**********" at bounding box center [406, 168] width 353 height 20
type input "**********"
click at [270, 215] on input "**********" at bounding box center [405, 216] width 279 height 20
type input "**********"
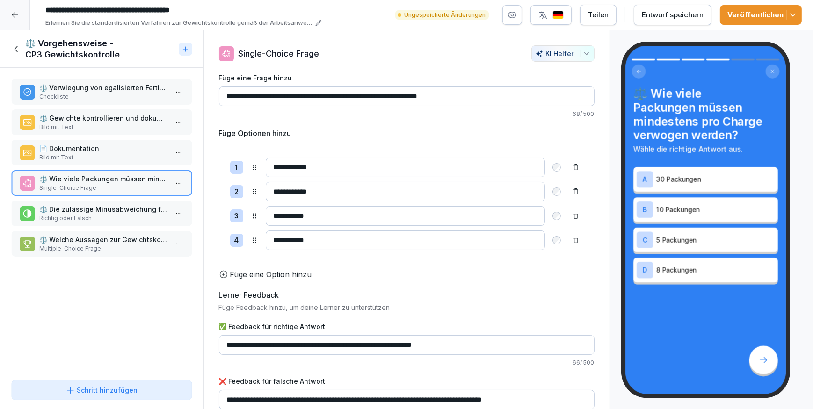
click at [87, 210] on p "⚖️ Die zulässige Minusabweichung für eine Nennfüllmenge von 300 bis 500 Gramm b…" at bounding box center [103, 209] width 129 height 10
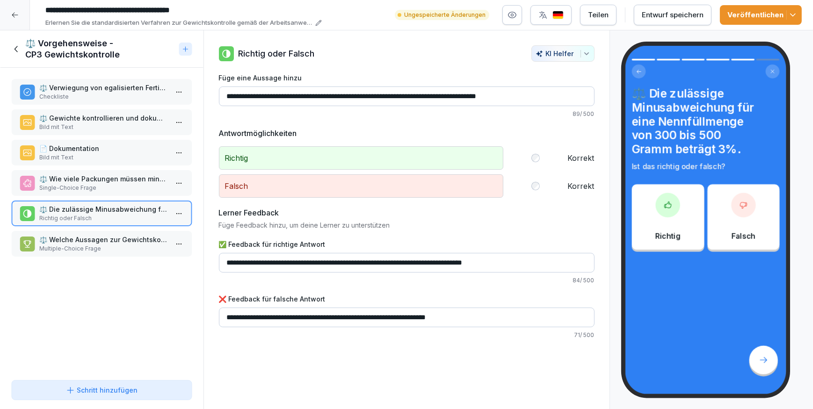
click at [77, 237] on p "⚖️ Welche Aussagen zur Gewichtskontrolle sind korrekt?" at bounding box center [103, 240] width 129 height 10
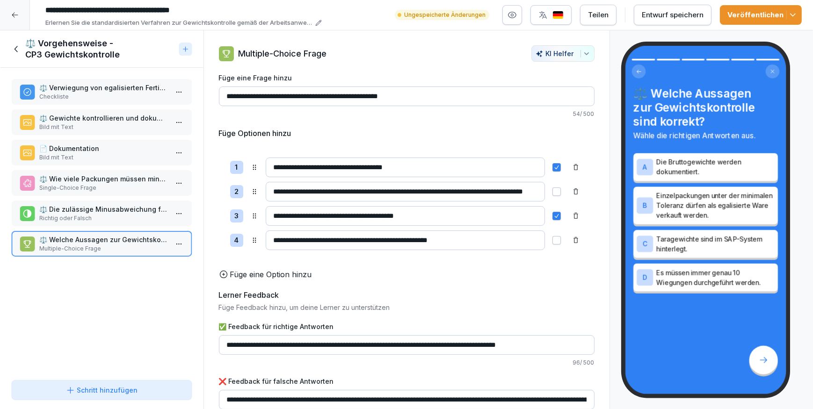
click at [94, 118] on p "⚖️ Gewichte kontrollieren und dokumentieren" at bounding box center [103, 118] width 129 height 10
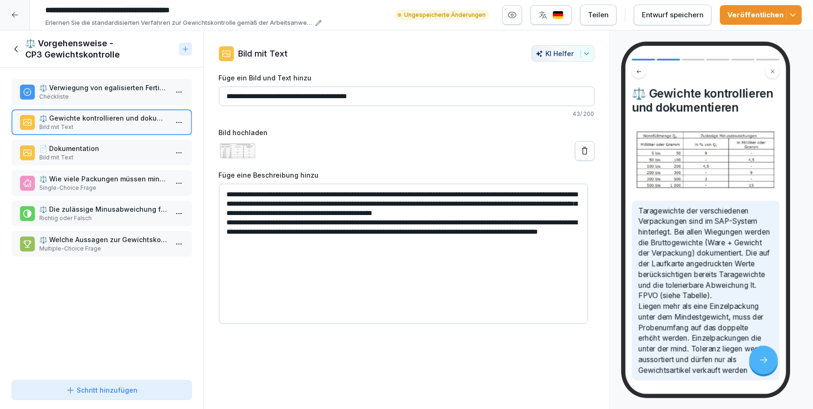
click at [93, 150] on p "📄 Dokumentation" at bounding box center [103, 149] width 129 height 10
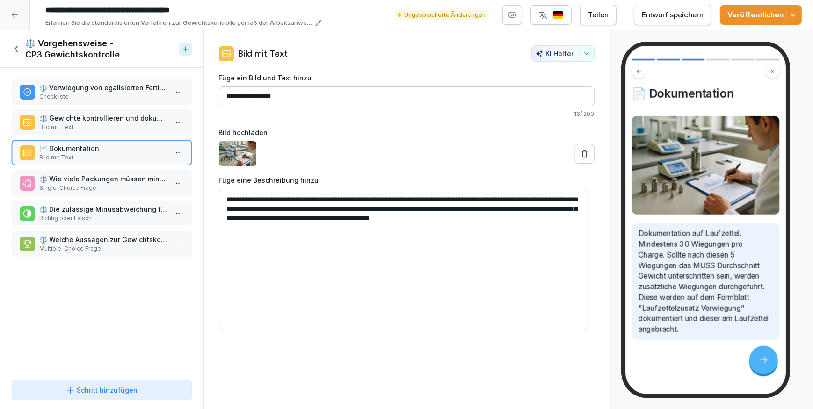
click at [302, 228] on textarea "**********" at bounding box center [403, 259] width 369 height 140
click at [118, 388] on div "Schritt hinzufügen" at bounding box center [101, 390] width 72 height 10
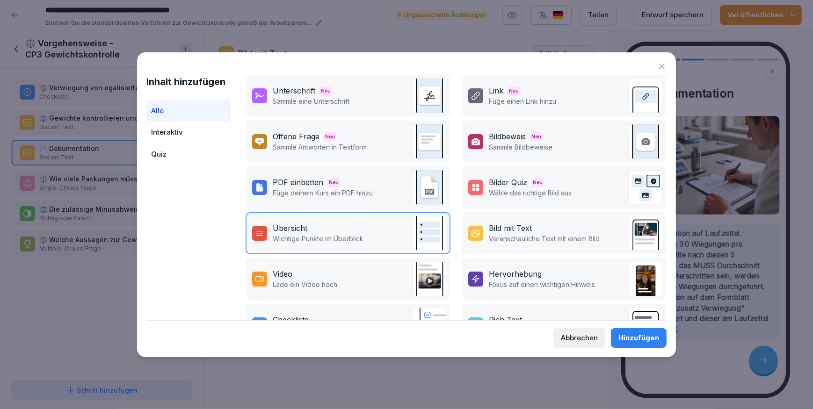
scroll to position [42, 0]
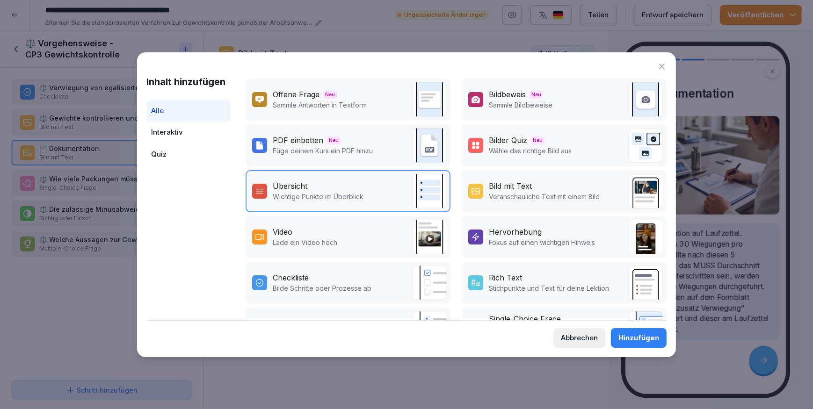
click at [507, 230] on div "Hervorhebung" at bounding box center [515, 231] width 53 height 11
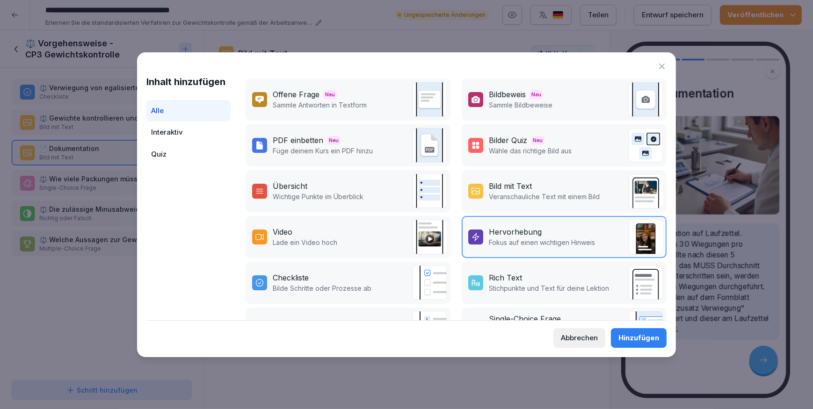
click at [627, 332] on button "Hinzufügen" at bounding box center [639, 338] width 56 height 20
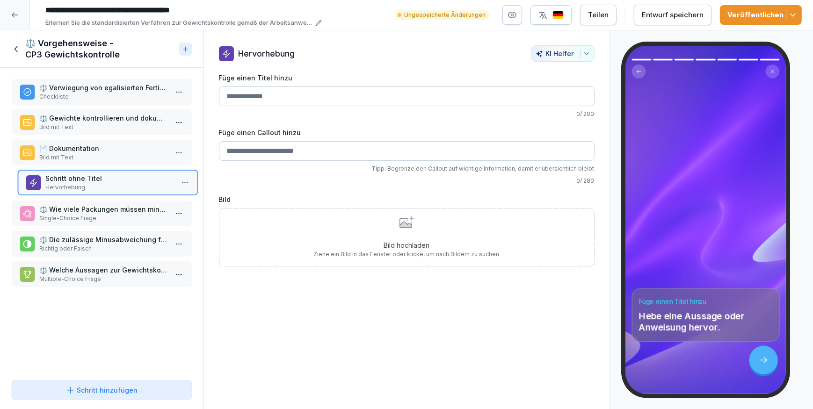
drag, startPoint x: 65, startPoint y: 273, endPoint x: 72, endPoint y: 181, distance: 92.3
click at [72, 181] on p "Schritt ohne Titel" at bounding box center [109, 179] width 129 height 10
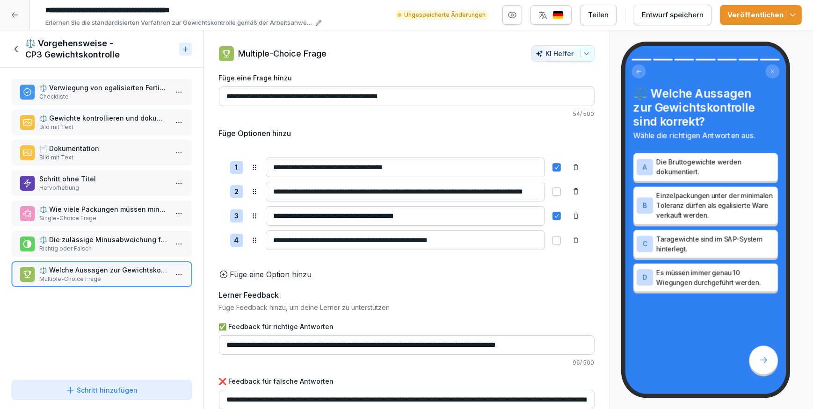
click at [56, 181] on p "Schritt ohne Titel" at bounding box center [103, 179] width 129 height 10
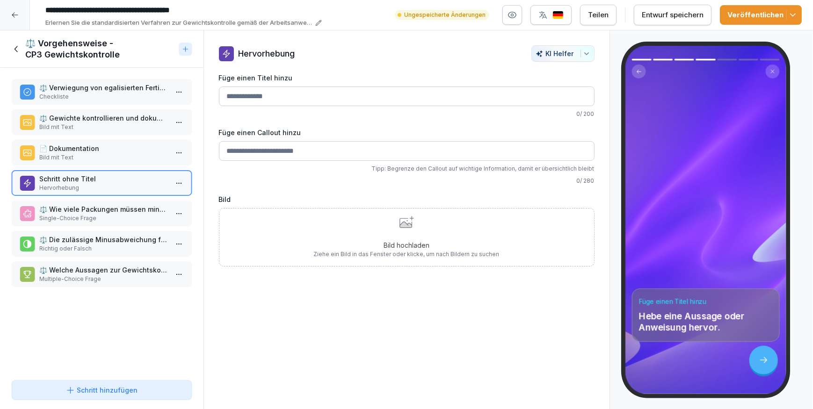
click at [340, 92] on input "Füge einen Titel hinzu" at bounding box center [407, 97] width 376 height 20
type input "**********"
click at [87, 152] on p "📄 Dokumentation" at bounding box center [103, 149] width 129 height 10
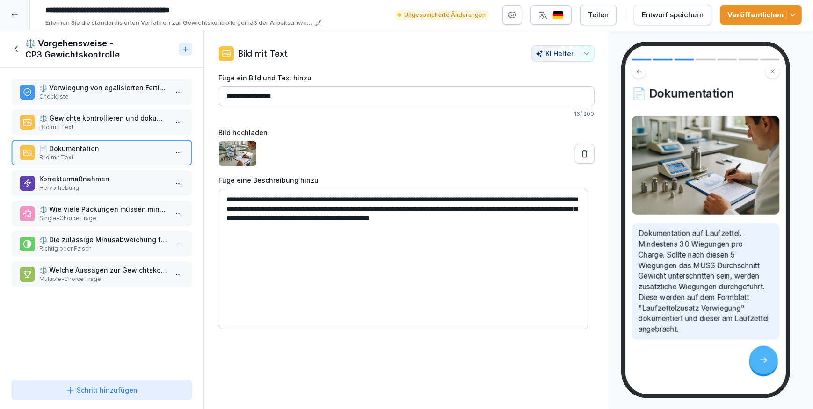
click at [94, 126] on p "Bild mit Text" at bounding box center [103, 127] width 129 height 8
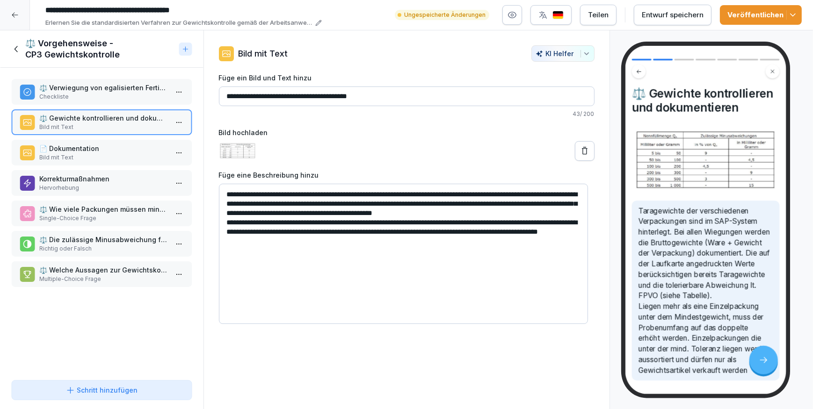
click at [355, 253] on textarea "**********" at bounding box center [403, 254] width 369 height 140
drag, startPoint x: 349, startPoint y: 253, endPoint x: 346, endPoint y: 244, distance: 9.6
click at [289, 240] on textarea "**********" at bounding box center [403, 254] width 369 height 140
click at [361, 252] on textarea "**********" at bounding box center [403, 254] width 369 height 140
type textarea "**********"
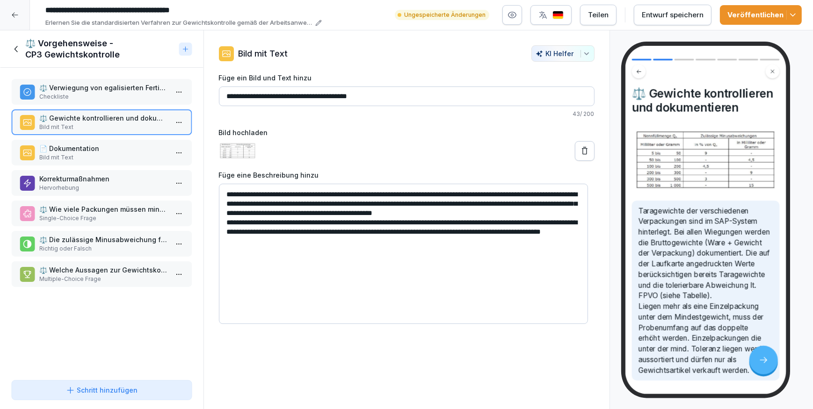
click at [83, 181] on p "Korrekturmaßnahmen" at bounding box center [103, 179] width 129 height 10
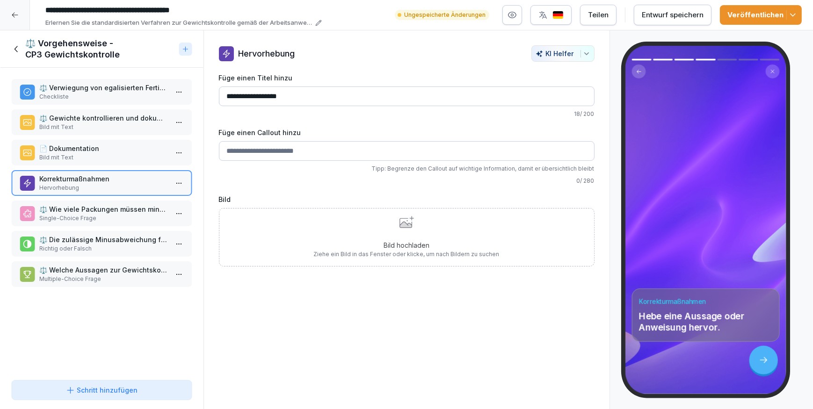
click at [306, 149] on input "Füge einen Callout hinzu" at bounding box center [407, 151] width 376 height 20
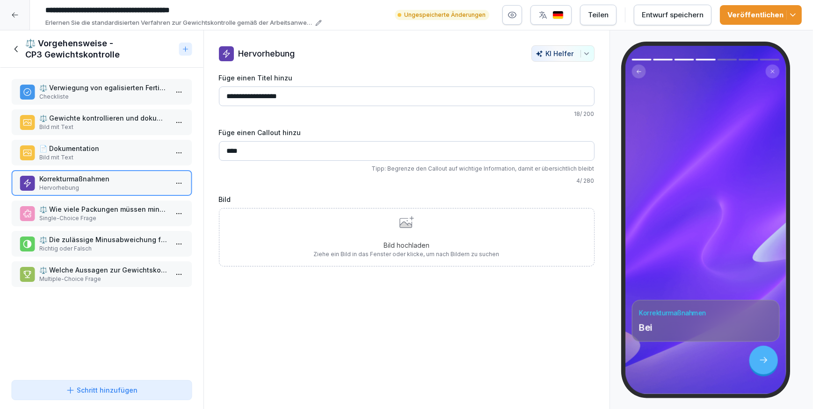
type input "***"
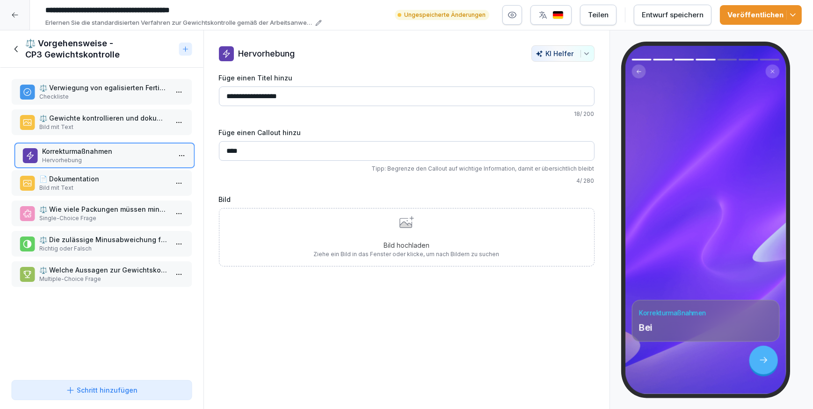
drag, startPoint x: 48, startPoint y: 186, endPoint x: 51, endPoint y: 159, distance: 27.8
click at [51, 159] on p "Hervorhebung" at bounding box center [106, 160] width 129 height 8
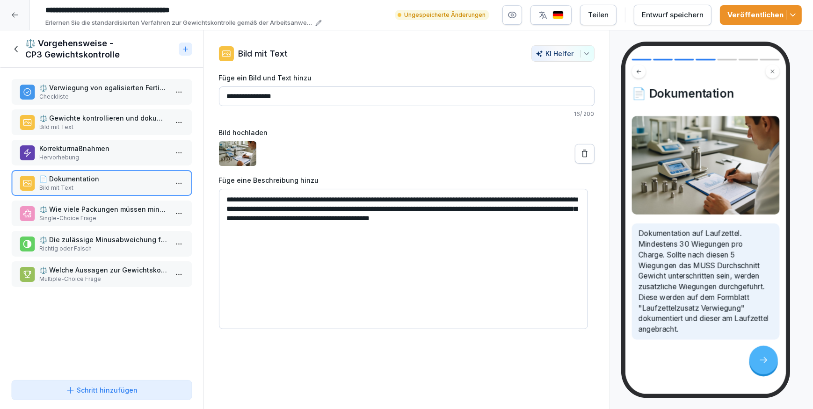
click at [83, 152] on p "Korrekturmaßnahmen" at bounding box center [103, 149] width 129 height 10
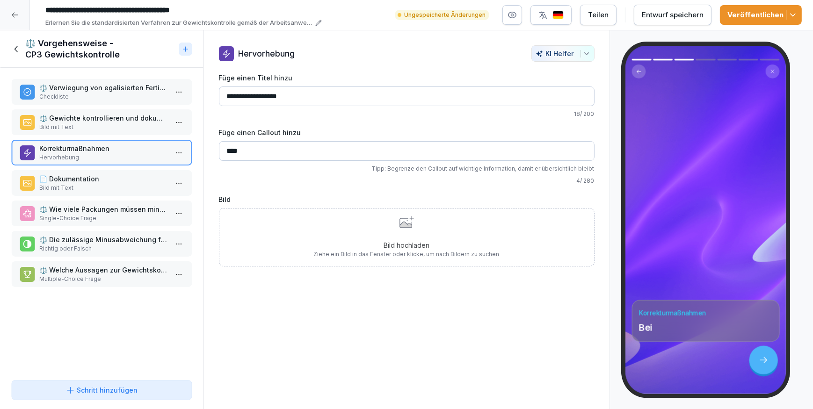
click at [100, 126] on p "Bild mit Text" at bounding box center [103, 127] width 129 height 8
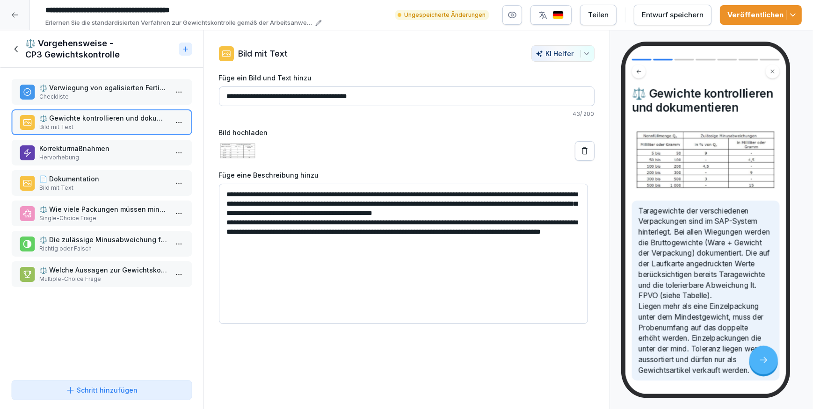
click at [94, 152] on p "Korrekturmaßnahmen" at bounding box center [103, 149] width 129 height 10
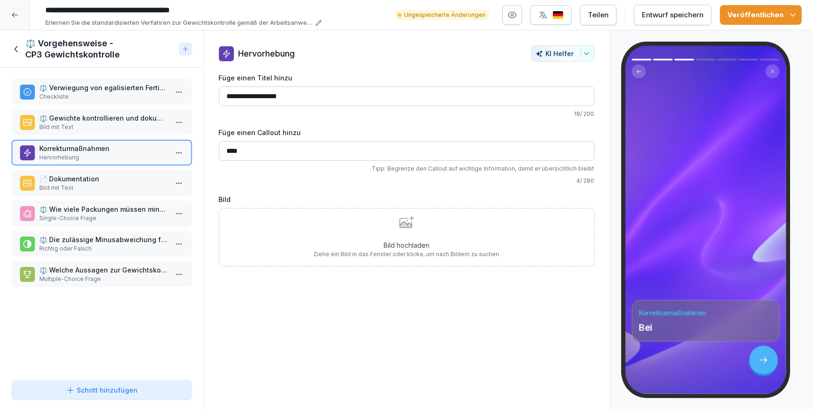
click at [269, 156] on input "***" at bounding box center [407, 151] width 376 height 20
type input "***"
click at [76, 120] on p "⚖️ Gewichte kontrollieren und dokumentieren" at bounding box center [103, 118] width 129 height 10
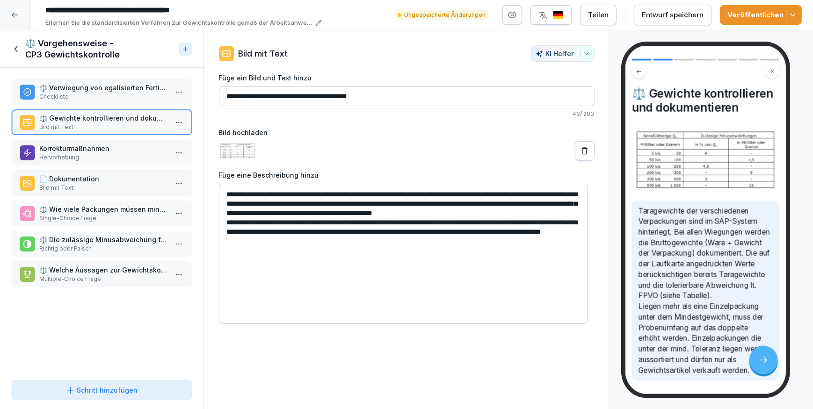
click at [115, 148] on p "Korrekturmaßnahmen" at bounding box center [103, 149] width 129 height 10
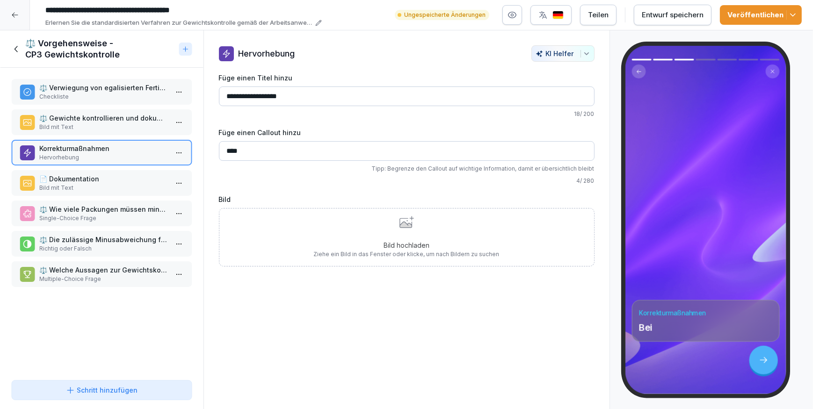
click at [119, 126] on p "Bild mit Text" at bounding box center [103, 127] width 129 height 8
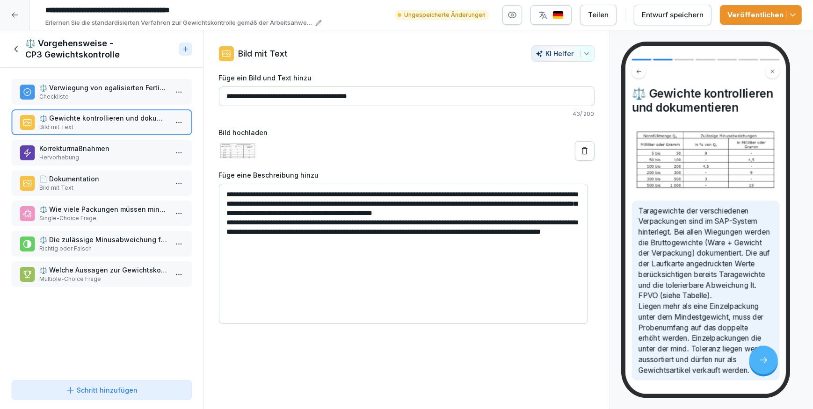
click at [95, 155] on p "Hervorhebung" at bounding box center [103, 157] width 129 height 8
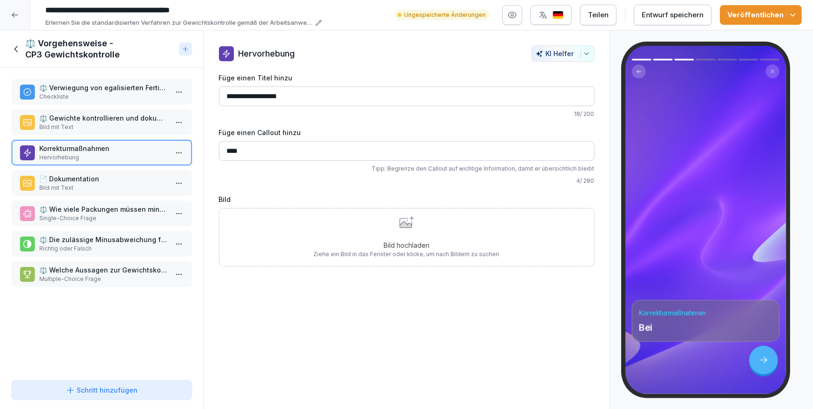
click at [269, 152] on input "***" at bounding box center [407, 151] width 376 height 20
click at [271, 151] on input "***" at bounding box center [407, 151] width 376 height 20
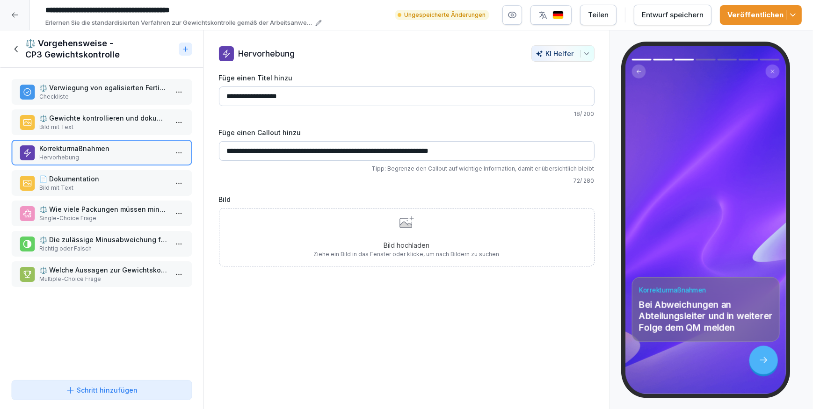
type input "**********"
click at [89, 129] on p "Bild mit Text" at bounding box center [103, 127] width 129 height 8
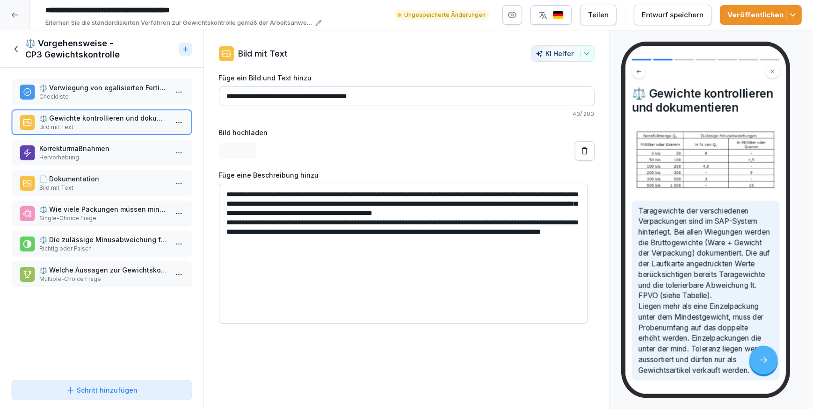
click at [104, 101] on div "⚖️ Verwiegung von egalisierten Fertigverpackungen Checkliste" at bounding box center [101, 92] width 181 height 26
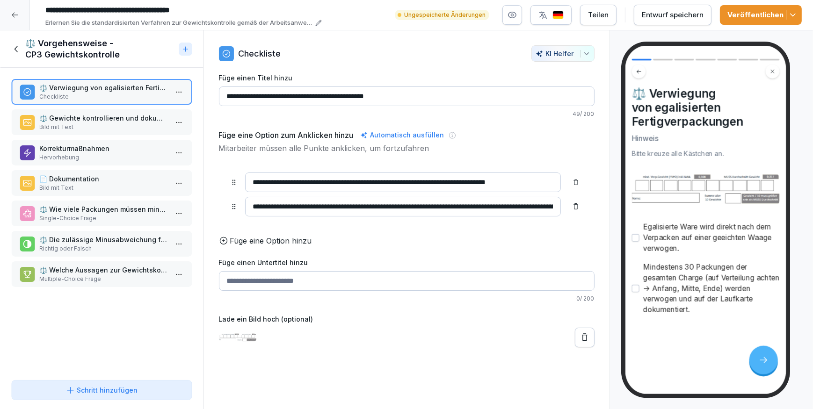
click at [747, 20] on button "Veröffentlichen" at bounding box center [761, 15] width 82 height 20
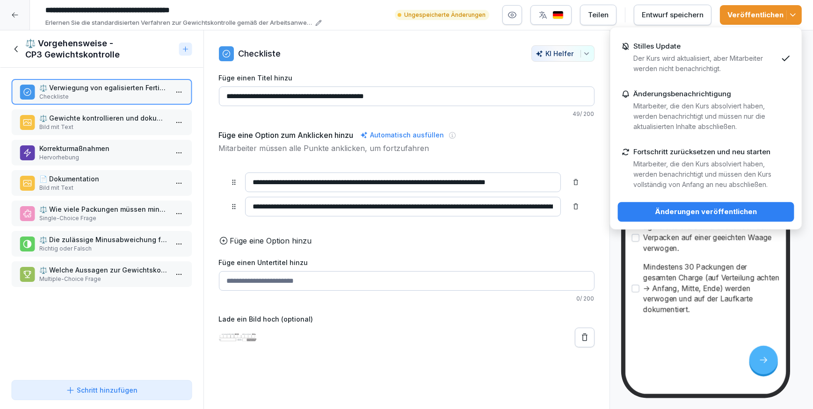
click at [711, 210] on div "Änderungen veröffentlichen" at bounding box center [705, 212] width 161 height 10
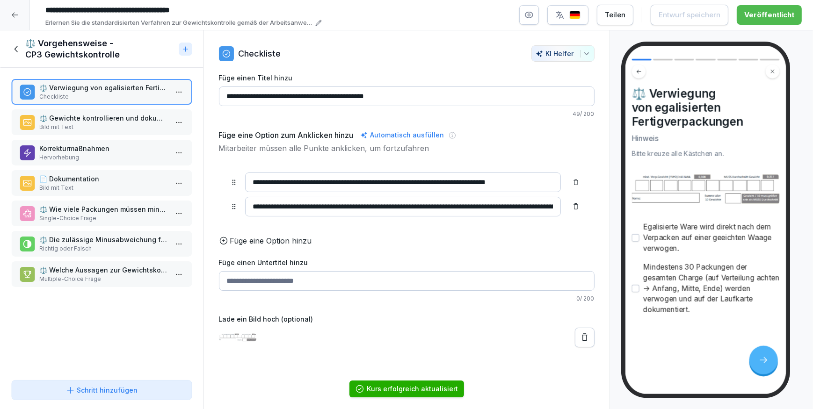
click at [13, 41] on div "⚖️ Vorgehensweise - CP3 Gewichtskontrolle" at bounding box center [93, 49] width 164 height 22
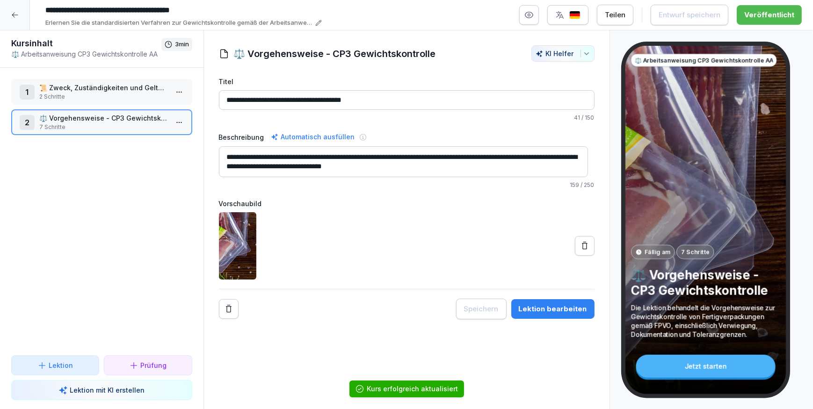
click at [11, 15] on icon at bounding box center [14, 14] width 7 height 7
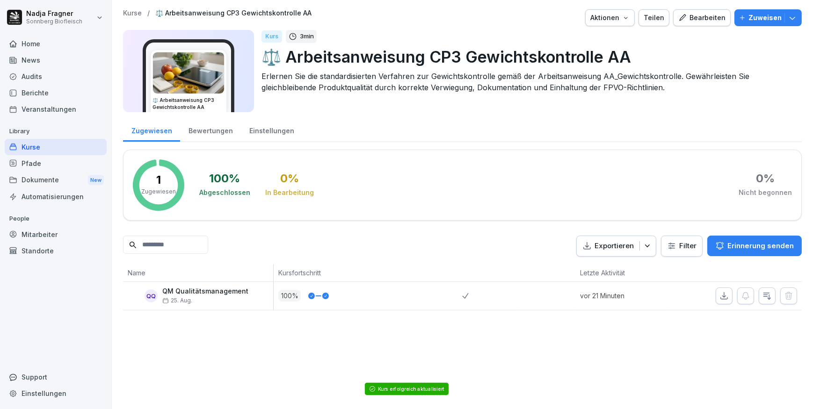
click at [210, 130] on div "Bewertungen" at bounding box center [210, 130] width 61 height 24
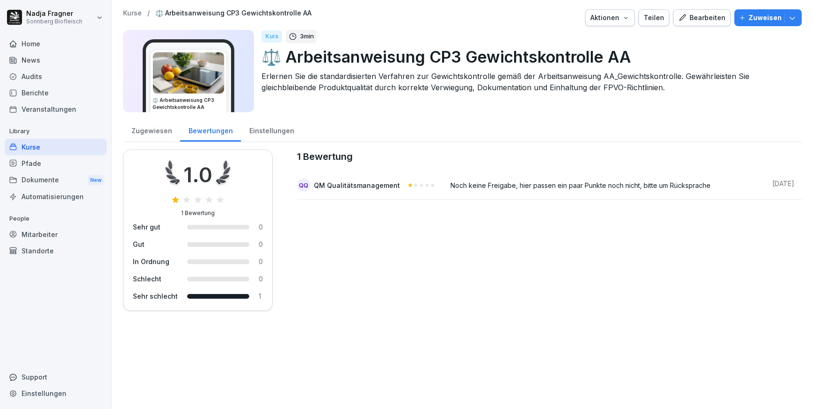
click at [158, 126] on div "Zugewiesen" at bounding box center [151, 130] width 57 height 24
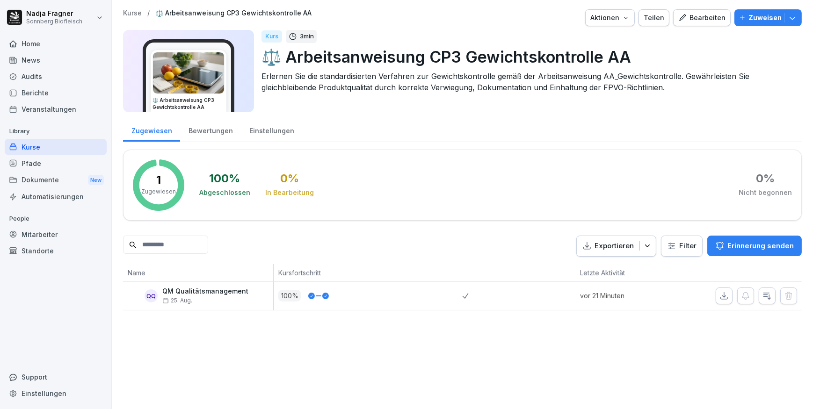
click at [761, 18] on p "Zuweisen" at bounding box center [764, 18] width 33 height 10
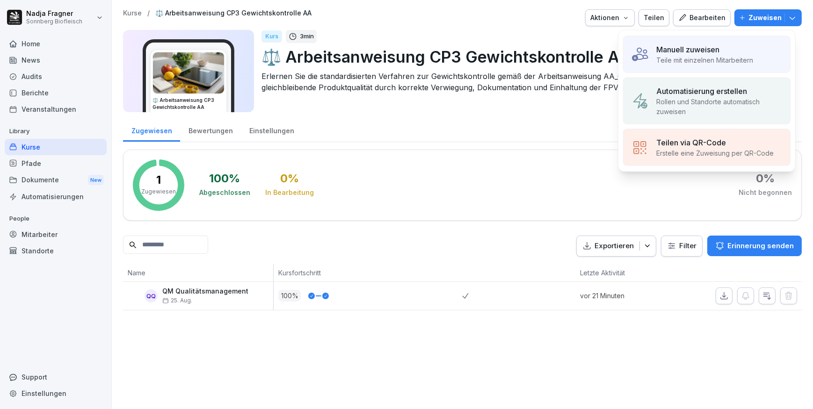
click at [709, 57] on p "Teile mit einzelnen Mitarbeitern" at bounding box center [704, 60] width 97 height 10
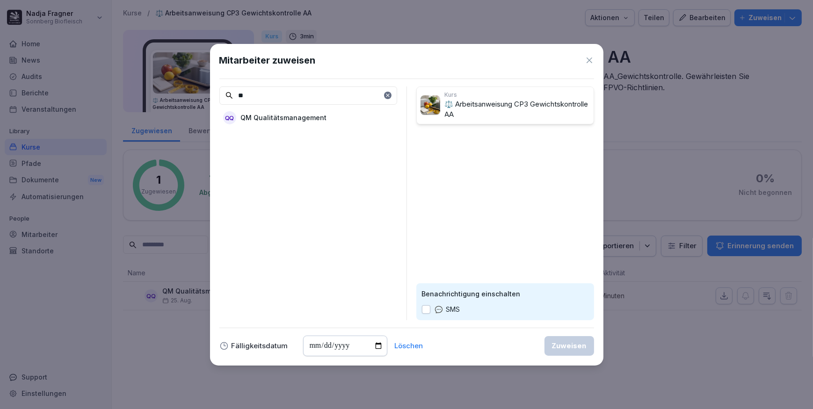
type input "**"
click at [336, 119] on div "QQ QM Qualitätsmanagement" at bounding box center [308, 117] width 178 height 17
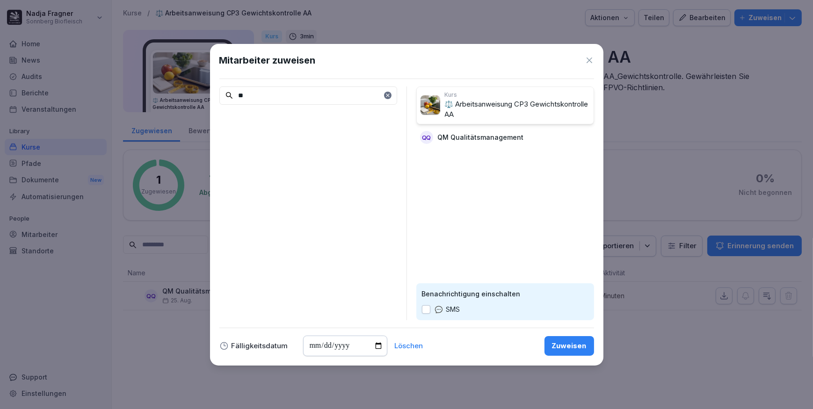
click at [561, 347] on div "Zuweisen" at bounding box center [569, 346] width 35 height 10
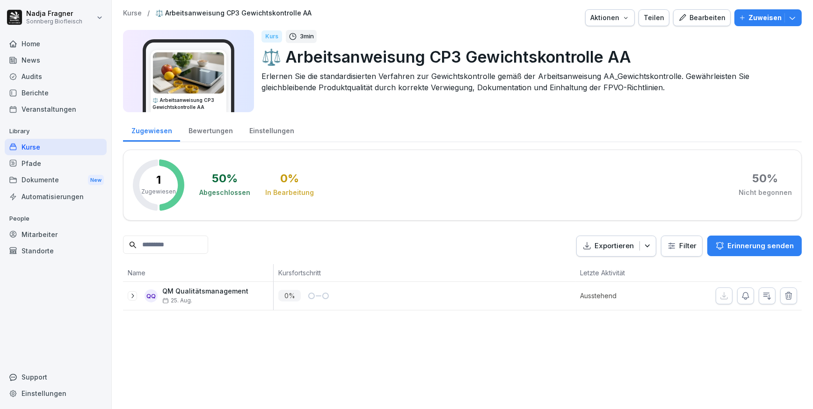
click at [33, 148] on div "Kurse" at bounding box center [56, 147] width 102 height 16
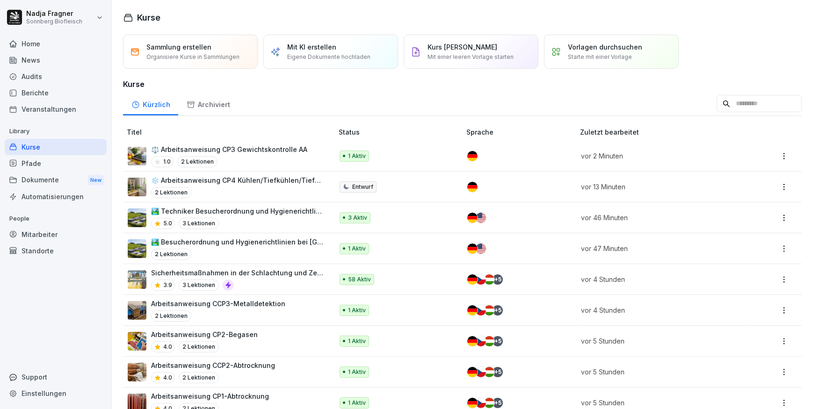
click at [253, 176] on p "❄️ Arbeitsanweisung CP4 Kühlen/Tiefkühlen/Tiefkühlen AA" at bounding box center [237, 180] width 173 height 10
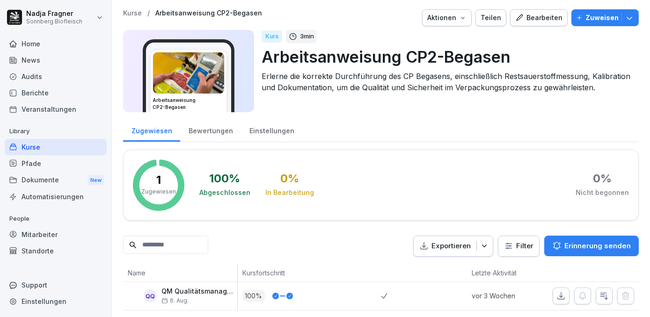
click at [528, 18] on div "Bearbeiten" at bounding box center [538, 18] width 47 height 10
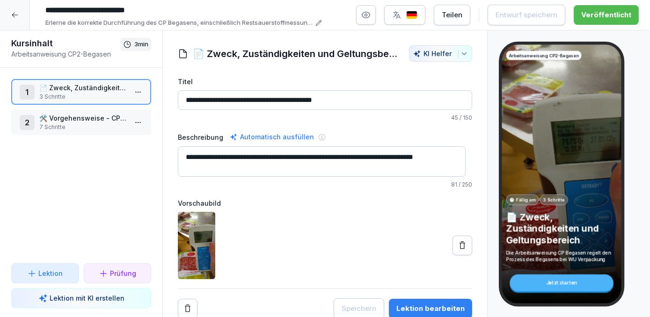
click at [98, 118] on p "🛠️ Vorgehensweise - CP2 Begasen" at bounding box center [82, 118] width 87 height 10
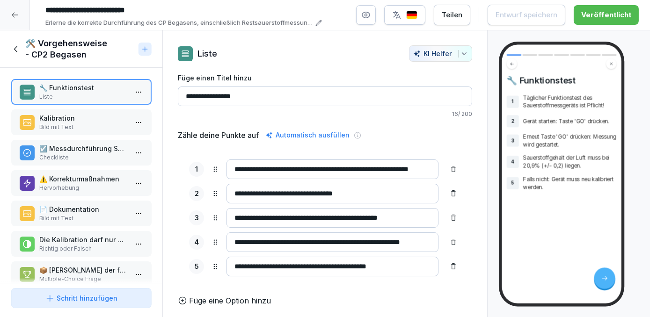
click at [81, 184] on p "Hervorhebung" at bounding box center [82, 188] width 87 height 8
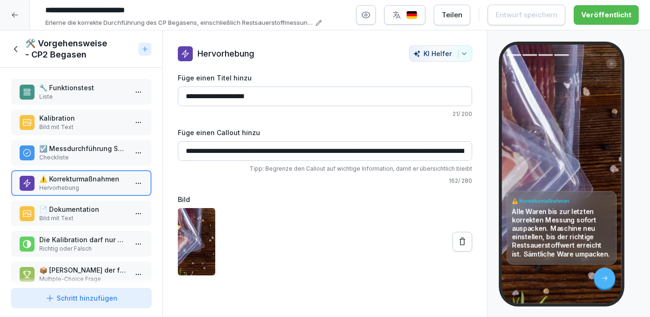
click at [80, 214] on p "Bild mit Text" at bounding box center [82, 218] width 87 height 8
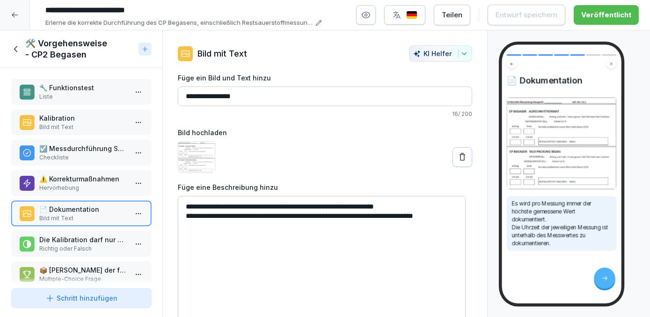
click at [72, 236] on p "Die Kalibration darf nur mit Frischluft durchgeführt werden!" at bounding box center [82, 240] width 87 height 10
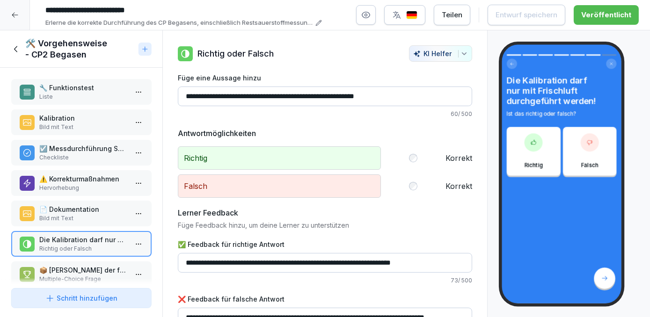
click at [97, 140] on div "☑️ Messdurchführung Schritte Checkliste" at bounding box center [81, 153] width 140 height 26
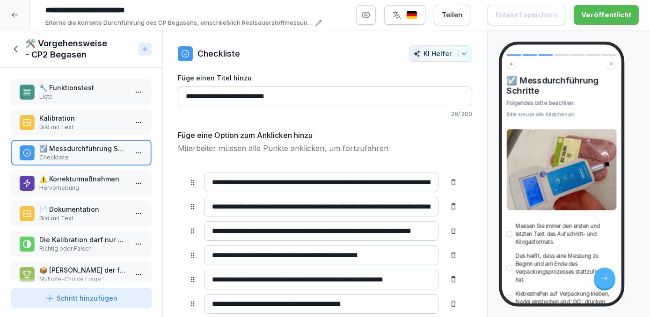
click at [67, 123] on p "Bild mit Text" at bounding box center [82, 127] width 87 height 8
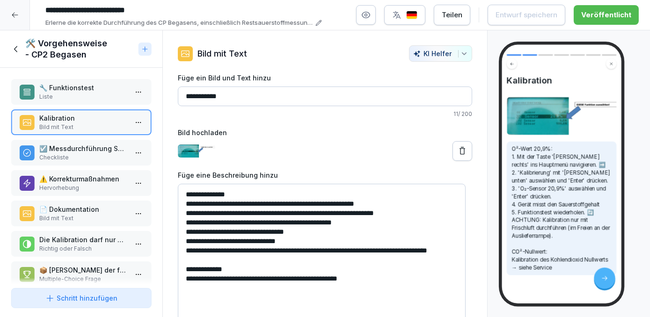
click at [63, 90] on p "🔧 Funktionstest" at bounding box center [82, 88] width 87 height 10
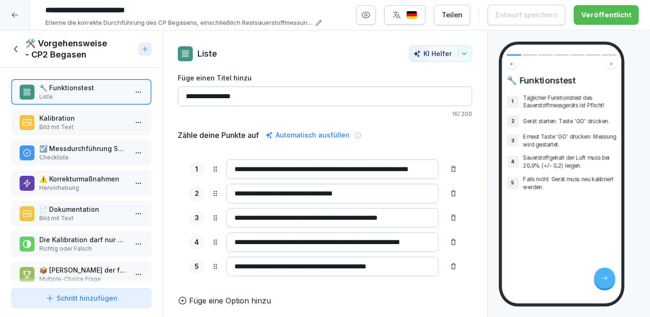
click at [14, 16] on icon at bounding box center [14, 14] width 7 height 7
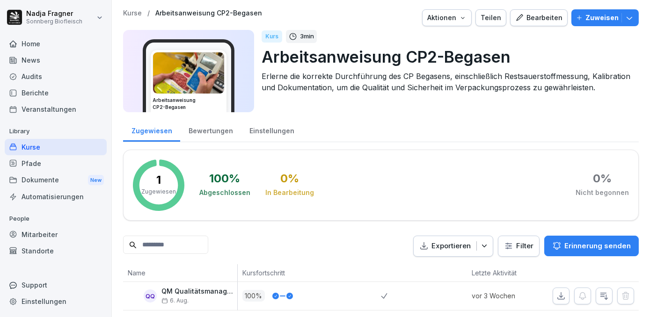
click at [60, 144] on div "Kurse" at bounding box center [56, 147] width 102 height 16
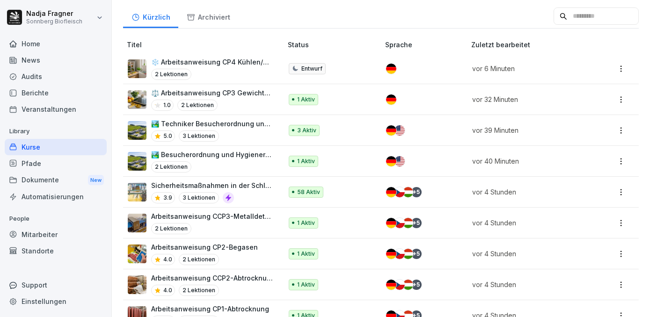
scroll to position [170, 0]
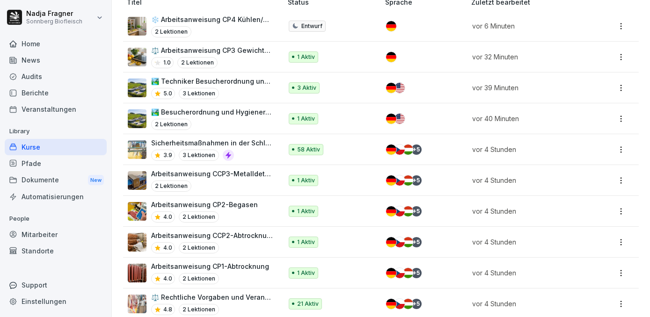
click at [210, 232] on p "Arbeitsanweisung CCP2-Abtrocknung" at bounding box center [212, 236] width 122 height 10
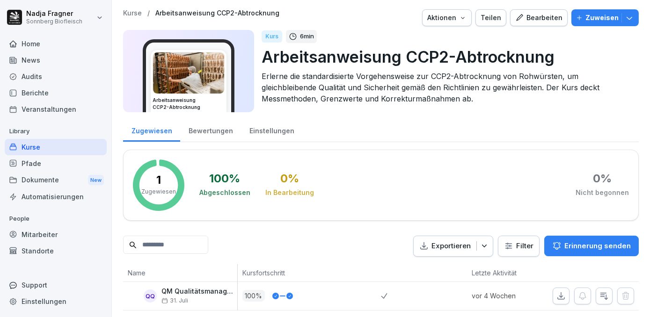
click at [534, 22] on div "Bearbeiten" at bounding box center [538, 18] width 47 height 10
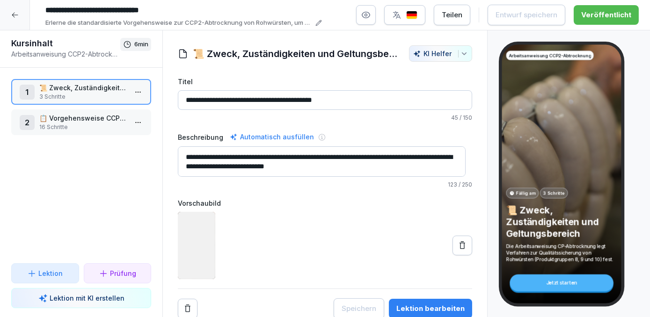
click at [66, 120] on p "📋 Vorgehensweise CCP2-Abtrocknung" at bounding box center [82, 118] width 87 height 10
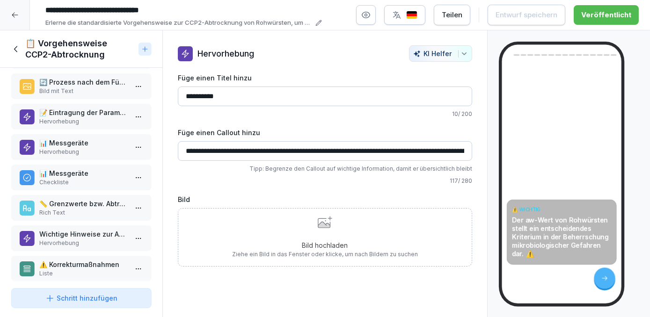
scroll to position [212, 0]
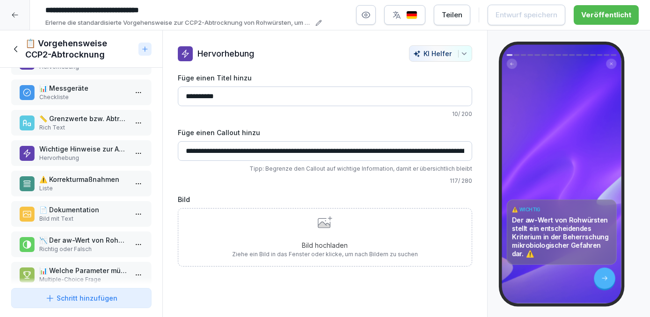
click at [82, 177] on p "⚠️ Korrekturmaßnahmen" at bounding box center [82, 179] width 87 height 10
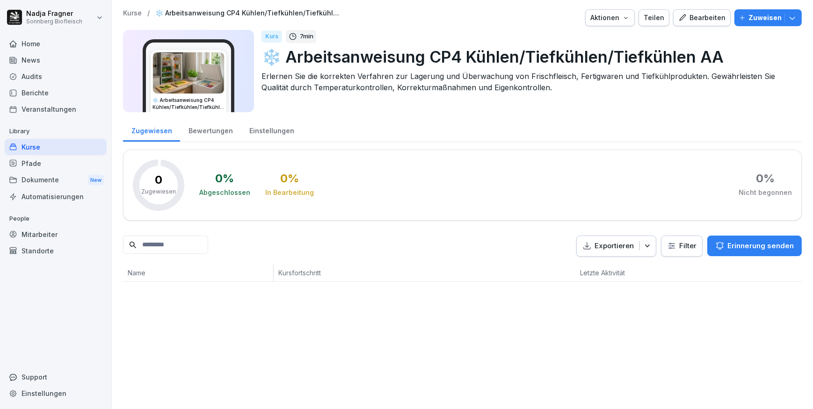
click at [713, 14] on div "Bearbeiten" at bounding box center [701, 18] width 47 height 10
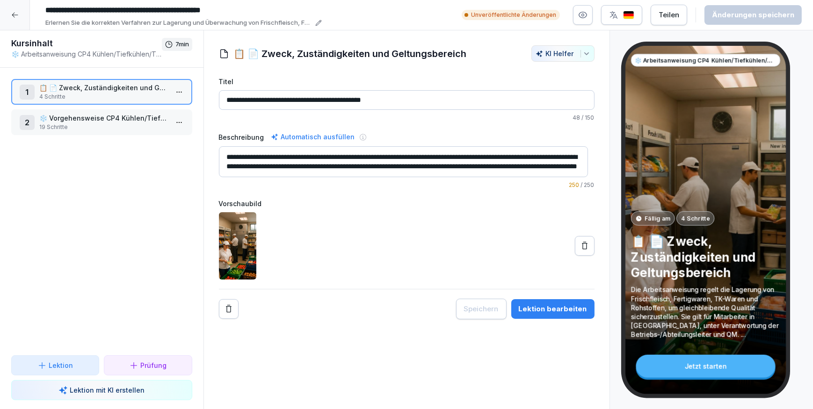
click at [108, 89] on p "📋 📄 Zweck, Zuständigkeiten und Geltungsbereich" at bounding box center [103, 88] width 129 height 10
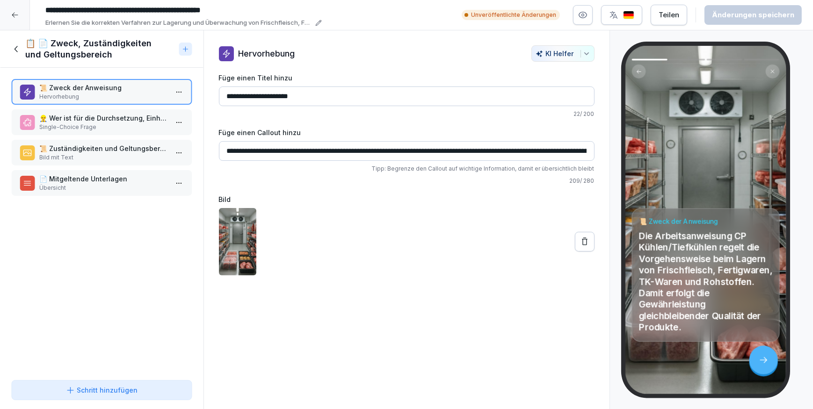
click at [582, 244] on icon at bounding box center [585, 241] width 6 height 7
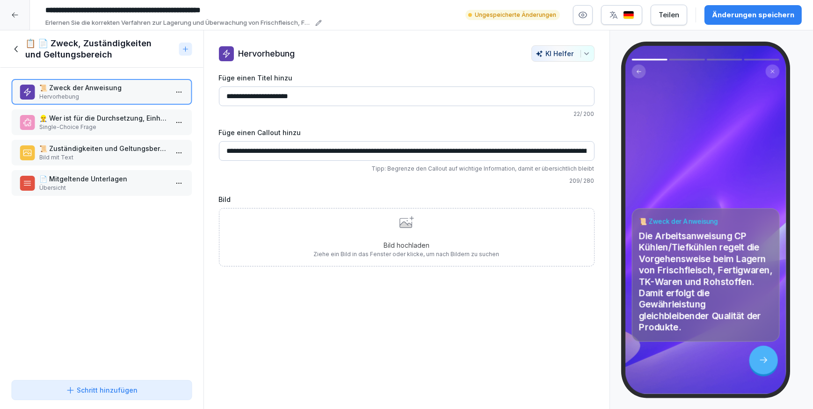
click at [105, 117] on p "👷‍♂️ Wer ist für die Durchsetzung, Einhaltung und Durchführung der Arbeitsanwei…" at bounding box center [103, 118] width 129 height 10
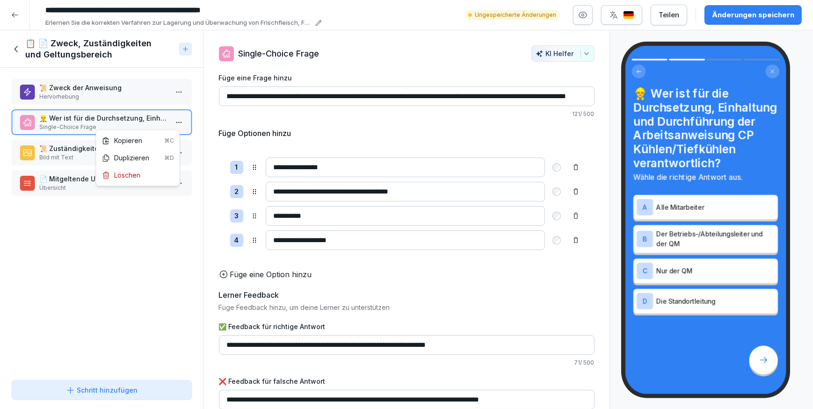
click at [175, 122] on html "**********" at bounding box center [406, 204] width 813 height 409
click at [138, 175] on div "Löschen" at bounding box center [121, 175] width 38 height 10
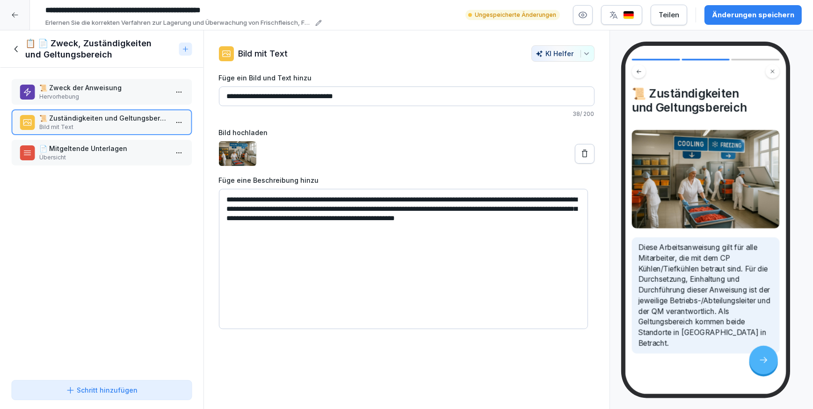
click at [580, 150] on icon at bounding box center [584, 153] width 9 height 9
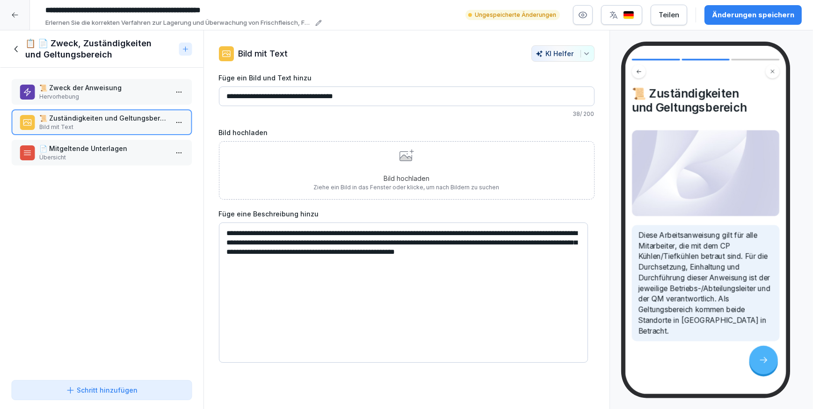
click at [375, 175] on p "Bild hochladen" at bounding box center [407, 179] width 186 height 10
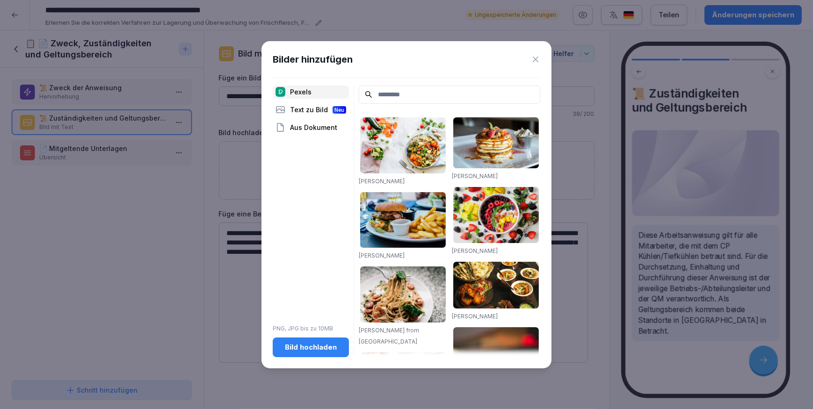
click at [319, 346] on div "Bild hochladen" at bounding box center [310, 347] width 61 height 10
click at [533, 58] on icon at bounding box center [535, 59] width 9 height 9
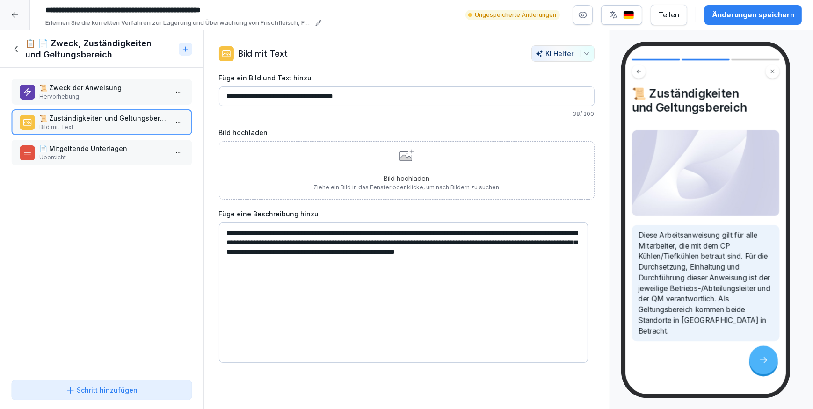
click at [16, 15] on icon at bounding box center [14, 14] width 7 height 7
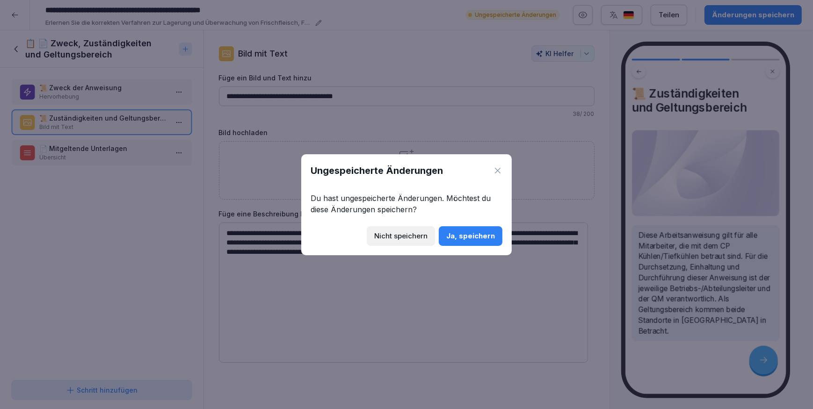
click at [479, 238] on div "Ja, speichern" at bounding box center [470, 236] width 49 height 10
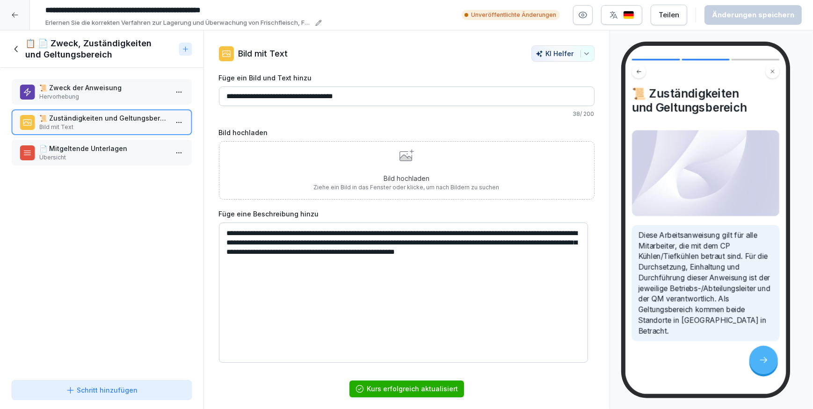
click at [19, 22] on div at bounding box center [15, 15] width 30 height 30
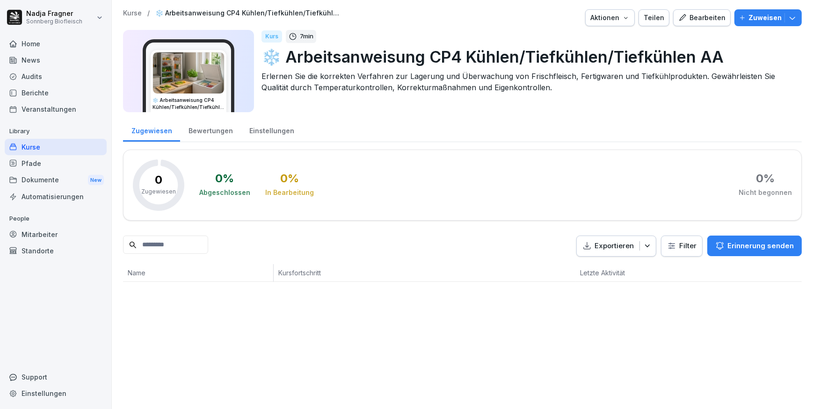
click at [27, 148] on div "Kurse" at bounding box center [56, 147] width 102 height 16
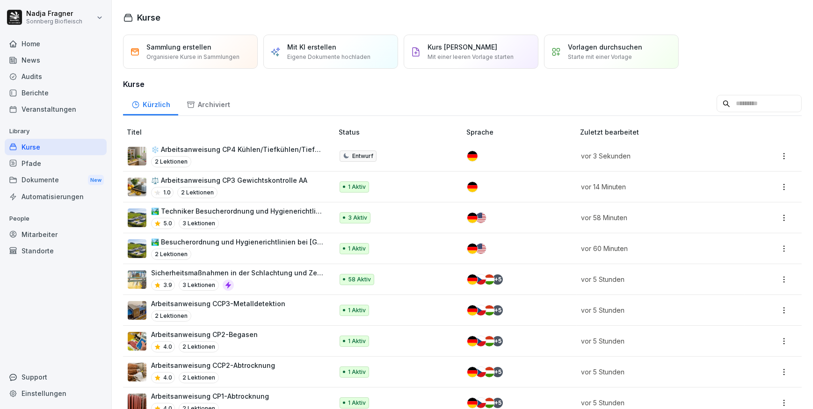
click at [173, 48] on p "Sammlung erstellen" at bounding box center [178, 47] width 65 height 10
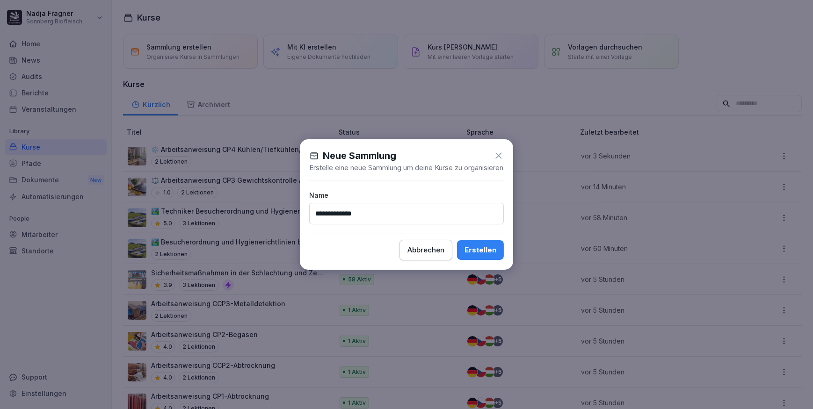
type input "**********"
click at [483, 255] on div "Erstellen" at bounding box center [480, 250] width 32 height 10
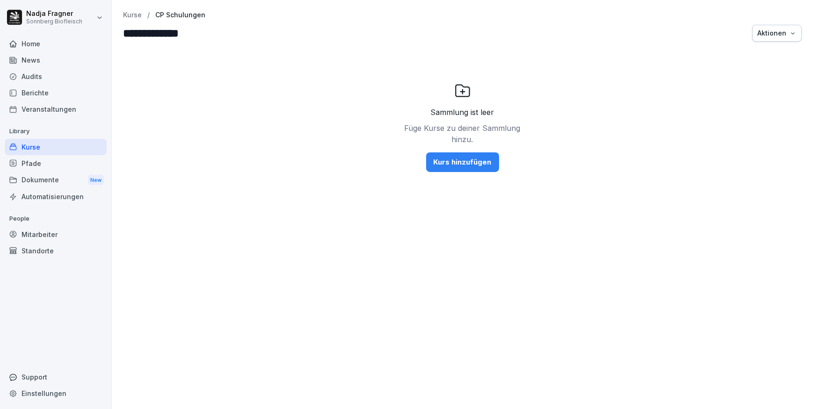
click at [452, 166] on div "Kurs hinzufügen" at bounding box center [463, 162] width 58 height 10
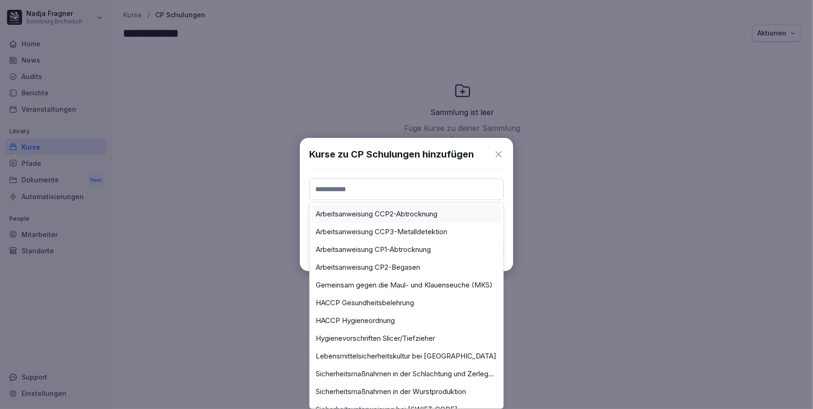
click at [362, 185] on input at bounding box center [406, 190] width 195 height 22
click at [397, 246] on label "Arbeitsanweisung CP1-Abtrocknung" at bounding box center [373, 250] width 115 height 8
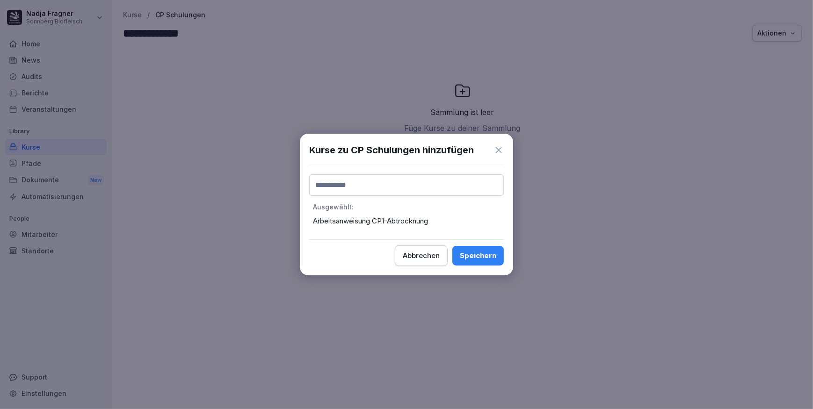
click at [375, 188] on input at bounding box center [406, 185] width 195 height 22
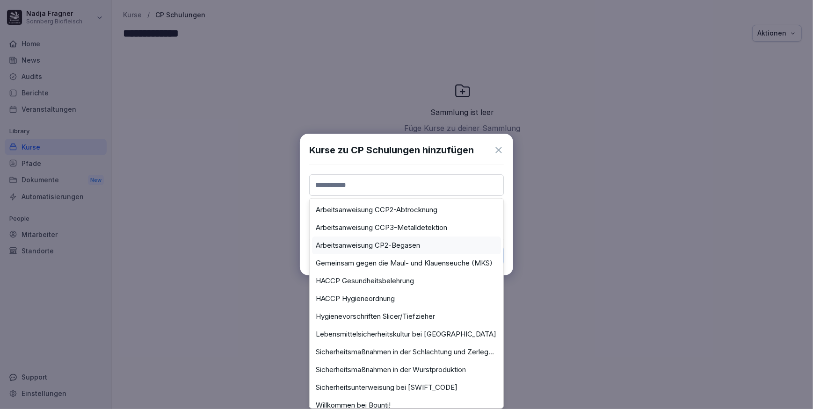
click at [392, 243] on label "Arbeitsanweisung CP2-Begasen" at bounding box center [368, 245] width 104 height 8
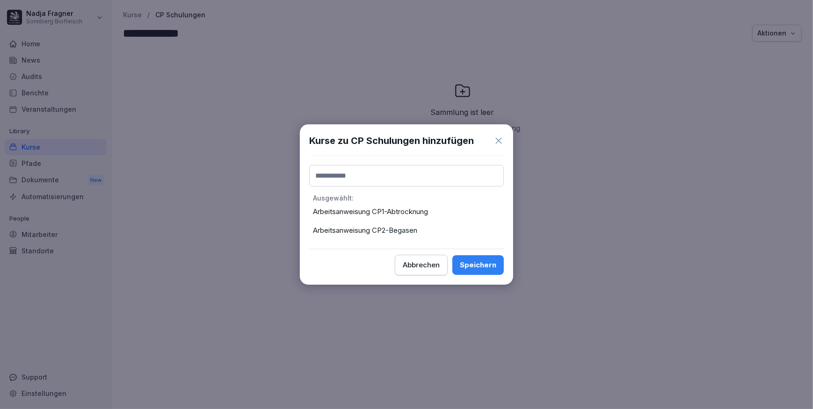
click at [379, 175] on input at bounding box center [406, 176] width 195 height 22
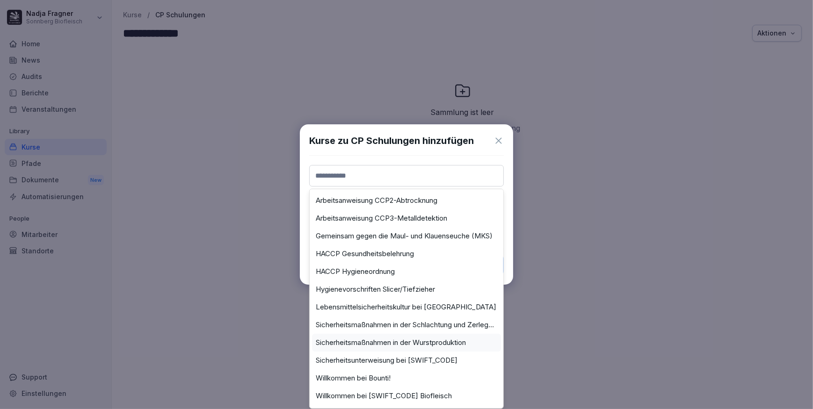
scroll to position [147, 0]
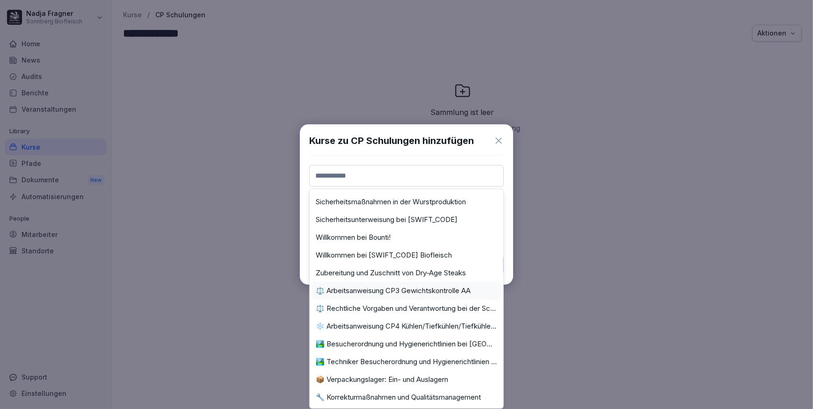
click at [413, 287] on label "⚖️ Arbeitsanweisung CP3 Gewichtskontrolle AA" at bounding box center [393, 291] width 155 height 8
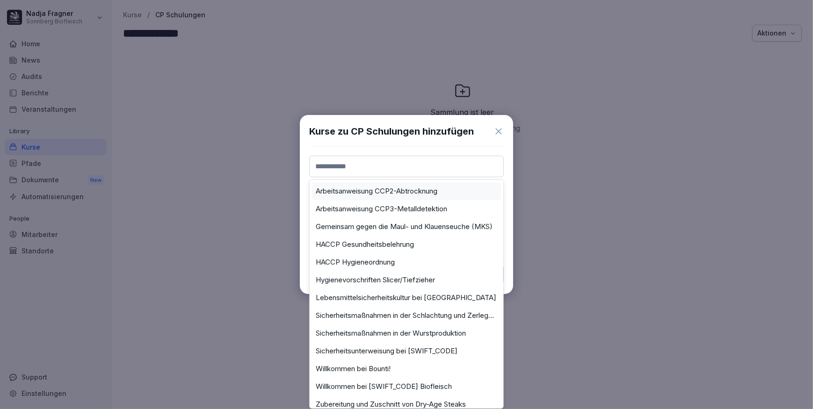
click at [384, 161] on input at bounding box center [406, 167] width 195 height 22
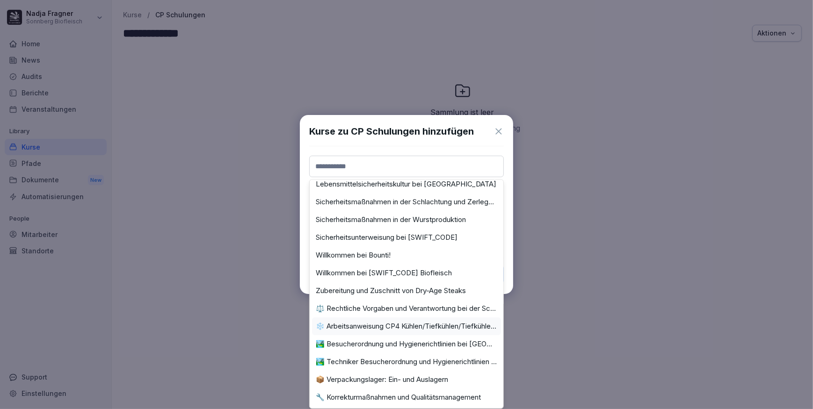
click at [407, 322] on label "❄️ Arbeitsanweisung CP4 Kühlen/Tiefkühlen/Tiefkühlen AA" at bounding box center [406, 326] width 181 height 8
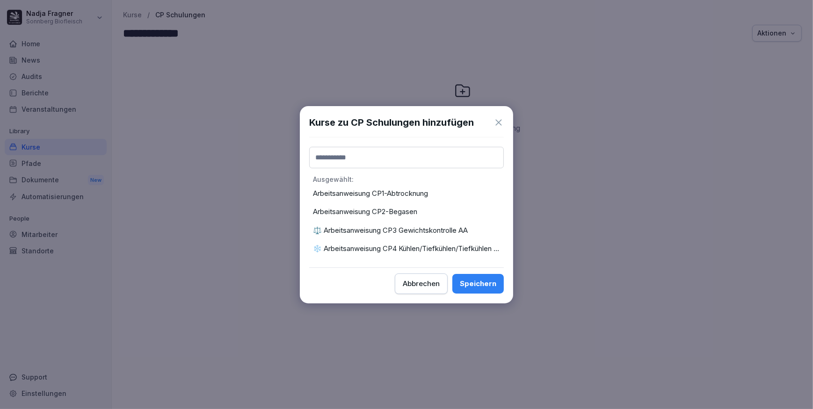
click at [396, 152] on input at bounding box center [406, 158] width 195 height 22
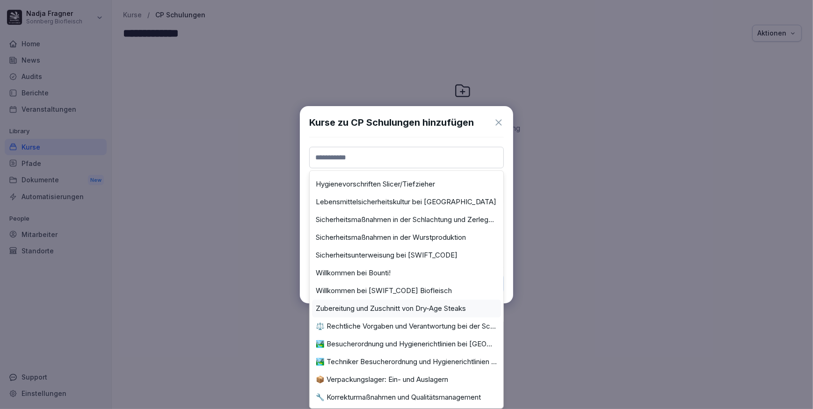
scroll to position [0, 0]
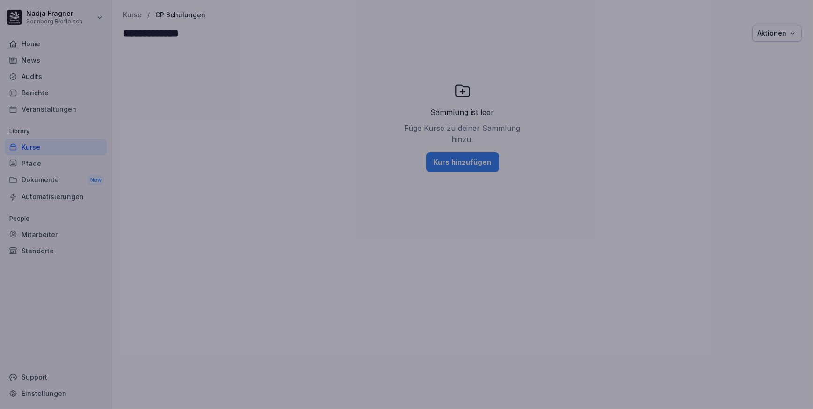
click at [570, 248] on div at bounding box center [406, 204] width 813 height 409
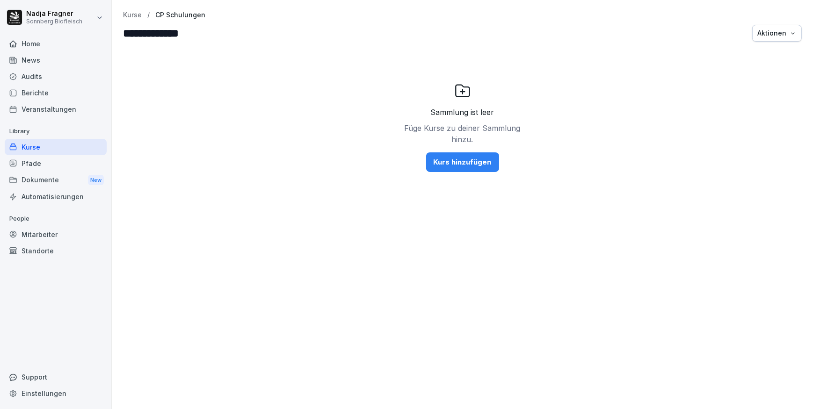
click at [465, 165] on div "Kurs hinzufügen" at bounding box center [463, 162] width 58 height 10
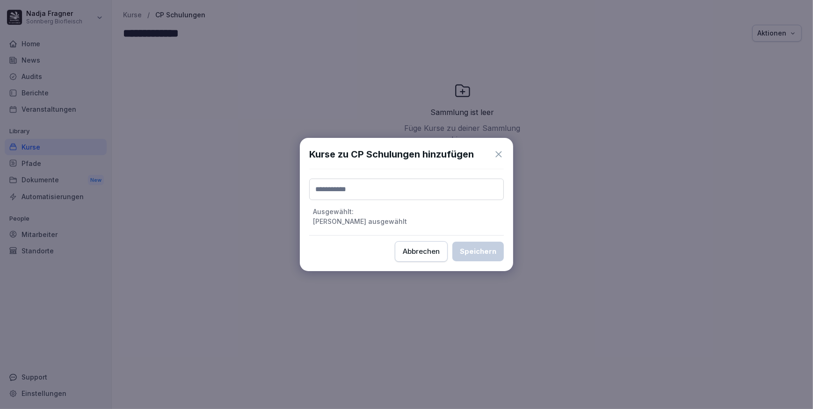
click at [398, 189] on input at bounding box center [406, 190] width 195 height 22
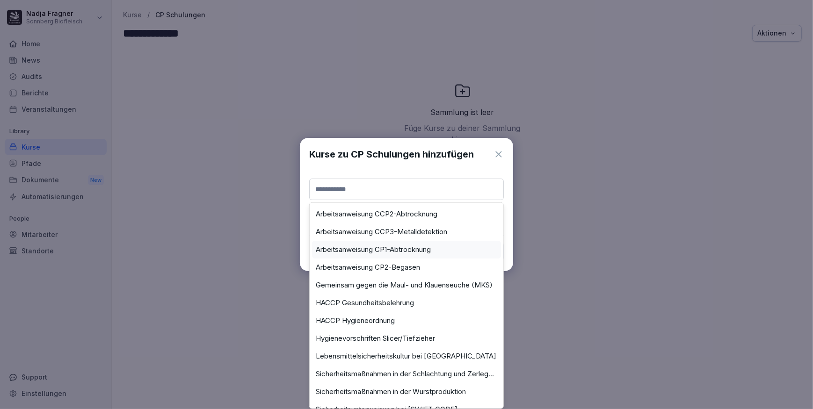
click at [408, 253] on label "Arbeitsanweisung CP1-Abtrocknung" at bounding box center [373, 250] width 115 height 8
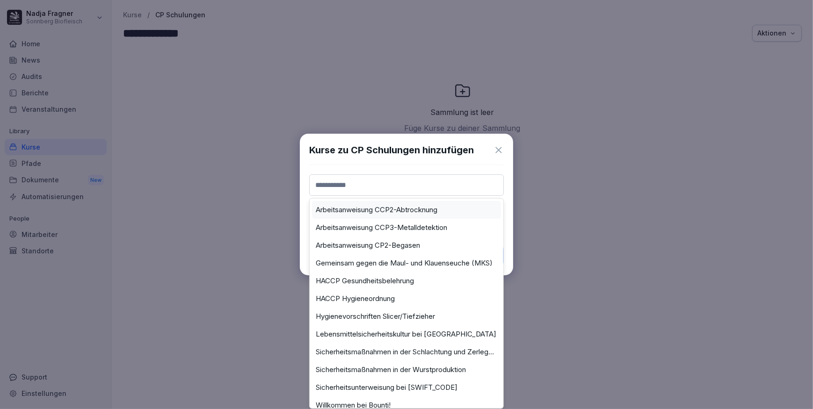
click at [410, 180] on input at bounding box center [406, 185] width 195 height 22
click at [413, 243] on label "Arbeitsanweisung CP2-Begasen" at bounding box center [368, 245] width 104 height 8
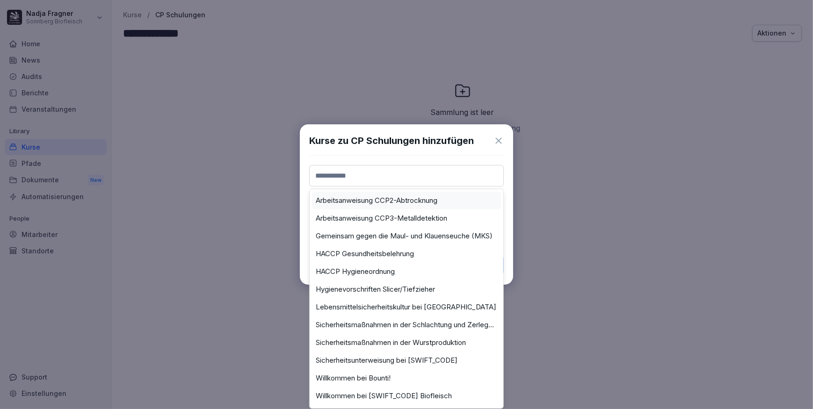
click at [402, 182] on input at bounding box center [406, 176] width 195 height 22
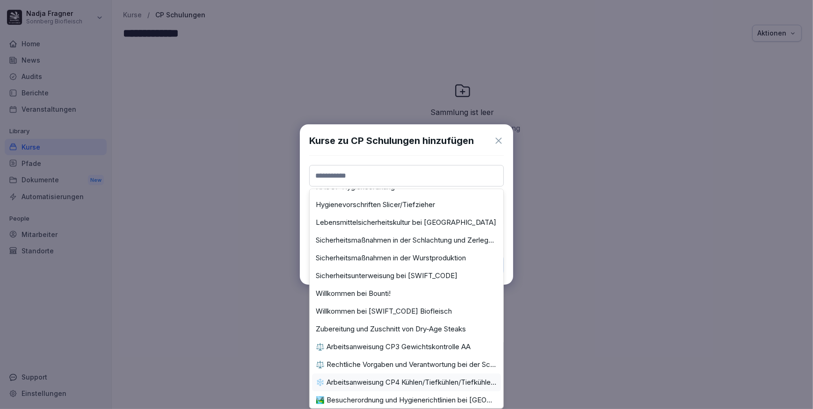
scroll to position [147, 0]
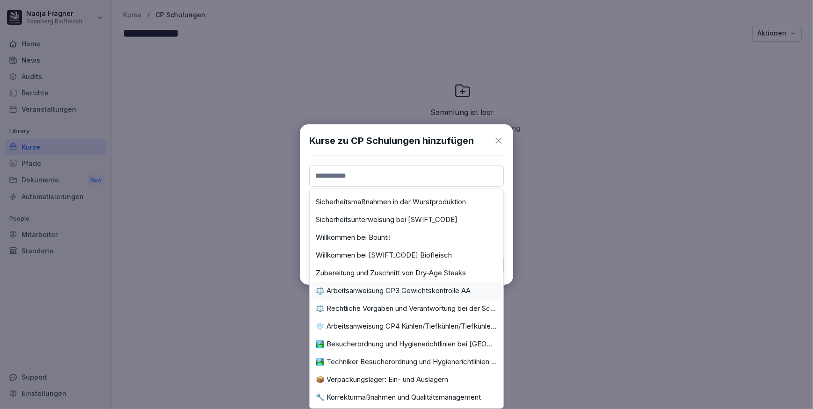
click at [419, 282] on div "⚖️ Arbeitsanweisung CP3 Gewichtskontrolle AA" at bounding box center [406, 291] width 189 height 18
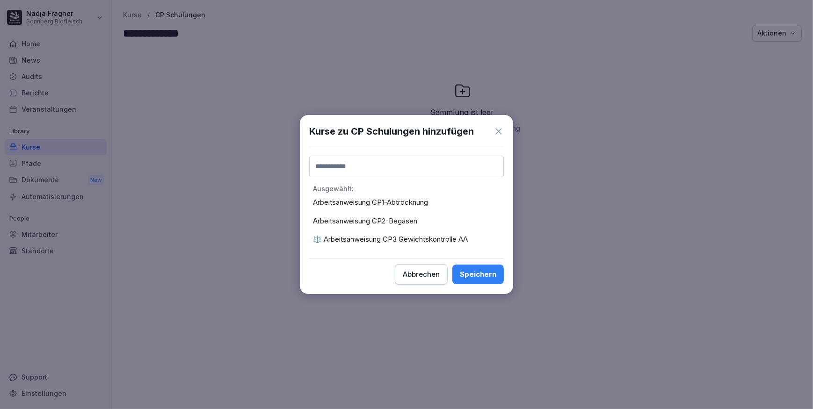
click at [401, 168] on input at bounding box center [406, 167] width 195 height 22
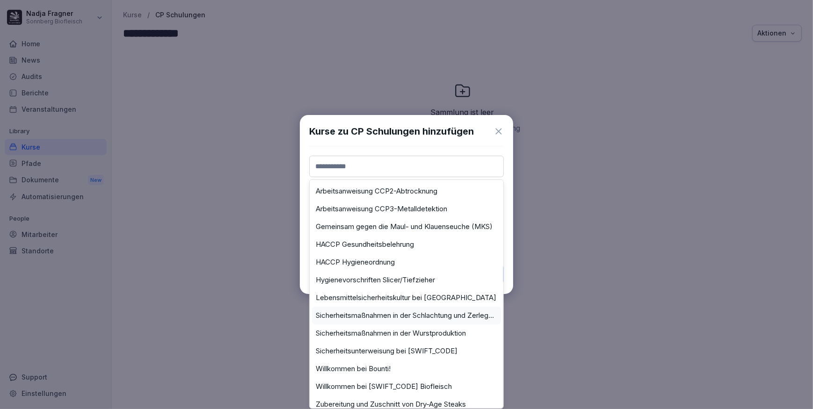
scroll to position [120, 0]
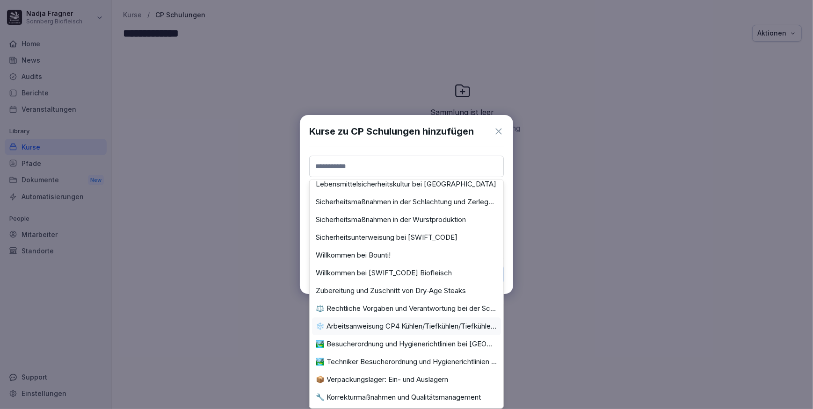
click at [404, 322] on label "❄️ Arbeitsanweisung CP4 Kühlen/Tiefkühlen/Tiefkühlen AA" at bounding box center [406, 326] width 181 height 8
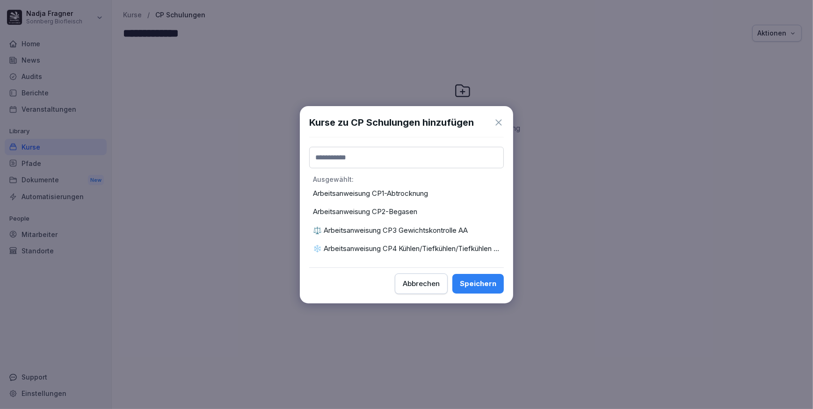
click at [472, 283] on div "Speichern" at bounding box center [478, 284] width 36 height 10
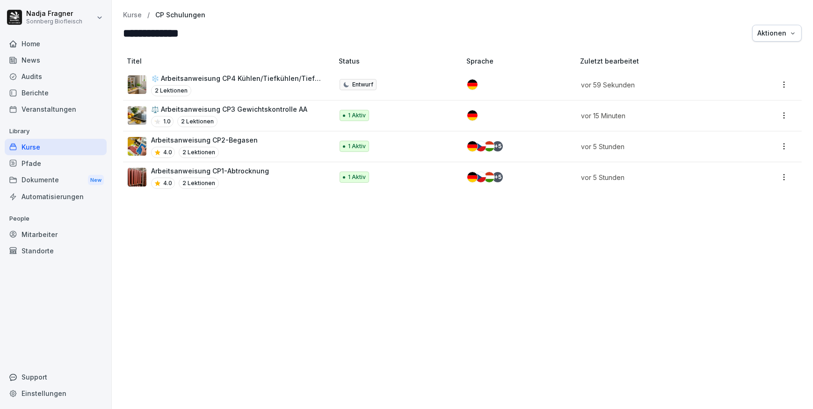
click at [136, 14] on p "Kurse" at bounding box center [132, 15] width 19 height 8
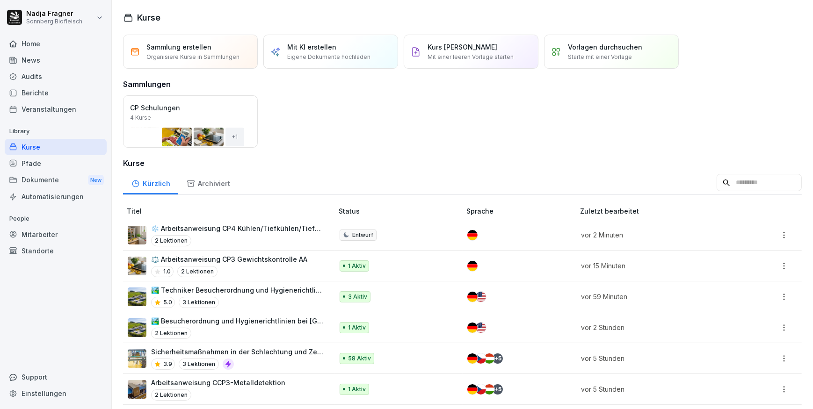
click at [193, 41] on div "Sammlung erstellen Organisiere Kurse in Sammlungen" at bounding box center [190, 52] width 135 height 34
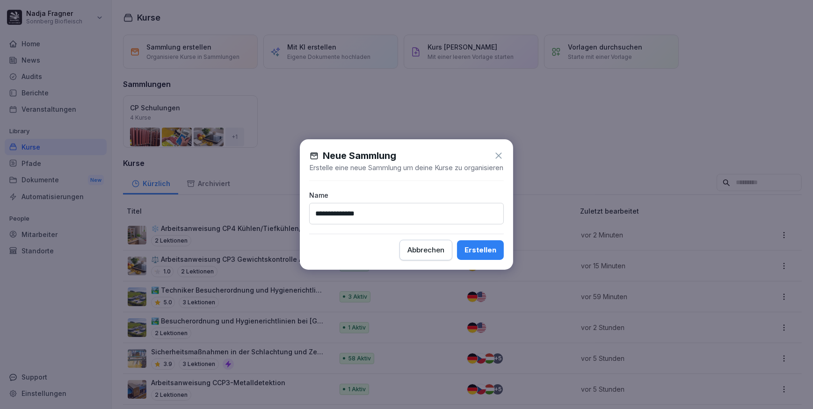
type input "**********"
click at [457, 240] on button "Erstellen" at bounding box center [480, 250] width 47 height 20
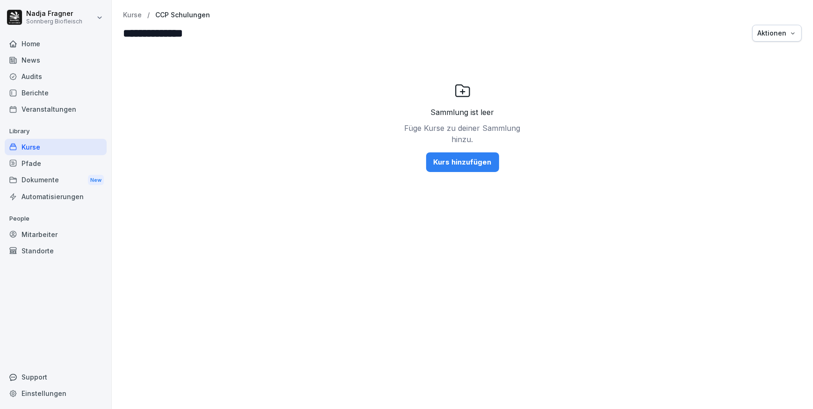
click at [465, 159] on div "Kurs hinzufügen" at bounding box center [463, 162] width 58 height 10
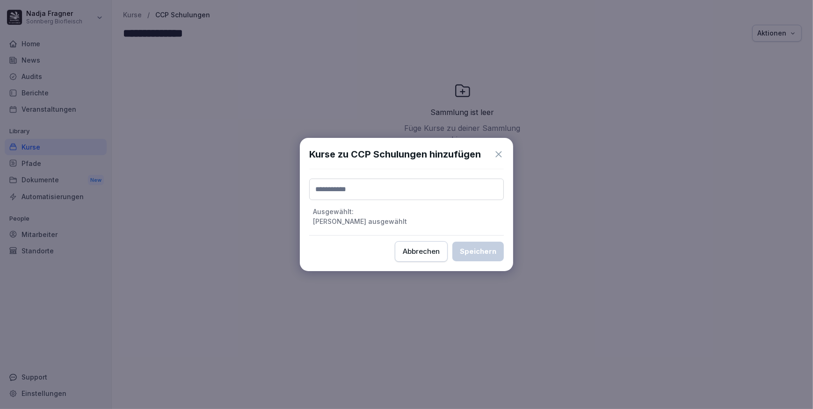
click at [371, 201] on div "Ausgewählt : [PERSON_NAME] ausgewählt" at bounding box center [406, 202] width 195 height 47
click at [380, 195] on input at bounding box center [406, 190] width 195 height 22
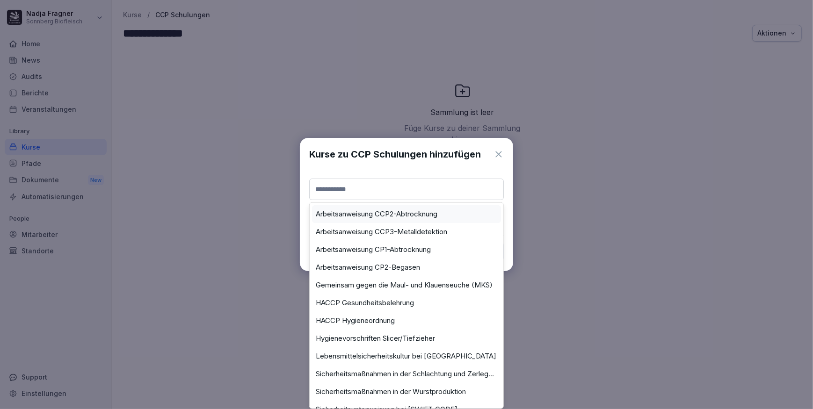
click at [384, 210] on label "Arbeitsanweisung CCP2-Abtrocknung" at bounding box center [377, 214] width 122 height 8
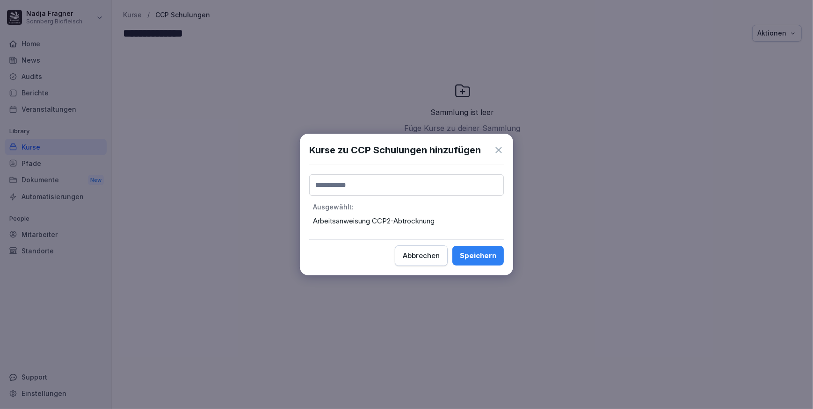
click at [384, 190] on input at bounding box center [406, 185] width 195 height 22
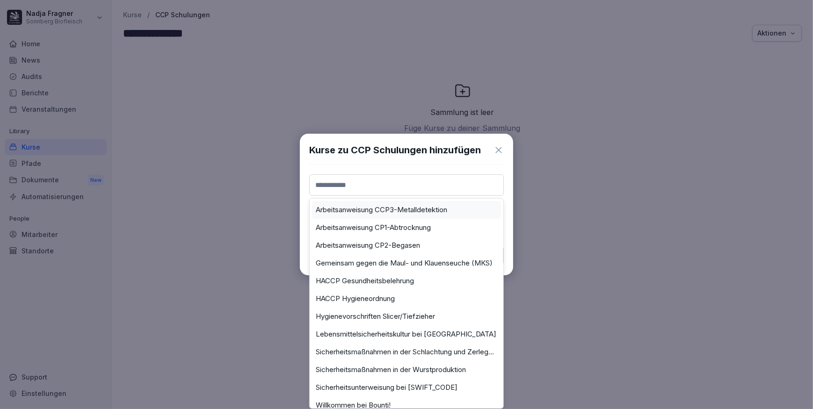
click at [414, 209] on label "Arbeitsanweisung CCP3-Metalldetektion" at bounding box center [381, 210] width 131 height 8
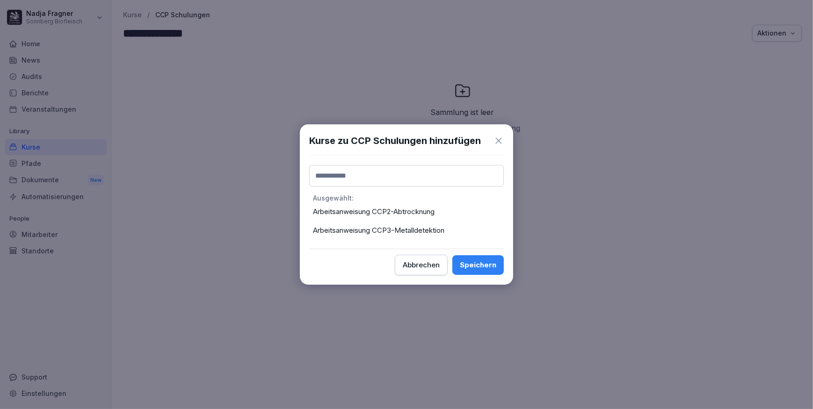
click at [413, 173] on input at bounding box center [406, 176] width 195 height 22
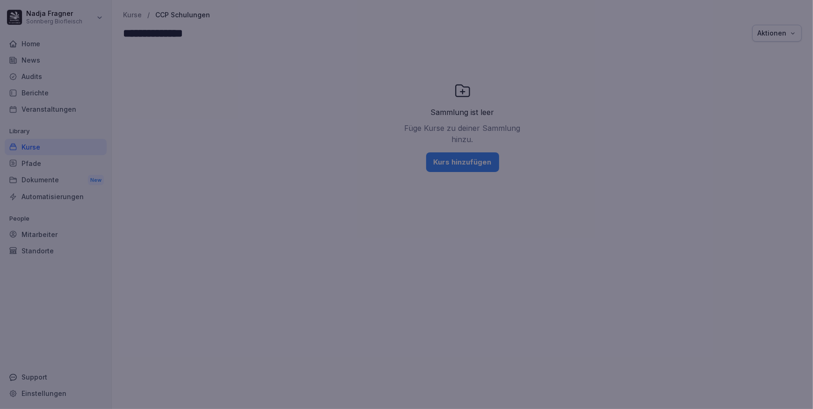
click at [545, 277] on div at bounding box center [406, 204] width 813 height 409
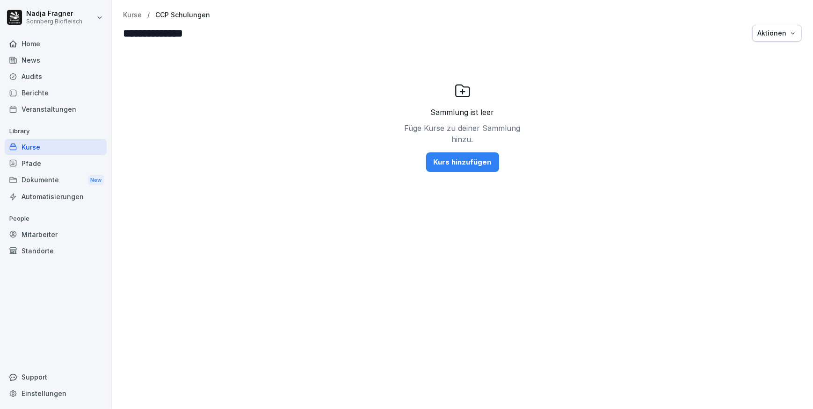
click at [478, 164] on div "Kurs hinzufügen" at bounding box center [463, 162] width 58 height 10
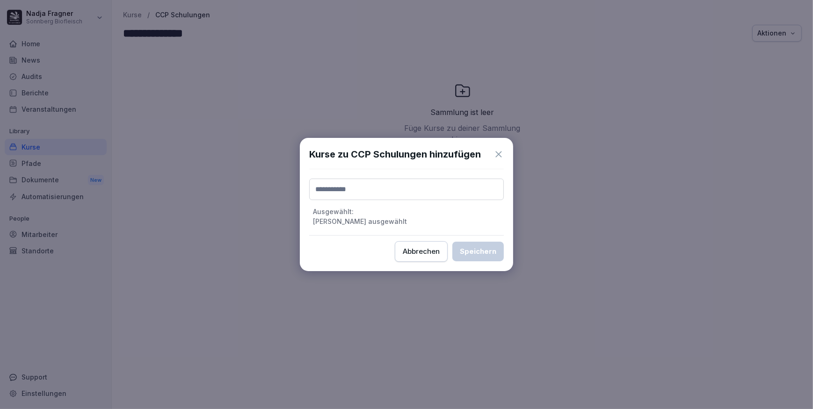
click at [426, 182] on input at bounding box center [406, 190] width 195 height 22
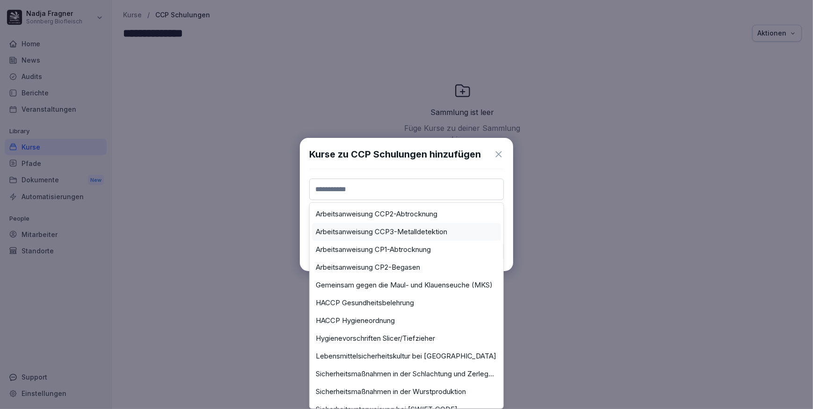
click at [405, 229] on label "Arbeitsanweisung CCP3-Metalldetektion" at bounding box center [381, 232] width 131 height 8
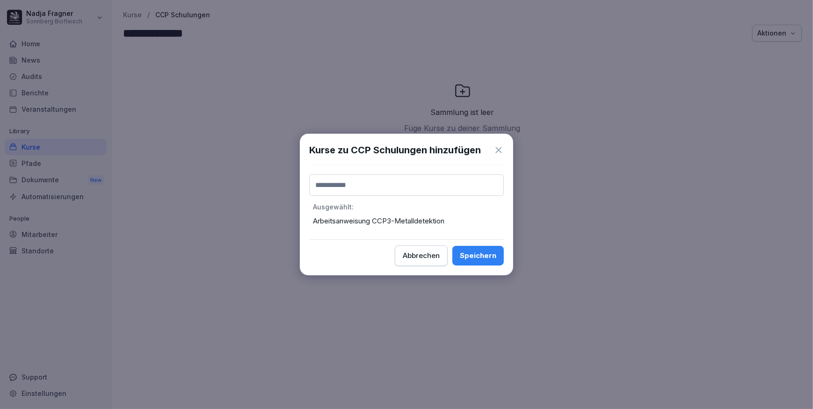
click at [410, 188] on input at bounding box center [406, 185] width 195 height 22
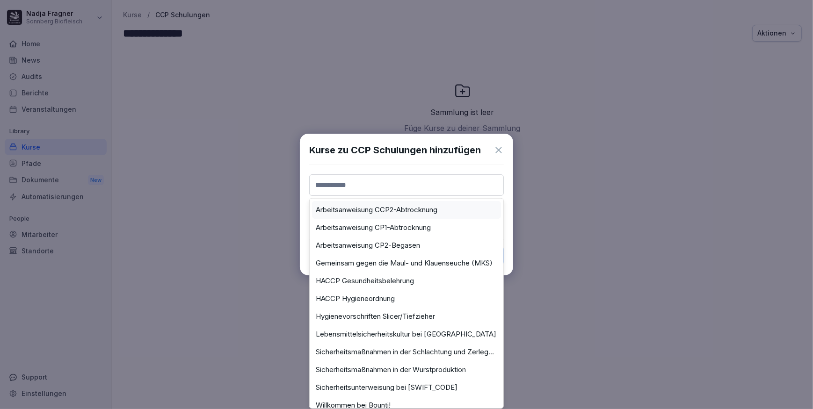
click at [406, 208] on label "Arbeitsanweisung CCP2-Abtrocknung" at bounding box center [377, 210] width 122 height 8
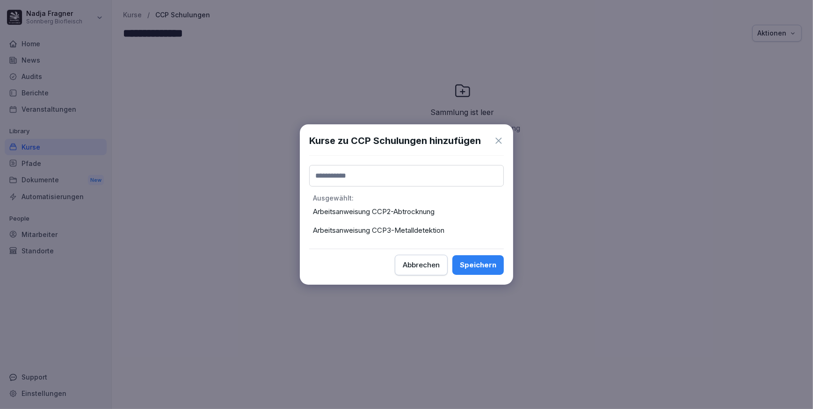
click at [472, 266] on div "Speichern" at bounding box center [478, 265] width 36 height 10
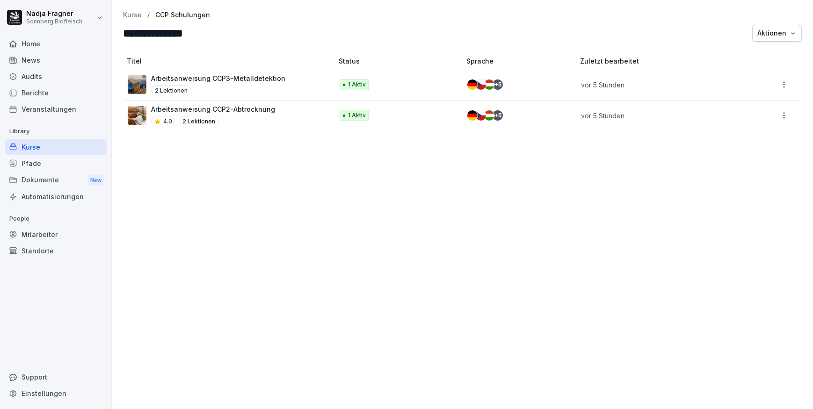
click at [129, 17] on p "Kurse" at bounding box center [132, 15] width 19 height 8
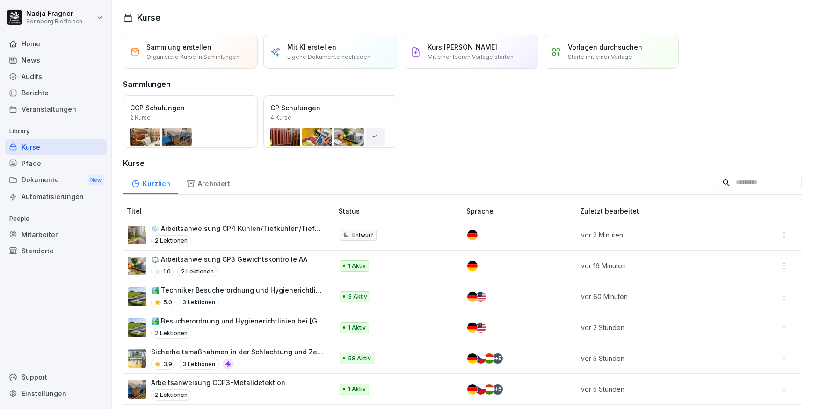
click at [156, 43] on p "Sammlung erstellen" at bounding box center [178, 47] width 65 height 10
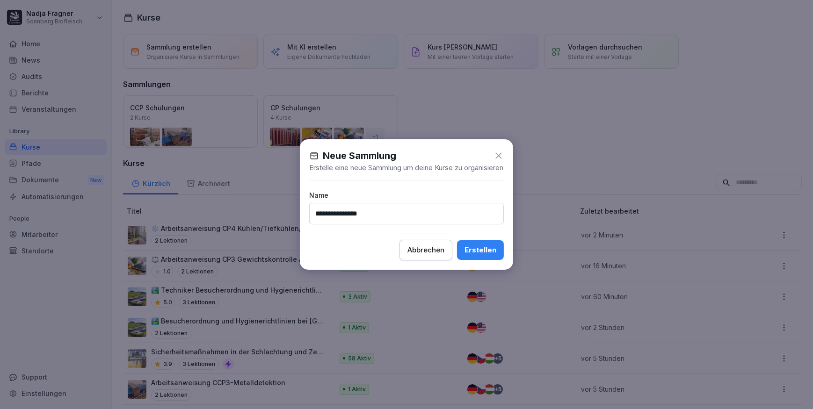
type input "**********"
click at [481, 255] on div "Erstellen" at bounding box center [480, 250] width 32 height 10
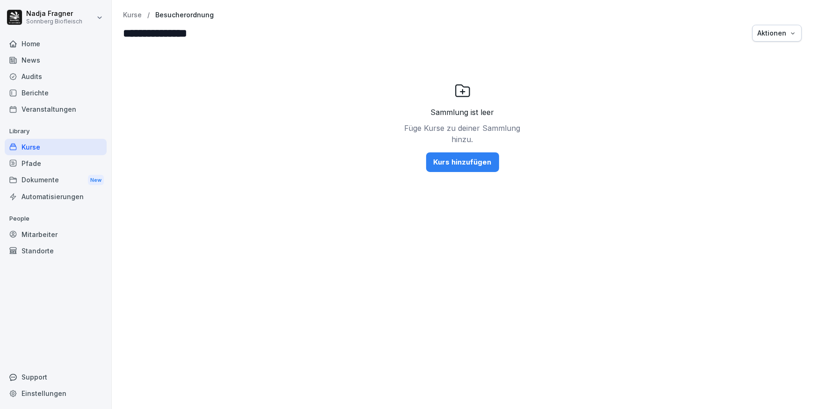
click at [477, 163] on div "Kurs hinzufügen" at bounding box center [463, 162] width 58 height 10
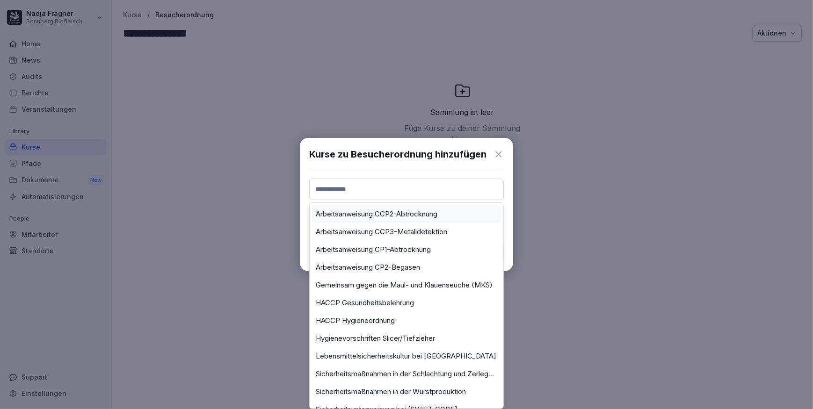
click at [392, 186] on input at bounding box center [406, 190] width 195 height 22
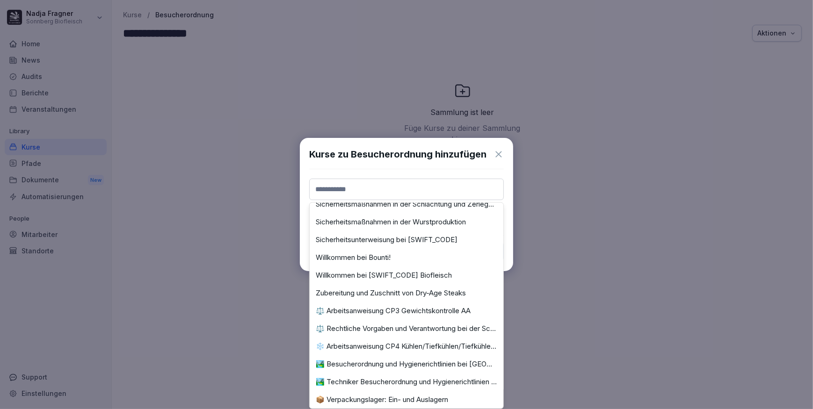
scroll to position [196, 0]
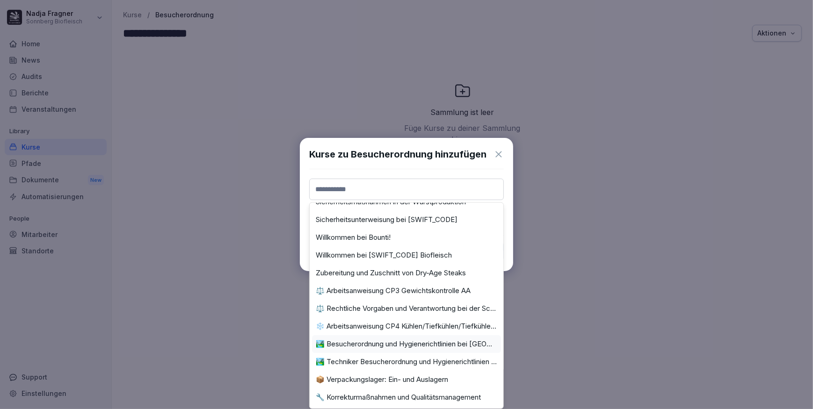
click at [386, 340] on label "🏞️ Besucherordnung und Hygienerichtlinien bei [GEOGRAPHIC_DATA]" at bounding box center [406, 344] width 181 height 8
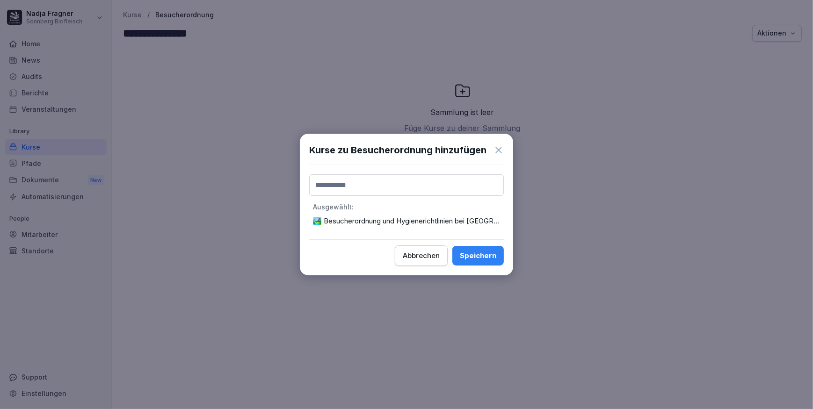
click at [382, 185] on input at bounding box center [406, 185] width 195 height 22
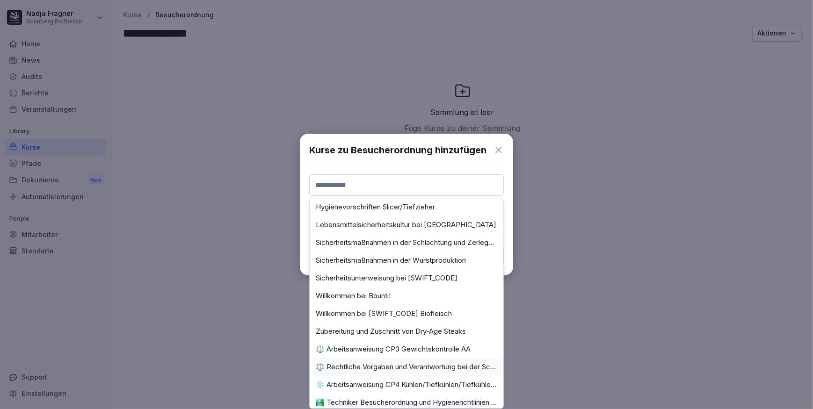
scroll to position [174, 0]
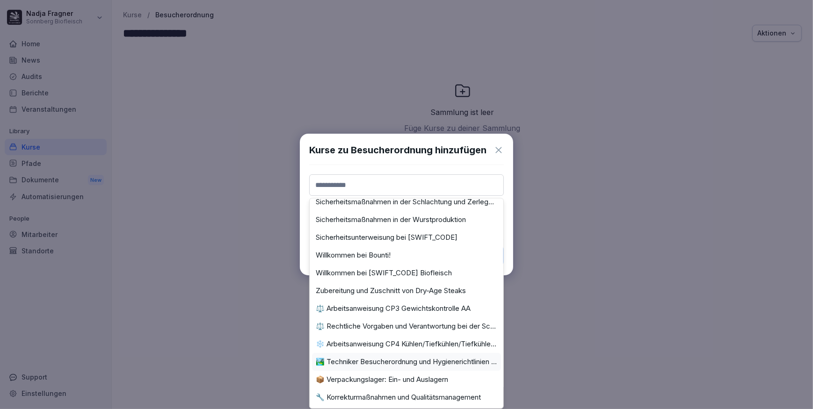
click at [359, 358] on label "🏞️ Techniker Besucherordnung und Hygienerichtlinien bei [GEOGRAPHIC_DATA]" at bounding box center [406, 362] width 181 height 8
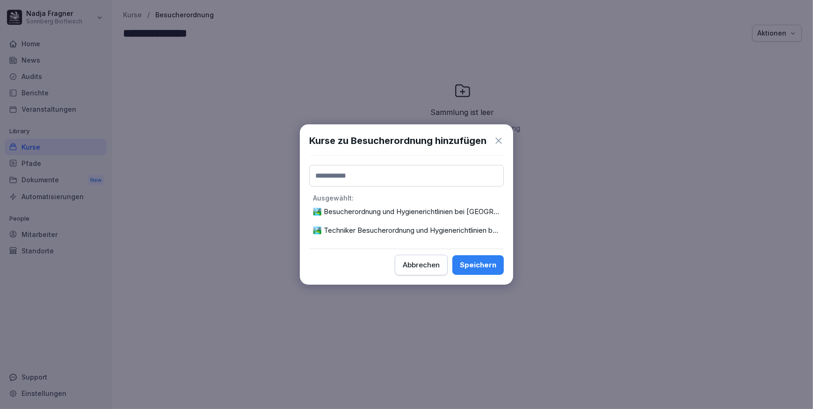
click at [472, 266] on div "Speichern" at bounding box center [478, 265] width 36 height 10
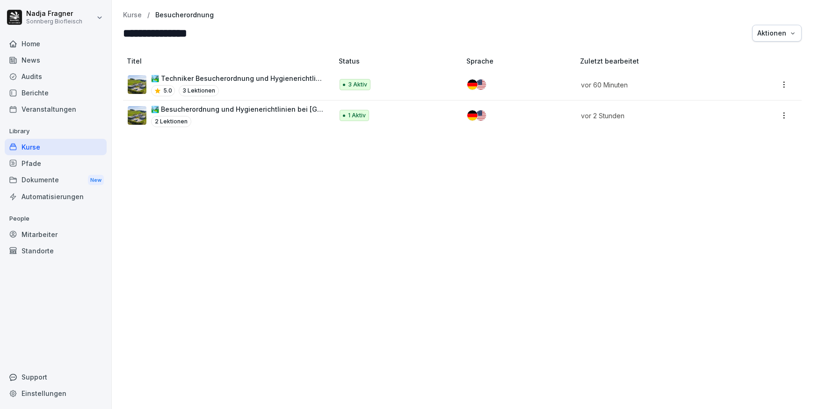
click at [130, 16] on p "Kurse" at bounding box center [132, 15] width 19 height 8
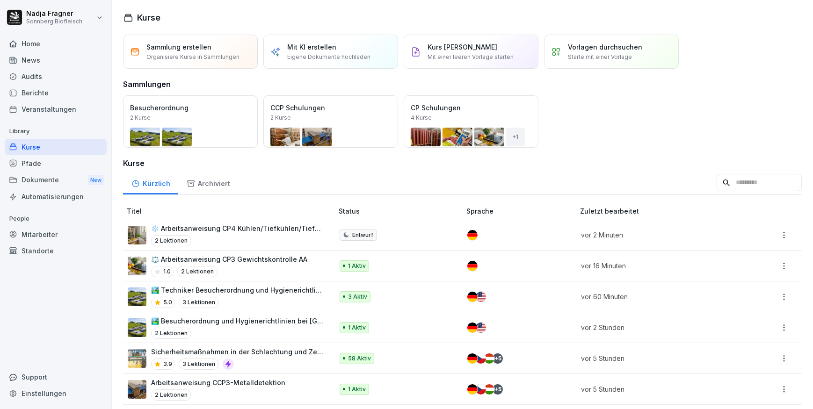
click at [203, 54] on p "Organisiere Kurse in Sammlungen" at bounding box center [192, 57] width 93 height 8
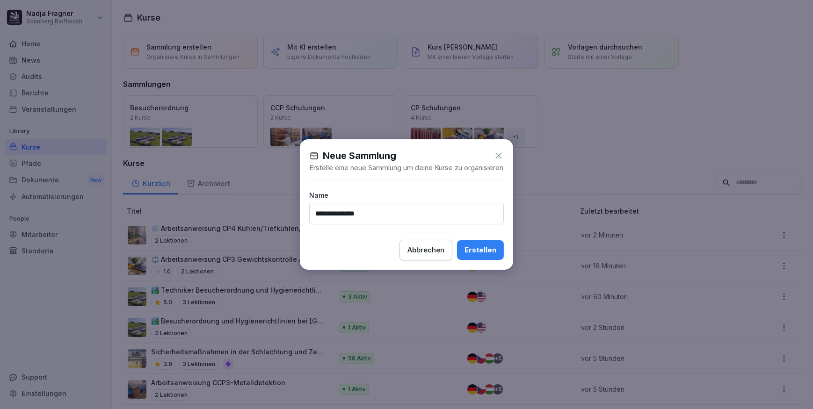
type input "**********"
click at [472, 255] on div "Erstellen" at bounding box center [480, 250] width 32 height 10
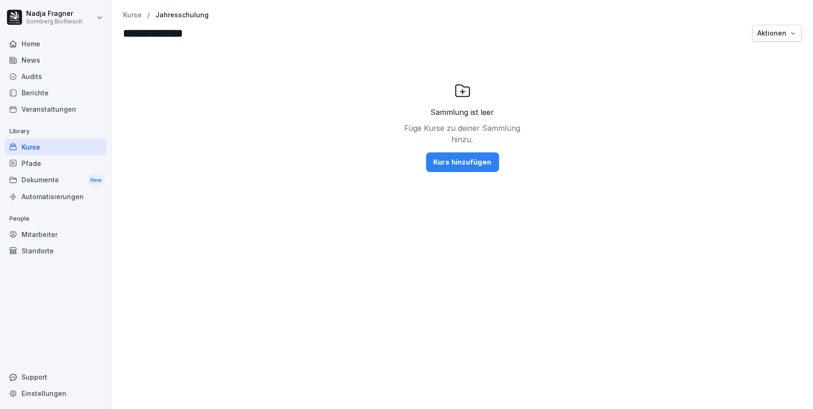
click at [483, 166] on div "Kurs hinzufügen" at bounding box center [463, 162] width 58 height 10
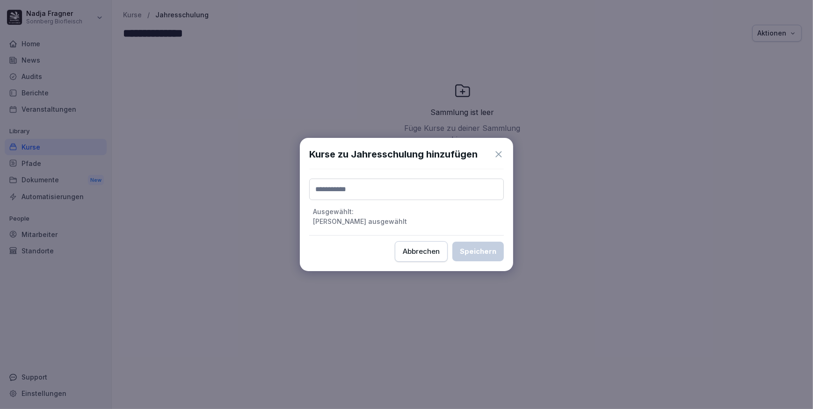
click at [423, 182] on input at bounding box center [406, 190] width 195 height 22
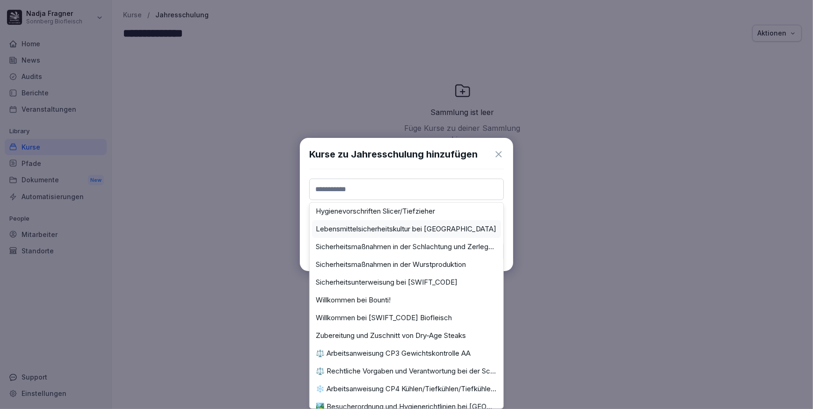
scroll to position [42, 0]
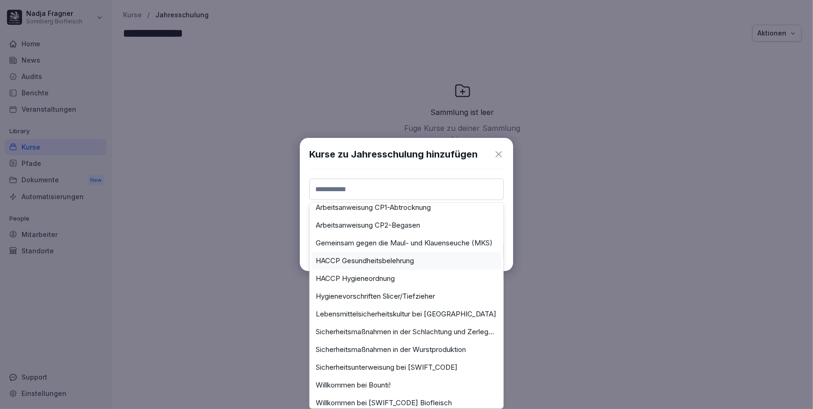
click at [359, 257] on label "HACCP Gesundheitsbelehrung" at bounding box center [365, 261] width 98 height 8
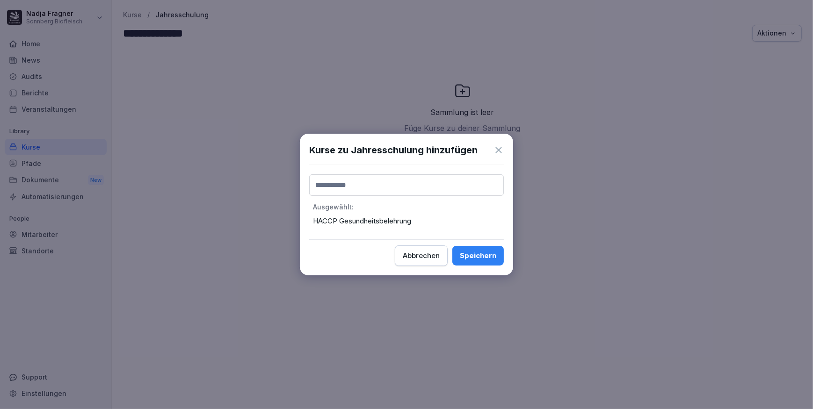
click at [367, 181] on input at bounding box center [406, 185] width 195 height 22
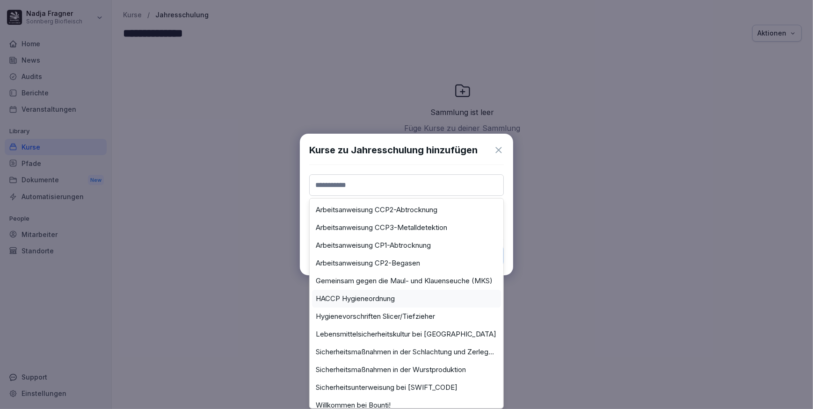
click at [358, 300] on label "HACCP Hygieneordnung" at bounding box center [355, 299] width 79 height 8
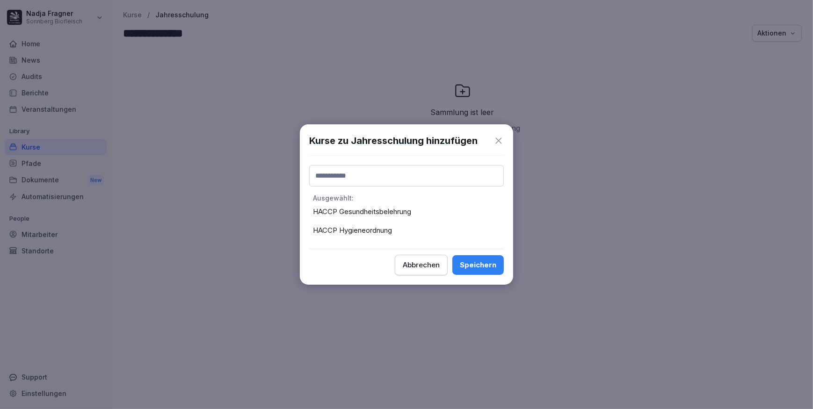
click at [376, 171] on input at bounding box center [406, 176] width 195 height 22
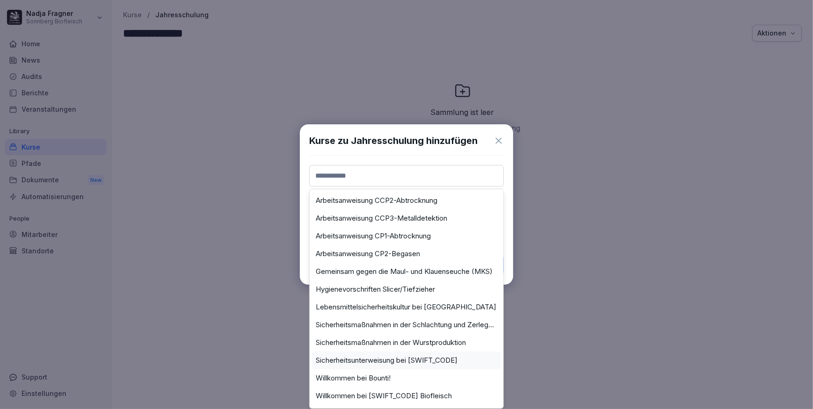
click at [365, 360] on label "Sicherheitsunterweisung bei [SWIFT_CODE]" at bounding box center [387, 360] width 142 height 8
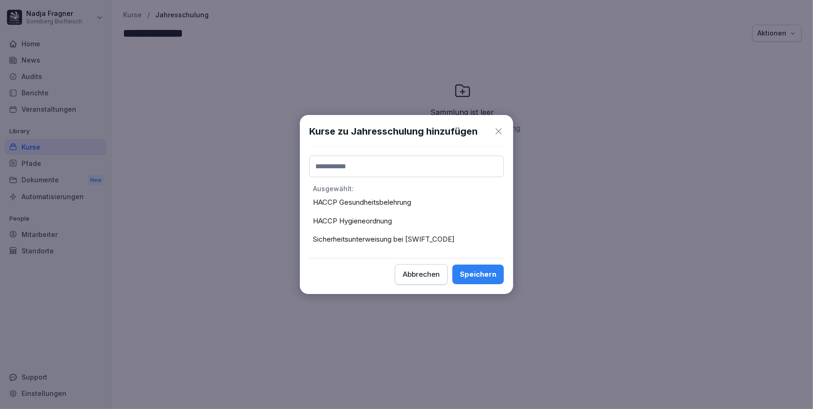
click at [481, 275] on div "Speichern" at bounding box center [478, 274] width 36 height 10
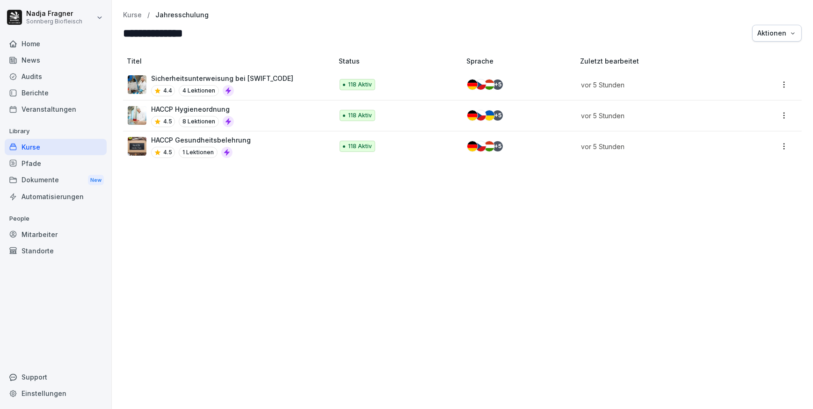
click at [131, 17] on p "Kurse" at bounding box center [132, 15] width 19 height 8
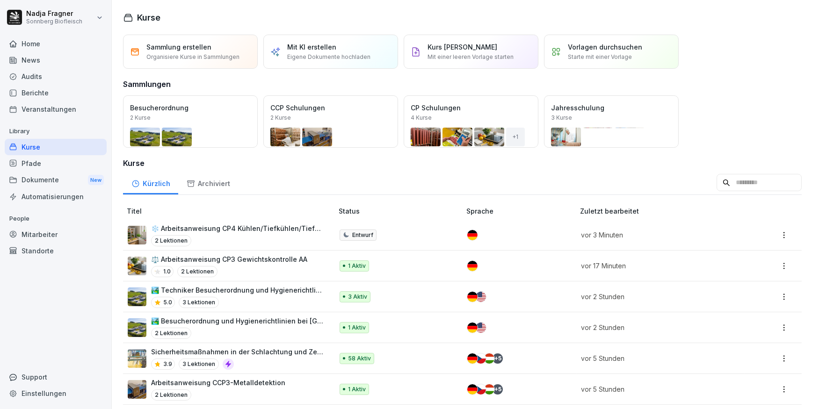
click at [160, 45] on p "Sammlung erstellen" at bounding box center [178, 47] width 65 height 10
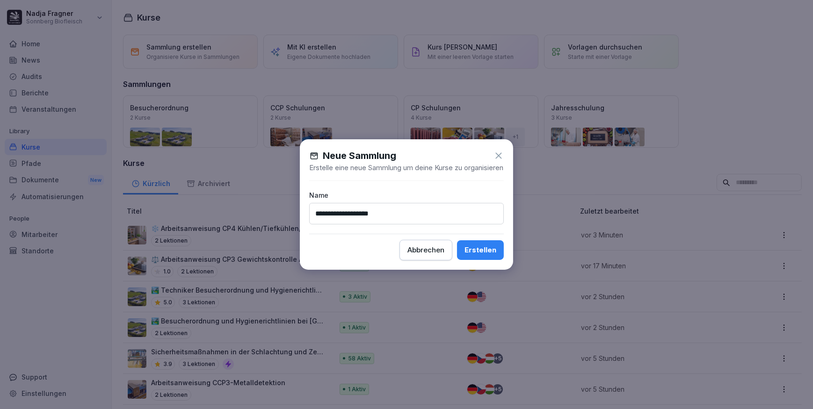
type input "**********"
click at [485, 253] on div "Erstellen" at bounding box center [480, 250] width 32 height 10
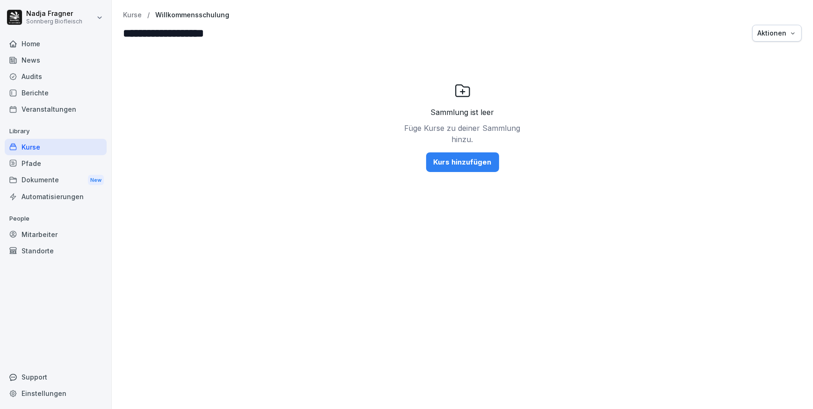
click at [464, 159] on div "Kurs hinzufügen" at bounding box center [463, 162] width 58 height 10
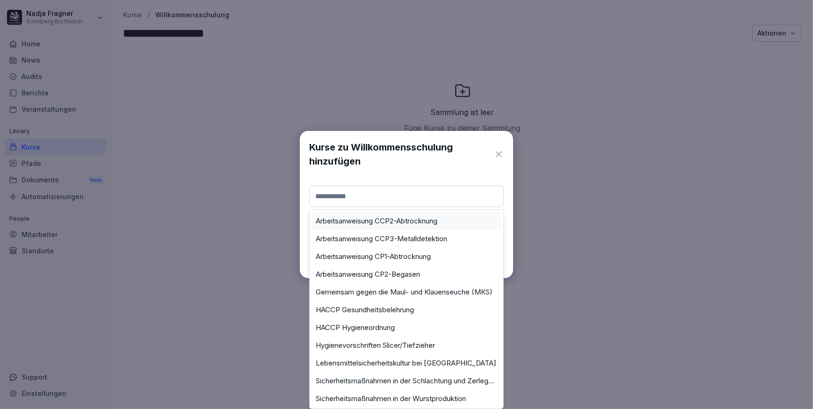
click at [364, 195] on input at bounding box center [406, 197] width 195 height 22
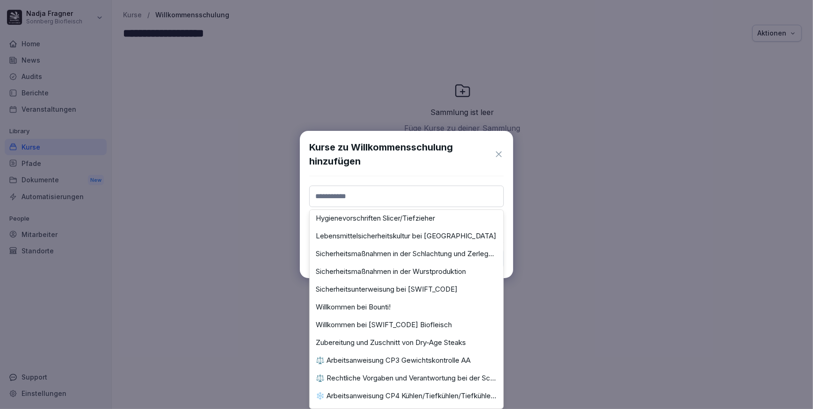
scroll to position [203, 0]
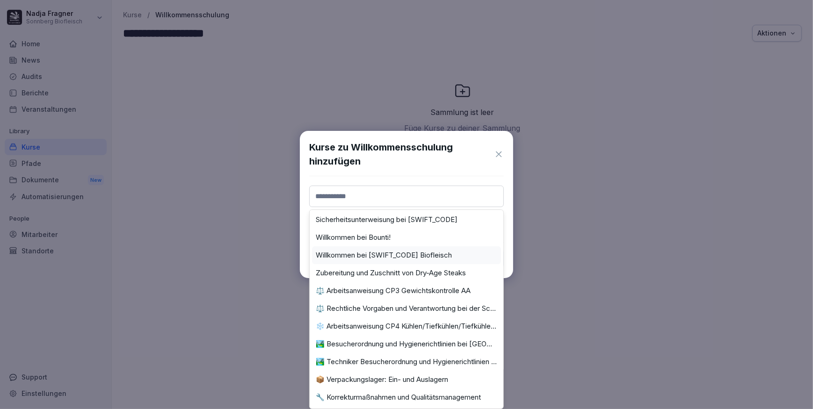
click at [368, 251] on label "Willkommen bei [SWIFT_CODE] Biofleisch" at bounding box center [384, 255] width 136 height 8
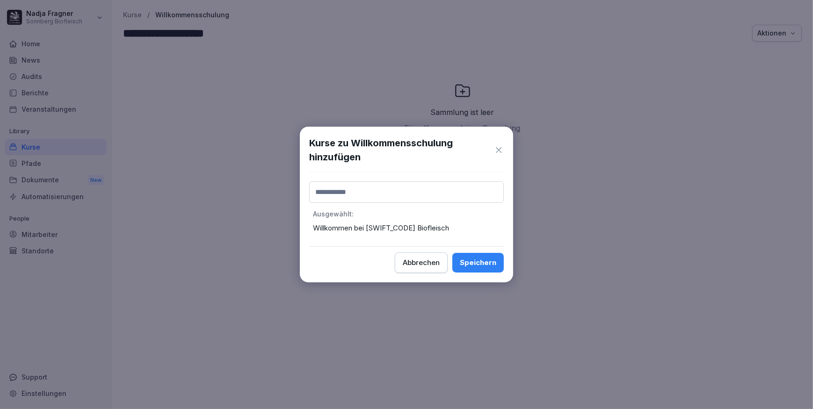
click at [373, 191] on input at bounding box center [406, 192] width 195 height 22
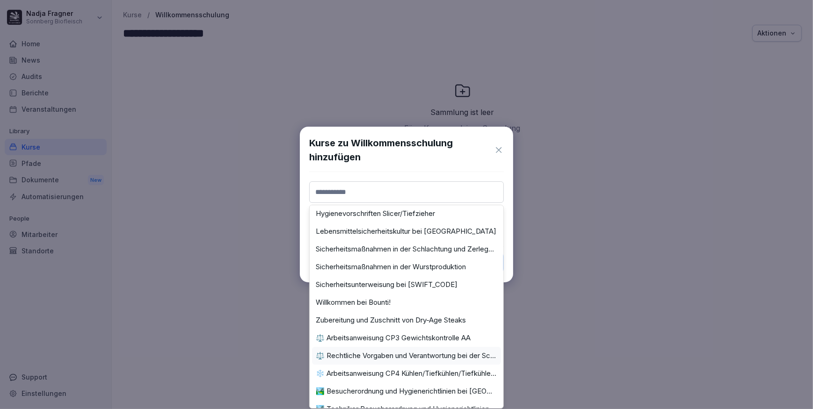
scroll to position [170, 0]
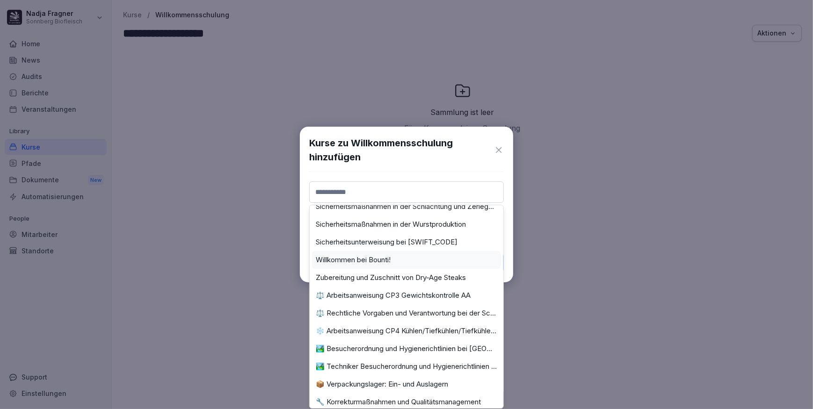
click at [370, 260] on label "Willkommen bei Bounti!" at bounding box center [353, 260] width 75 height 8
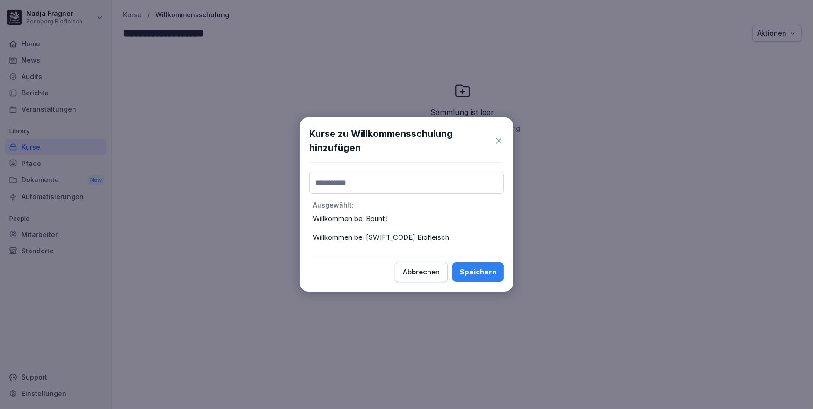
click at [486, 271] on div "Speichern" at bounding box center [478, 272] width 36 height 10
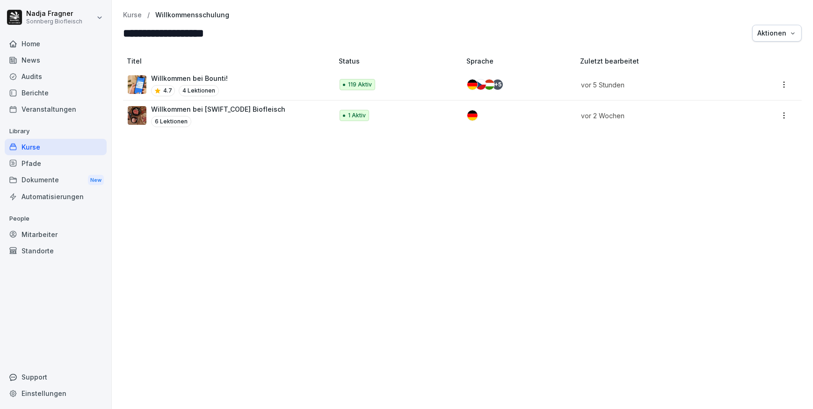
click at [136, 14] on p "Kurse" at bounding box center [132, 15] width 19 height 8
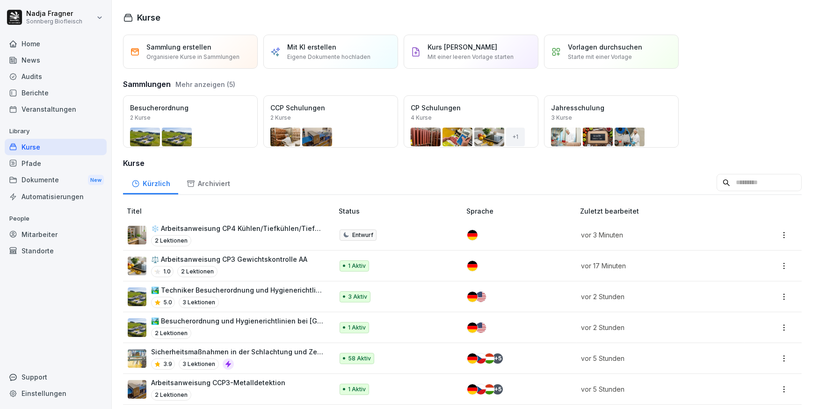
click at [47, 42] on div "Home" at bounding box center [56, 44] width 102 height 16
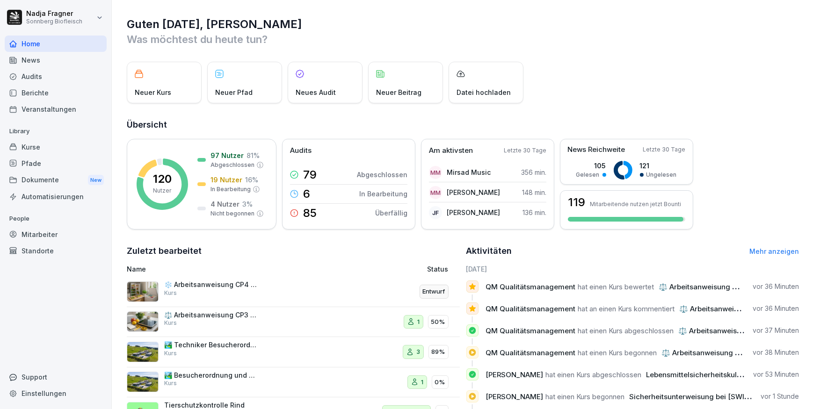
drag, startPoint x: 47, startPoint y: 151, endPoint x: 61, endPoint y: 154, distance: 14.5
click at [47, 151] on div "Kurse" at bounding box center [56, 147] width 102 height 16
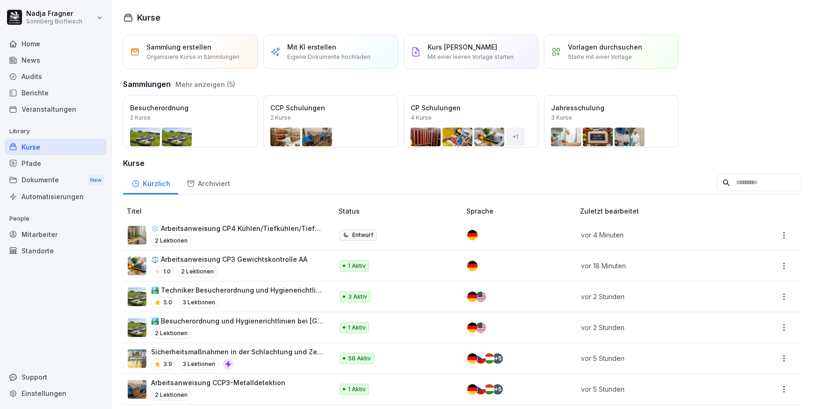
click at [0, 0] on div "Öffnen" at bounding box center [0, 0] width 0 height 0
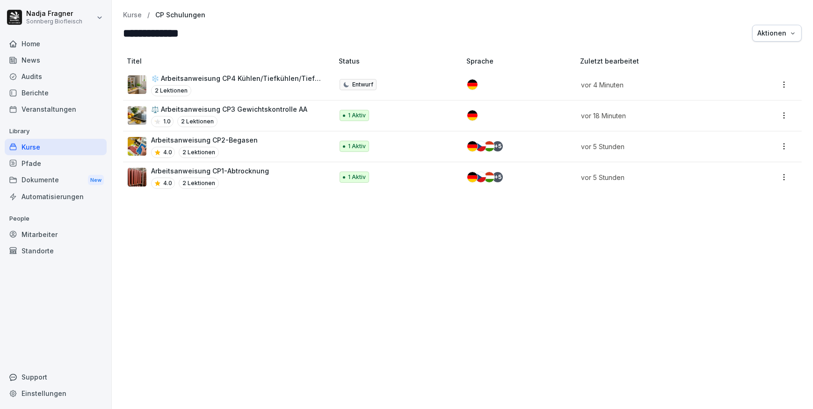
drag, startPoint x: 413, startPoint y: 38, endPoint x: 372, endPoint y: 35, distance: 41.3
click at [413, 38] on form "**********" at bounding box center [435, 33] width 625 height 17
click at [133, 14] on p "Kurse" at bounding box center [132, 15] width 19 height 8
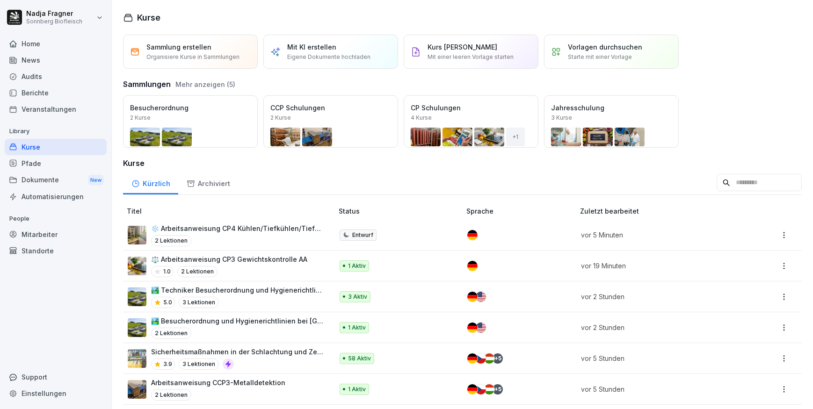
click at [0, 0] on div "Öffnen" at bounding box center [0, 0] width 0 height 0
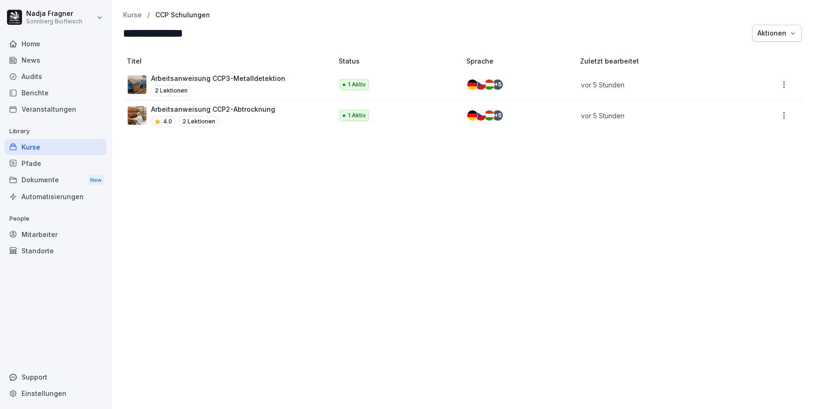
click at [34, 44] on div "Home" at bounding box center [56, 44] width 102 height 16
